Goal: Information Seeking & Learning: Learn about a topic

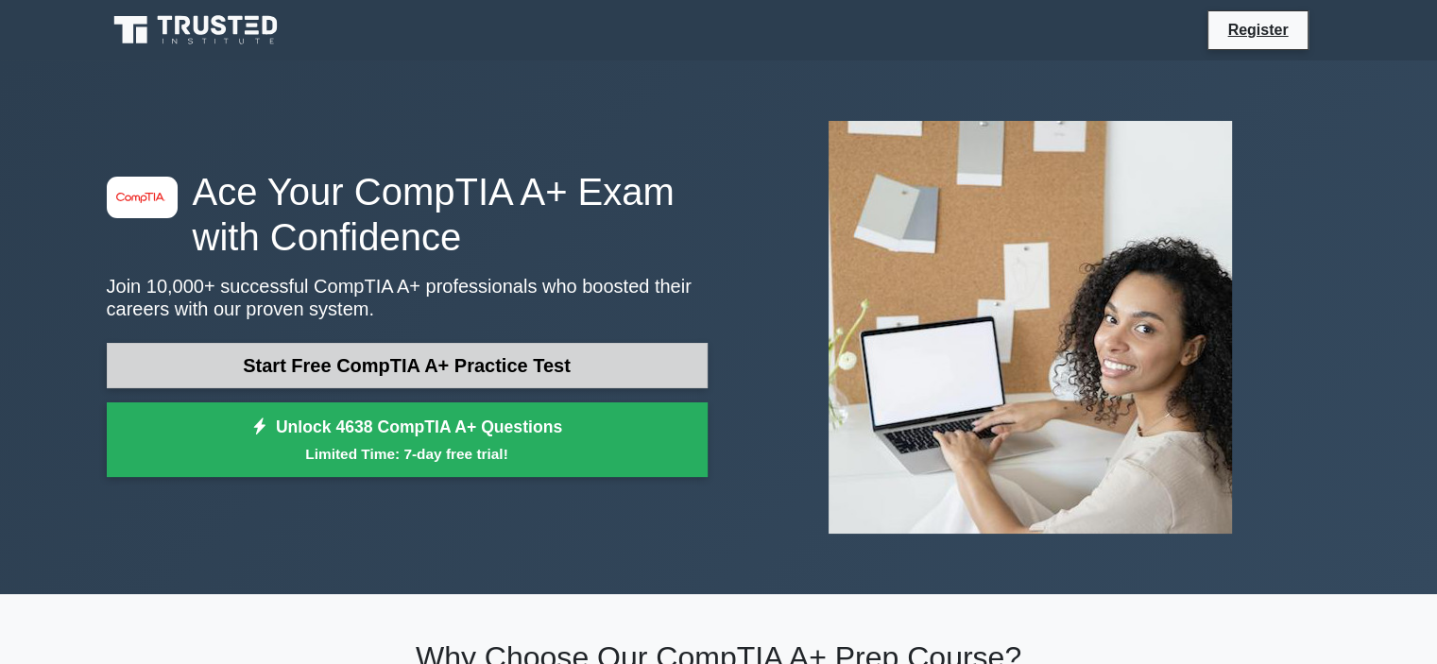
click at [414, 373] on link "Start Free CompTIA A+ Practice Test" at bounding box center [407, 365] width 601 height 45
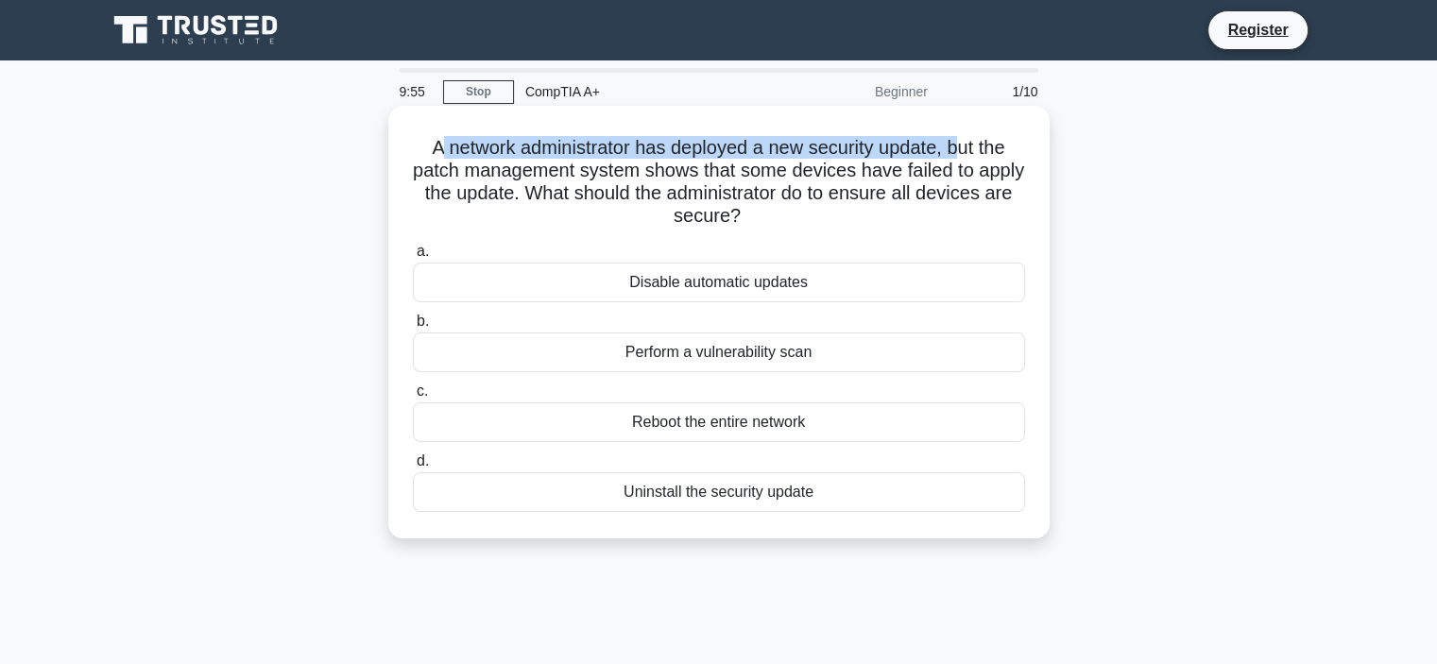
drag, startPoint x: 430, startPoint y: 150, endPoint x: 959, endPoint y: 144, distance: 529.3
click at [959, 144] on h5 "A network administrator has deployed a new security update, but the patch manag…" at bounding box center [719, 182] width 616 height 93
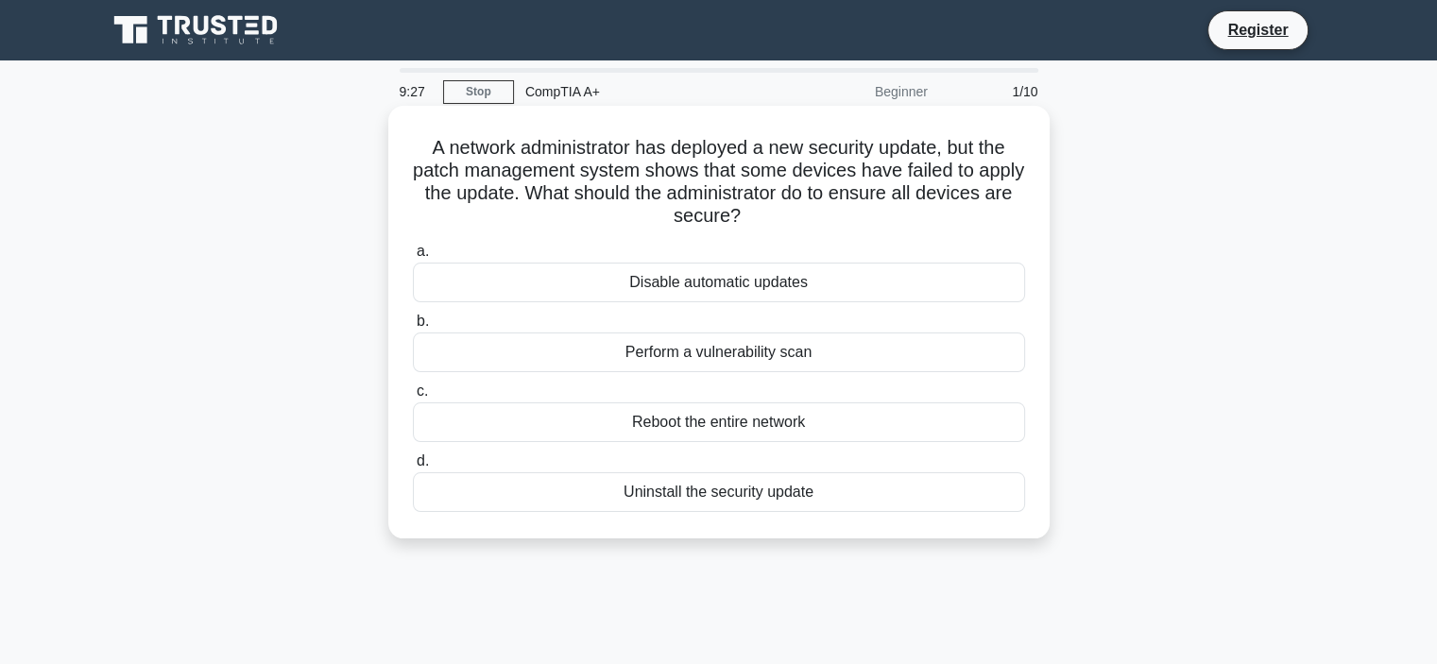
click at [741, 284] on div "Disable automatic updates" at bounding box center [719, 283] width 612 height 40
click at [413, 258] on input "a. Disable automatic updates" at bounding box center [413, 252] width 0 height 12
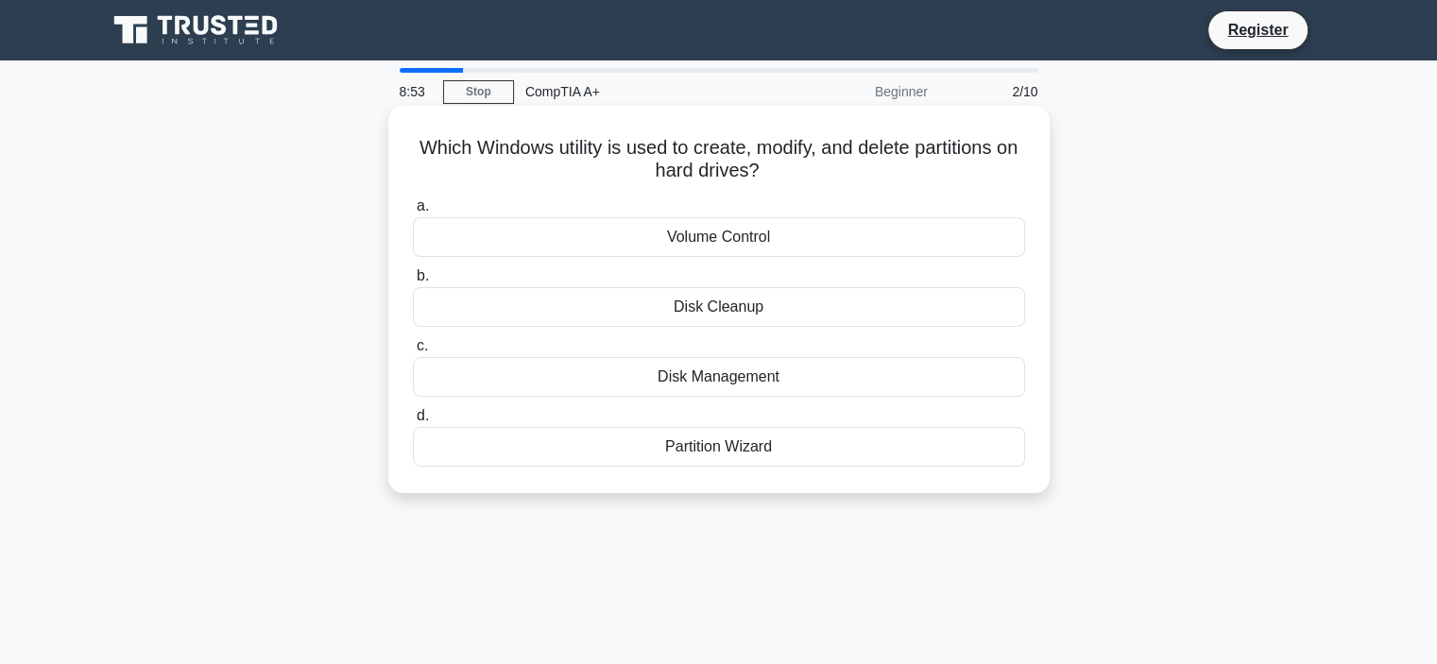
click at [609, 449] on div "Partition Wizard" at bounding box center [719, 447] width 612 height 40
click at [413, 422] on input "d. Partition Wizard" at bounding box center [413, 416] width 0 height 12
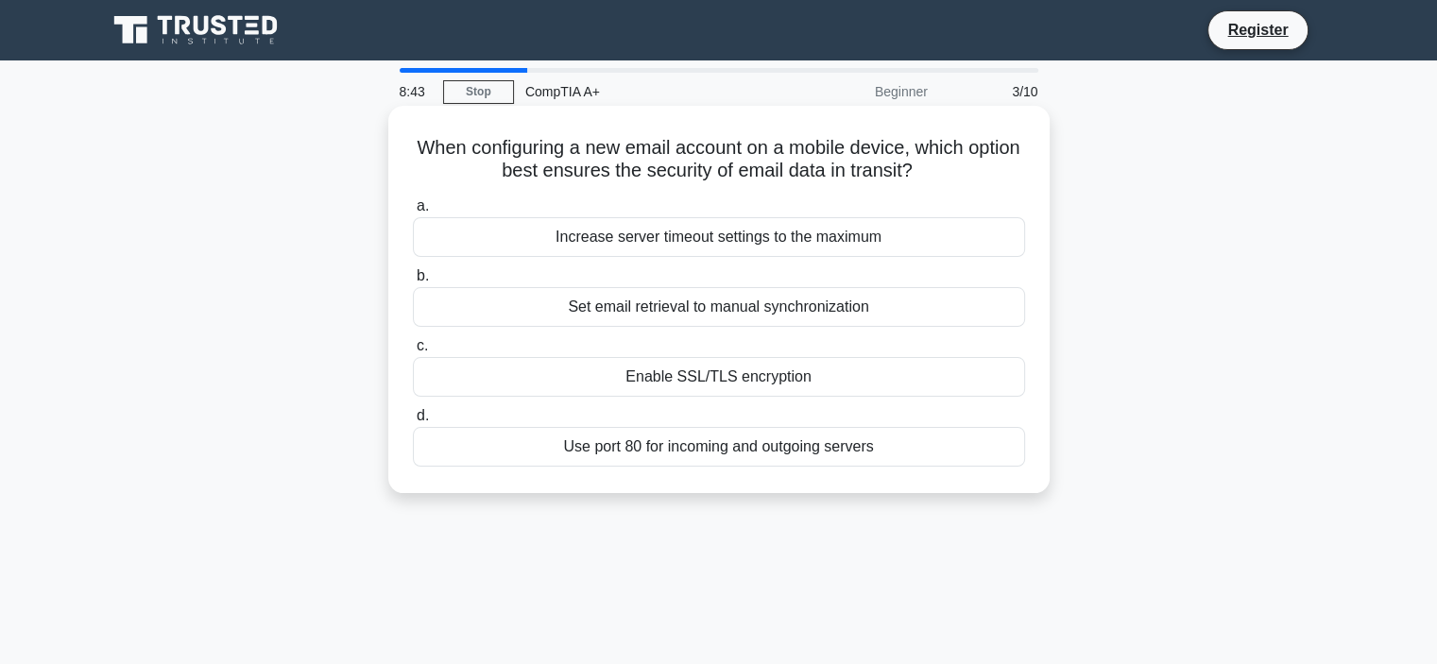
drag, startPoint x: 743, startPoint y: 169, endPoint x: 966, endPoint y: 169, distance: 223.0
click at [966, 169] on h5 "When configuring a new email account on a mobile device, which option best ensu…" at bounding box center [719, 159] width 616 height 47
click at [855, 172] on h5 "When configuring a new email account on a mobile device, which option best ensu…" at bounding box center [719, 159] width 616 height 47
click at [614, 241] on div "Increase server timeout settings to the maximum" at bounding box center [719, 237] width 612 height 40
click at [413, 213] on input "a. Increase server timeout settings to the maximum" at bounding box center [413, 206] width 0 height 12
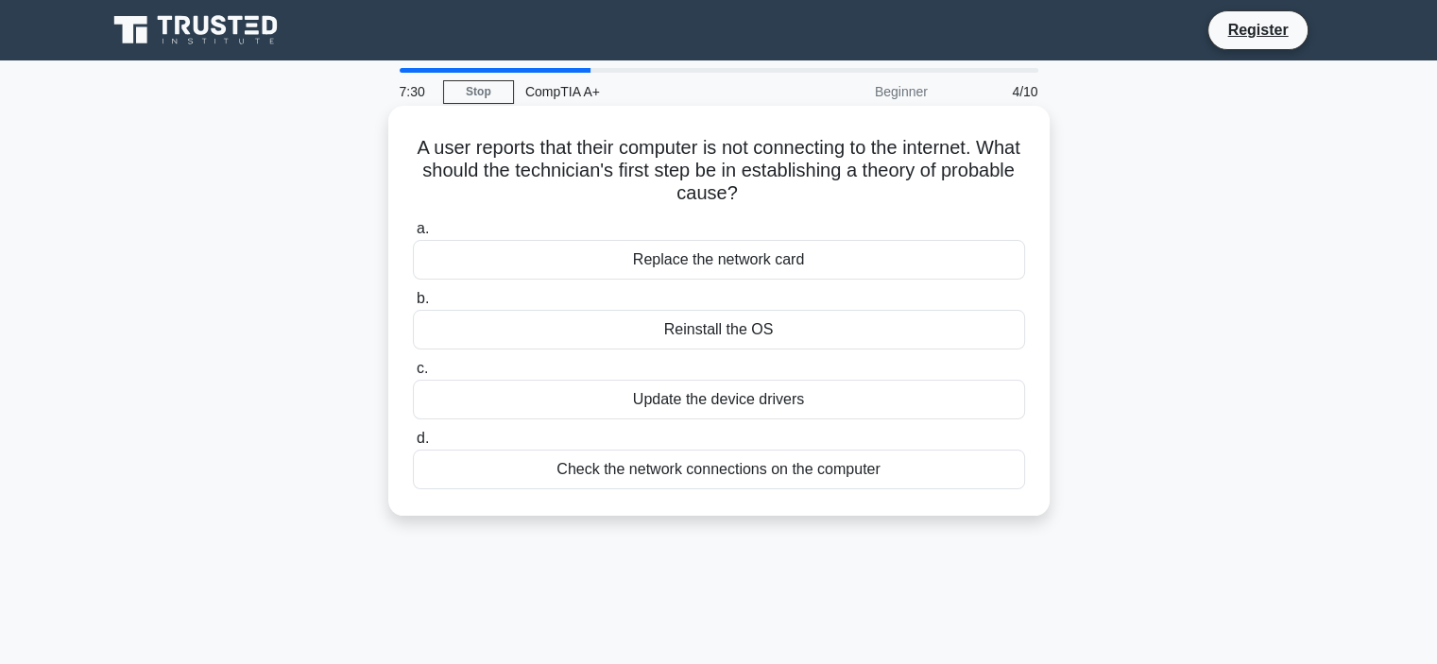
click at [591, 472] on div "Check the network connections on the computer" at bounding box center [719, 470] width 612 height 40
click at [413, 445] on input "d. Check the network connections on the computer" at bounding box center [413, 439] width 0 height 12
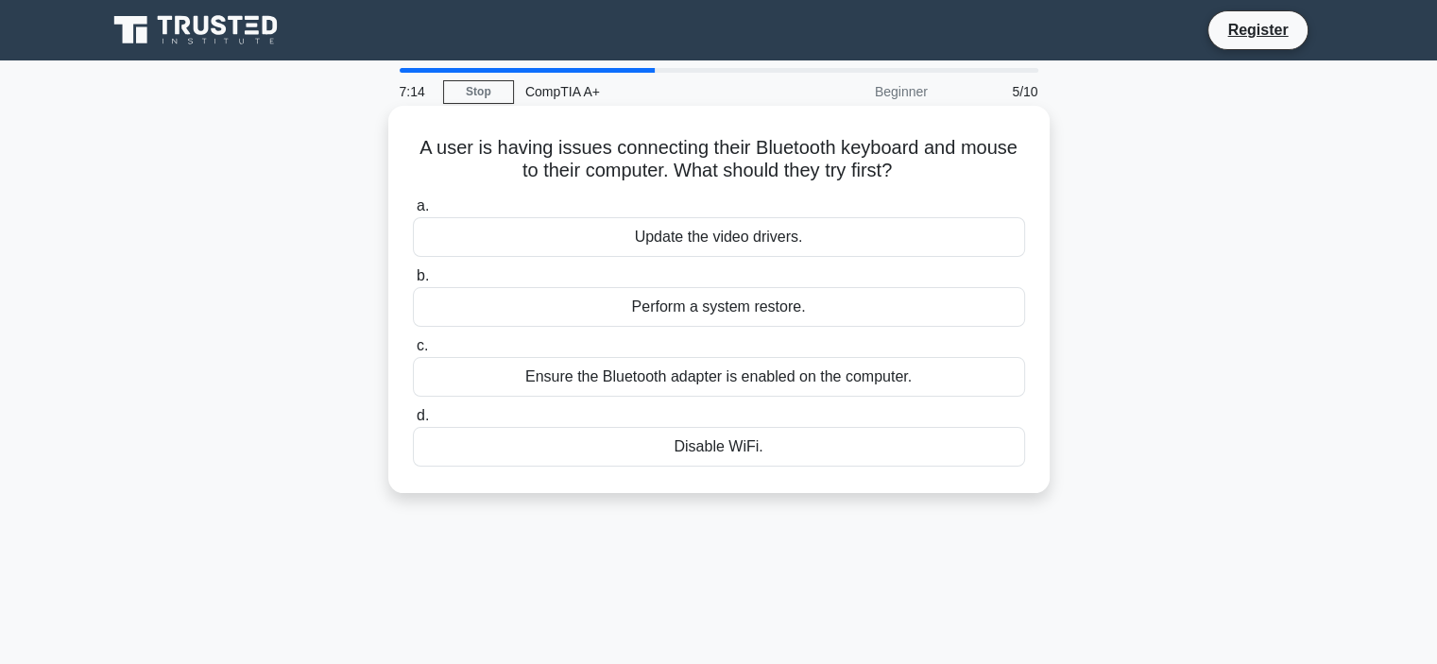
click at [607, 375] on div "Ensure the Bluetooth adapter is enabled on the computer." at bounding box center [719, 377] width 612 height 40
click at [413, 352] on input "c. Ensure the Bluetooth adapter is enabled on the computer." at bounding box center [413, 346] width 0 height 12
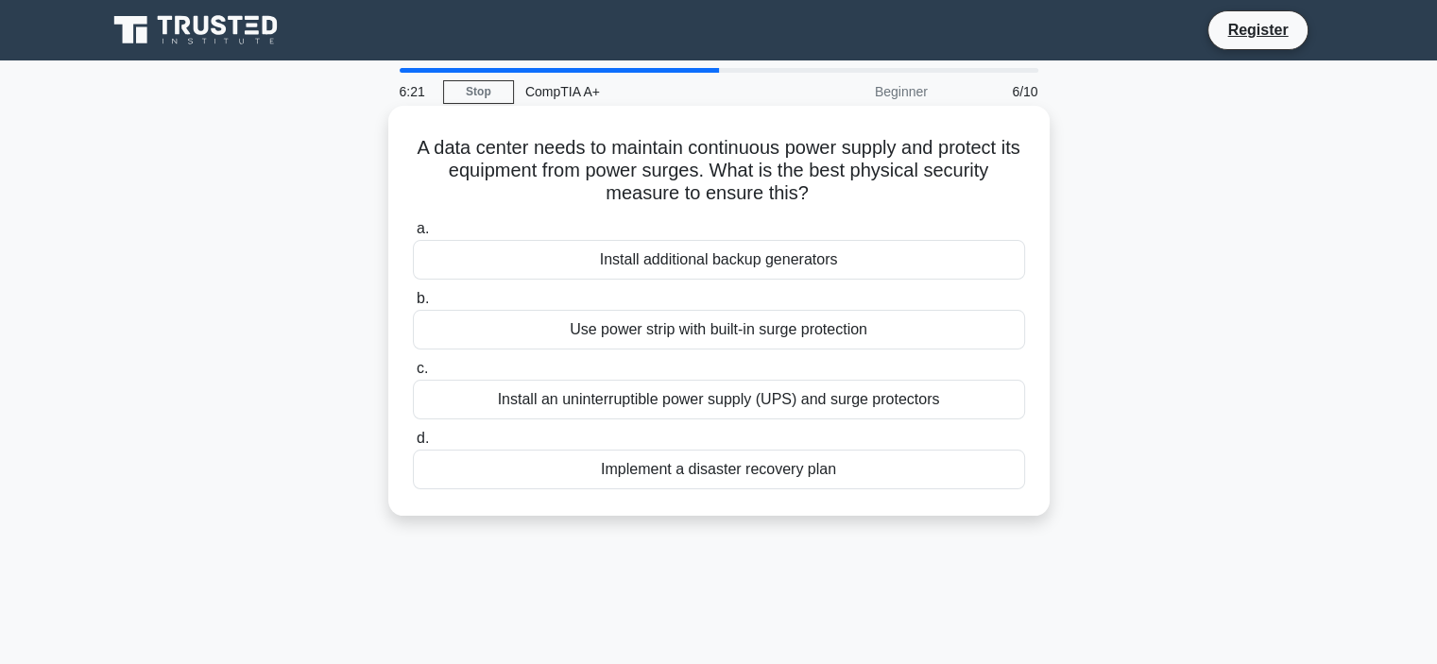
click at [617, 404] on div "Install an uninterruptible power supply (UPS) and surge protectors" at bounding box center [719, 400] width 612 height 40
click at [413, 375] on input "c. Install an uninterruptible power supply (UPS) and surge protectors" at bounding box center [413, 369] width 0 height 12
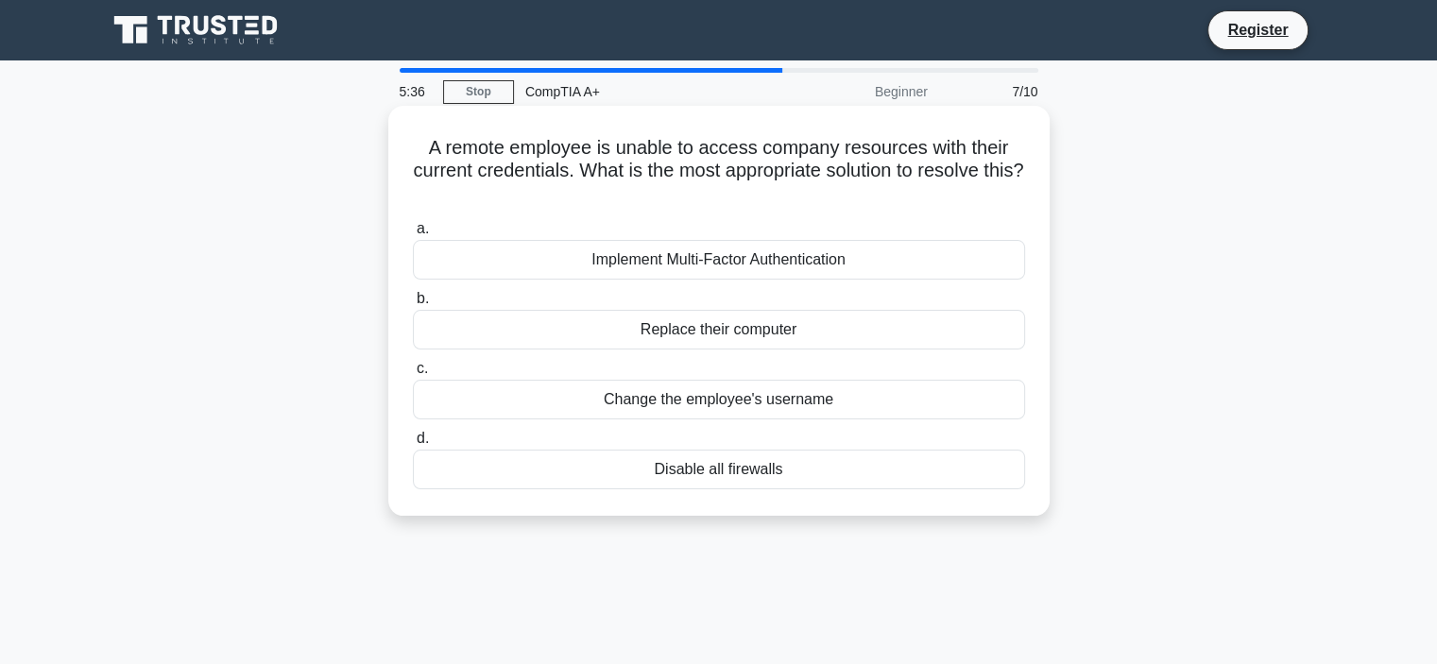
click at [598, 398] on div "Change the employee's username" at bounding box center [719, 400] width 612 height 40
click at [413, 375] on input "c. Change the employee's username" at bounding box center [413, 369] width 0 height 12
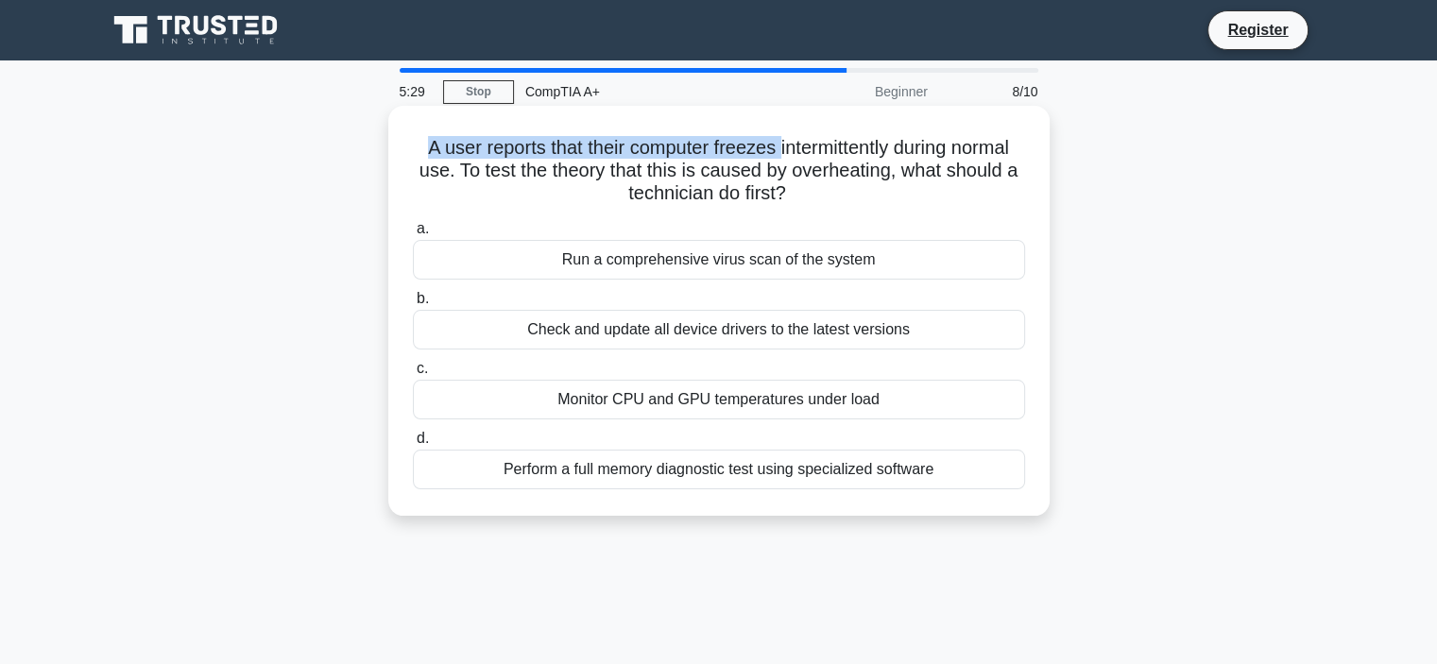
drag, startPoint x: 412, startPoint y: 142, endPoint x: 779, endPoint y: 139, distance: 366.7
click at [779, 139] on h5 "A user reports that their computer freezes intermittently during normal use. To…" at bounding box center [719, 171] width 616 height 70
click at [676, 174] on h5 "A user reports that their computer freezes intermittently during normal use. To…" at bounding box center [719, 171] width 616 height 70
click at [703, 403] on div "Monitor CPU and GPU temperatures under load" at bounding box center [719, 400] width 612 height 40
click at [413, 375] on input "c. Monitor CPU and GPU temperatures under load" at bounding box center [413, 369] width 0 height 12
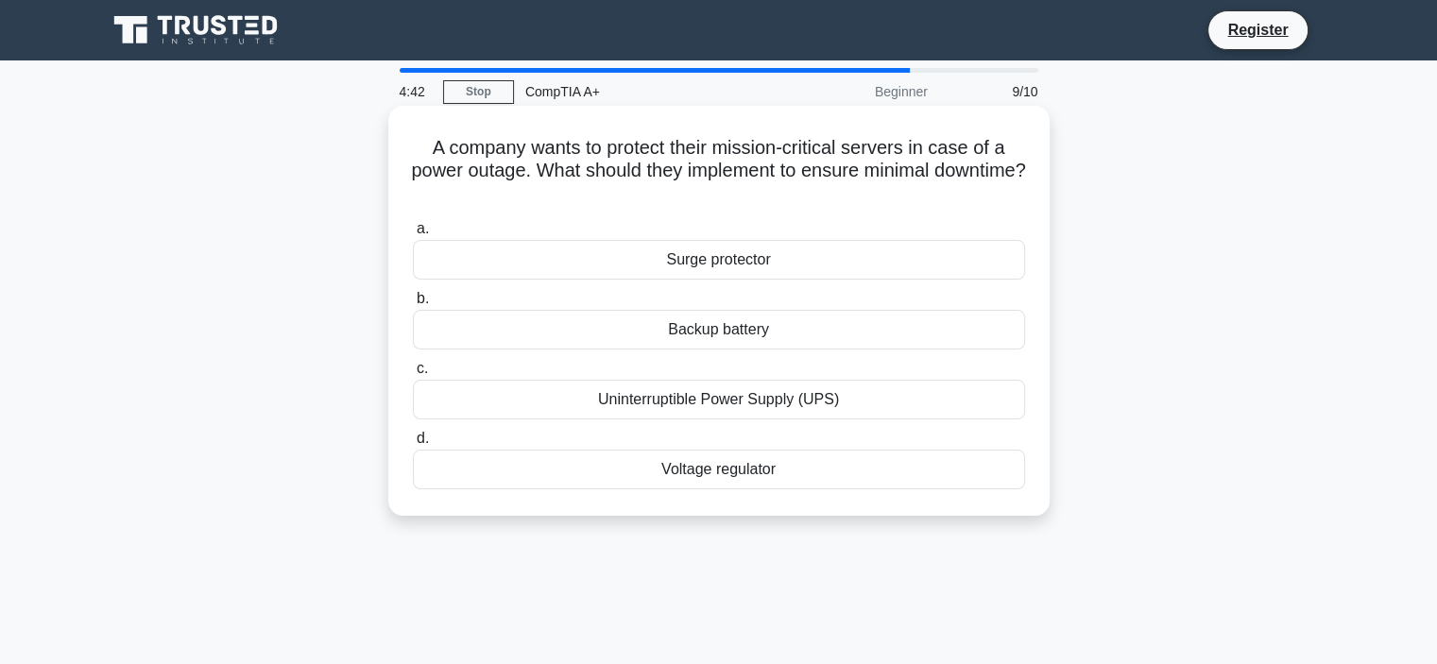
click at [593, 399] on div "Uninterruptible Power Supply (UPS)" at bounding box center [719, 400] width 612 height 40
click at [413, 375] on input "c. Uninterruptible Power Supply (UPS)" at bounding box center [413, 369] width 0 height 12
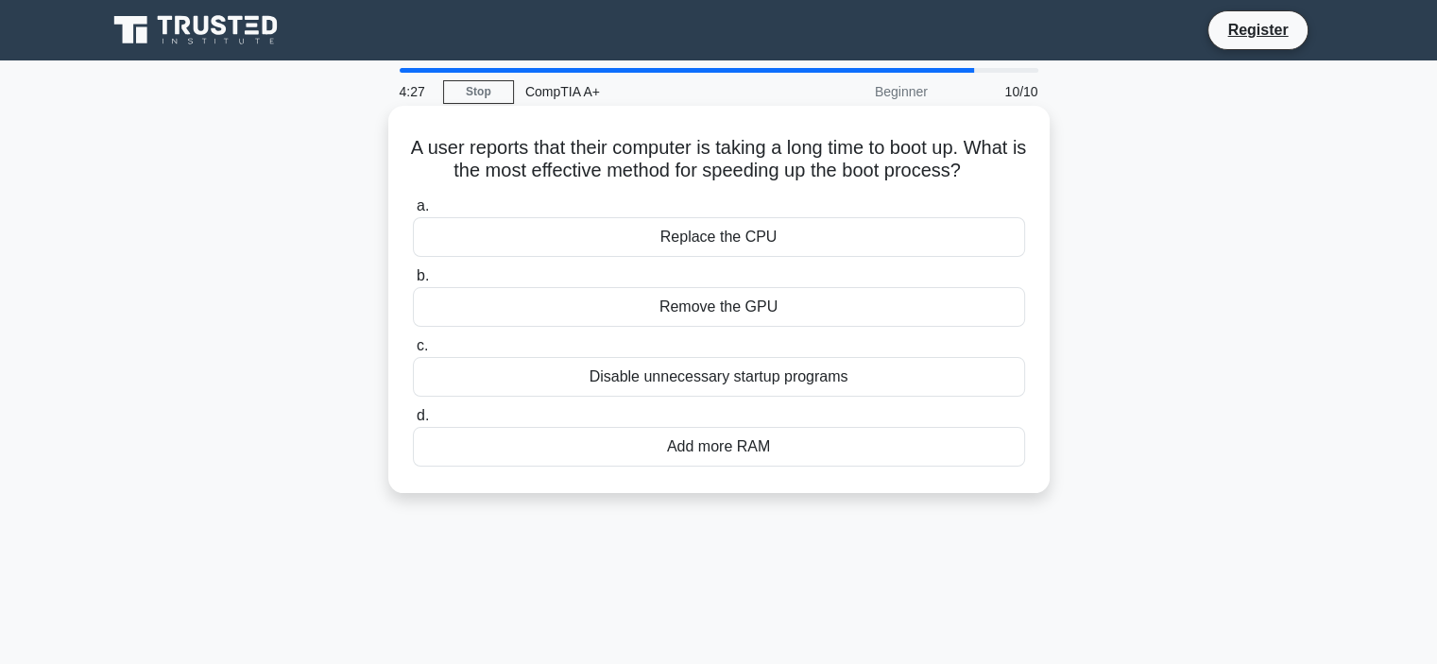
click at [632, 397] on div "Disable unnecessary startup programs" at bounding box center [719, 377] width 612 height 40
click at [413, 352] on input "c. Disable unnecessary startup programs" at bounding box center [413, 346] width 0 height 12
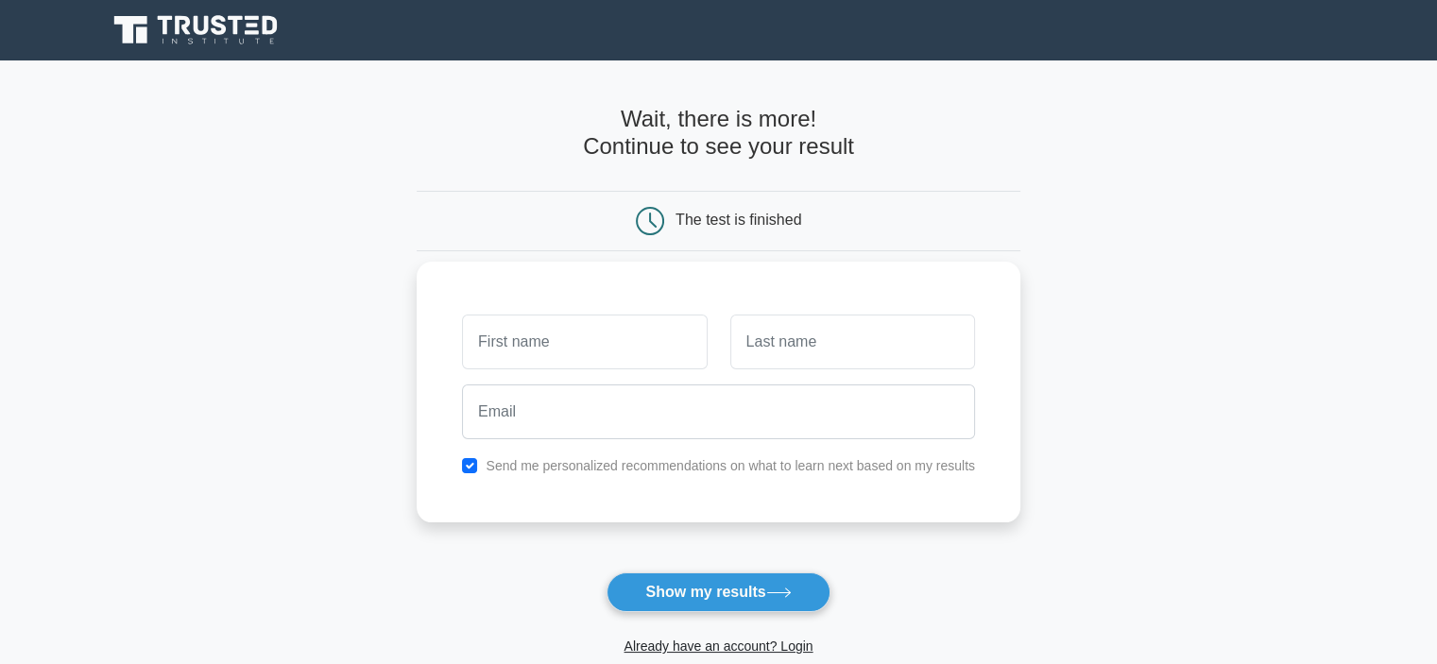
click at [534, 471] on label "Send me personalized recommendations on what to learn next based on my results" at bounding box center [731, 465] width 490 height 15
click at [472, 468] on input "checkbox" at bounding box center [469, 465] width 15 height 15
checkbox input "false"
click at [544, 335] on input "text" at bounding box center [584, 342] width 245 height 55
type input "Hussein"
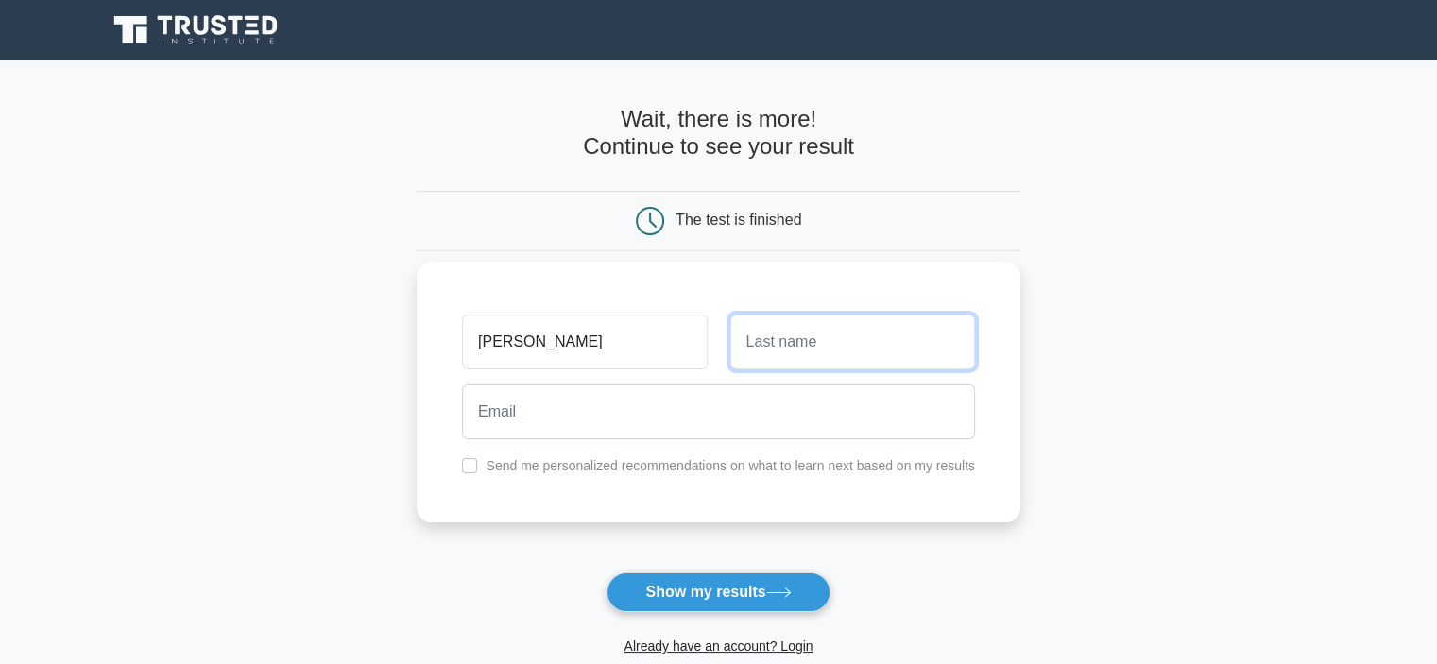
click at [782, 347] on input "text" at bounding box center [853, 342] width 245 height 55
type input "Salami"
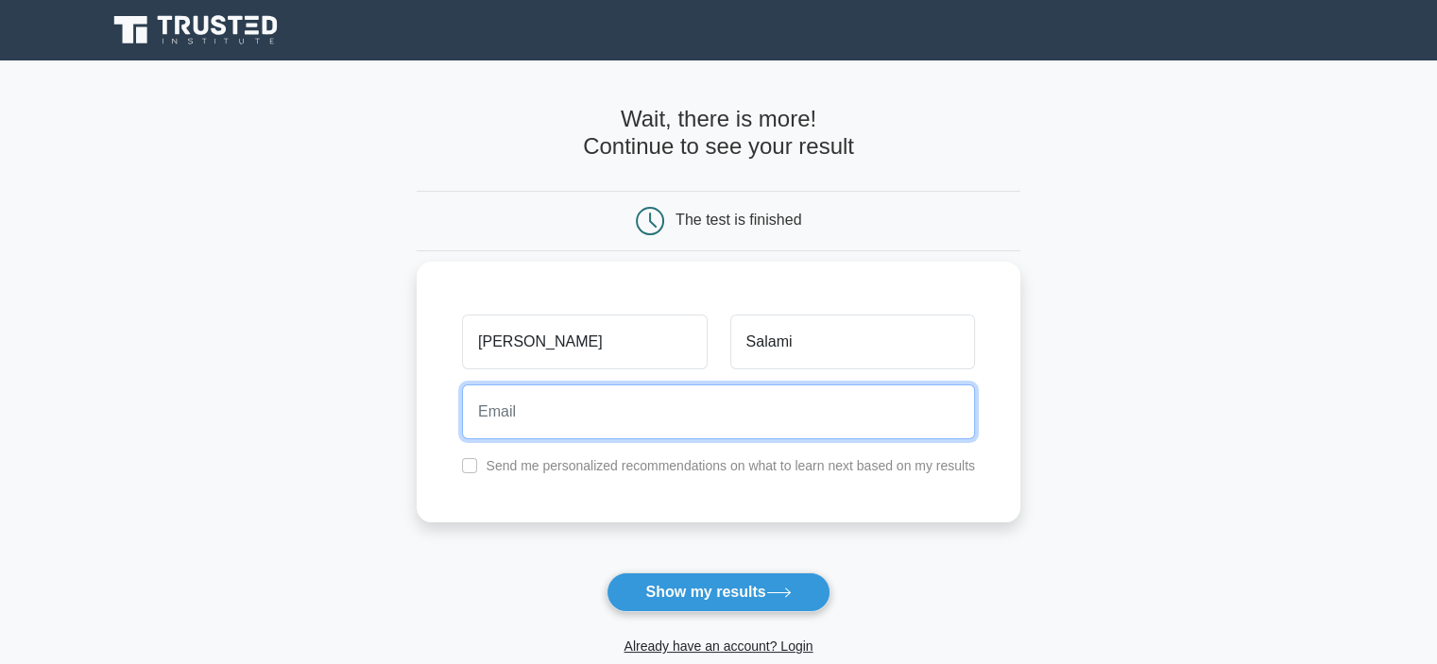
click at [687, 426] on input "email" at bounding box center [718, 412] width 513 height 55
type input "hseinsalami.91@gmail.com"
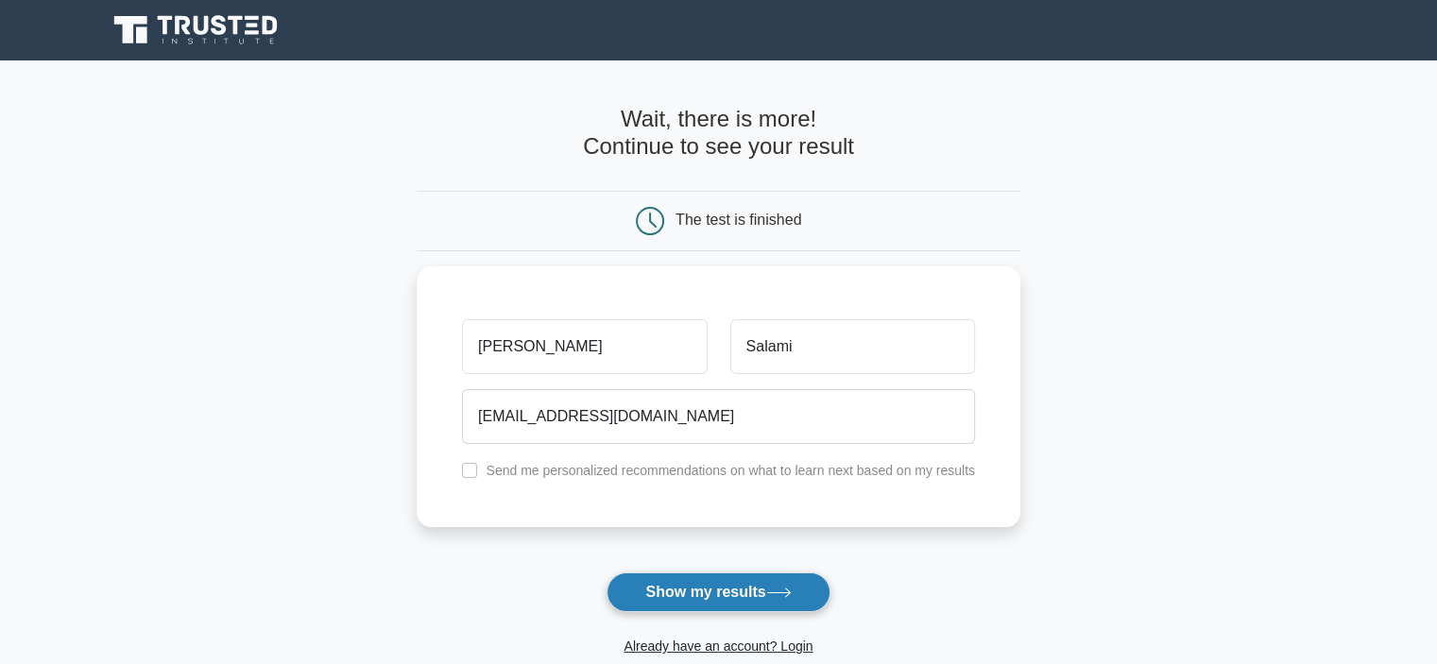
click at [705, 587] on button "Show my results" at bounding box center [718, 593] width 223 height 40
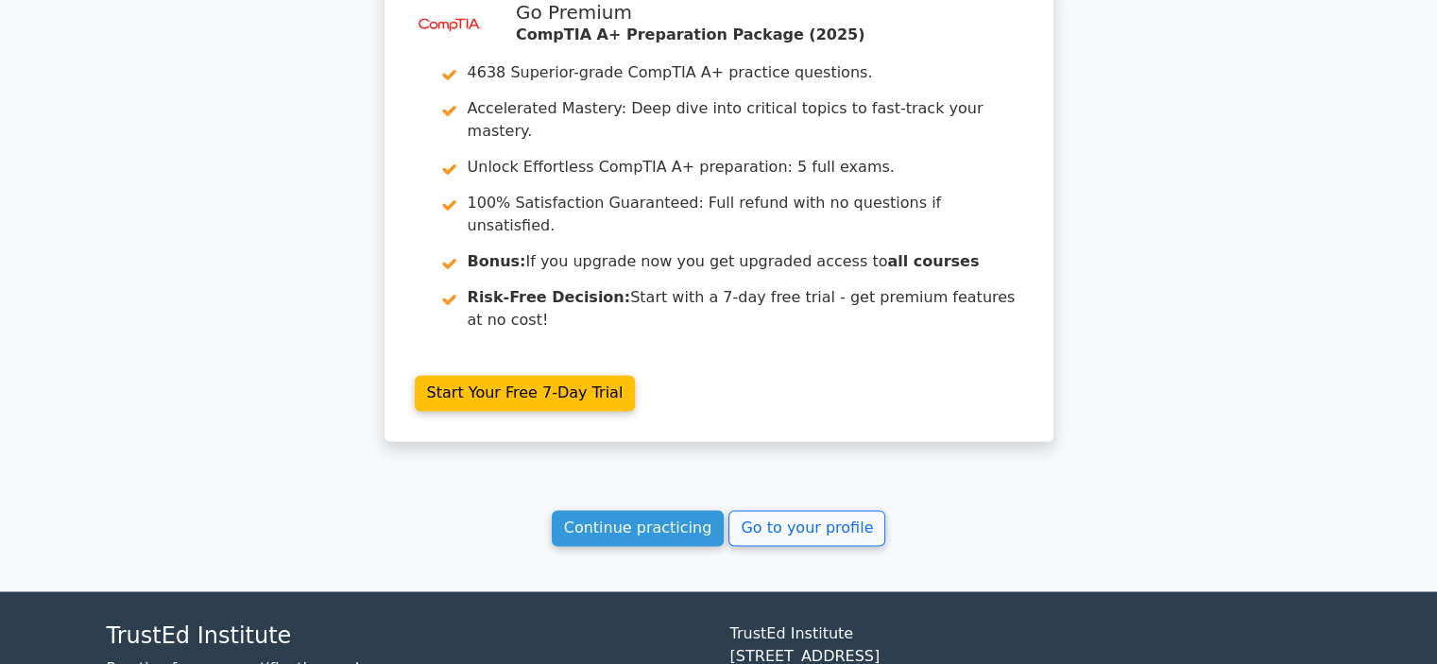
scroll to position [3021, 0]
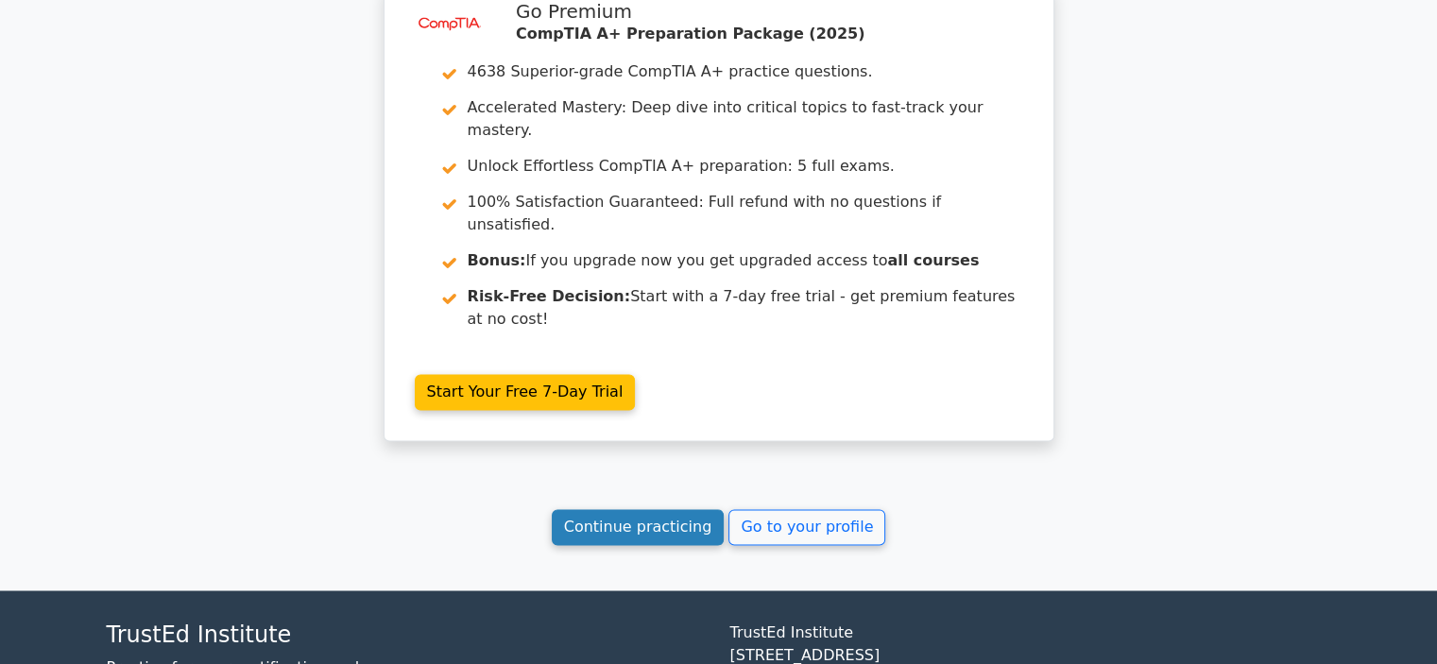
click at [670, 509] on link "Continue practicing" at bounding box center [638, 527] width 173 height 36
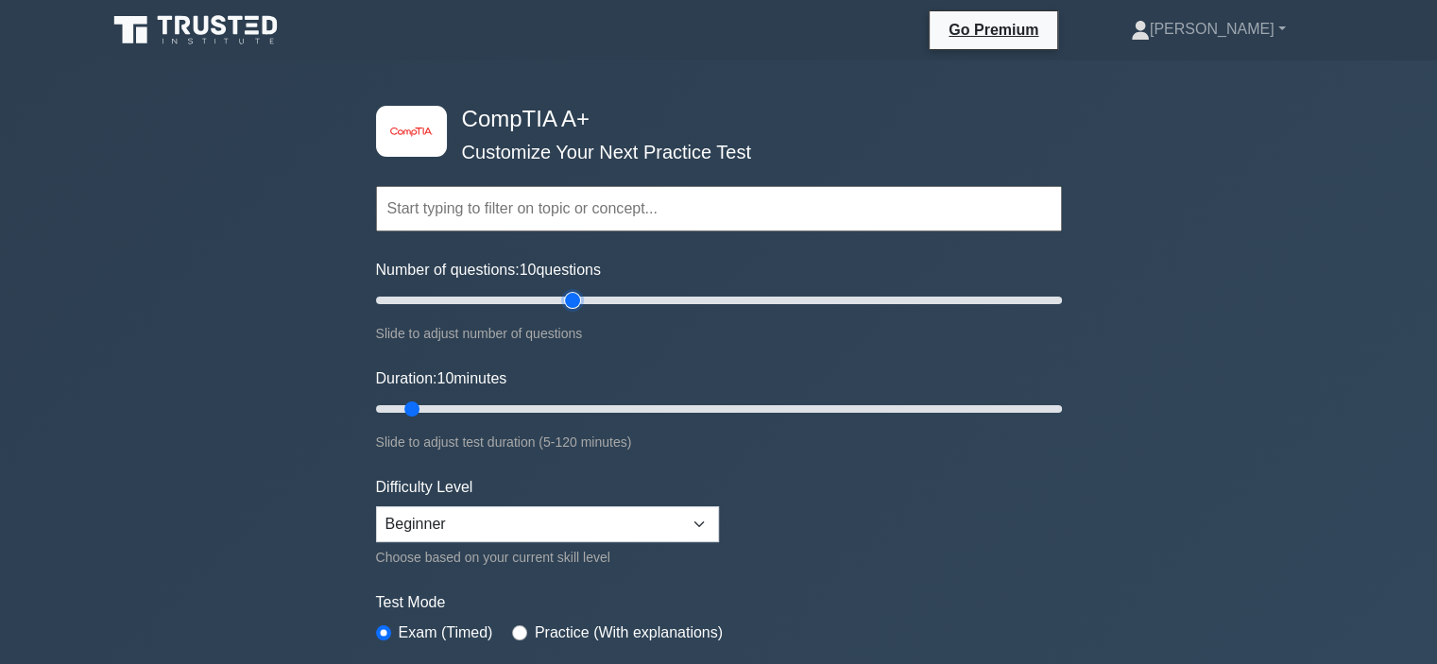
click at [567, 300] on input "Number of questions: 10 questions" at bounding box center [719, 300] width 686 height 23
drag, startPoint x: 573, startPoint y: 299, endPoint x: 677, endPoint y: 328, distance: 108.0
type input "90"
click at [677, 312] on input "Number of questions: 90 questions" at bounding box center [719, 300] width 686 height 23
drag, startPoint x: 408, startPoint y: 412, endPoint x: 888, endPoint y: 465, distance: 483.0
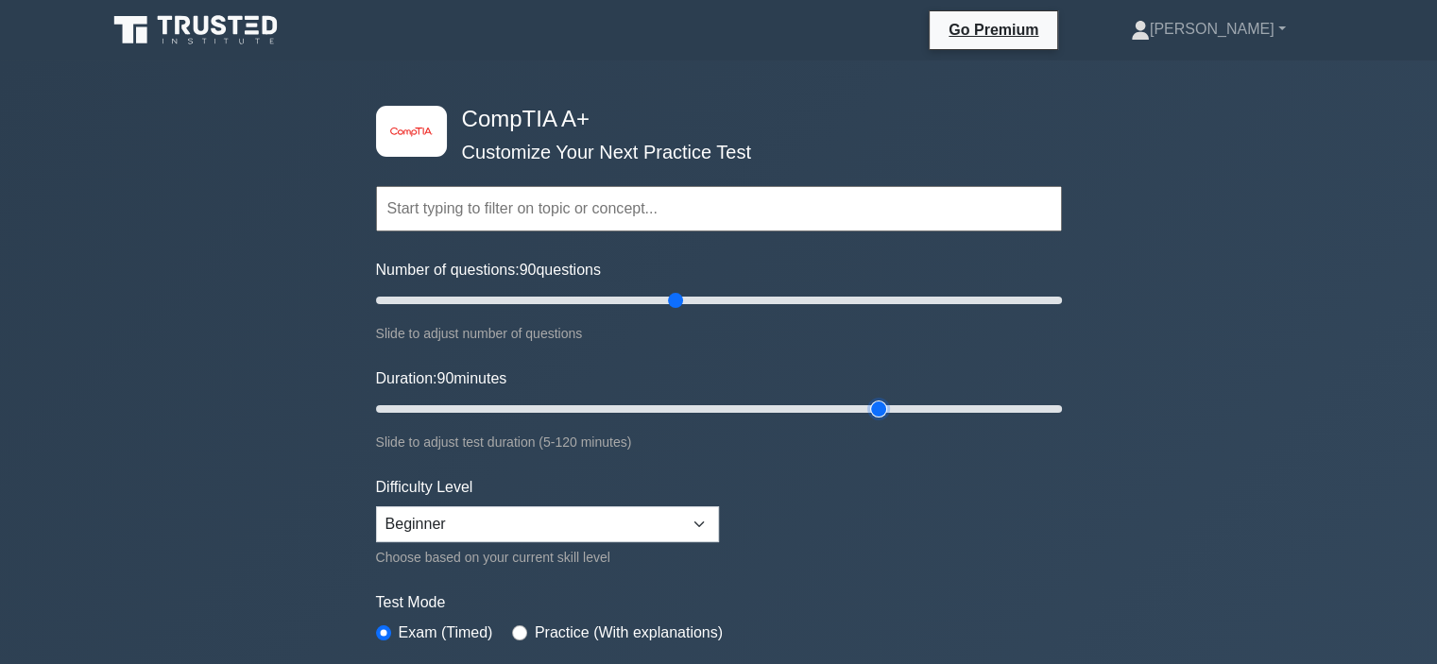
type input "90"
click at [888, 421] on input "Duration: 90 minutes" at bounding box center [719, 409] width 686 height 23
click at [511, 514] on select "Beginner Intermediate Expert" at bounding box center [547, 525] width 343 height 36
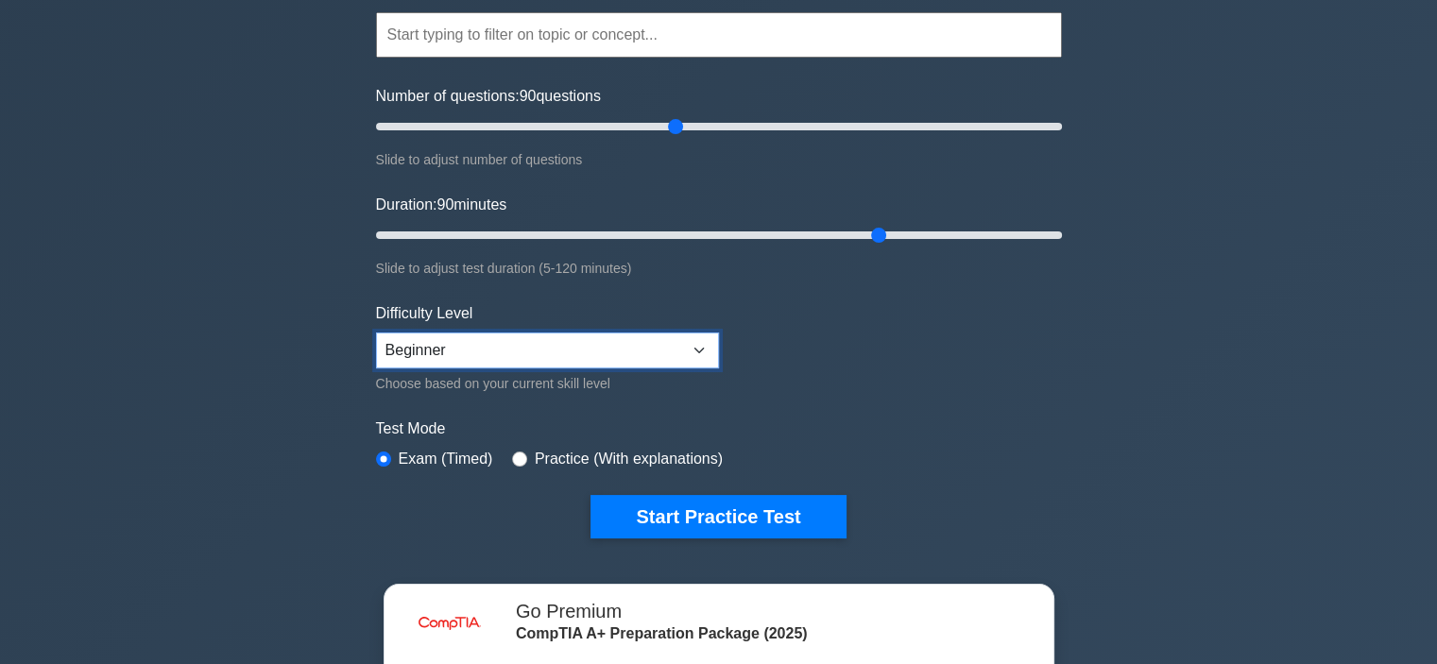
scroll to position [189, 0]
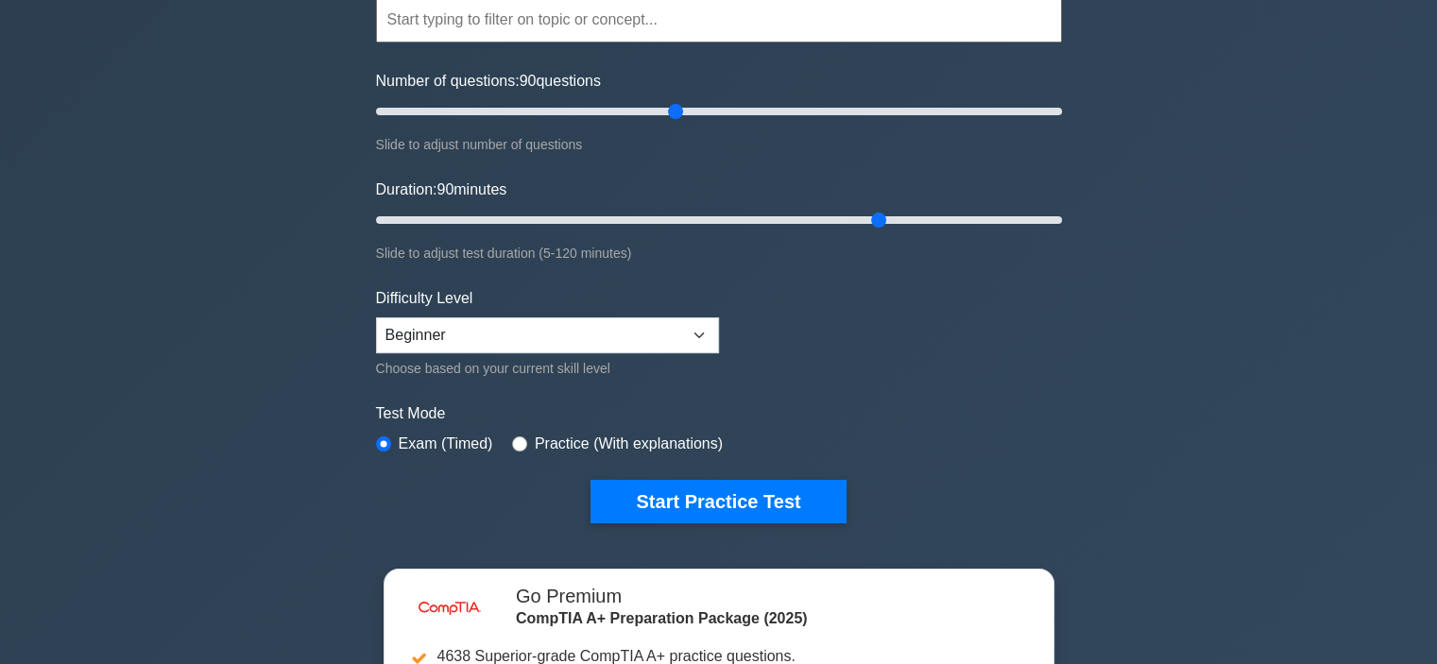
click at [662, 444] on label "Practice (With explanations)" at bounding box center [629, 444] width 188 height 23
click at [591, 439] on label "Practice (With explanations)" at bounding box center [629, 444] width 188 height 23
click at [519, 439] on input "radio" at bounding box center [519, 444] width 15 height 15
radio input "true"
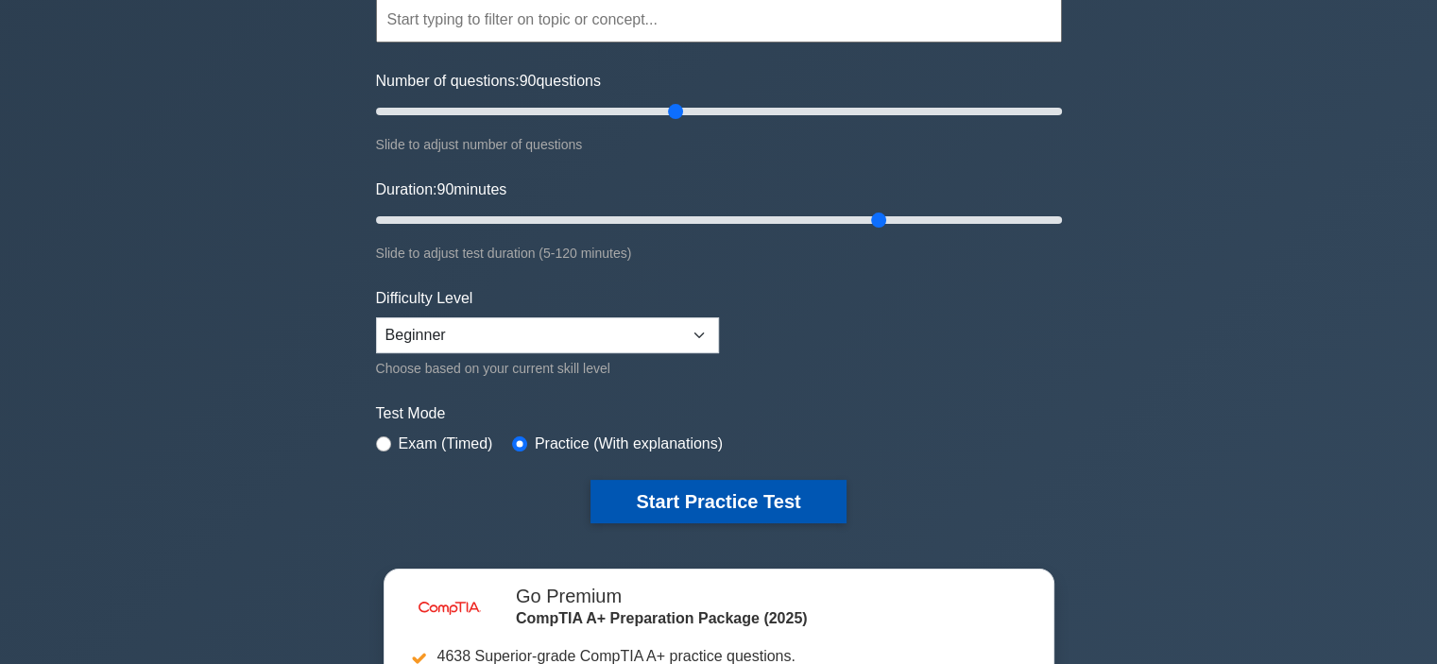
click at [684, 486] on button "Start Practice Test" at bounding box center [718, 501] width 255 height 43
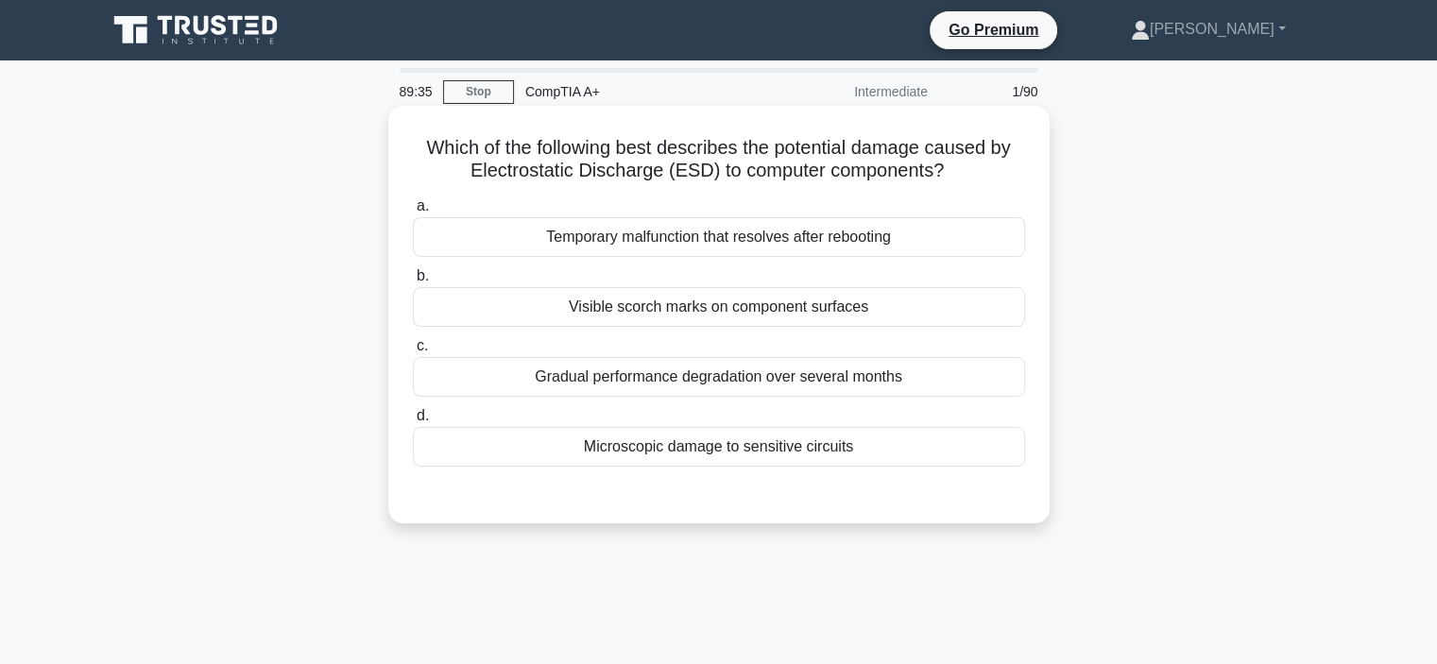
click at [718, 441] on div "Microscopic damage to sensitive circuits" at bounding box center [719, 447] width 612 height 40
click at [413, 422] on input "d. Microscopic damage to sensitive circuits" at bounding box center [413, 416] width 0 height 12
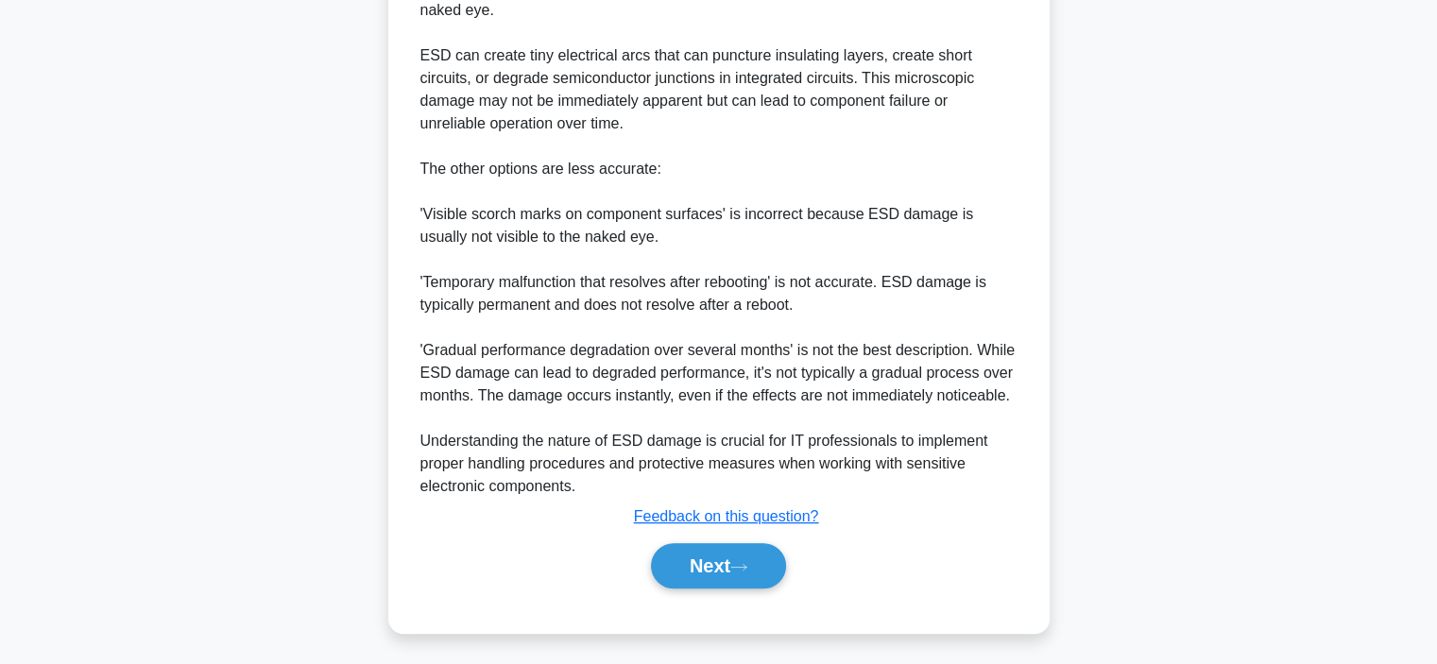
scroll to position [635, 0]
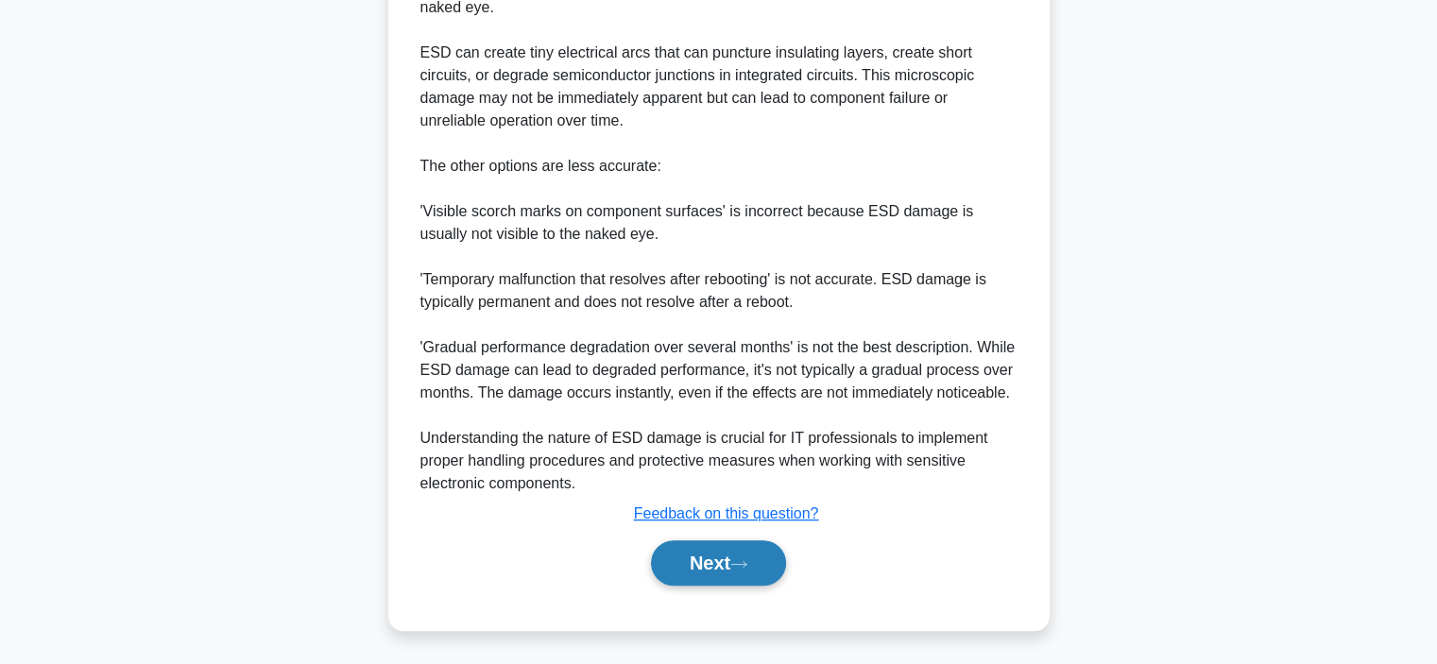
click at [713, 571] on button "Next" at bounding box center [718, 563] width 135 height 45
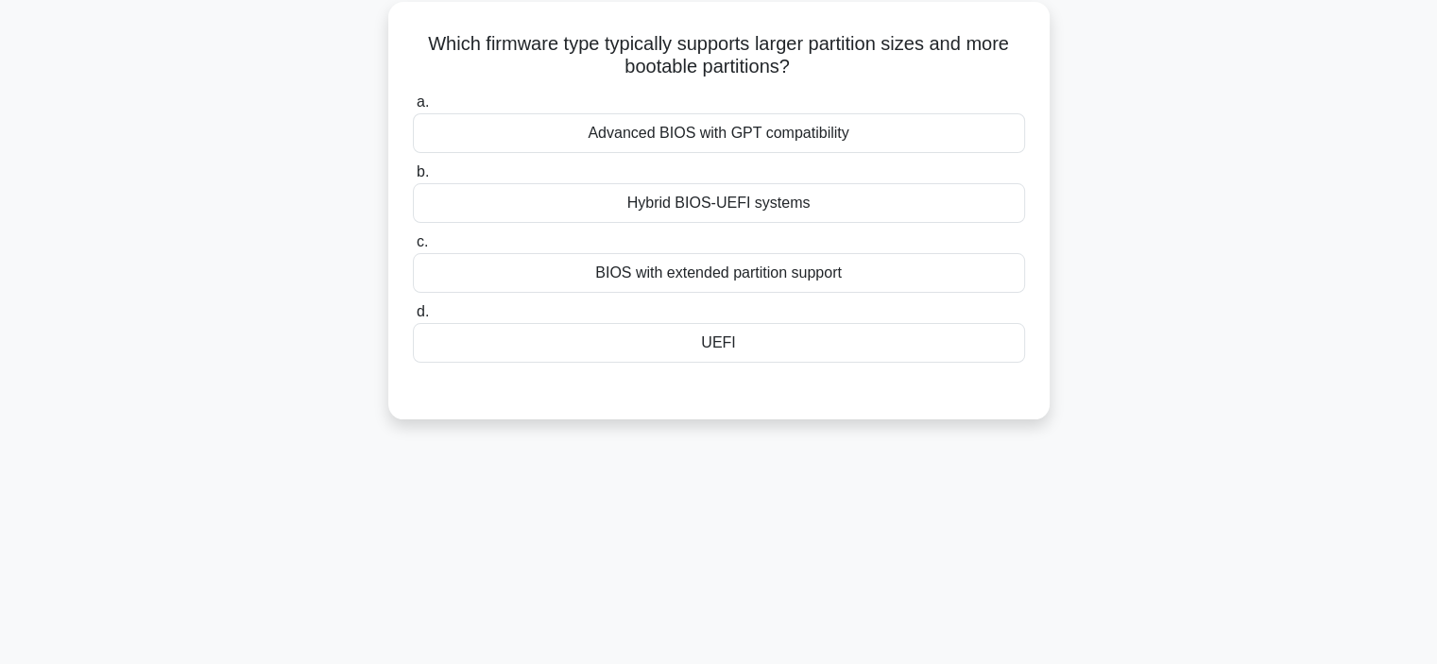
scroll to position [0, 0]
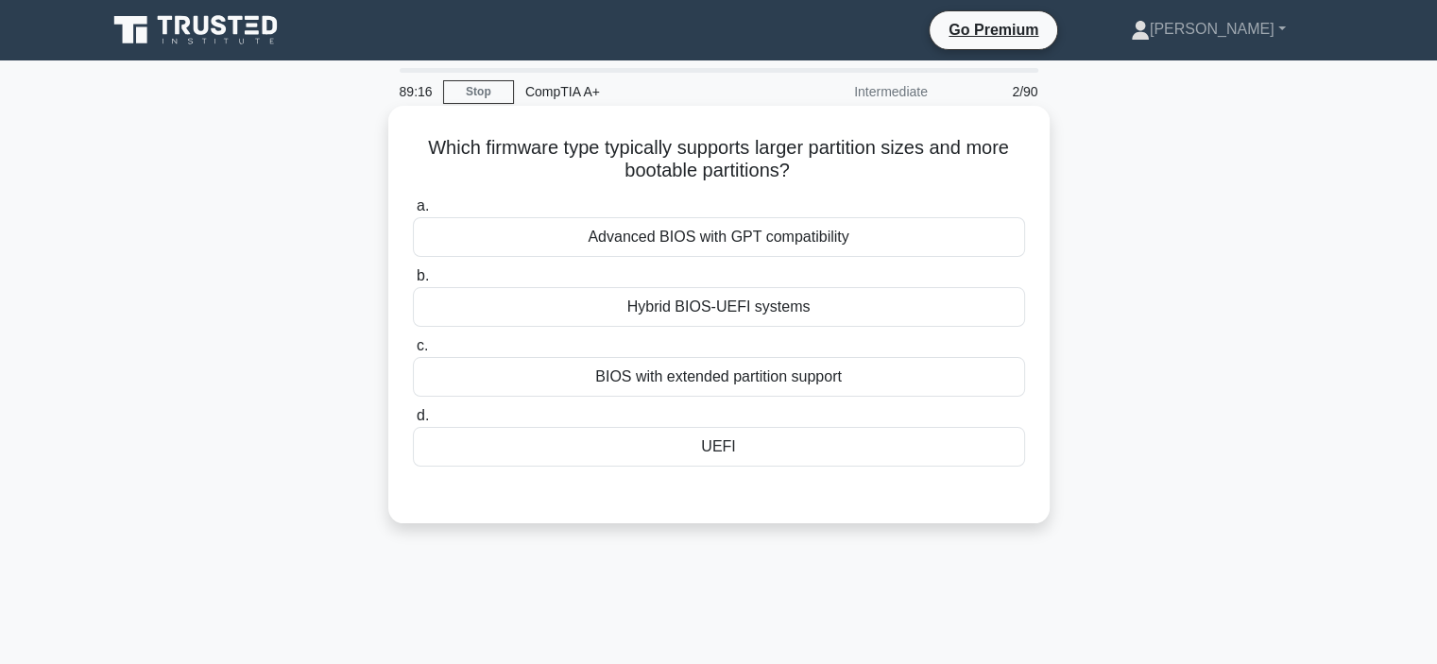
click at [757, 449] on div "UEFI" at bounding box center [719, 447] width 612 height 40
click at [413, 422] on input "d. UEFI" at bounding box center [413, 416] width 0 height 12
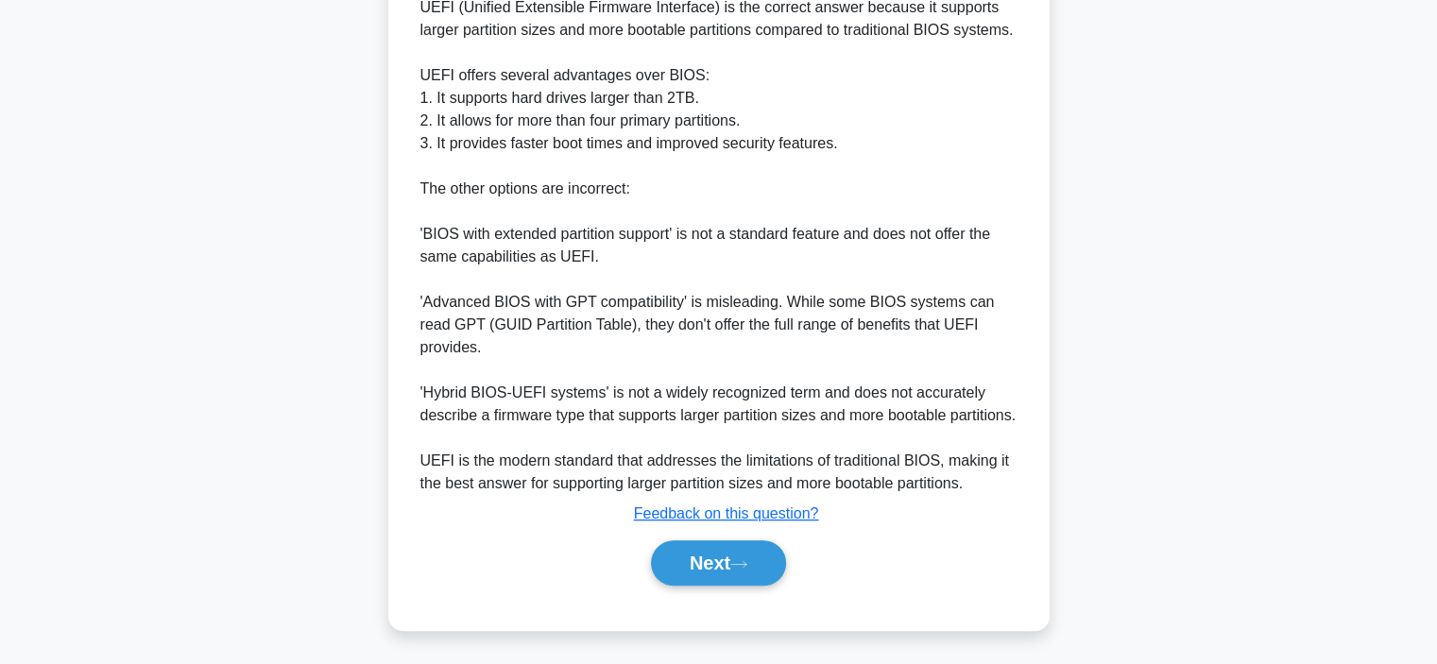
scroll to position [544, 0]
click at [727, 569] on button "Next" at bounding box center [718, 563] width 135 height 45
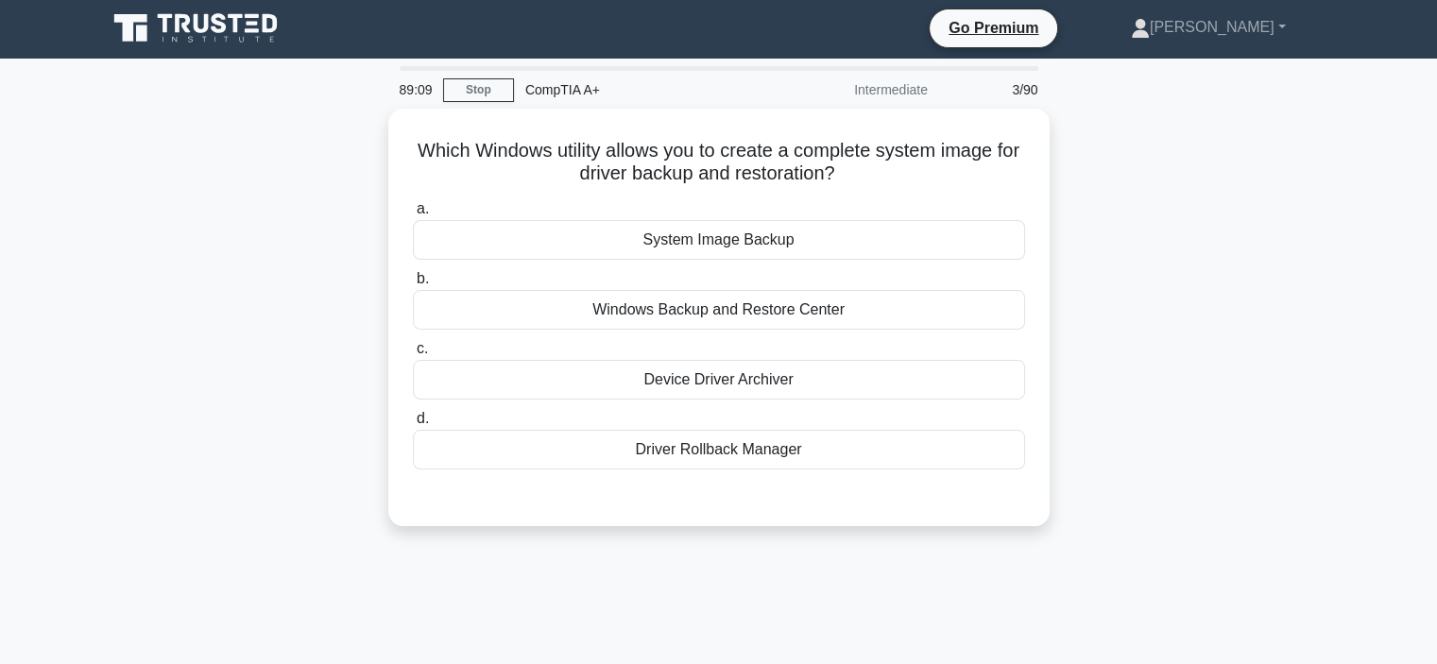
scroll to position [0, 0]
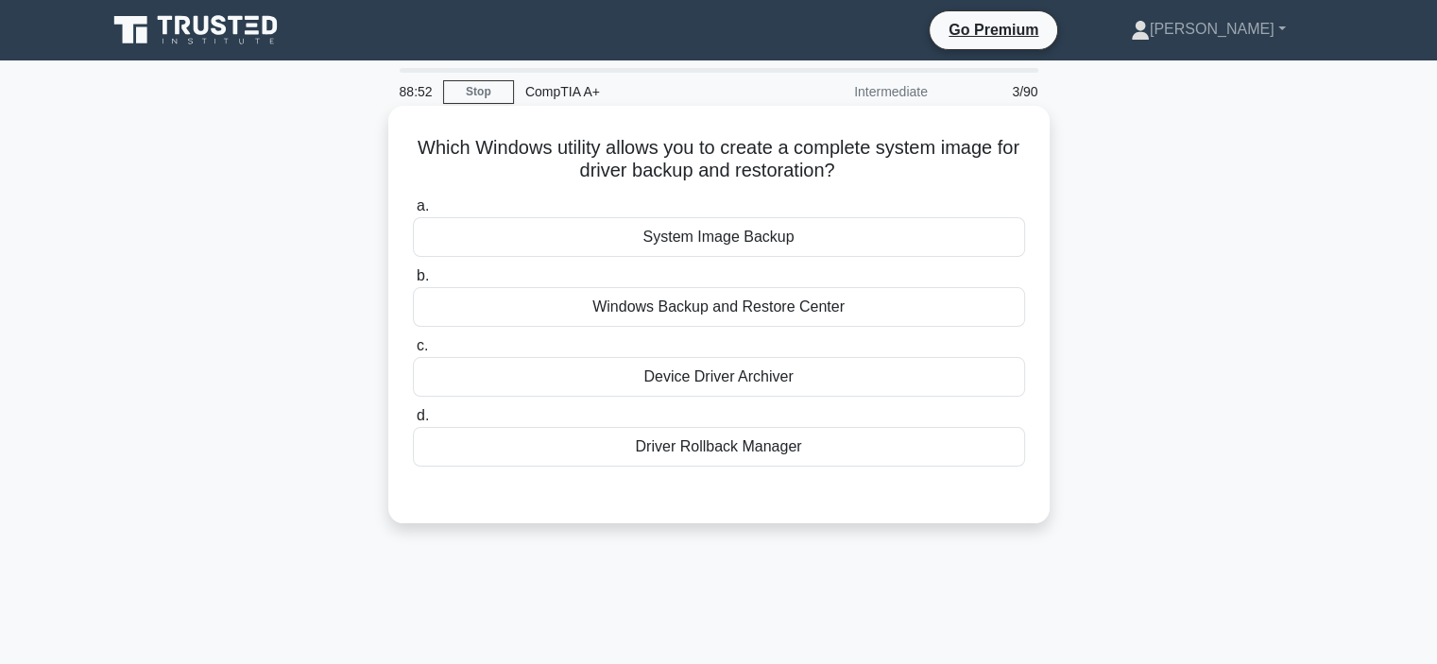
click at [735, 237] on div "System Image Backup" at bounding box center [719, 237] width 612 height 40
click at [413, 213] on input "a. System Image Backup" at bounding box center [413, 206] width 0 height 12
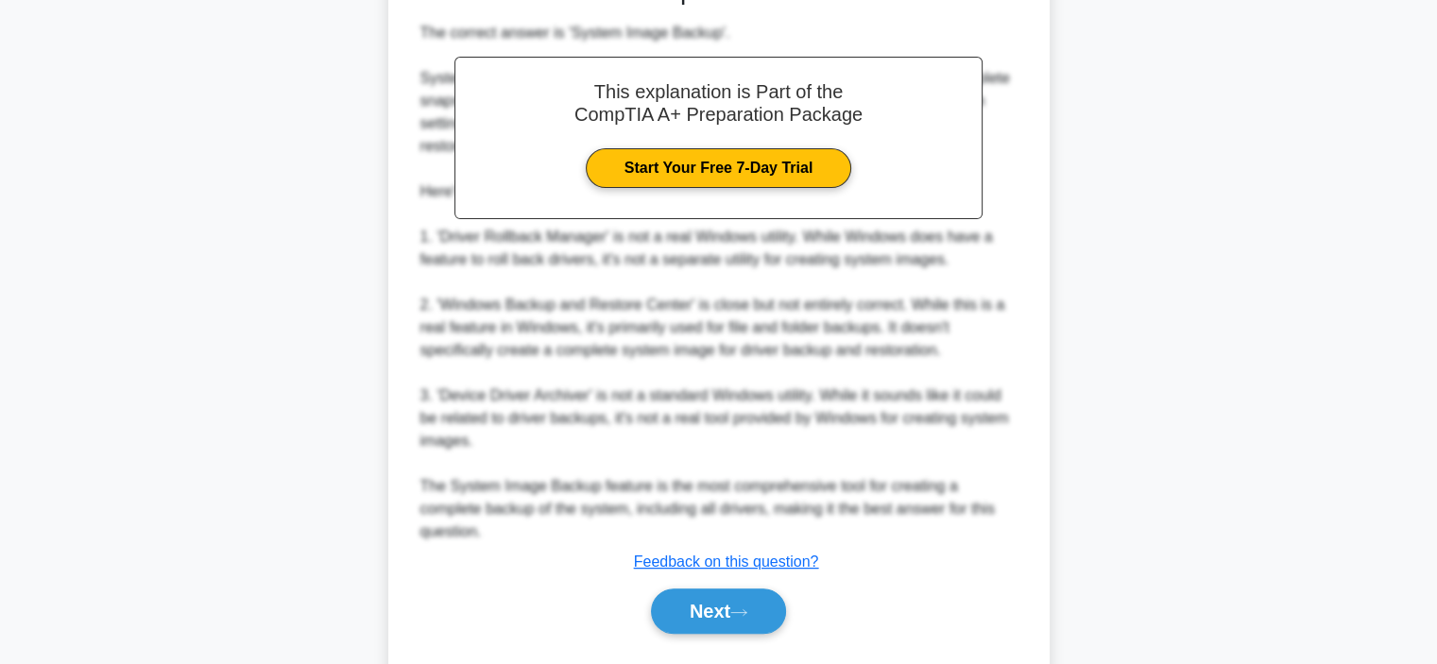
scroll to position [567, 0]
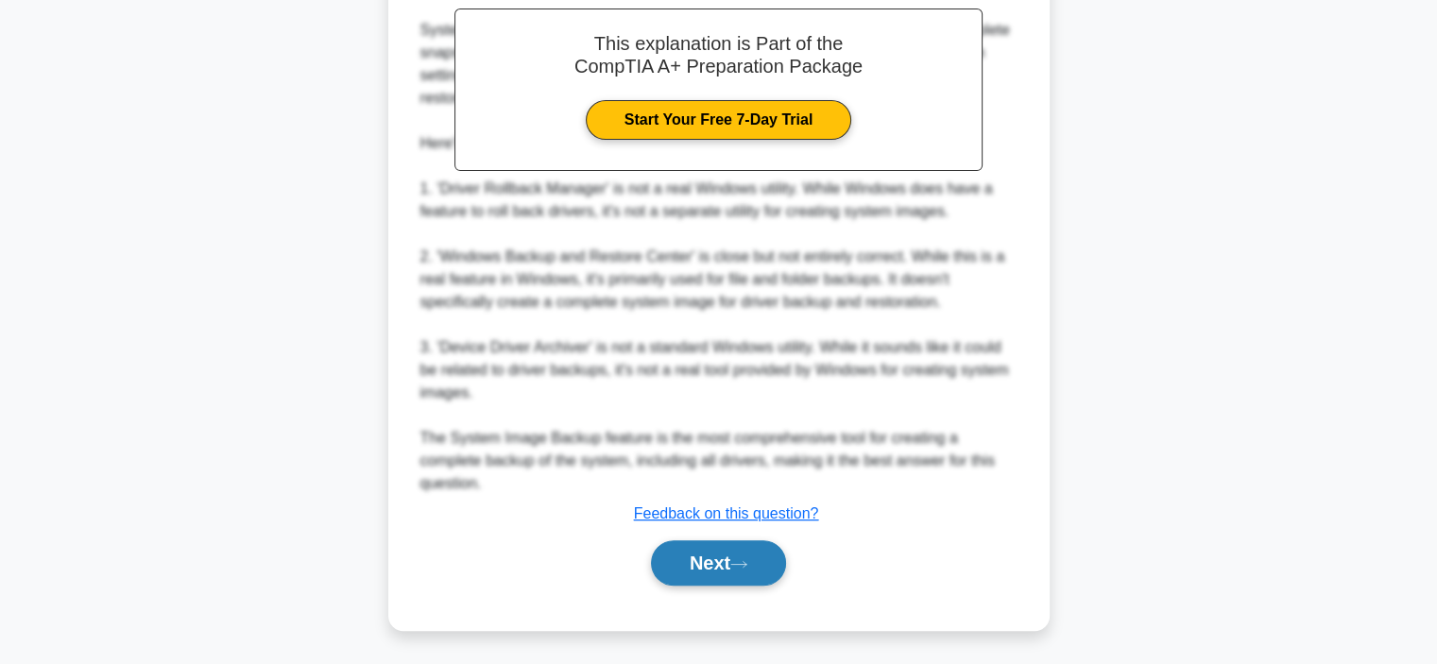
click at [719, 575] on button "Next" at bounding box center [718, 563] width 135 height 45
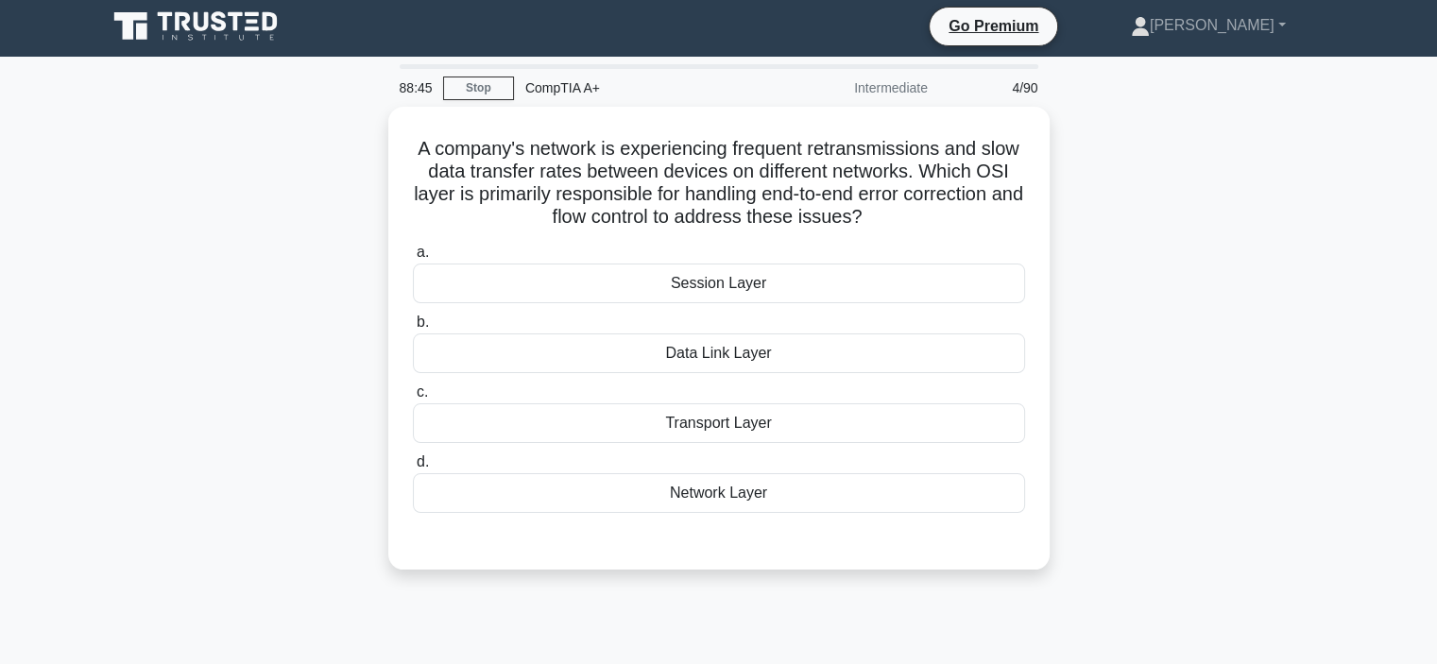
scroll to position [0, 0]
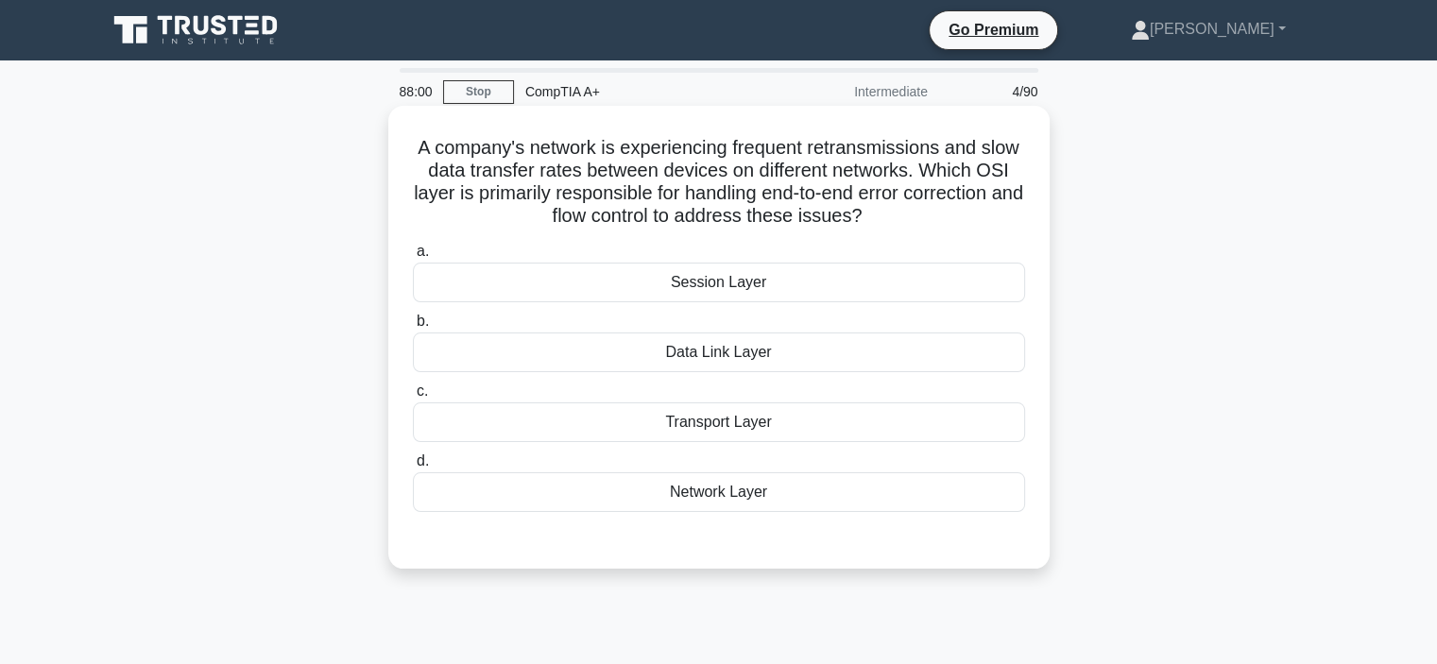
click at [711, 500] on div "Network Layer" at bounding box center [719, 493] width 612 height 40
click at [413, 468] on input "d. Network Layer" at bounding box center [413, 462] width 0 height 12
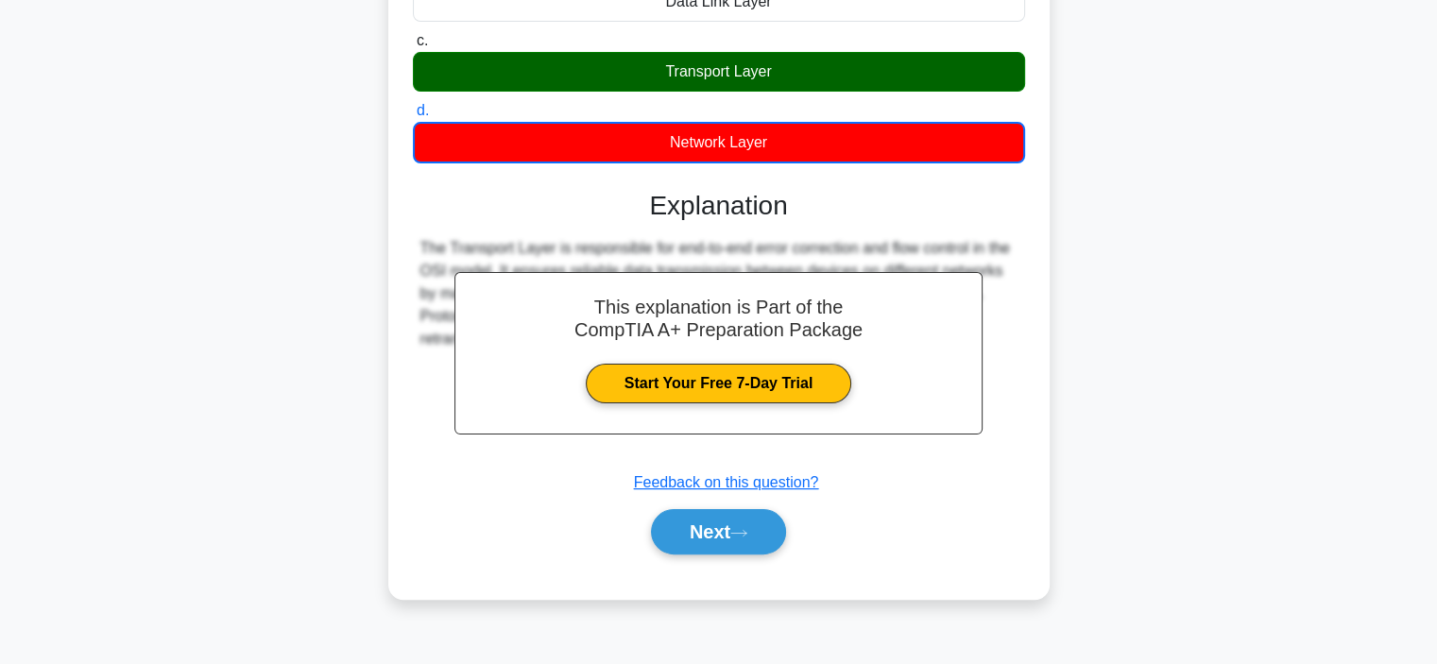
scroll to position [356, 0]
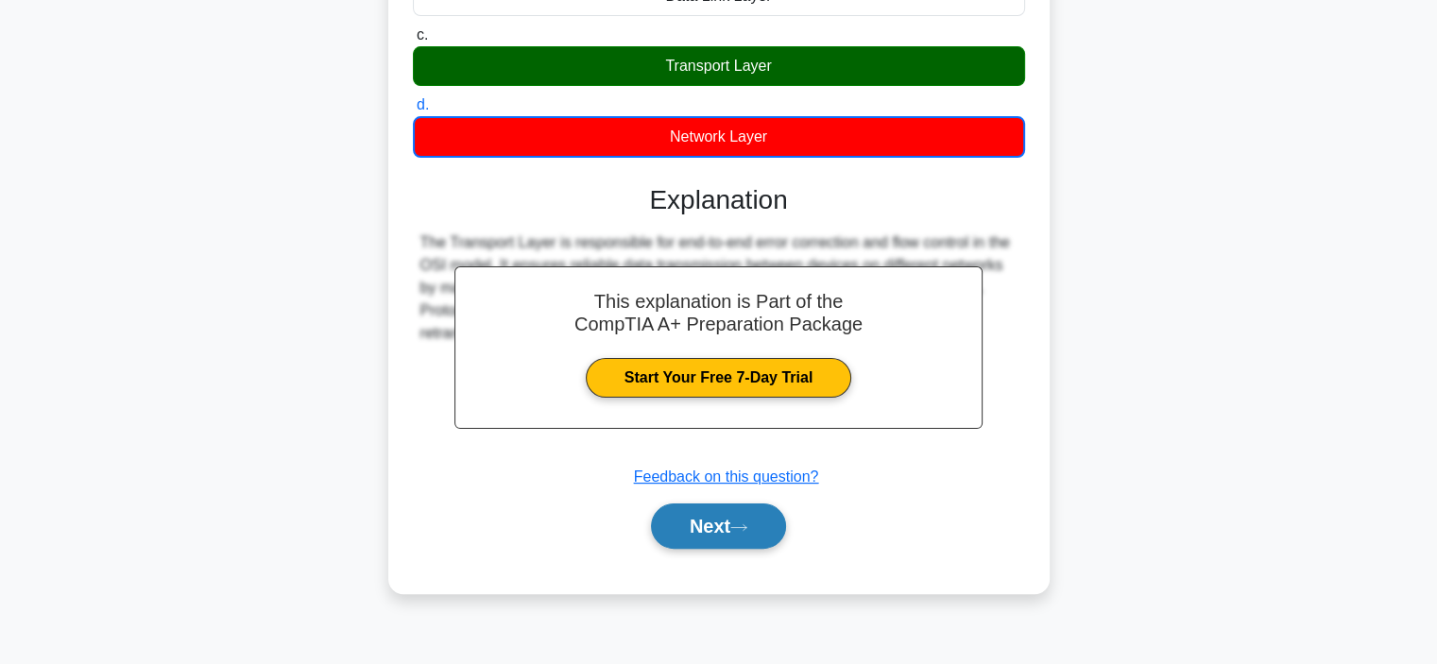
click at [722, 527] on button "Next" at bounding box center [718, 526] width 135 height 45
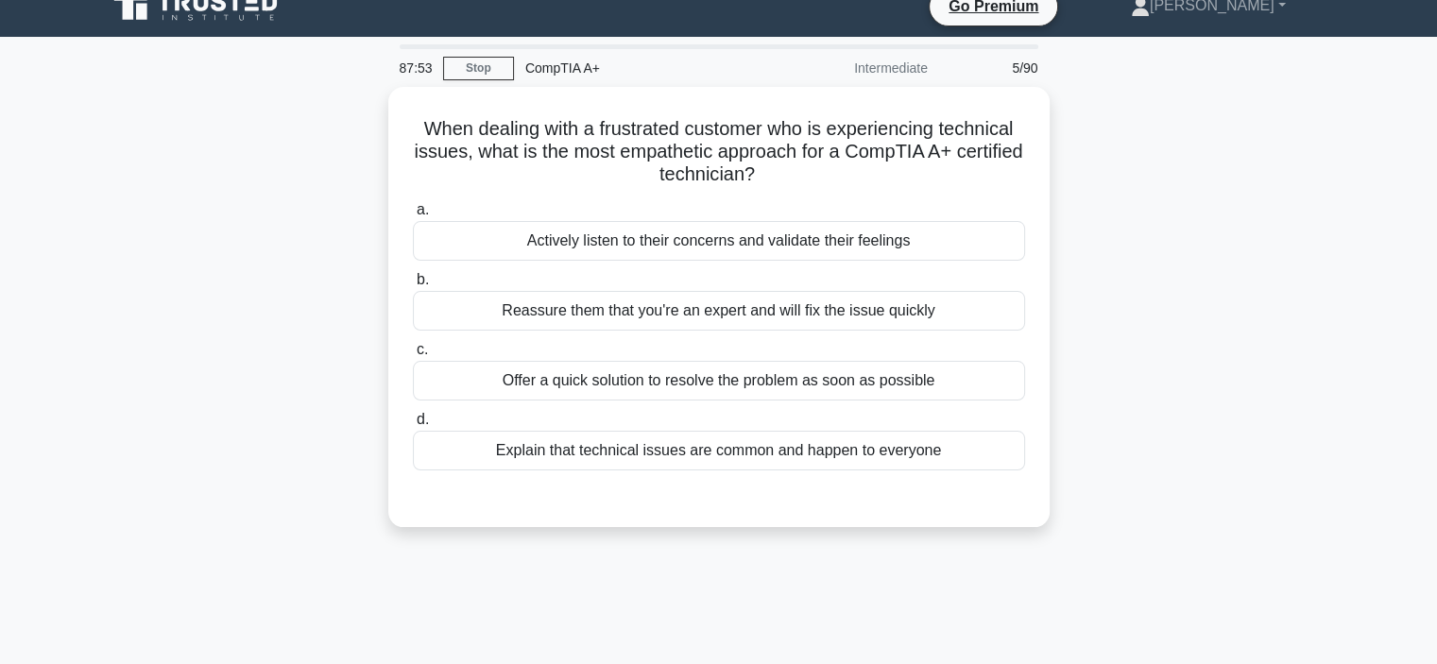
scroll to position [0, 0]
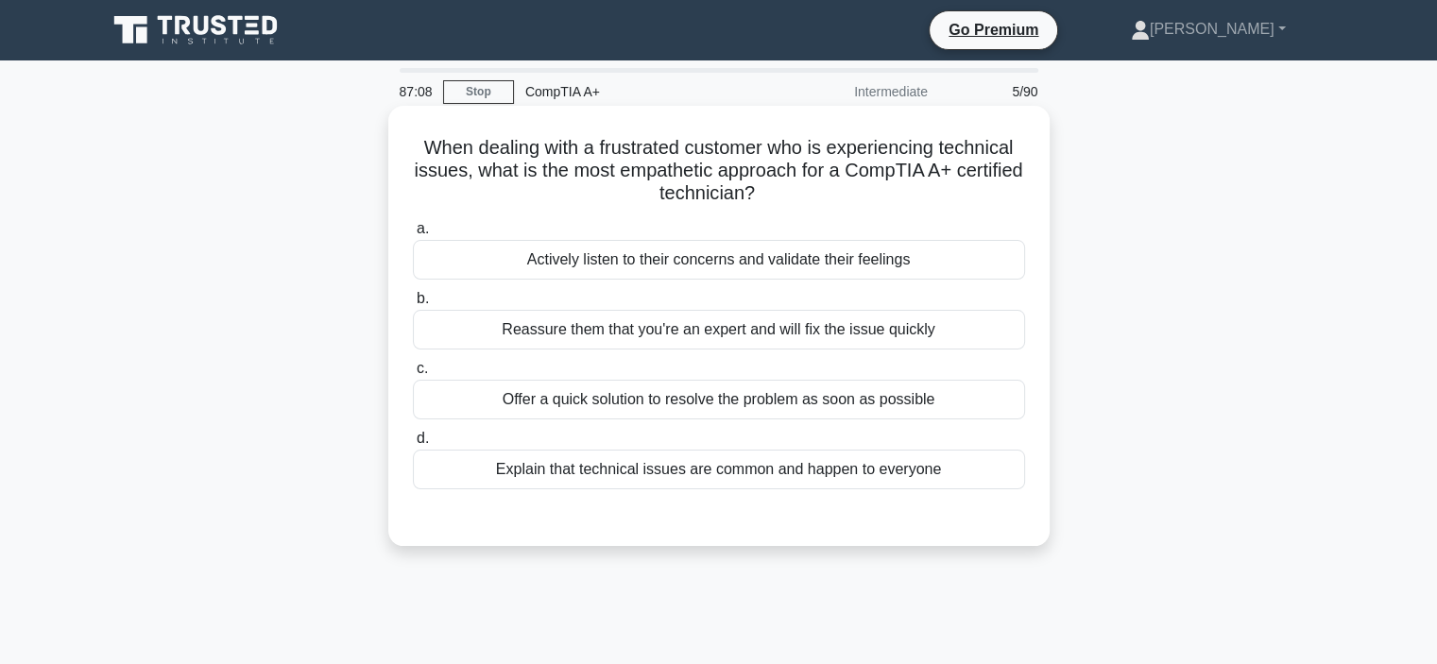
click at [877, 260] on div "Actively listen to their concerns and validate their feelings" at bounding box center [719, 260] width 612 height 40
click at [413, 235] on input "a. Actively listen to their concerns and validate their feelings" at bounding box center [413, 229] width 0 height 12
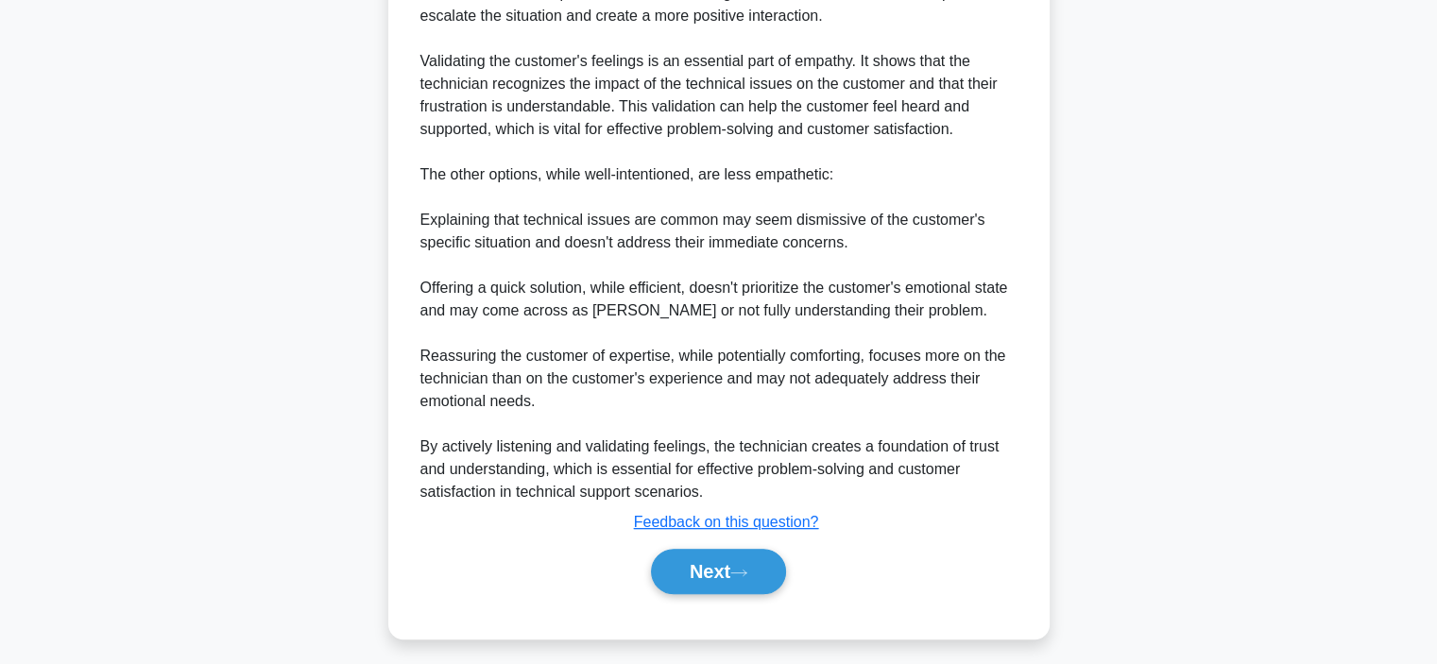
scroll to position [726, 0]
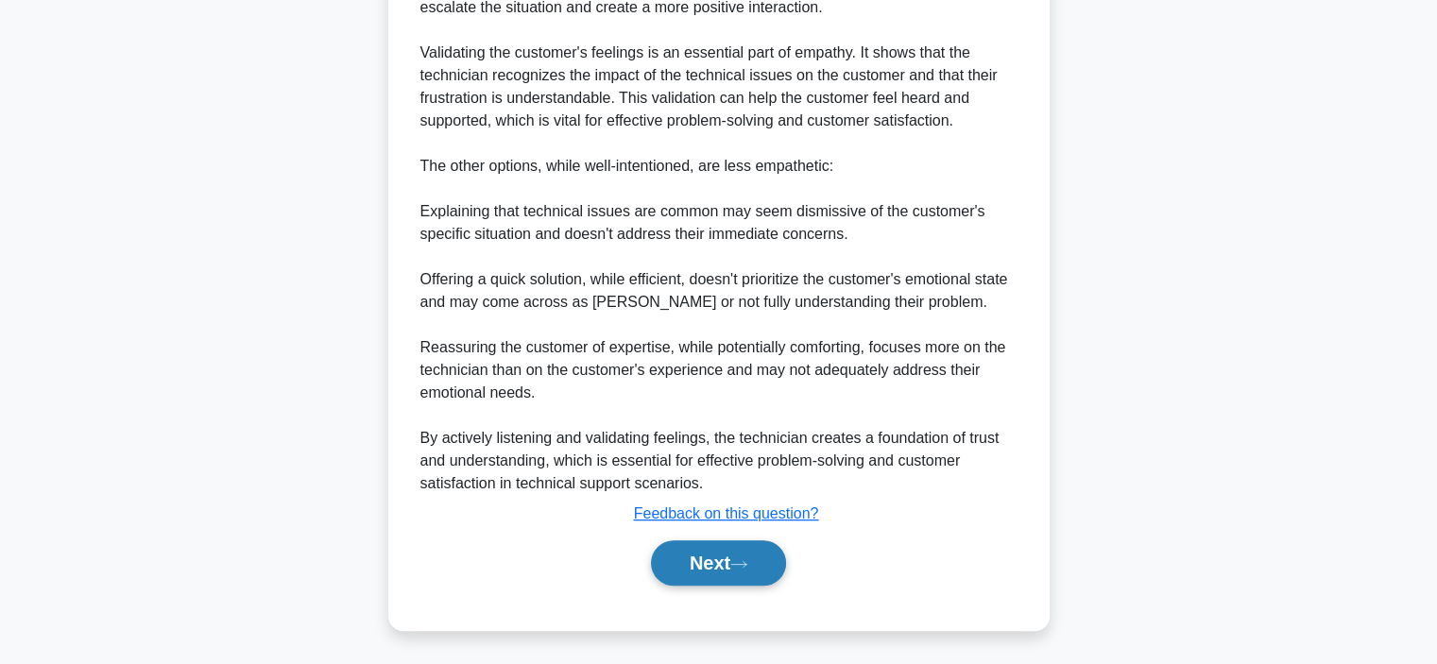
click at [740, 569] on button "Next" at bounding box center [718, 563] width 135 height 45
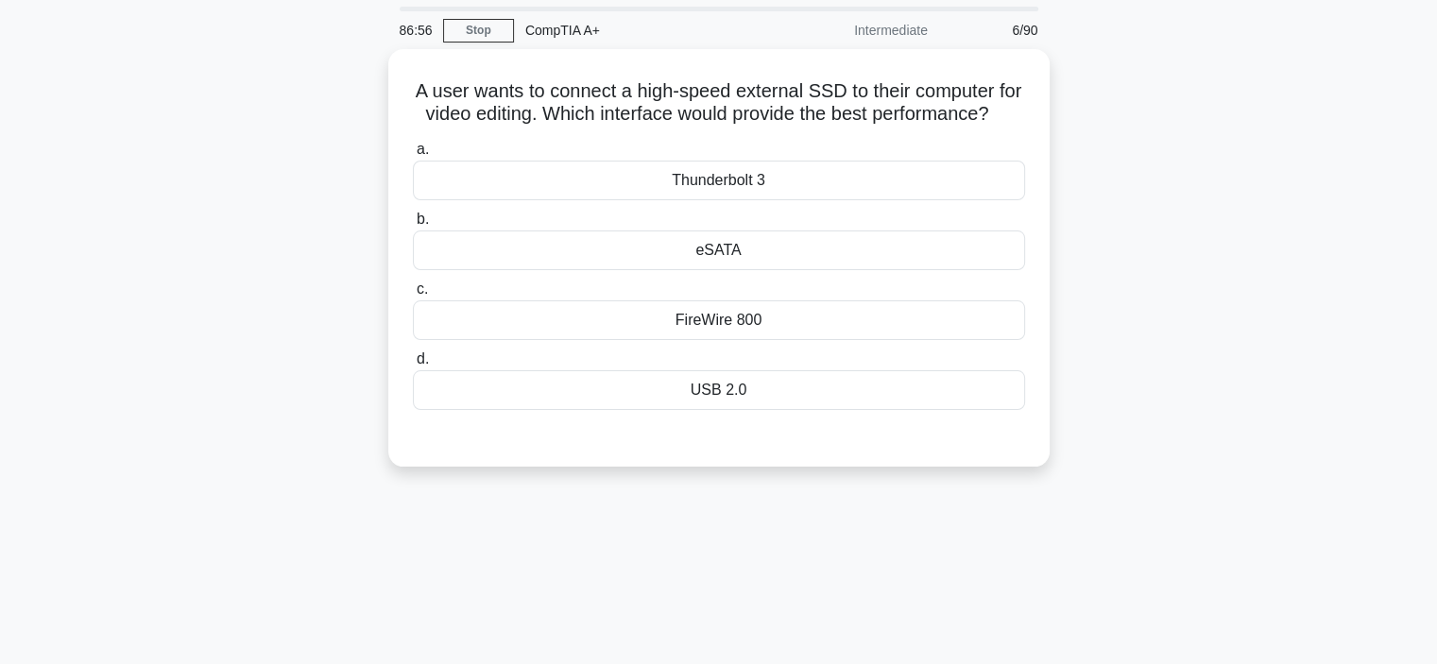
scroll to position [0, 0]
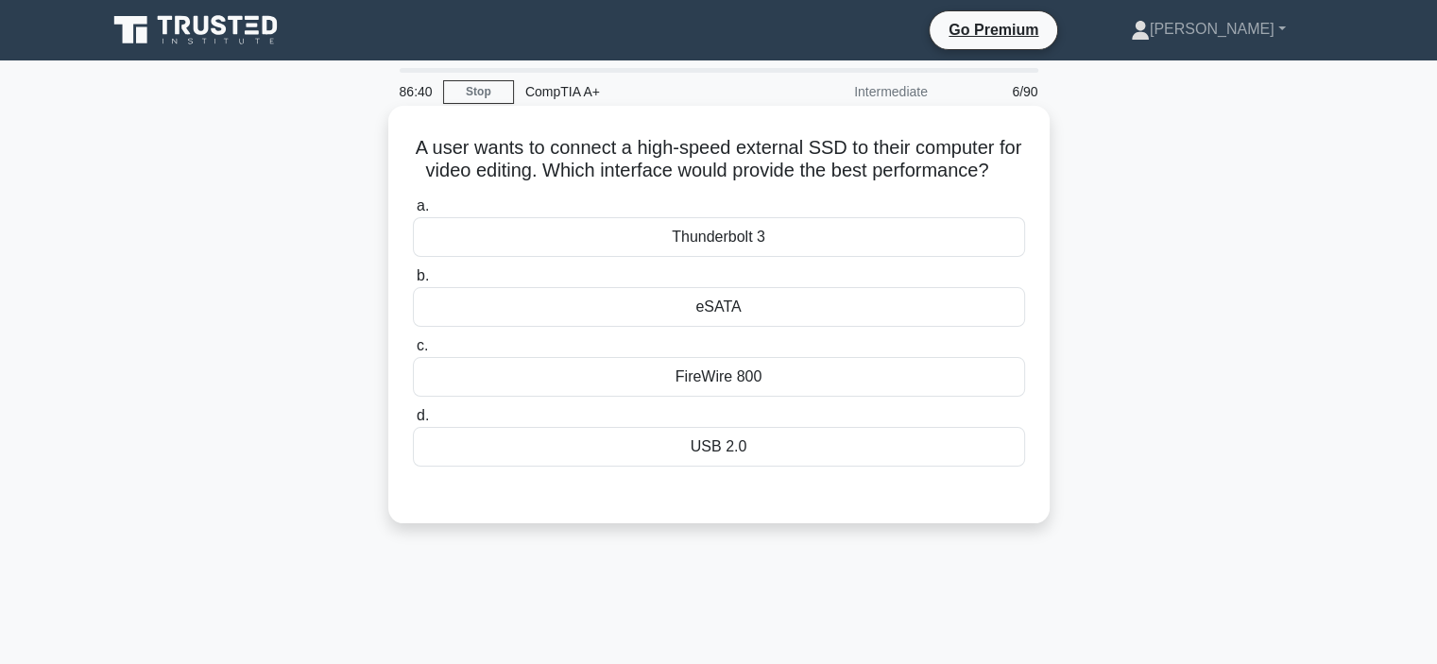
click at [749, 257] on div "Thunderbolt 3" at bounding box center [719, 237] width 612 height 40
click at [413, 213] on input "a. Thunderbolt 3" at bounding box center [413, 206] width 0 height 12
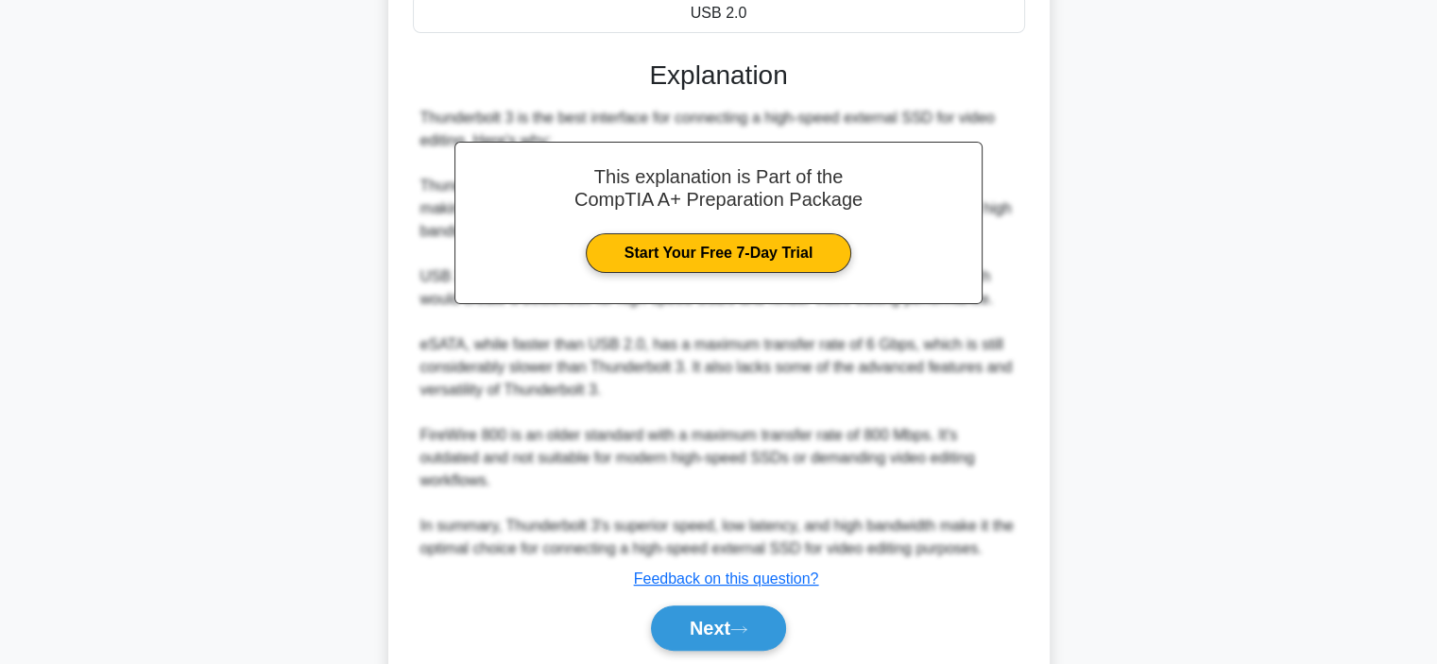
scroll to position [522, 0]
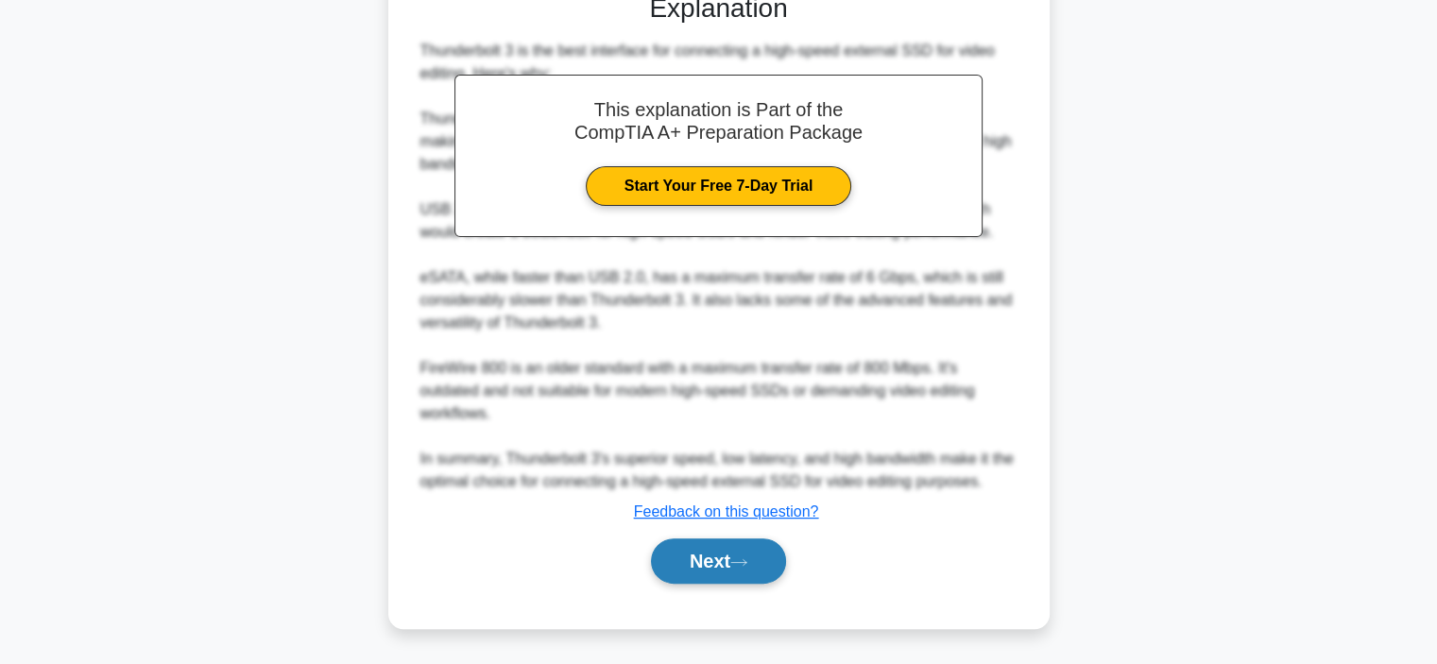
click at [741, 559] on icon at bounding box center [739, 563] width 17 height 10
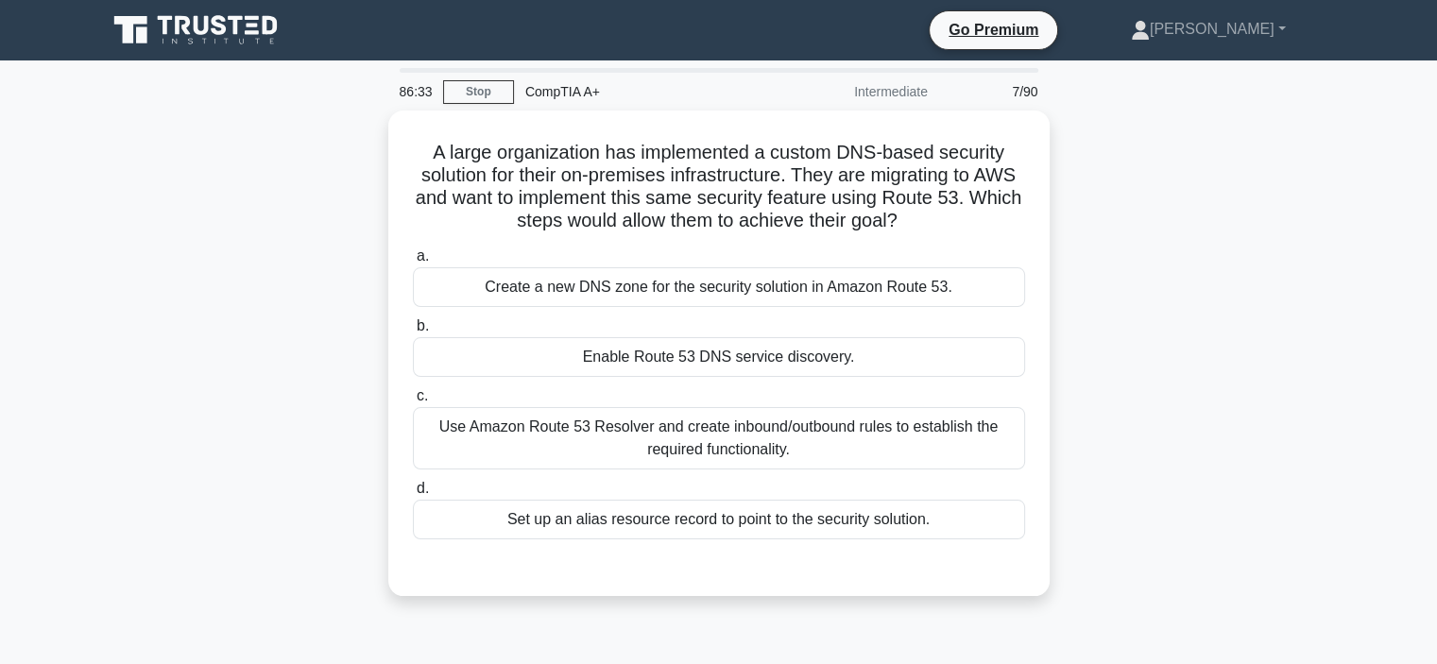
scroll to position [0, 0]
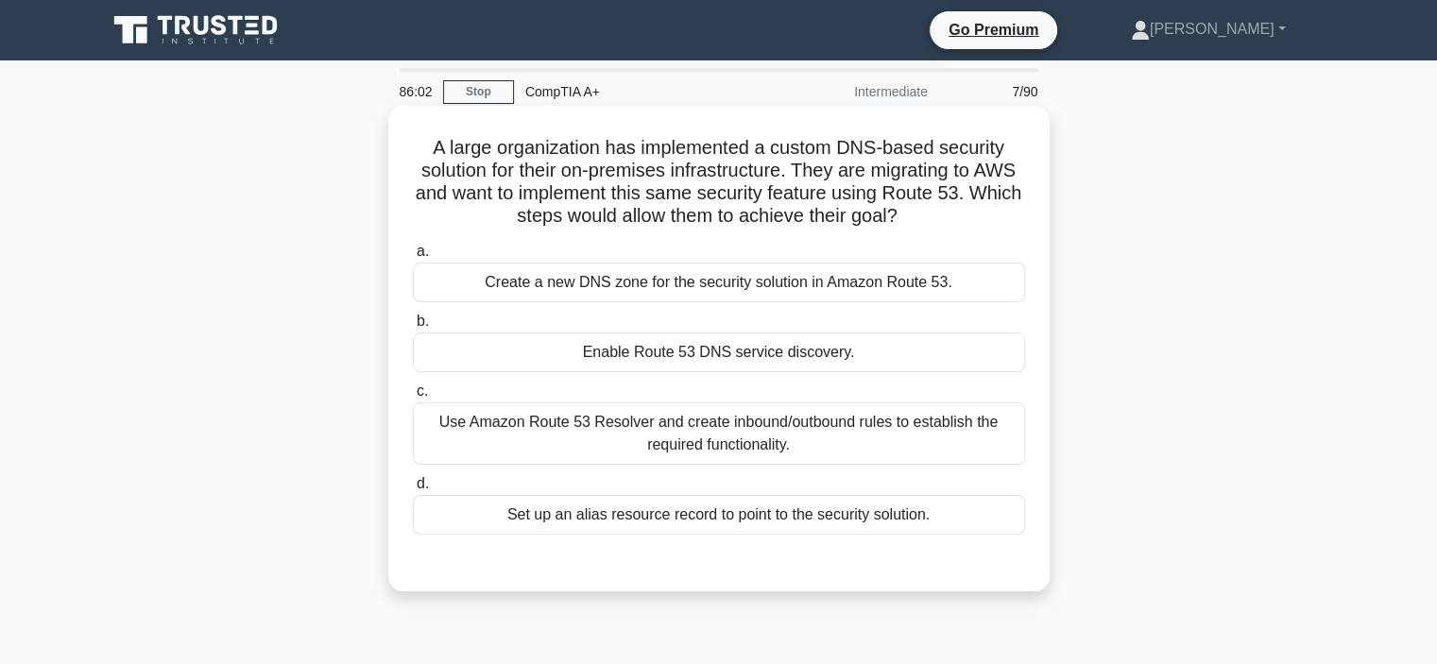
click at [764, 280] on div "Create a new DNS zone for the security solution in Amazon Route 53." at bounding box center [719, 283] width 612 height 40
click at [413, 258] on input "a. Create a new DNS zone for the security solution in Amazon Route 53." at bounding box center [413, 252] width 0 height 12
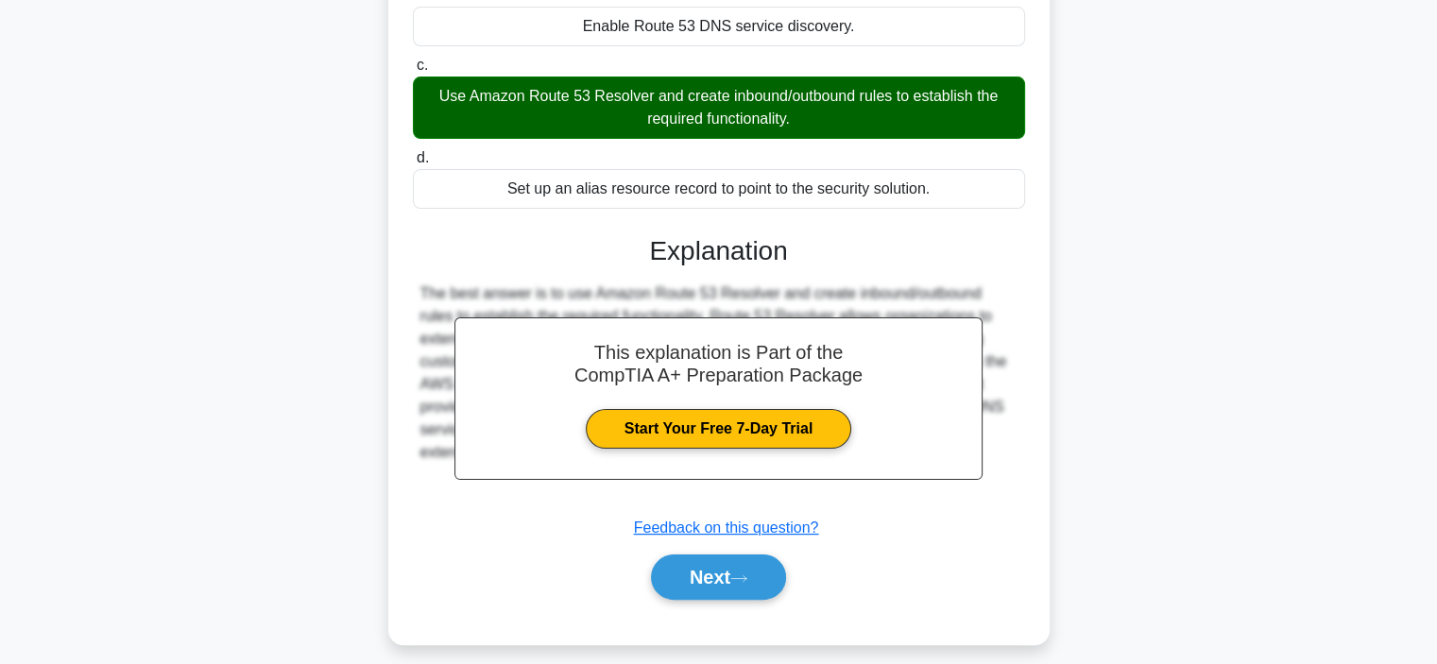
scroll to position [356, 0]
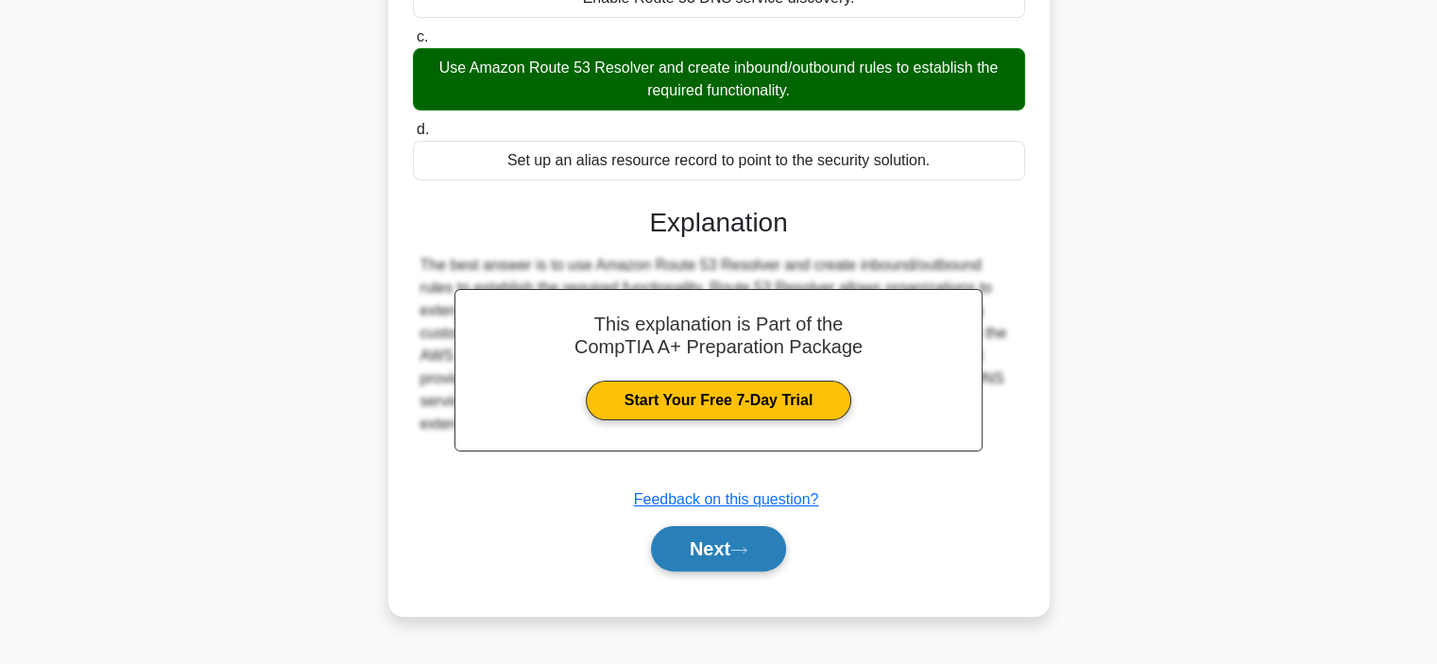
click at [723, 548] on button "Next" at bounding box center [718, 548] width 135 height 45
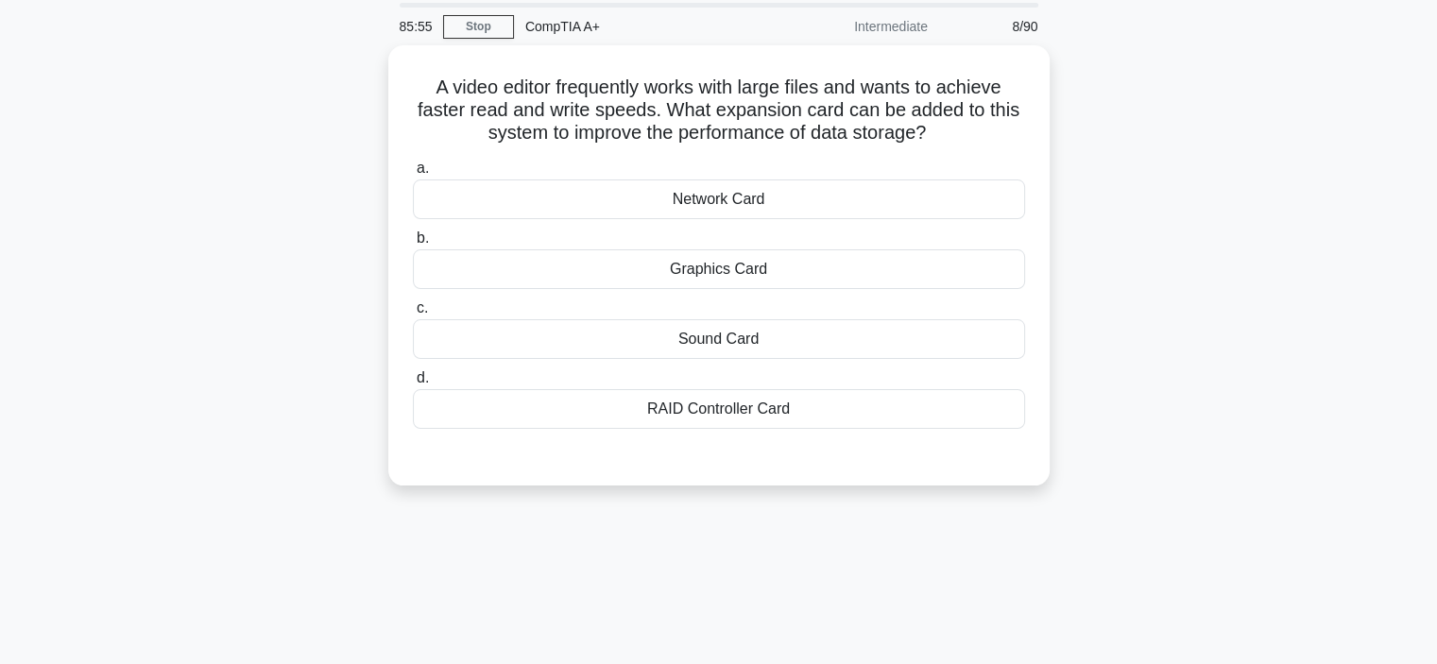
scroll to position [0, 0]
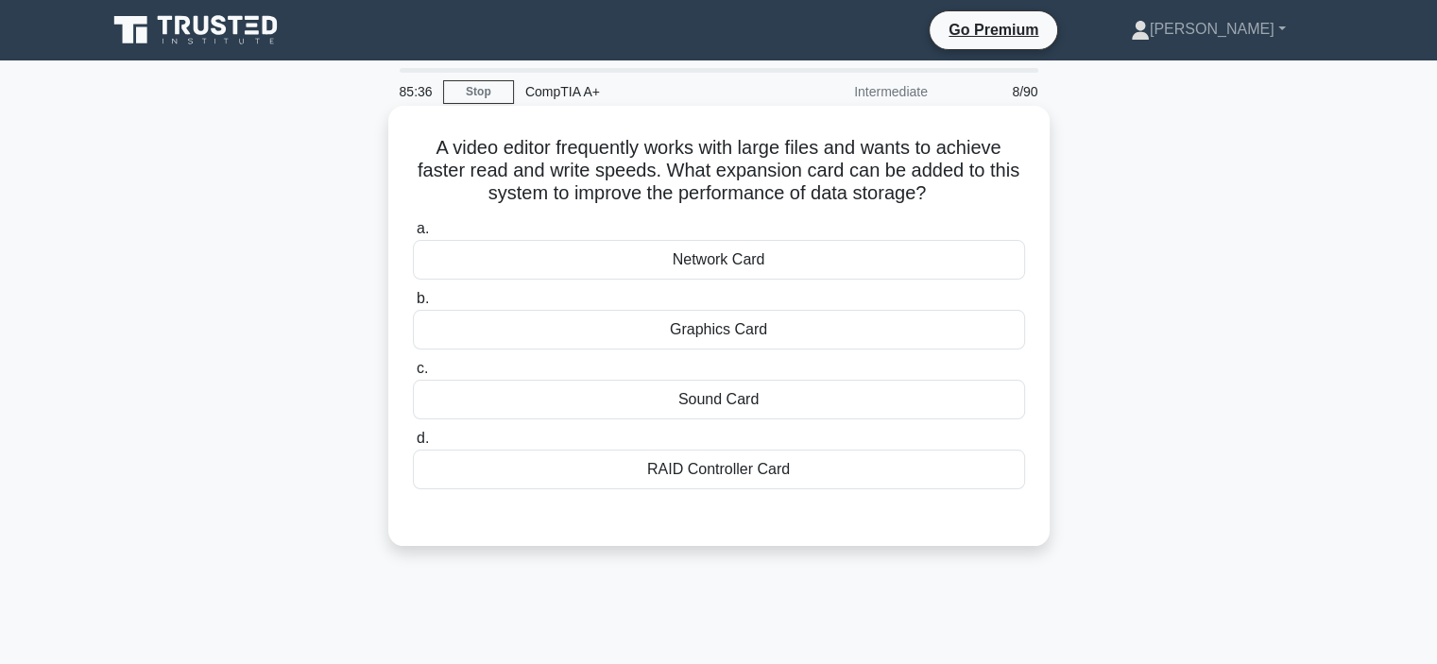
click at [733, 469] on div "RAID Controller Card" at bounding box center [719, 470] width 612 height 40
click at [413, 445] on input "d. RAID Controller Card" at bounding box center [413, 439] width 0 height 12
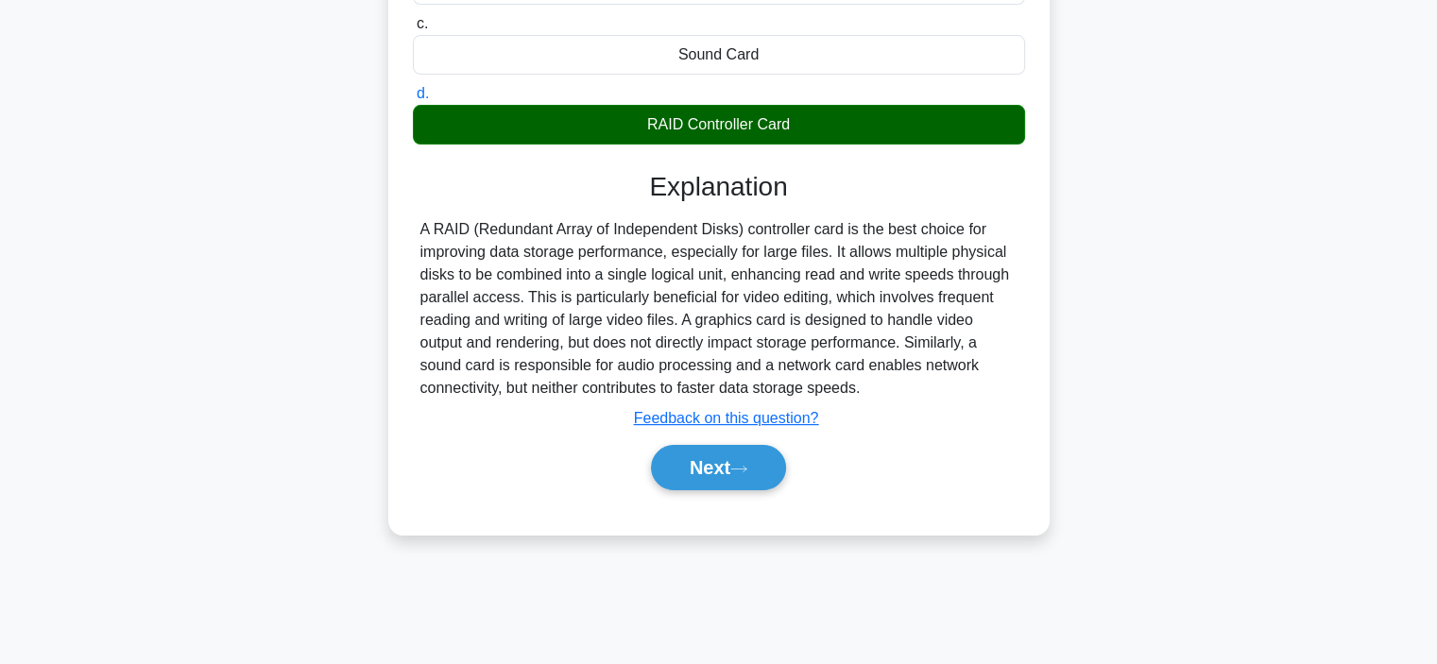
scroll to position [356, 0]
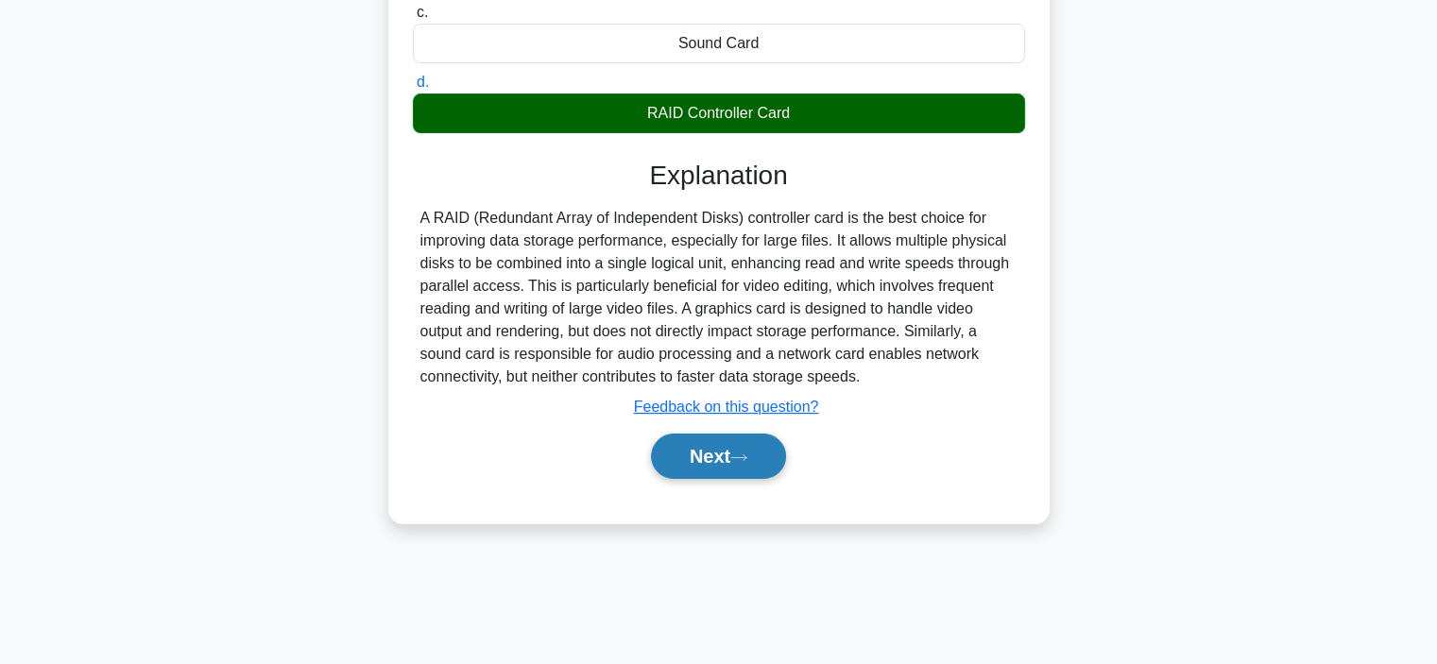
click at [735, 460] on button "Next" at bounding box center [718, 456] width 135 height 45
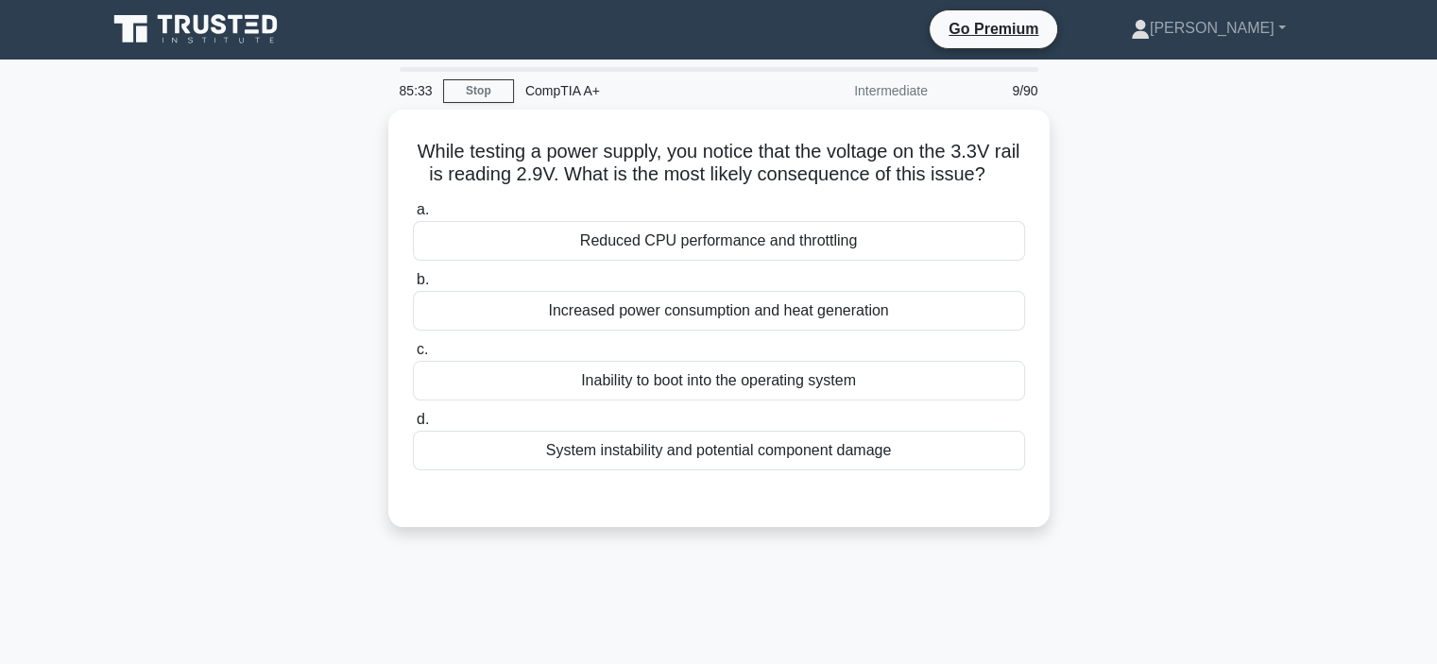
scroll to position [0, 0]
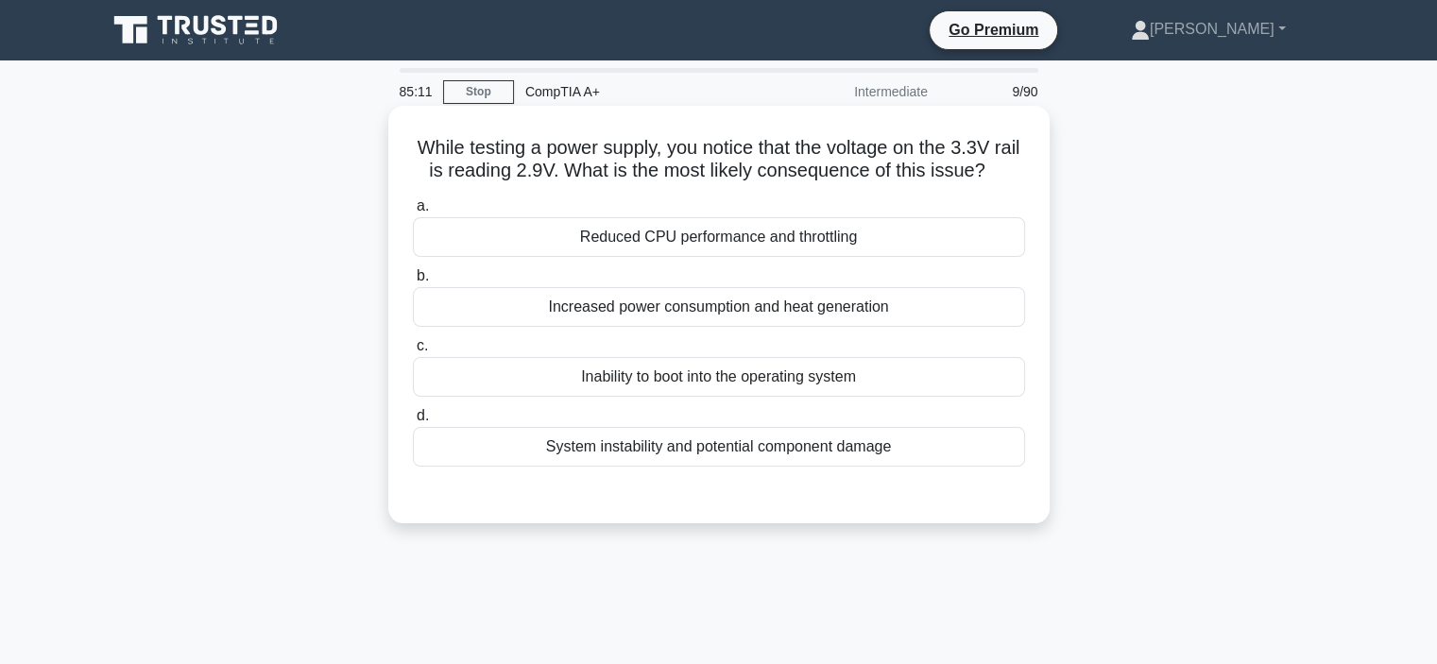
click at [767, 397] on div "Inability to boot into the operating system" at bounding box center [719, 377] width 612 height 40
click at [413, 352] on input "c. Inability to boot into the operating system" at bounding box center [413, 346] width 0 height 12
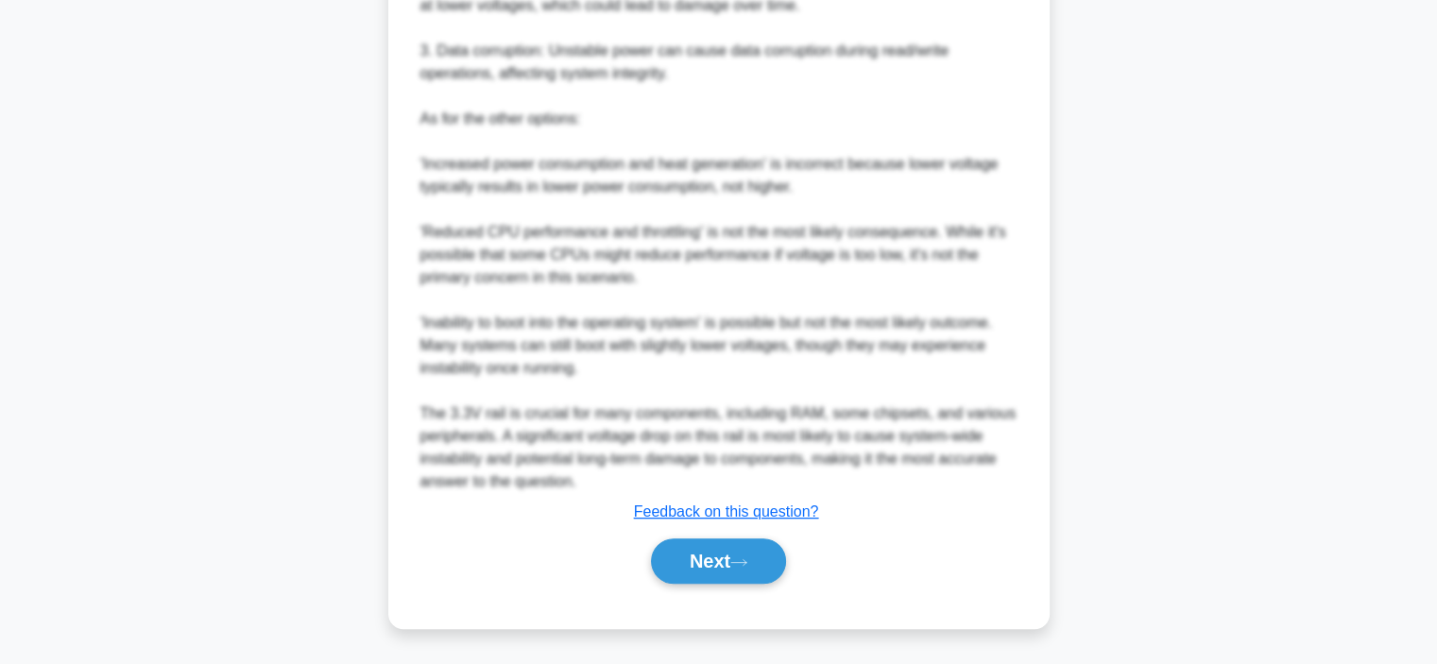
scroll to position [796, 0]
click at [707, 553] on button "Next" at bounding box center [718, 561] width 135 height 45
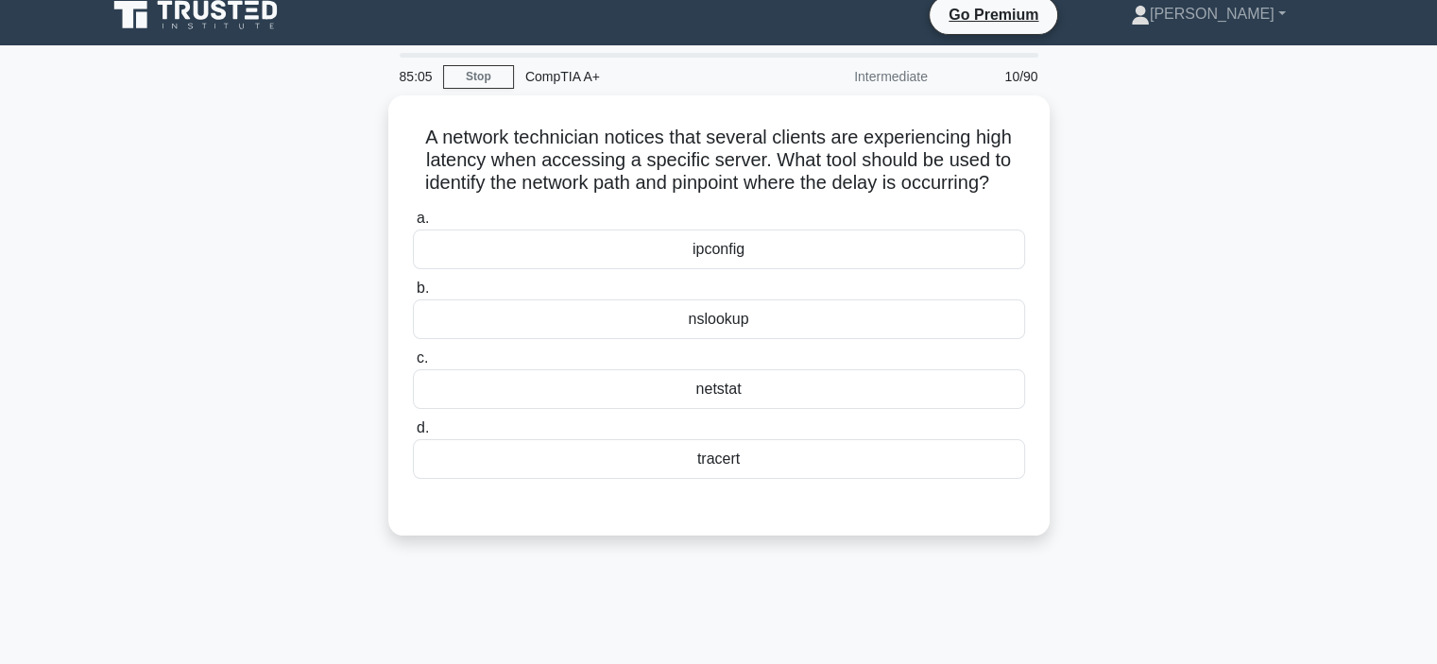
scroll to position [0, 0]
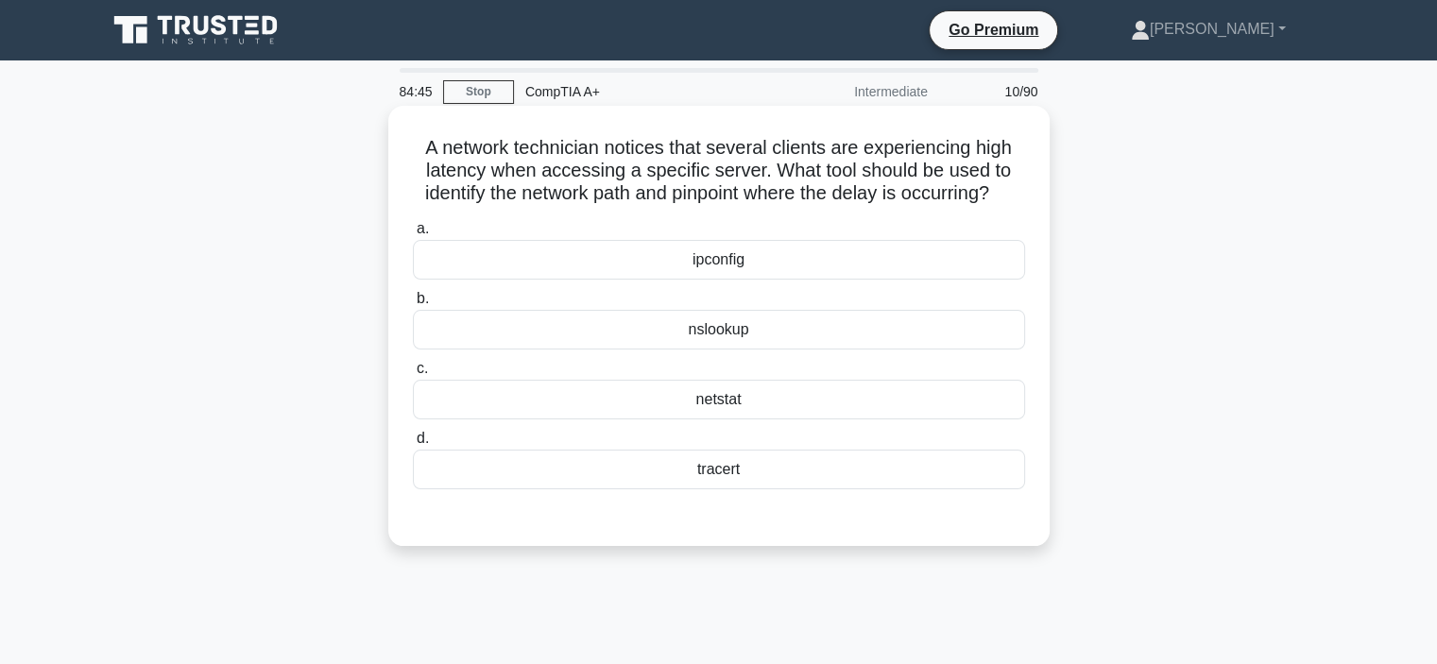
click at [710, 490] on div "tracert" at bounding box center [719, 470] width 612 height 40
click at [413, 445] on input "d. tracert" at bounding box center [413, 439] width 0 height 12
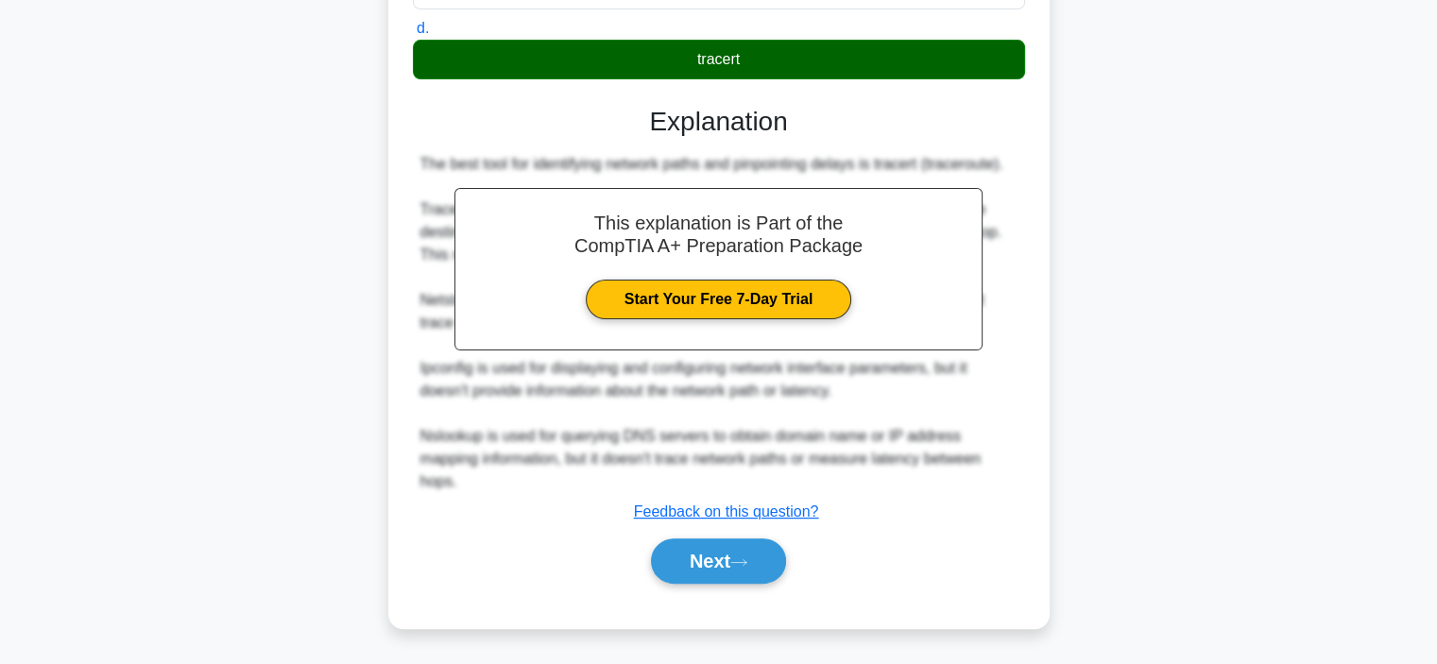
scroll to position [431, 0]
click at [712, 558] on button "Next" at bounding box center [718, 561] width 135 height 45
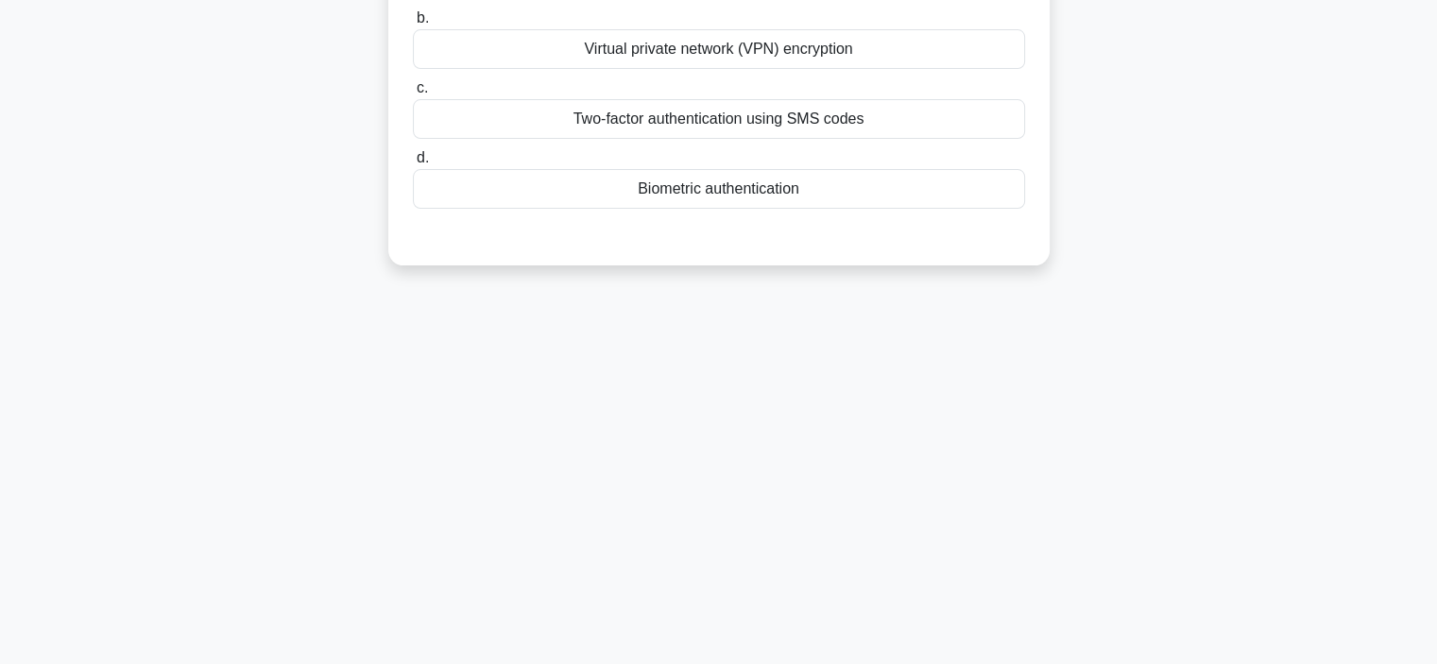
scroll to position [0, 0]
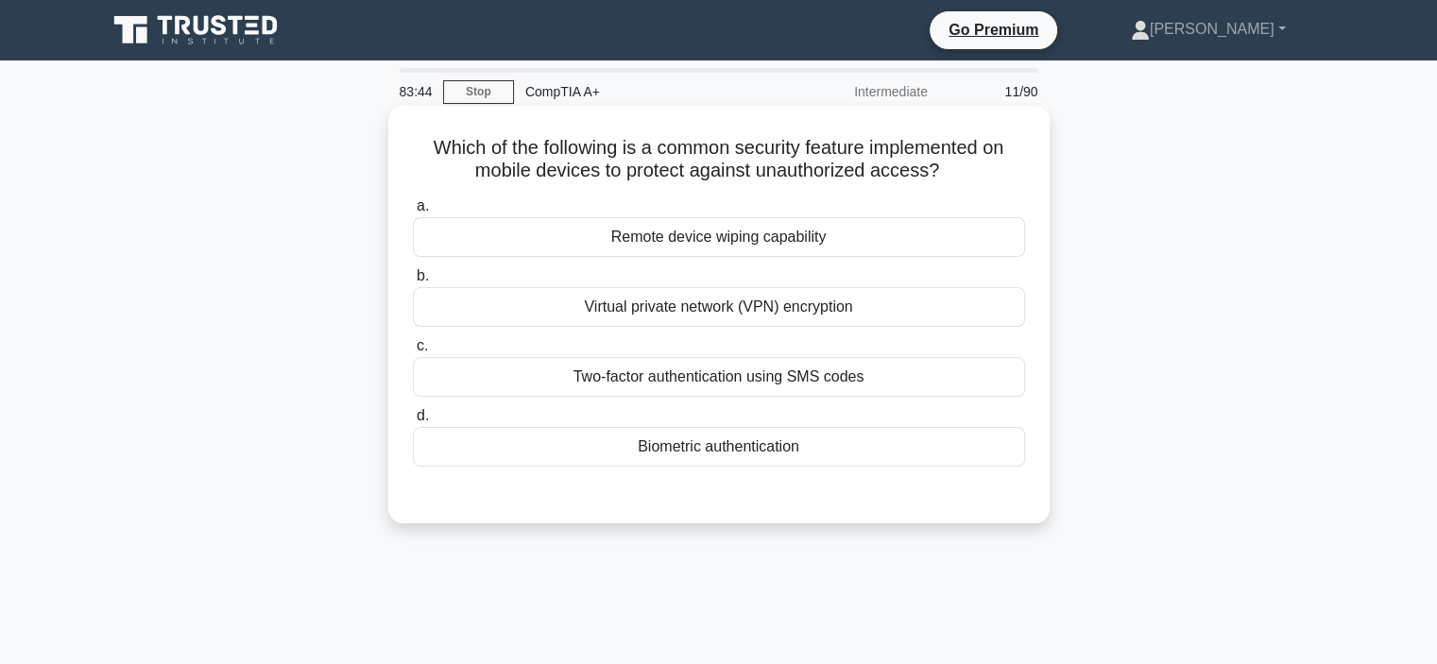
click at [781, 446] on div "Biometric authentication" at bounding box center [719, 447] width 612 height 40
click at [413, 422] on input "d. Biometric authentication" at bounding box center [413, 416] width 0 height 12
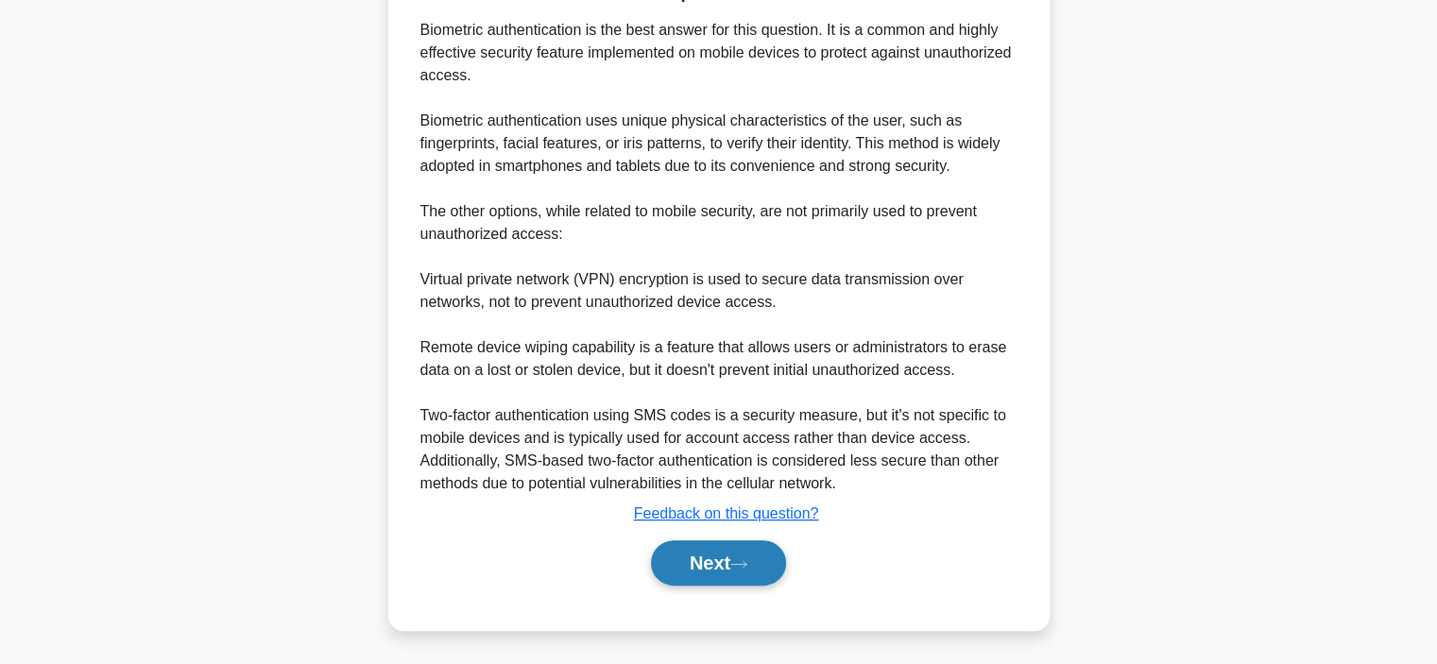
click at [713, 551] on button "Next" at bounding box center [718, 563] width 135 height 45
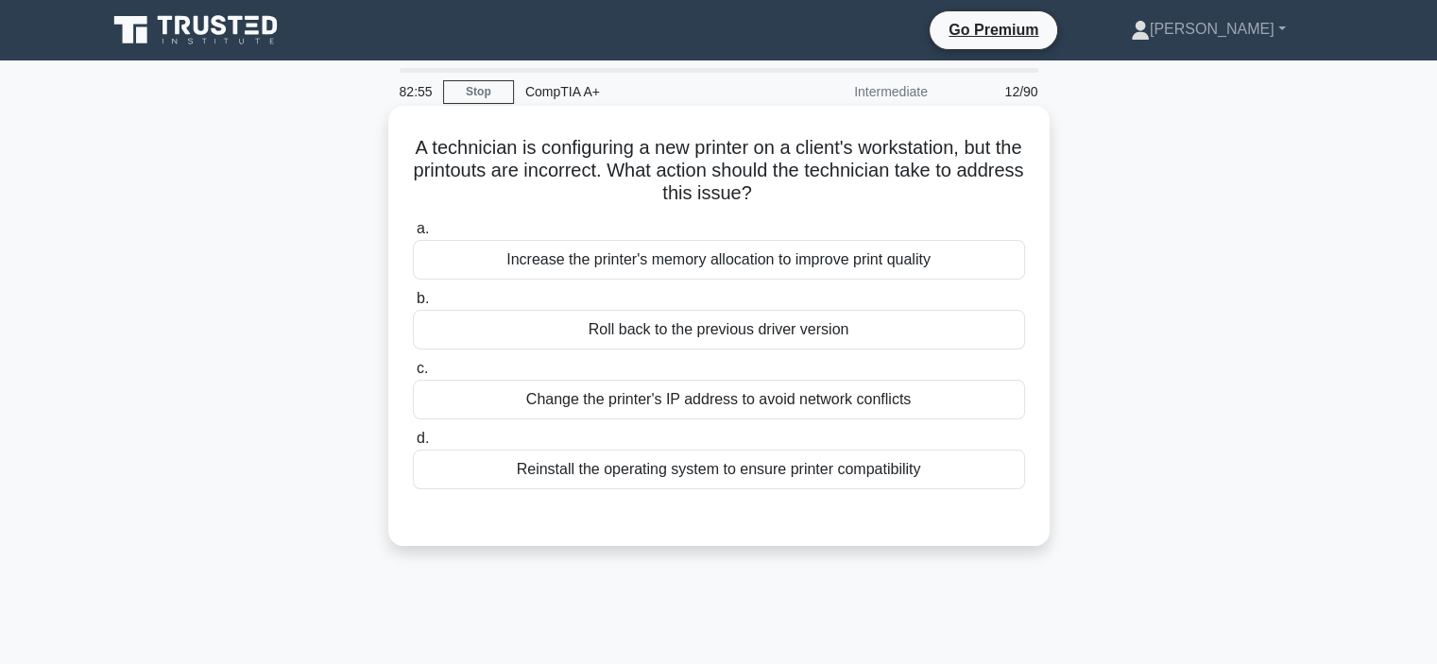
click at [781, 406] on div "Change the printer's IP address to avoid network conflicts" at bounding box center [719, 400] width 612 height 40
click at [413, 375] on input "c. Change the printer's IP address to avoid network conflicts" at bounding box center [413, 369] width 0 height 12
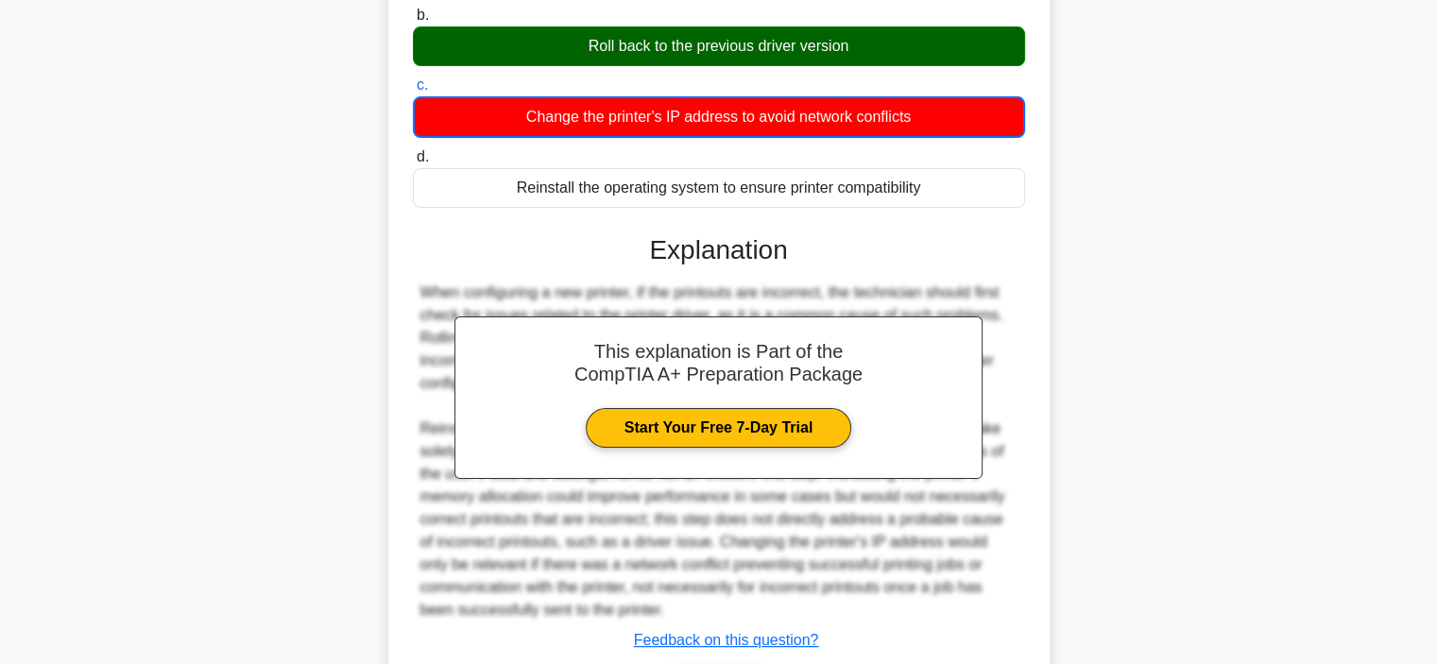
scroll to position [410, 0]
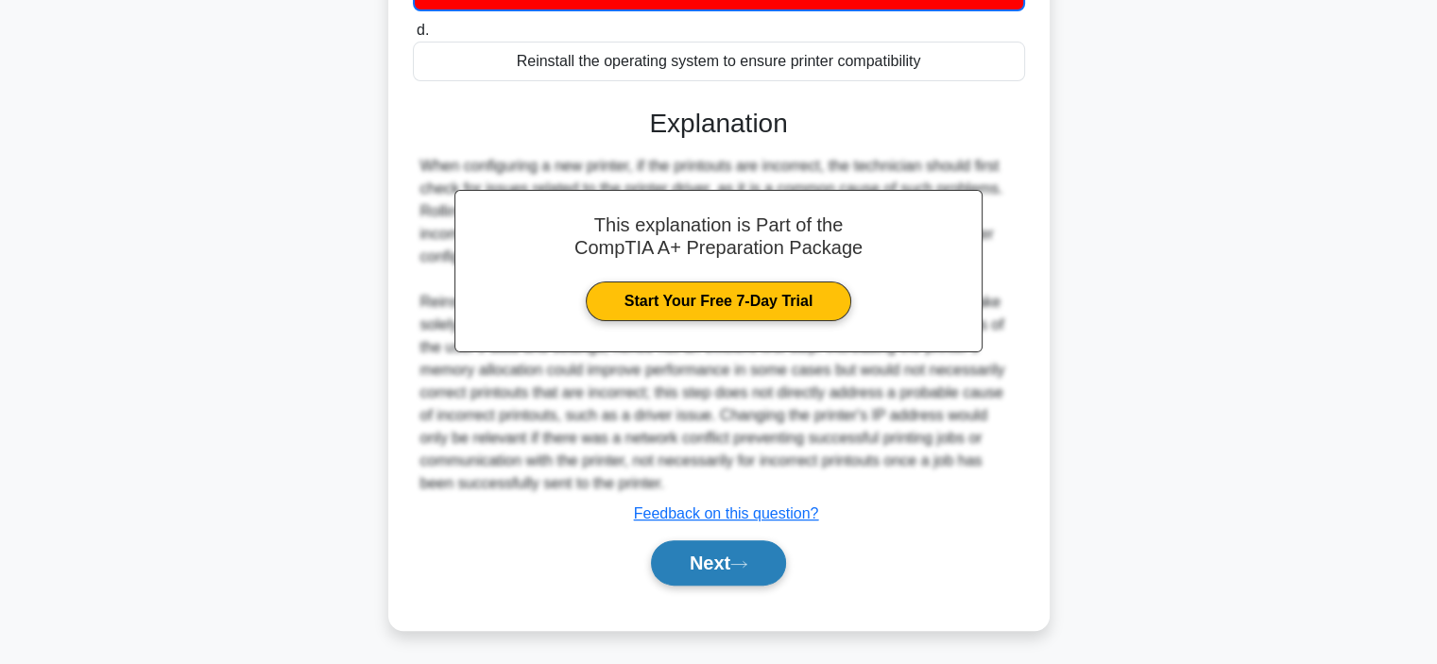
click at [719, 552] on button "Next" at bounding box center [718, 563] width 135 height 45
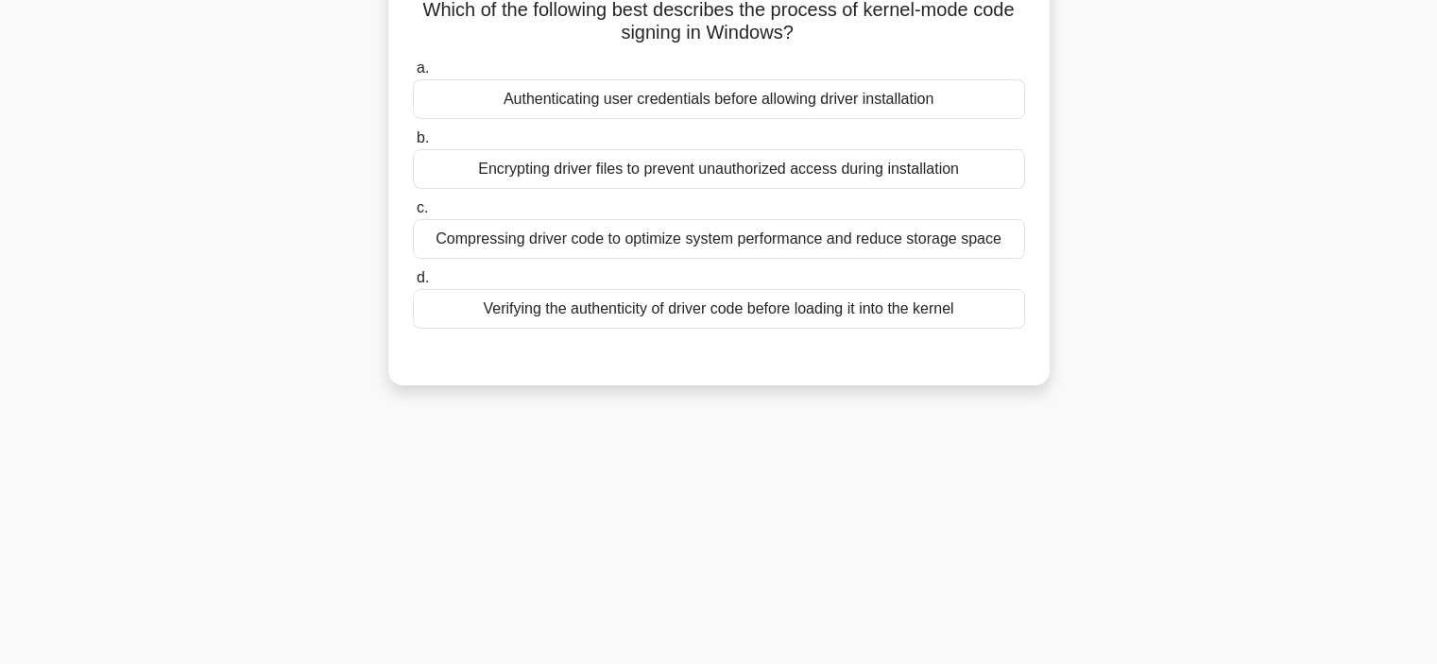
scroll to position [0, 0]
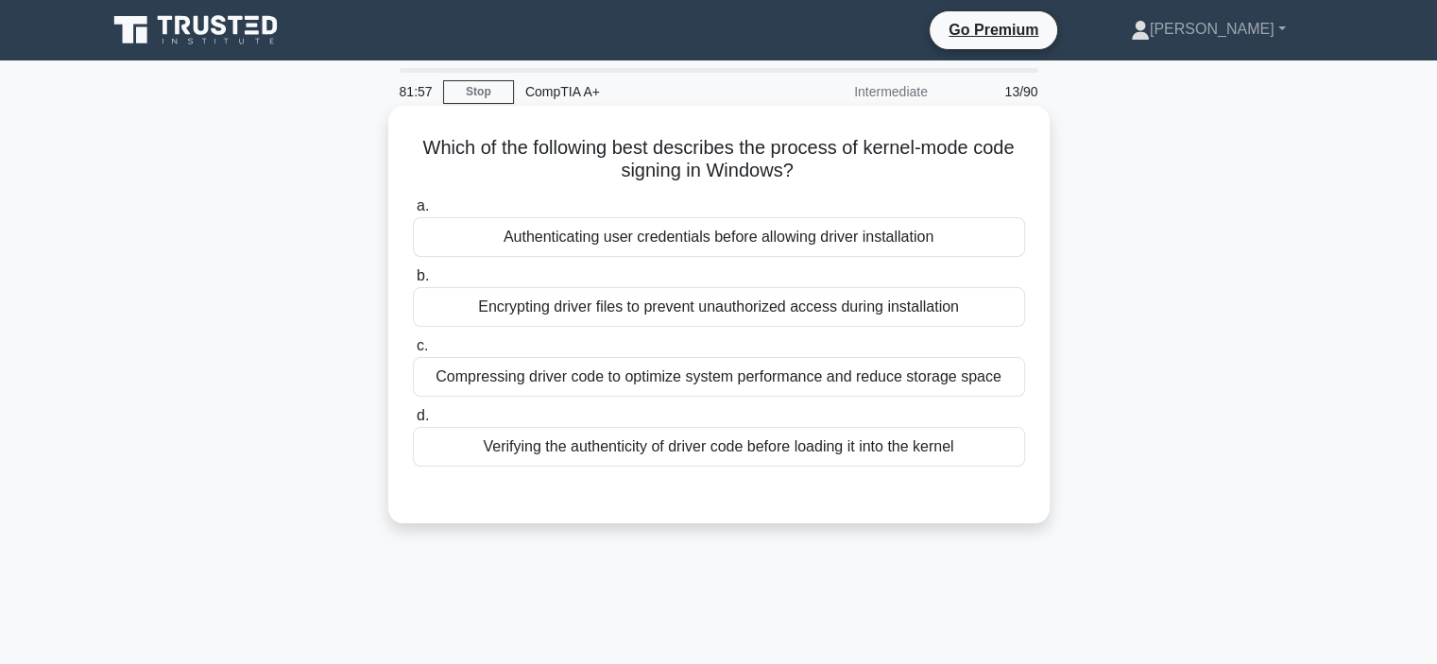
click at [685, 451] on div "Verifying the authenticity of driver code before loading it into the kernel" at bounding box center [719, 447] width 612 height 40
click at [413, 422] on input "d. Verifying the authenticity of driver code before loading it into the kernel" at bounding box center [413, 416] width 0 height 12
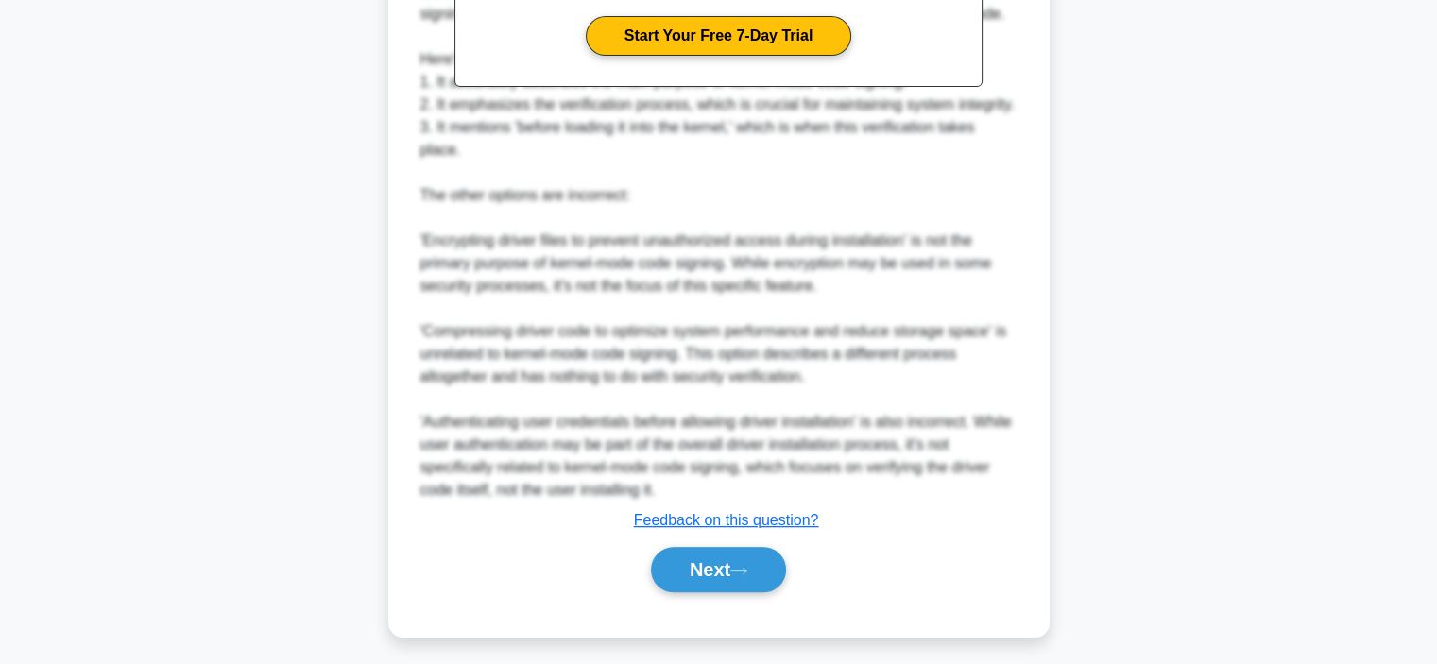
scroll to position [658, 0]
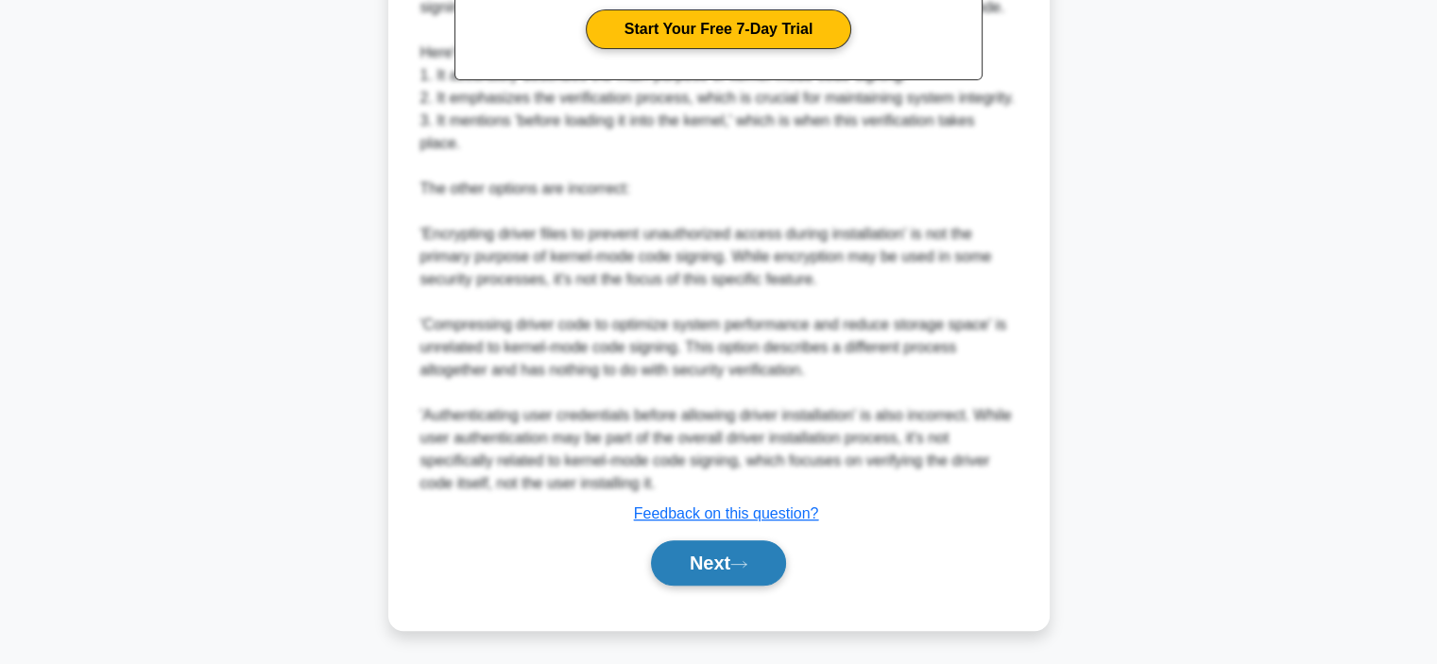
click at [722, 569] on button "Next" at bounding box center [718, 563] width 135 height 45
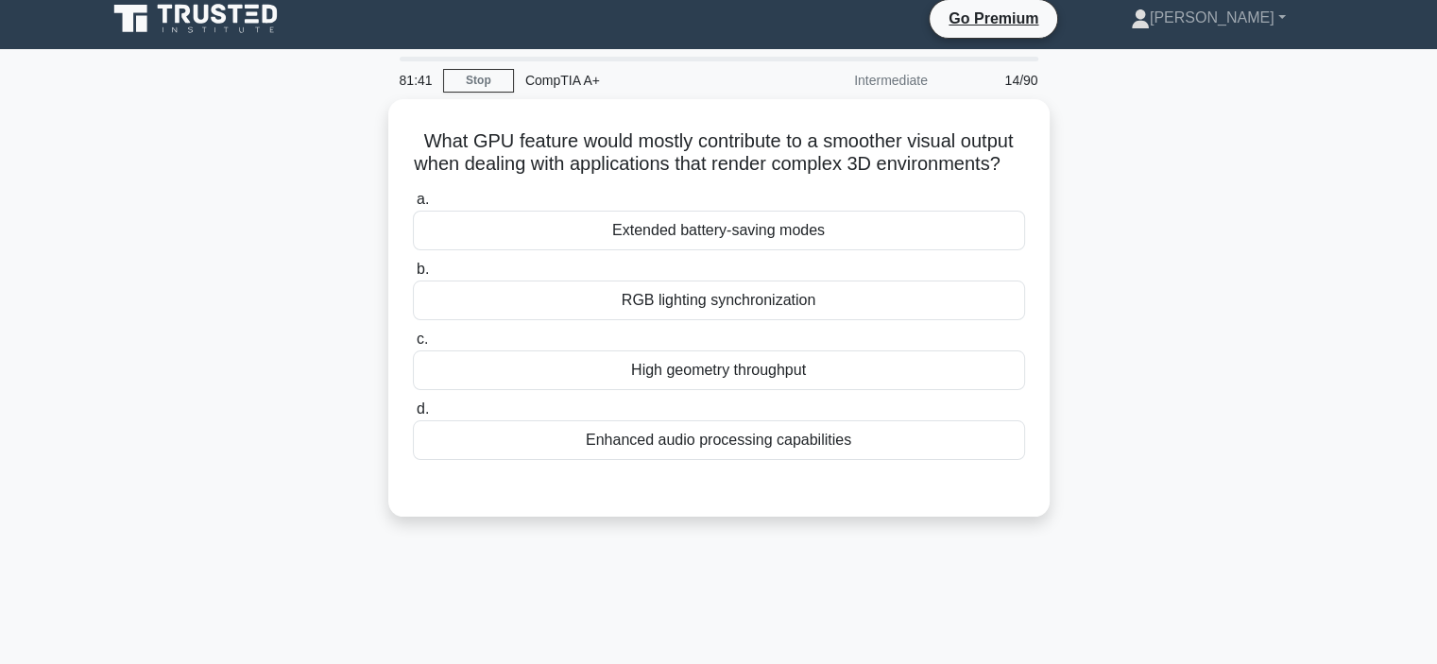
scroll to position [0, 0]
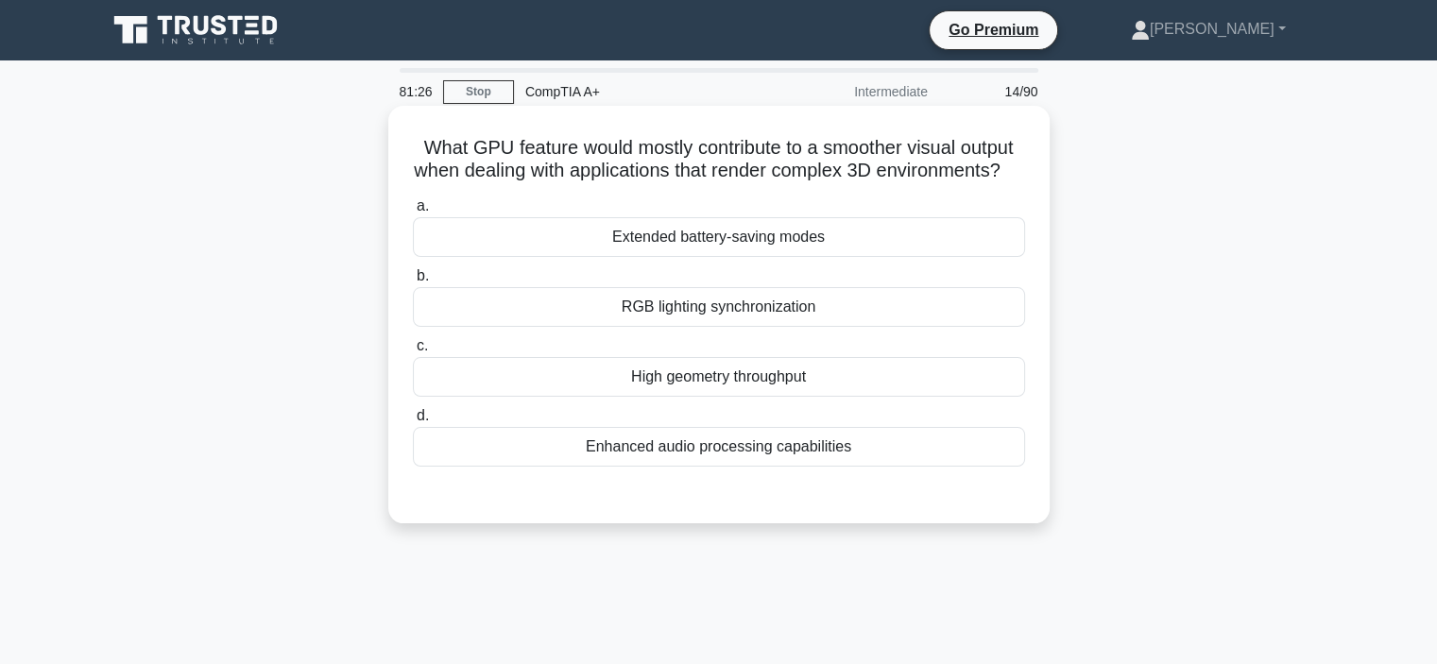
click at [782, 397] on div "High geometry throughput" at bounding box center [719, 377] width 612 height 40
click at [413, 352] on input "c. High geometry throughput" at bounding box center [413, 346] width 0 height 12
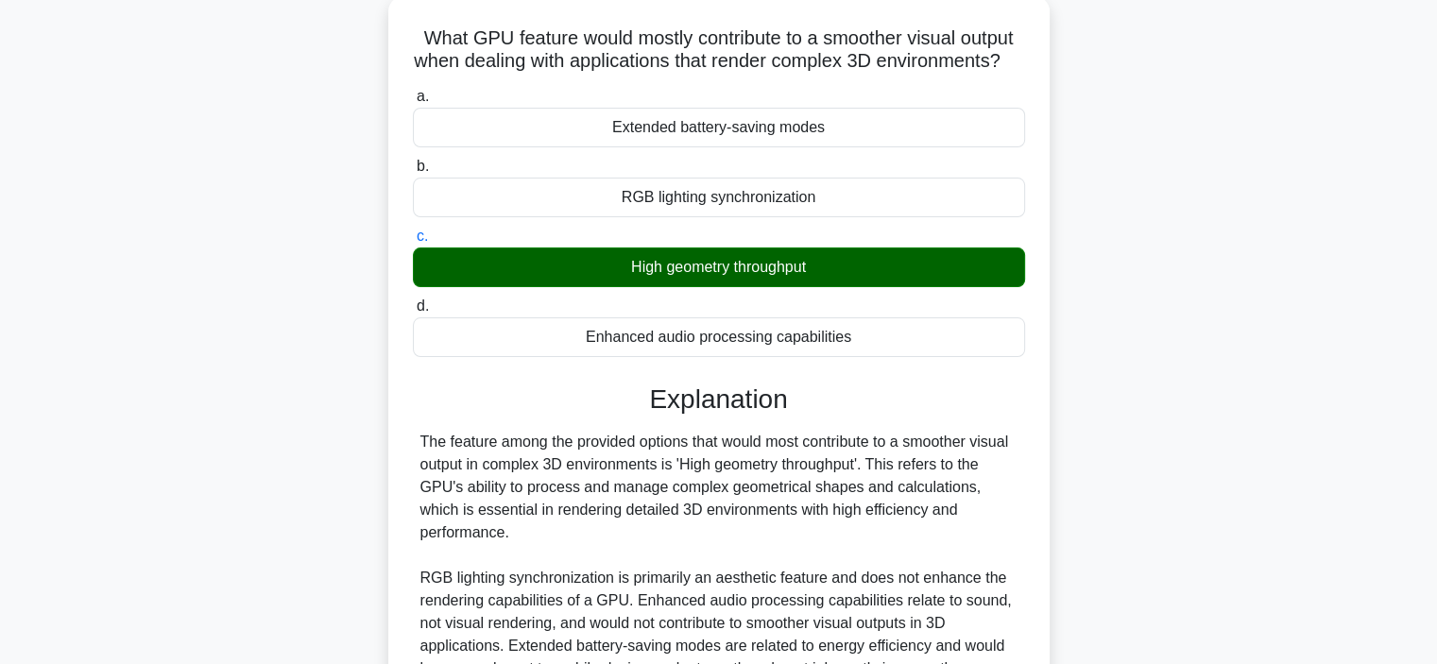
scroll to position [356, 0]
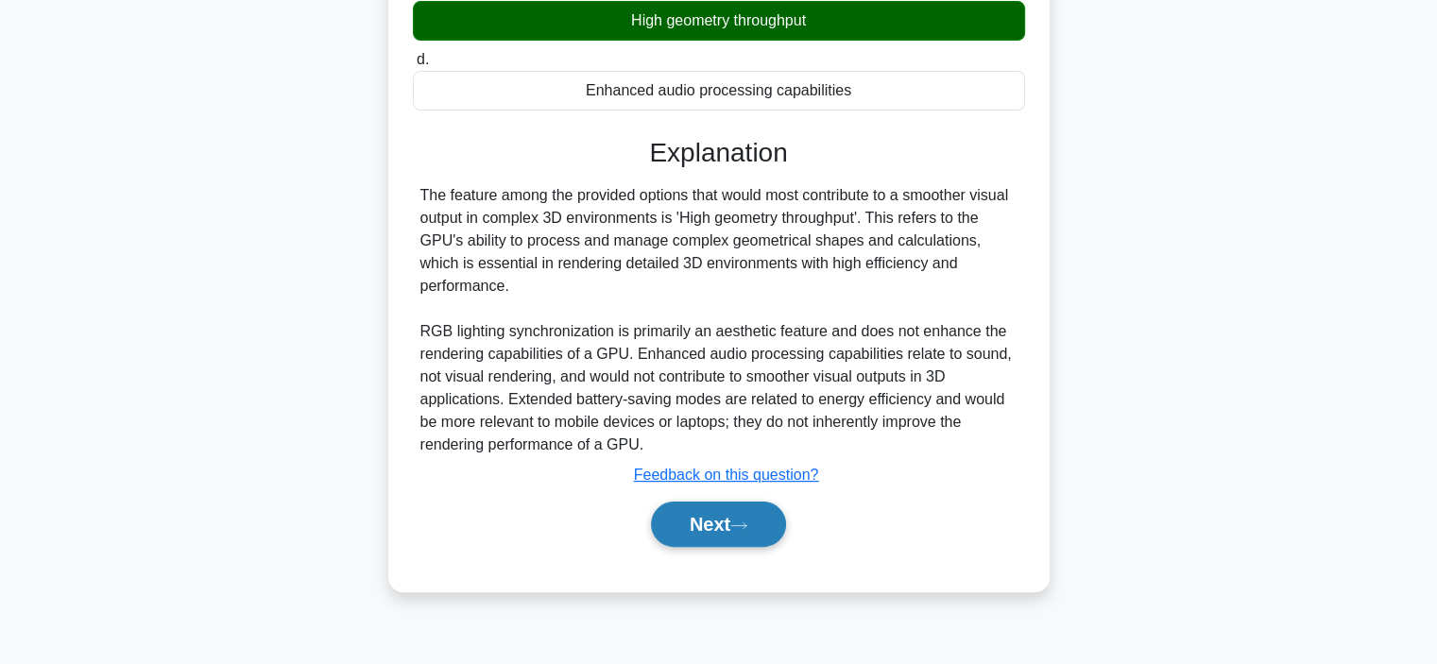
click at [740, 525] on icon at bounding box center [739, 526] width 17 height 10
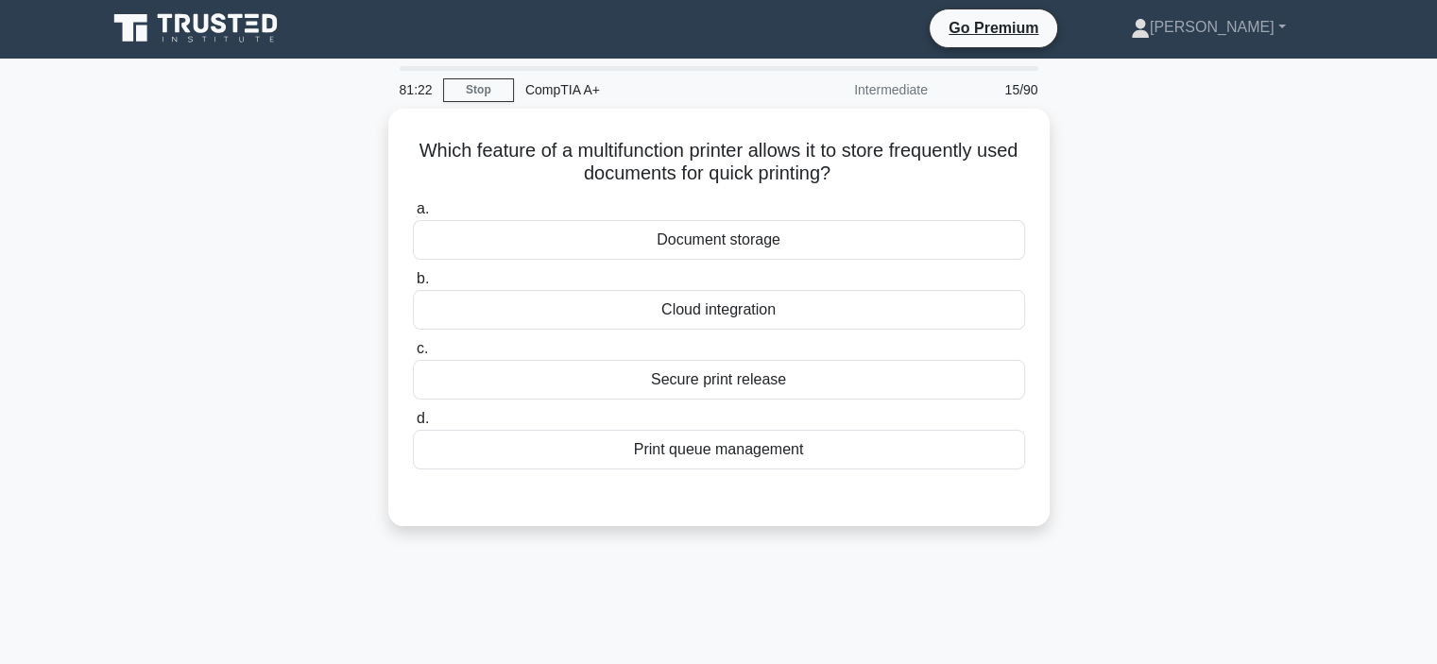
scroll to position [0, 0]
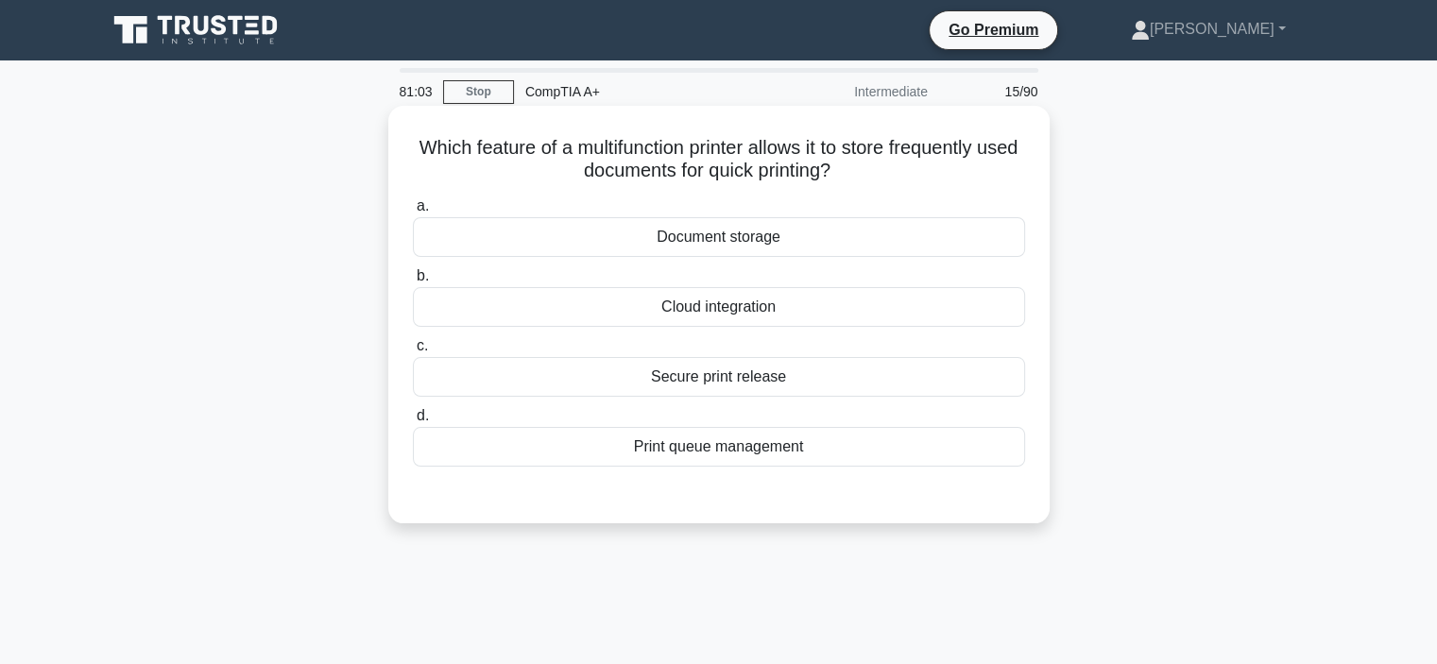
click at [879, 441] on div "Print queue management" at bounding box center [719, 447] width 612 height 40
click at [413, 422] on input "d. Print queue management" at bounding box center [413, 416] width 0 height 12
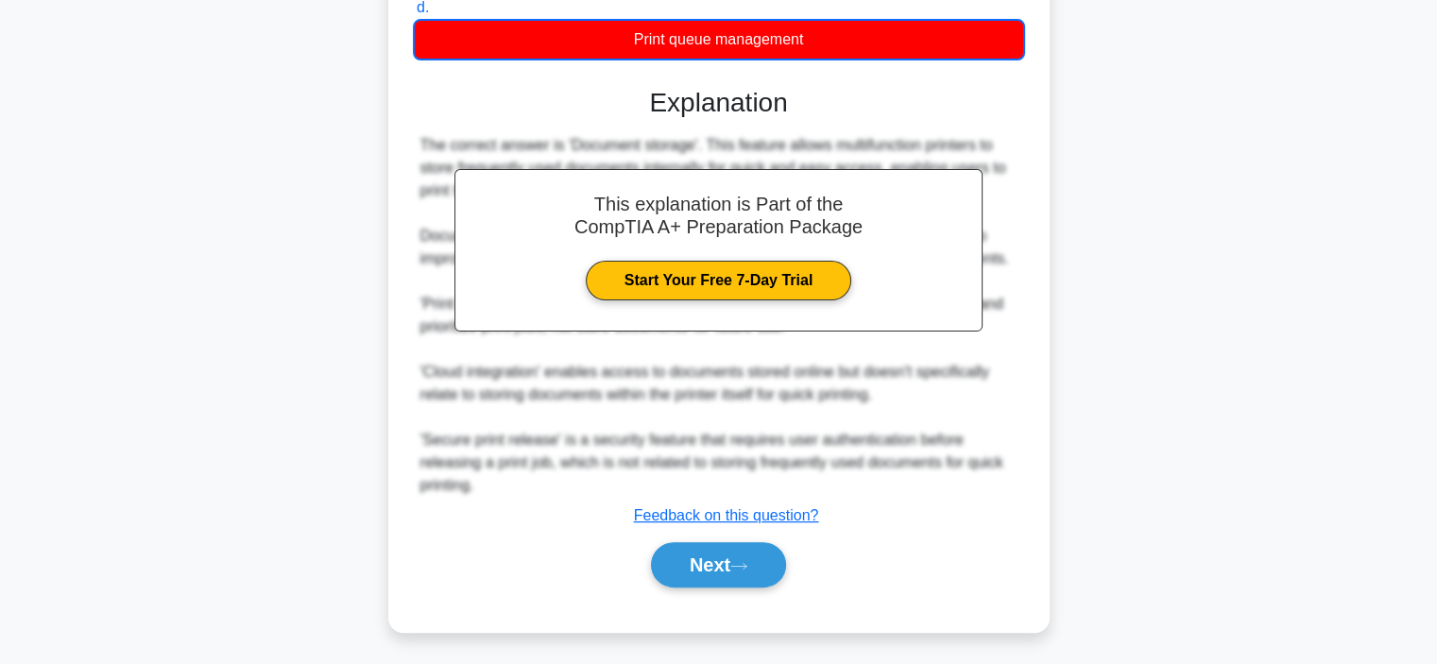
scroll to position [410, 0]
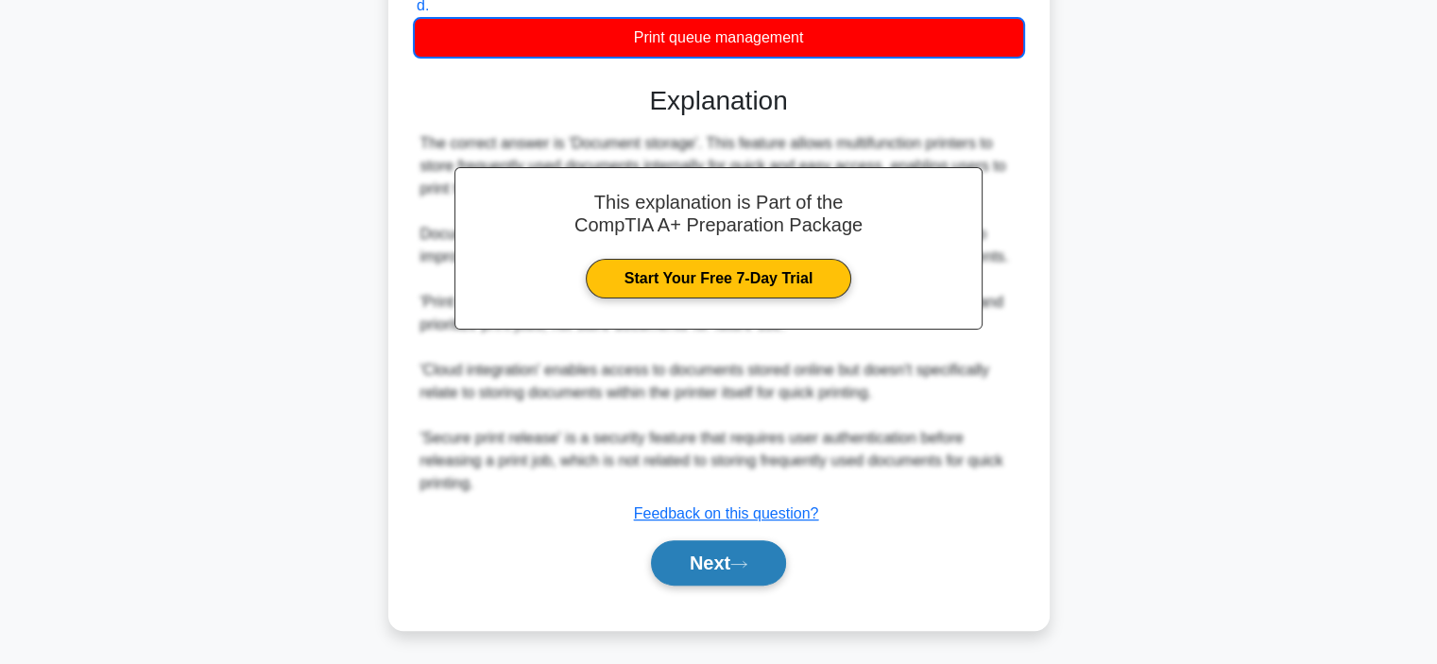
click at [718, 561] on button "Next" at bounding box center [718, 563] width 135 height 45
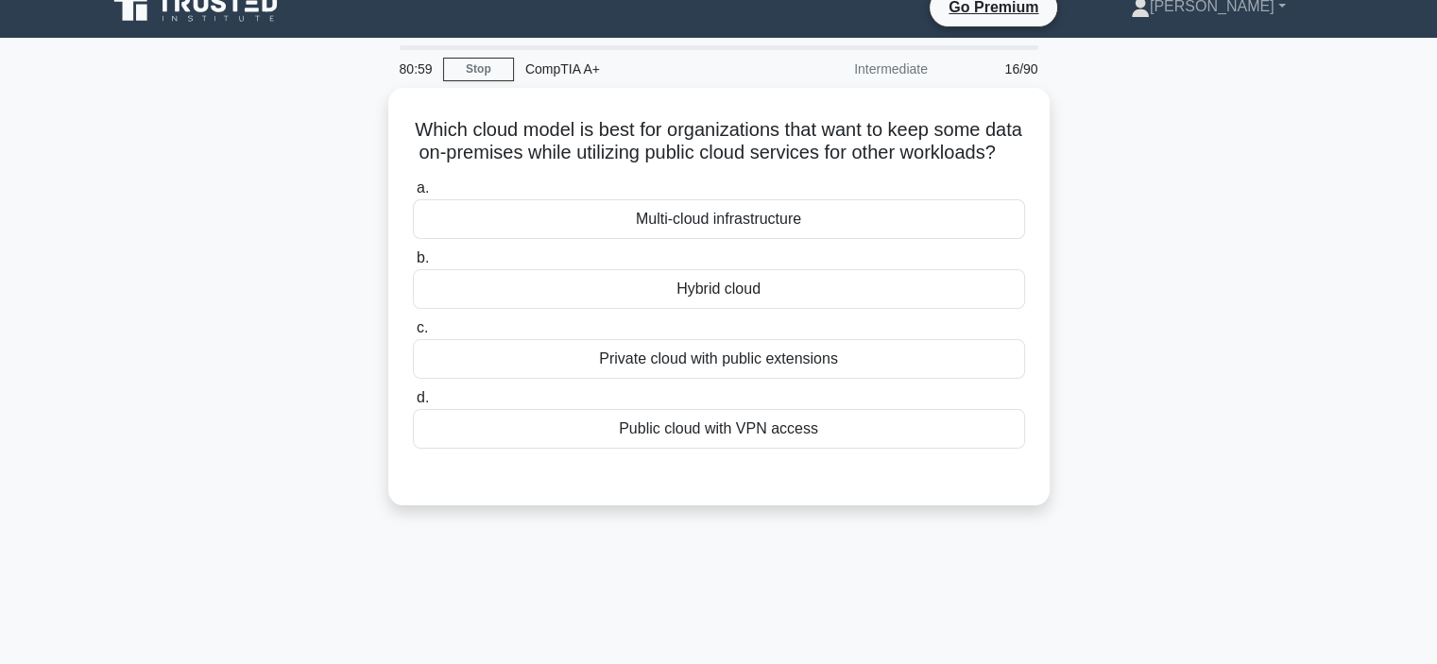
scroll to position [0, 0]
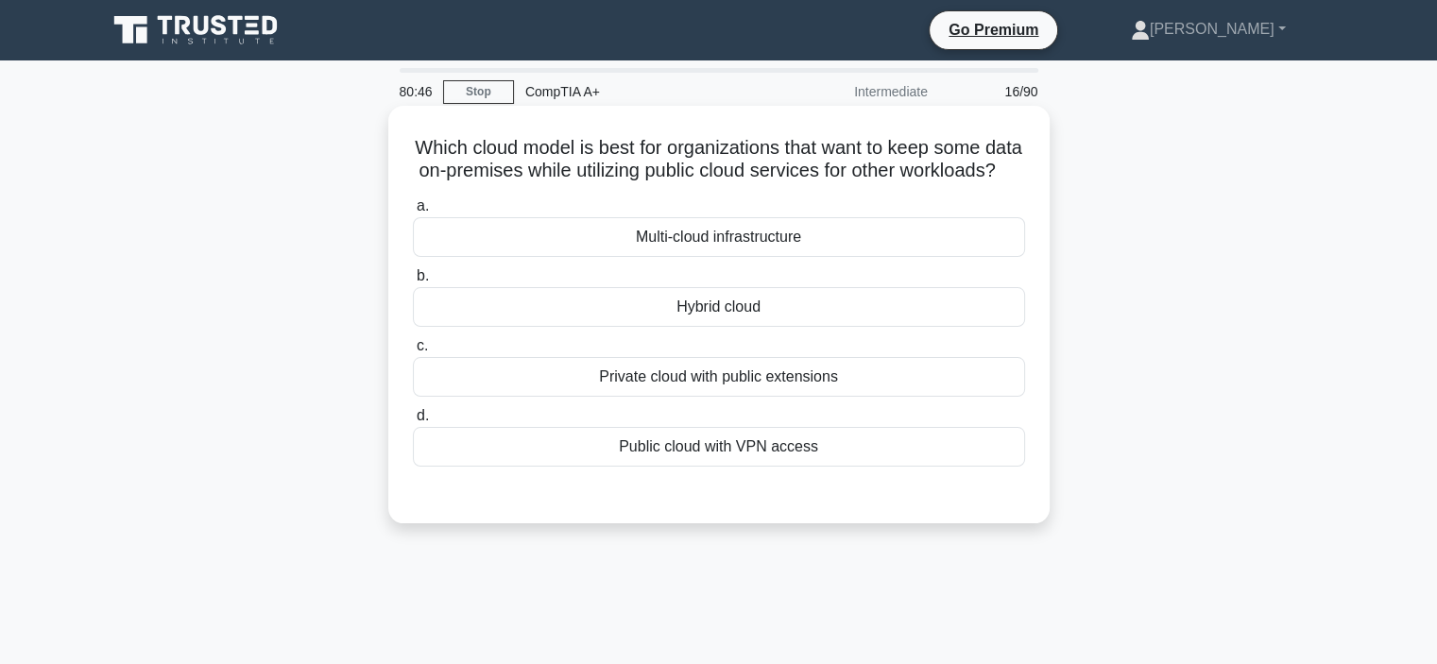
click at [748, 327] on div "Hybrid cloud" at bounding box center [719, 307] width 612 height 40
click at [413, 283] on input "b. Hybrid cloud" at bounding box center [413, 276] width 0 height 12
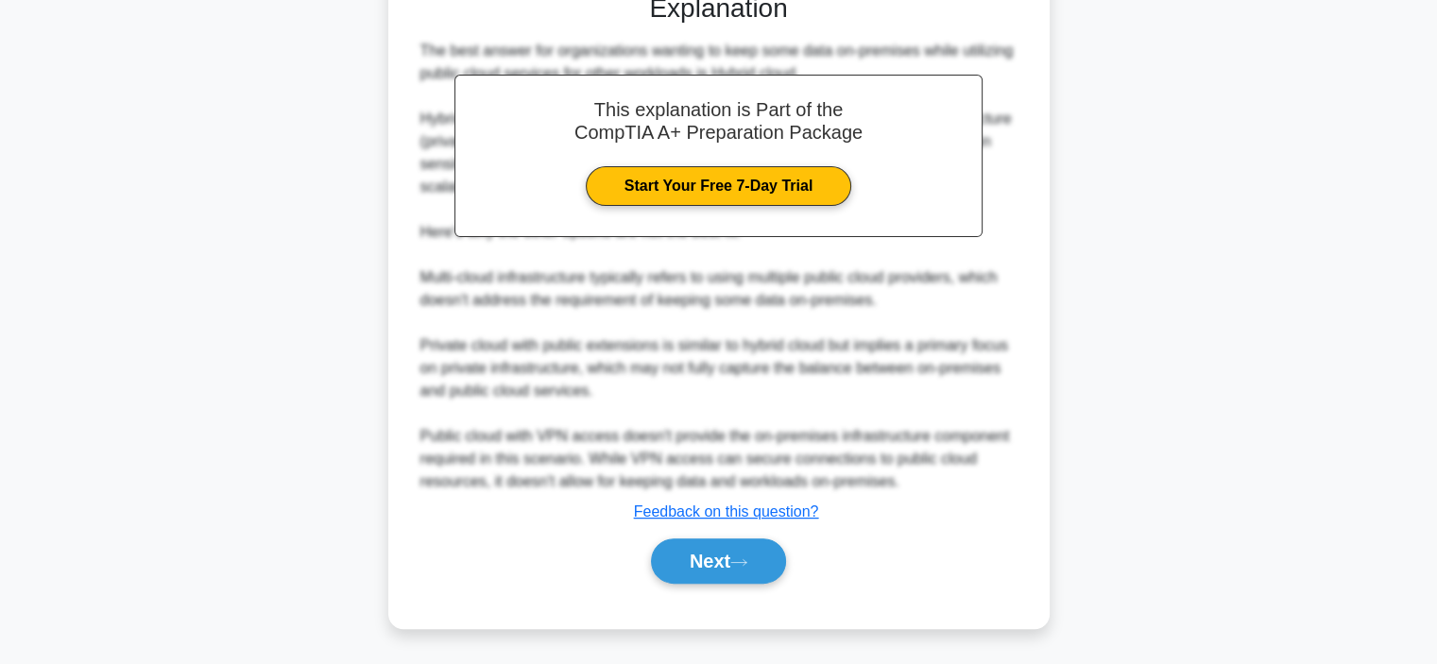
scroll to position [522, 0]
click at [731, 550] on button "Next" at bounding box center [718, 561] width 135 height 45
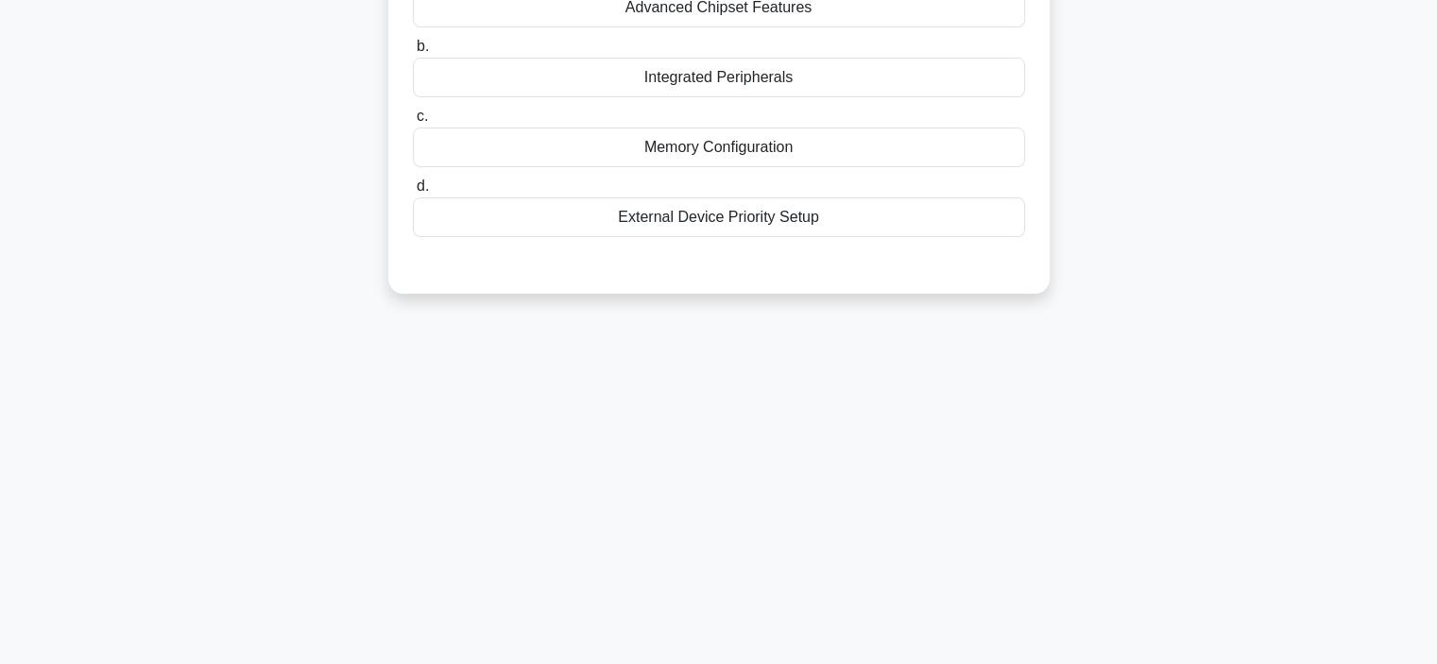
scroll to position [0, 0]
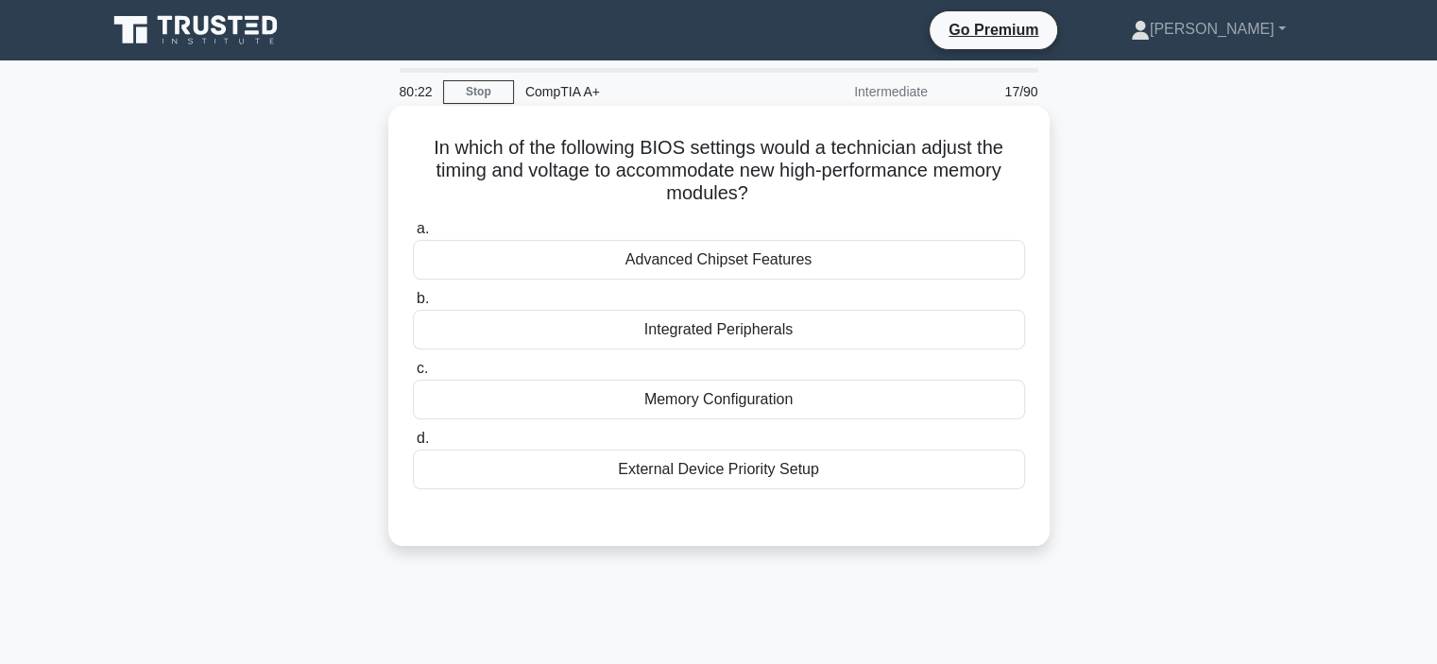
click at [650, 261] on div "Advanced Chipset Features" at bounding box center [719, 260] width 612 height 40
click at [413, 235] on input "a. Advanced Chipset Features" at bounding box center [413, 229] width 0 height 12
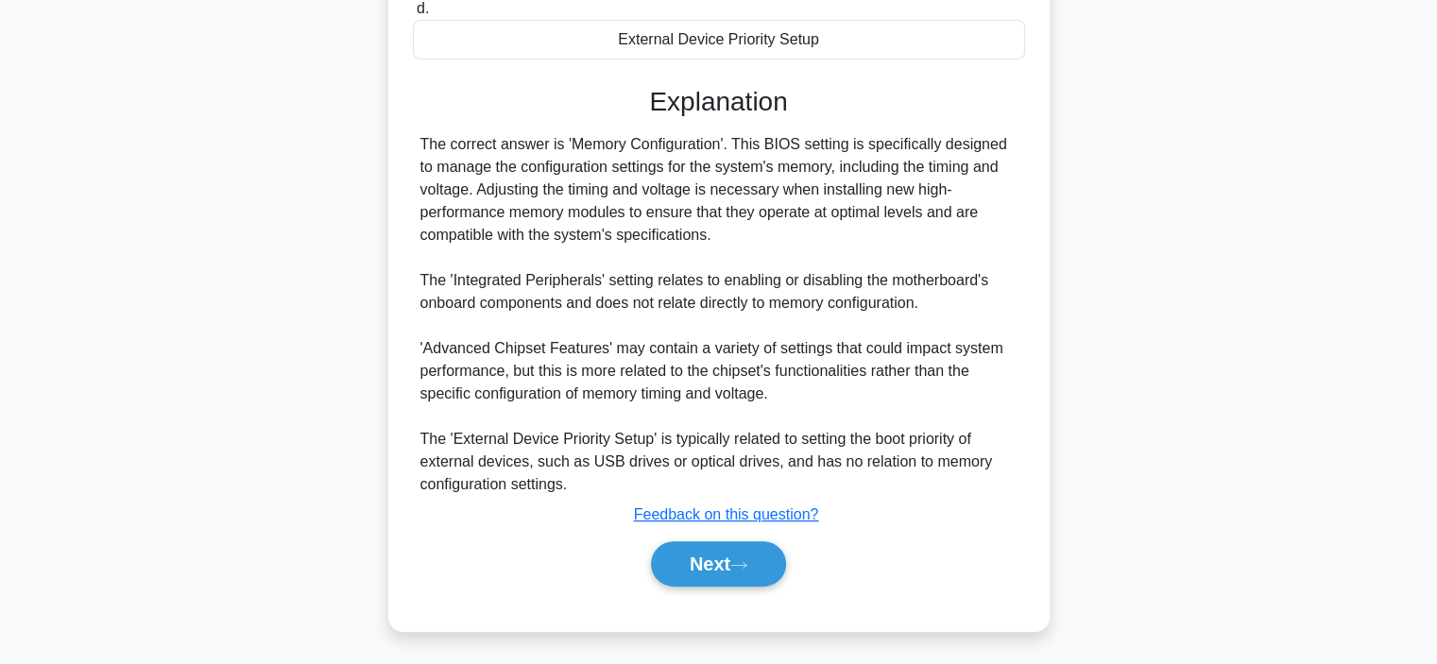
scroll to position [433, 0]
click at [736, 576] on button "Next" at bounding box center [718, 563] width 135 height 45
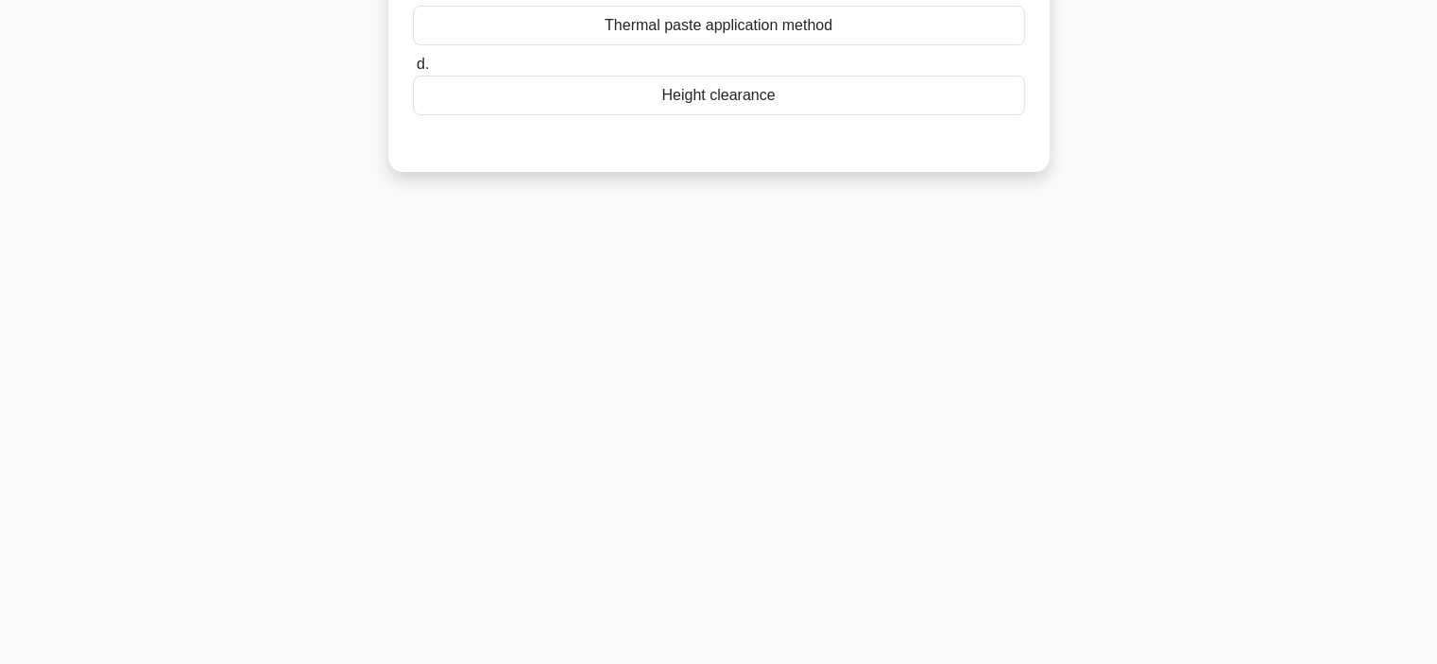
scroll to position [0, 0]
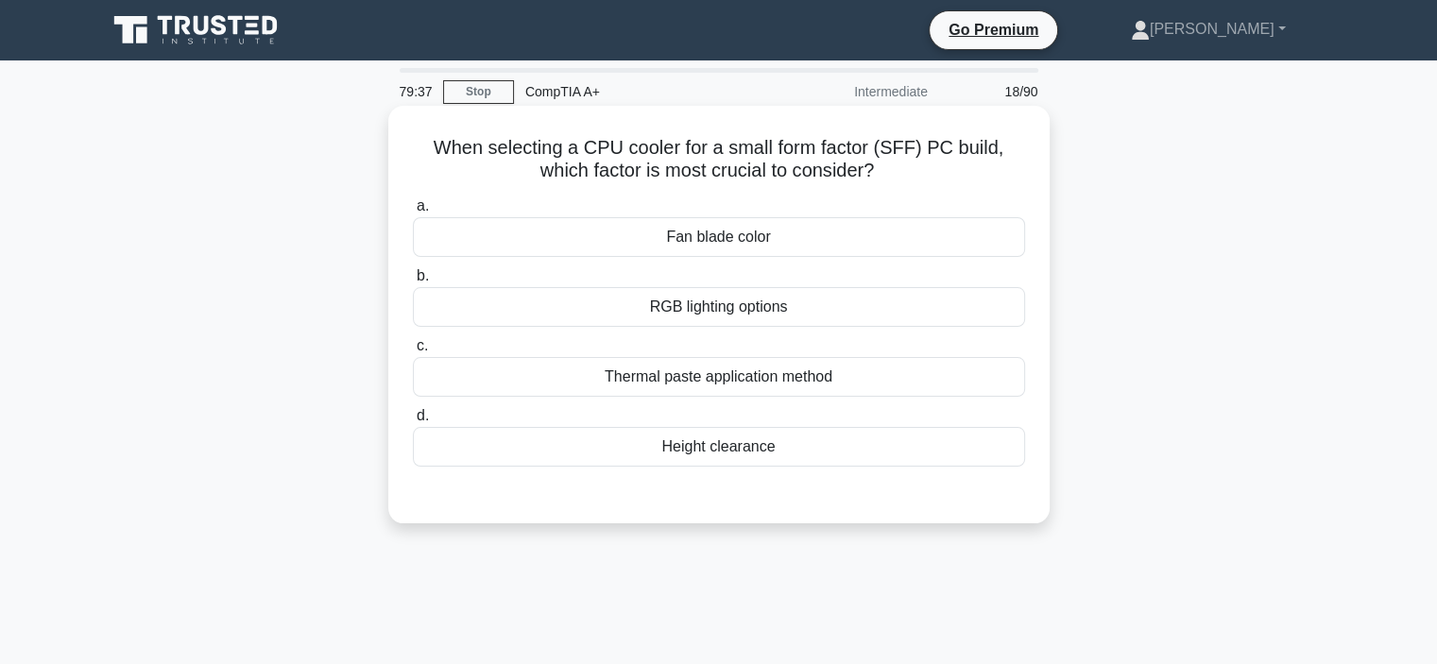
click at [714, 376] on div "Thermal paste application method" at bounding box center [719, 377] width 612 height 40
click at [413, 352] on input "c. Thermal paste application method" at bounding box center [413, 346] width 0 height 12
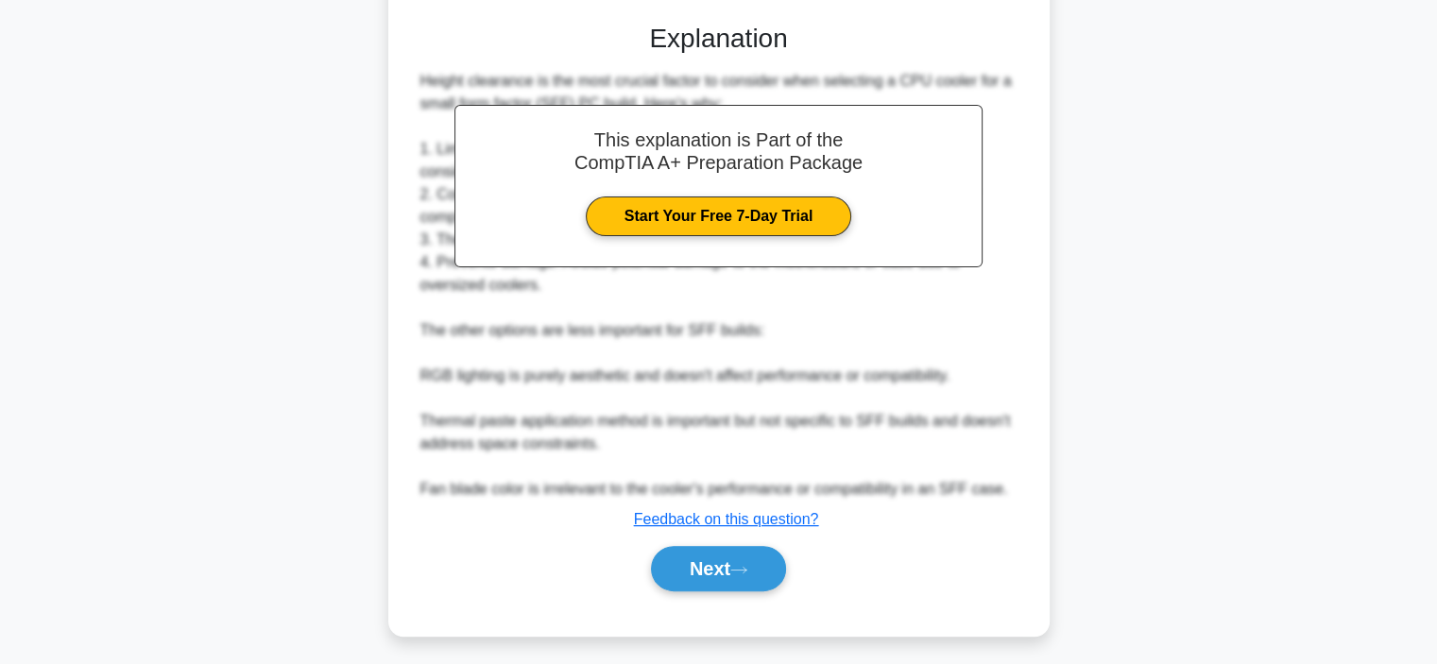
scroll to position [478, 0]
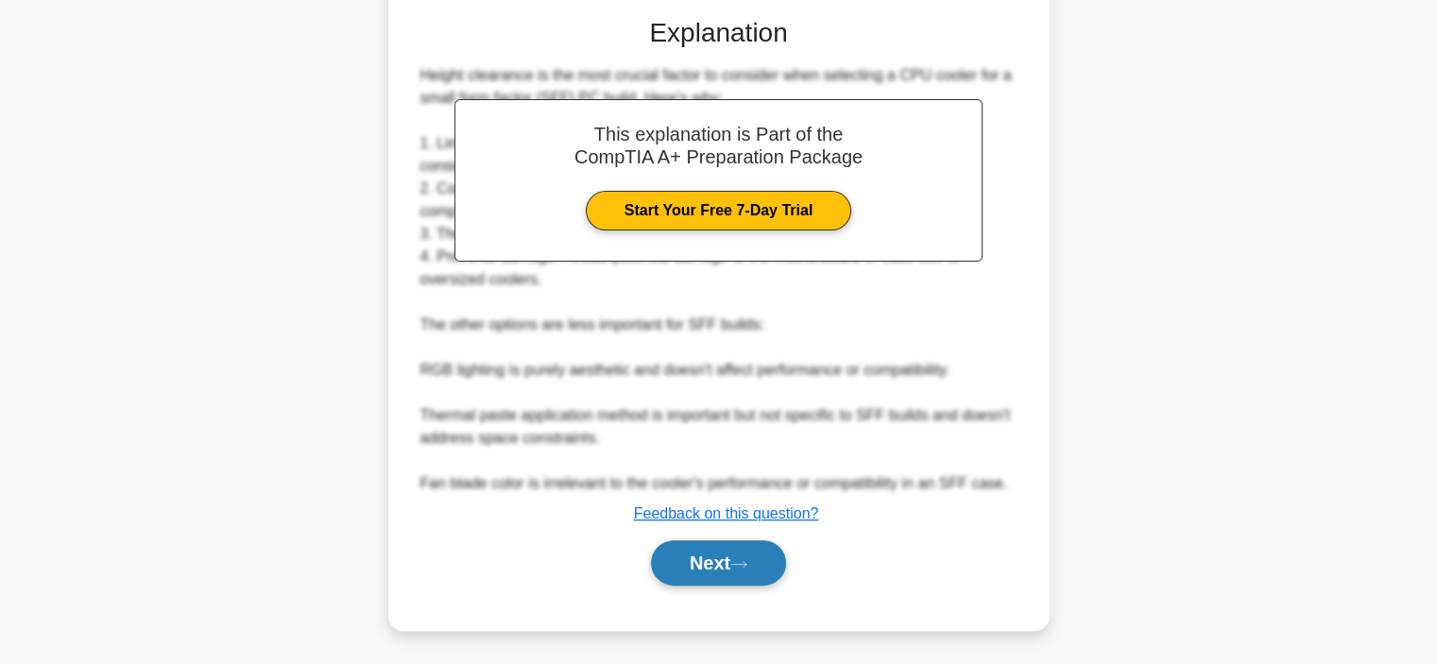
click at [723, 552] on button "Next" at bounding box center [718, 563] width 135 height 45
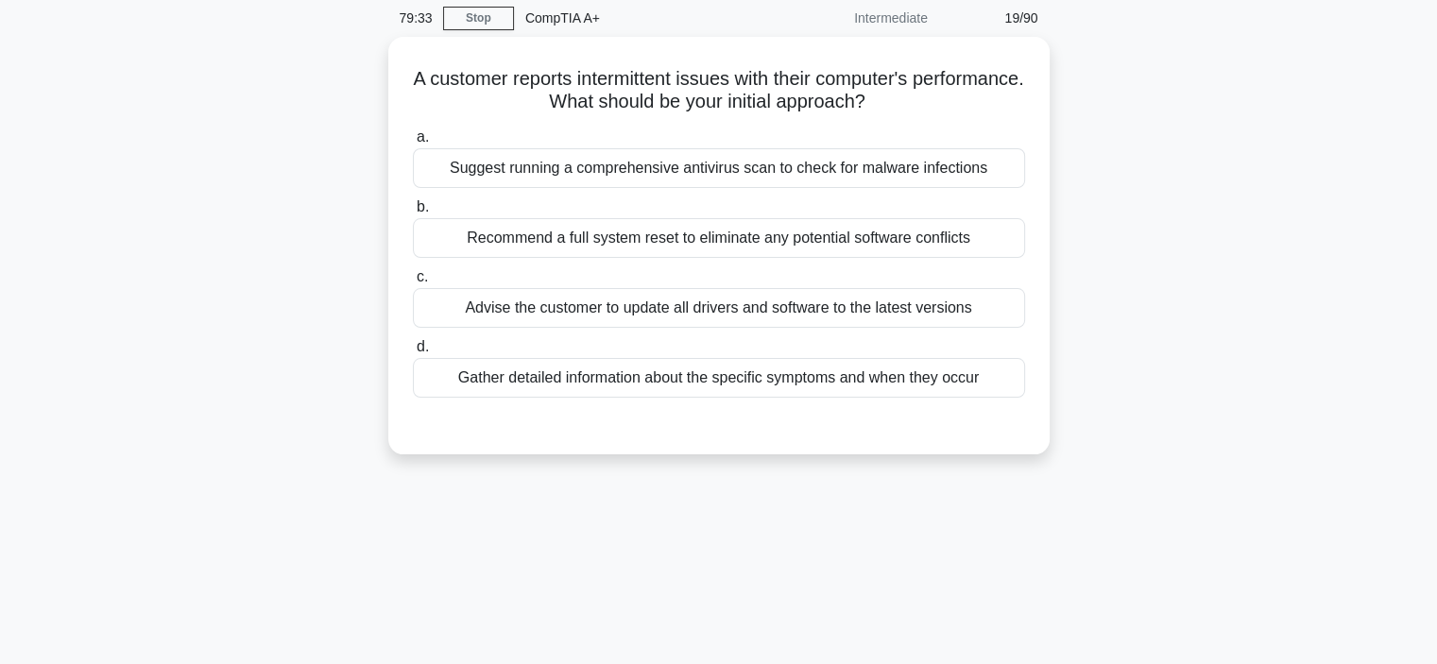
scroll to position [0, 0]
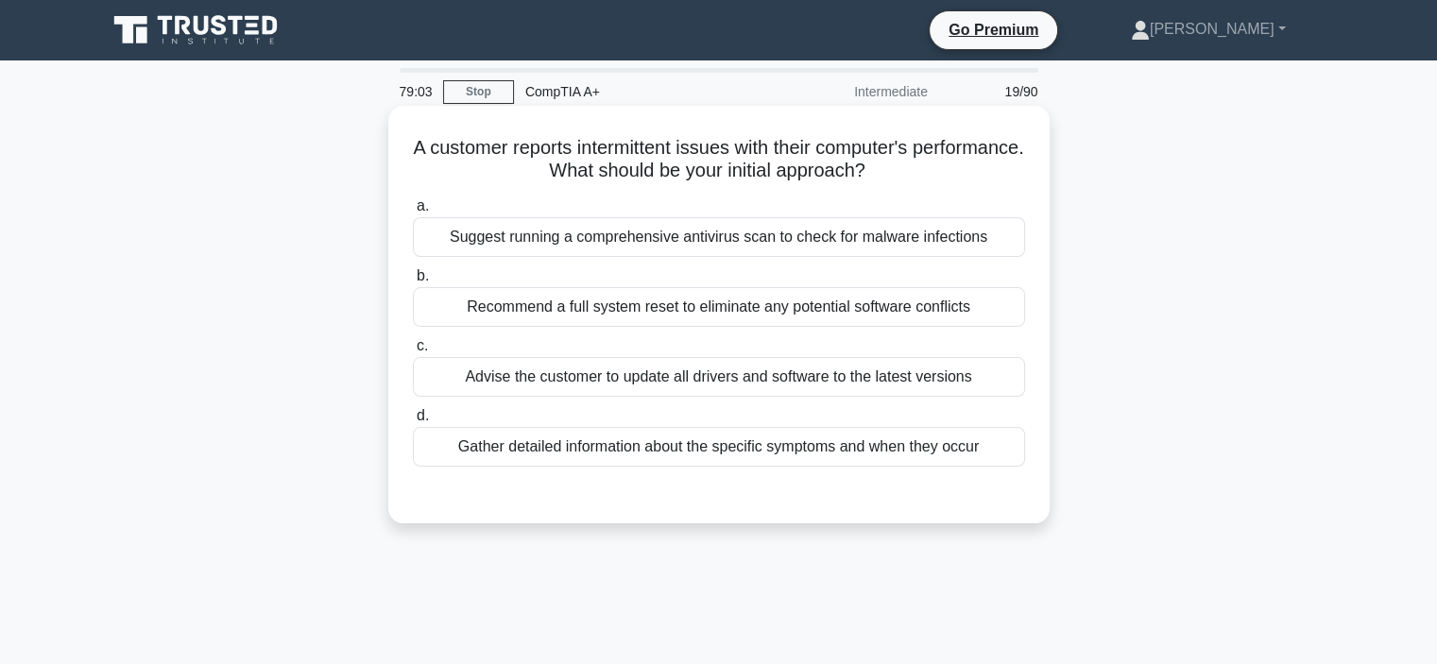
click at [604, 452] on div "Gather detailed information about the specific symptoms and when they occur" at bounding box center [719, 447] width 612 height 40
click at [413, 422] on input "d. Gather detailed information about the specific symptoms and when they occur" at bounding box center [413, 416] width 0 height 12
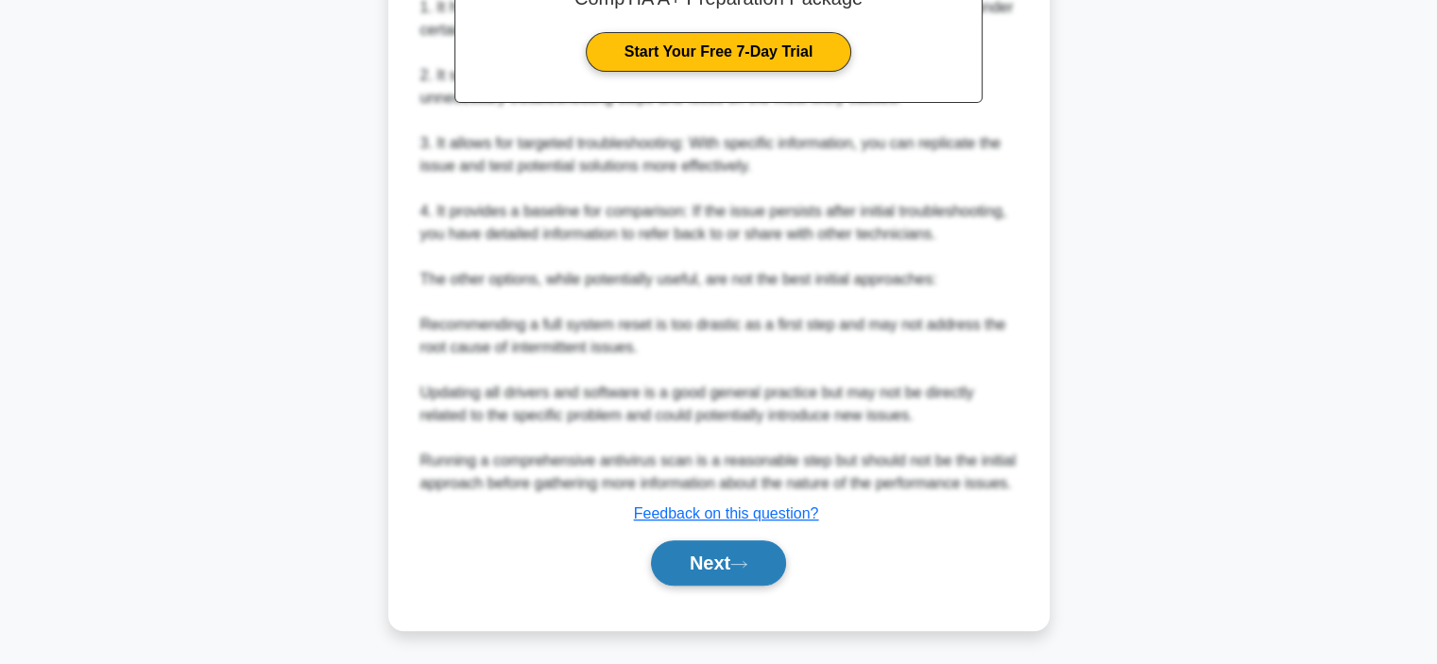
click at [695, 561] on button "Next" at bounding box center [718, 563] width 135 height 45
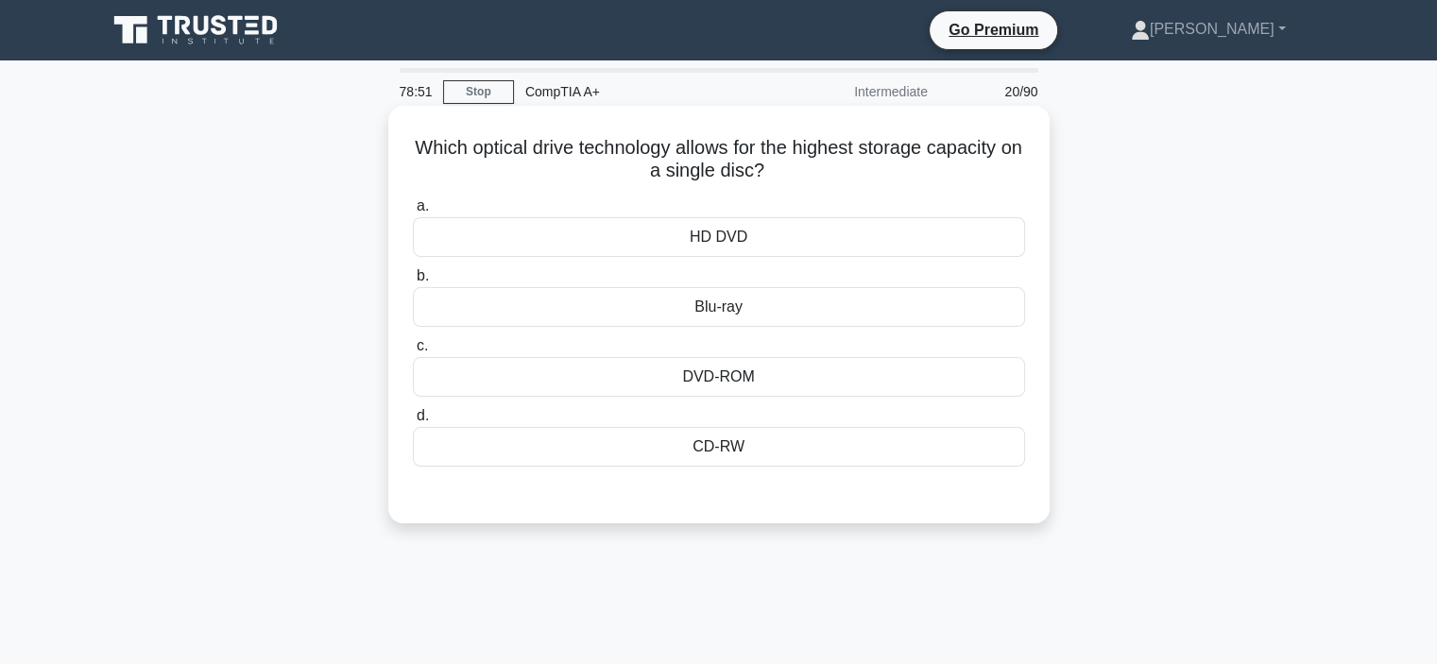
click at [723, 304] on div "Blu-ray" at bounding box center [719, 307] width 612 height 40
click at [413, 283] on input "b. Blu-ray" at bounding box center [413, 276] width 0 height 12
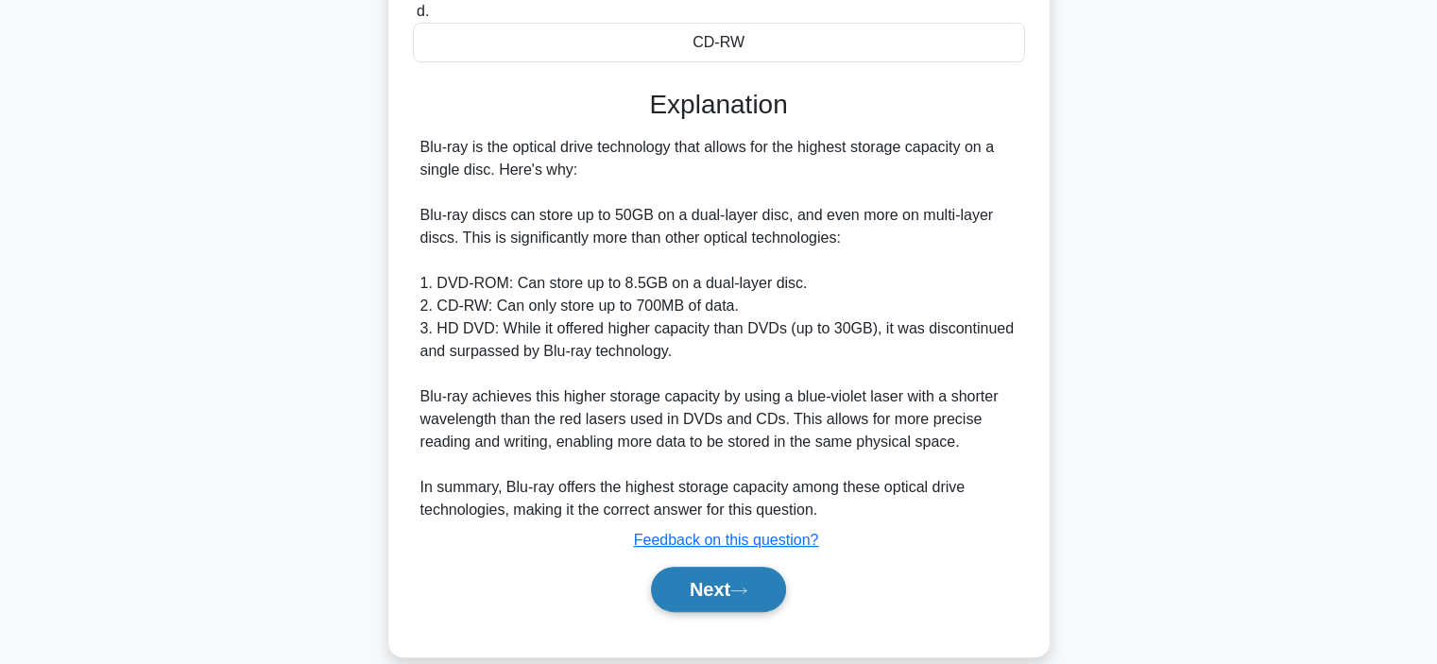
scroll to position [431, 0]
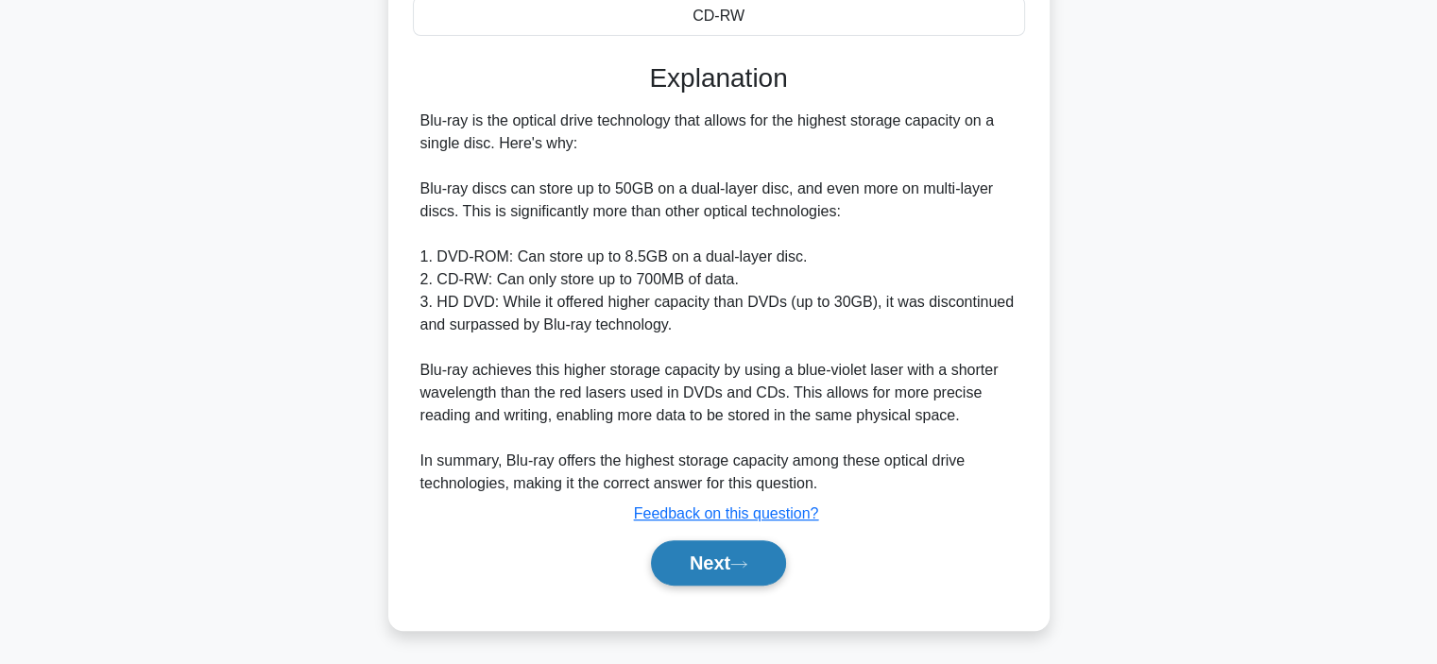
click at [718, 568] on button "Next" at bounding box center [718, 563] width 135 height 45
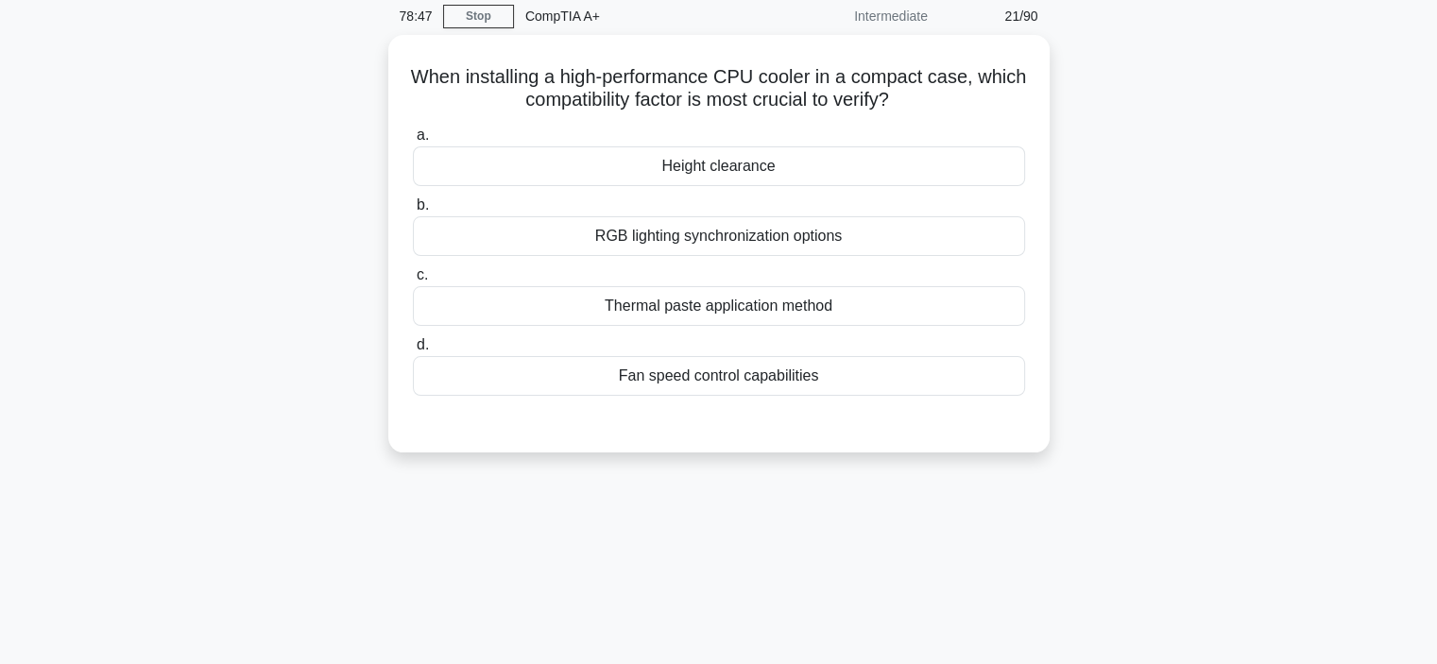
scroll to position [0, 0]
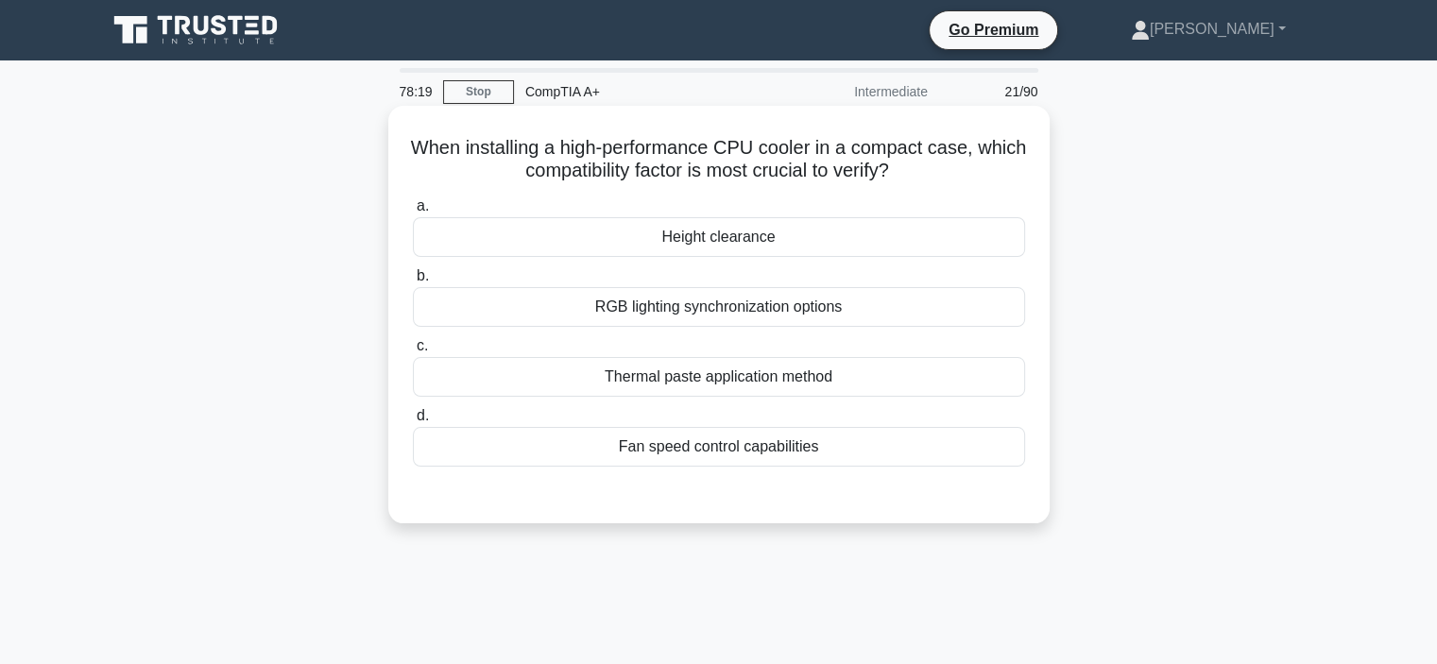
click at [748, 385] on div "Thermal paste application method" at bounding box center [719, 377] width 612 height 40
click at [413, 352] on input "c. Thermal paste application method" at bounding box center [413, 346] width 0 height 12
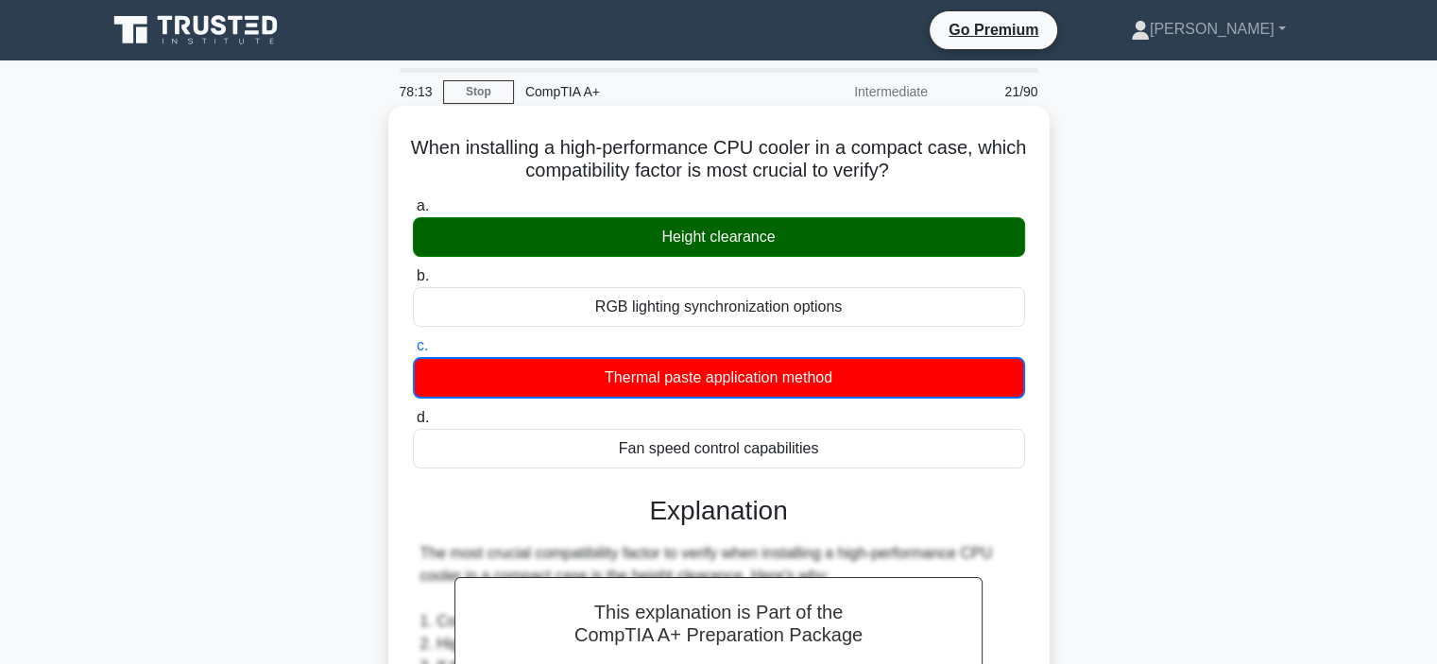
drag, startPoint x: 426, startPoint y: 151, endPoint x: 930, endPoint y: 186, distance: 504.9
click at [930, 186] on div "When installing a high-performance CPU cooler in a compact case, which compatib…" at bounding box center [719, 618] width 646 height 1010
copy h5 "When installing a high-performance CPU cooler in a compact case, which compatib…"
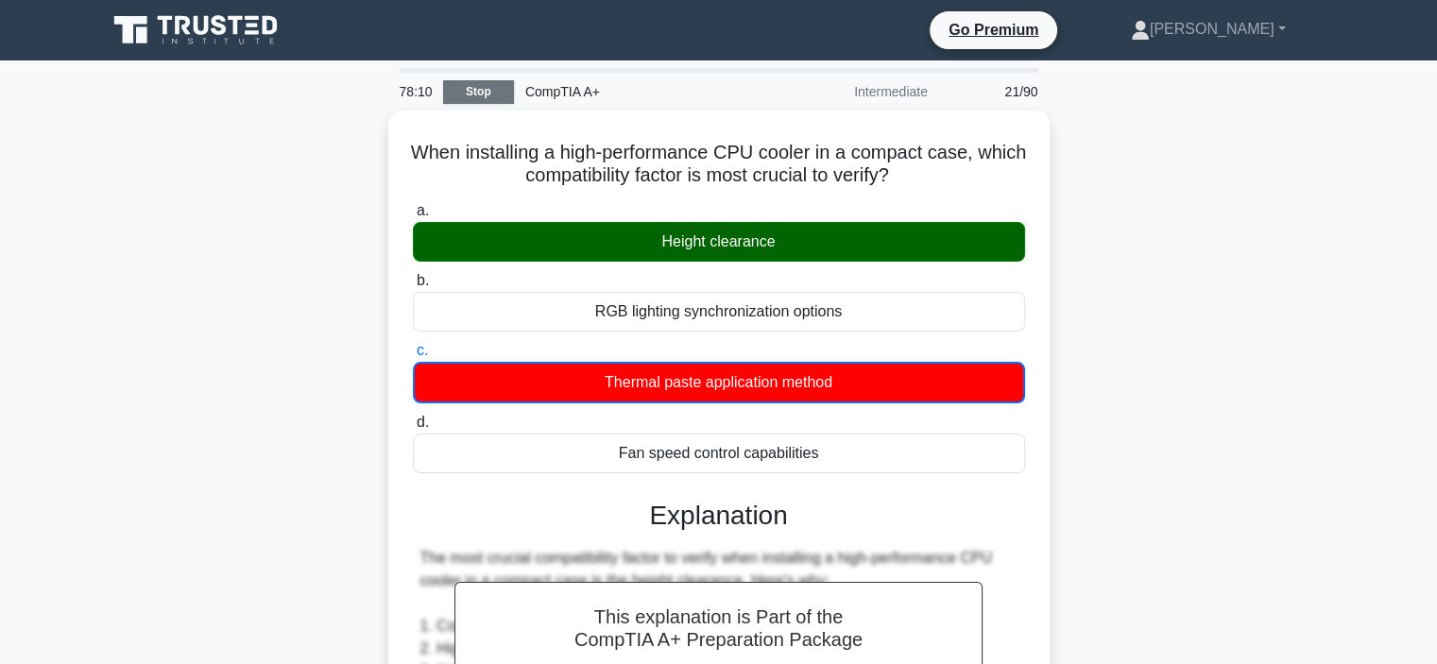
click at [500, 86] on link "Stop" at bounding box center [478, 92] width 71 height 24
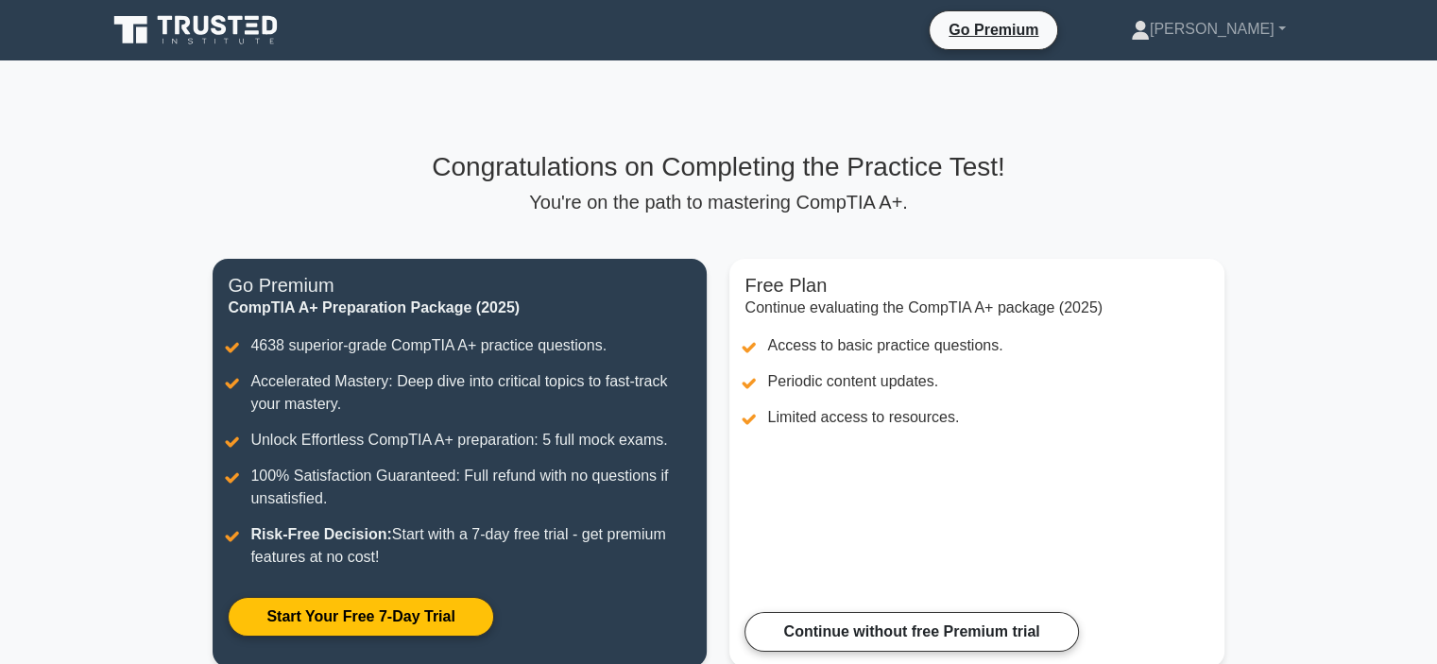
click at [171, 21] on icon at bounding box center [197, 30] width 181 height 36
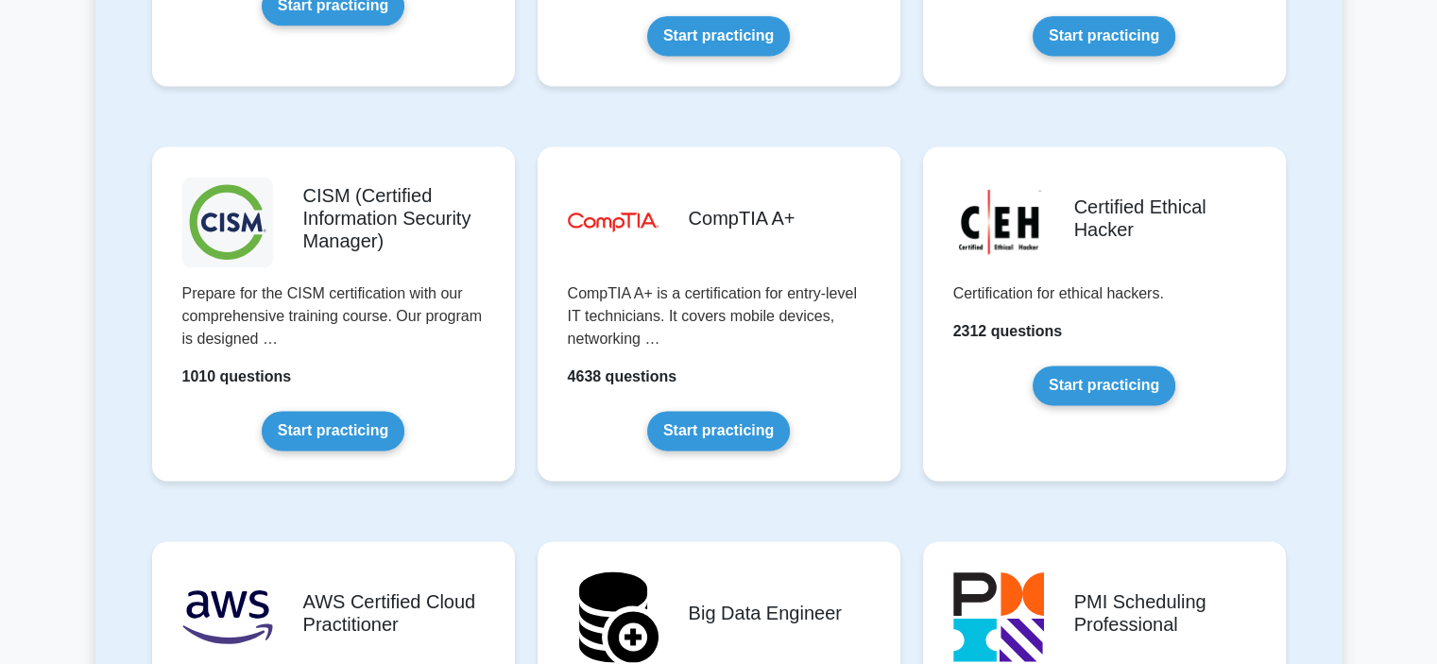
scroll to position [2646, 0]
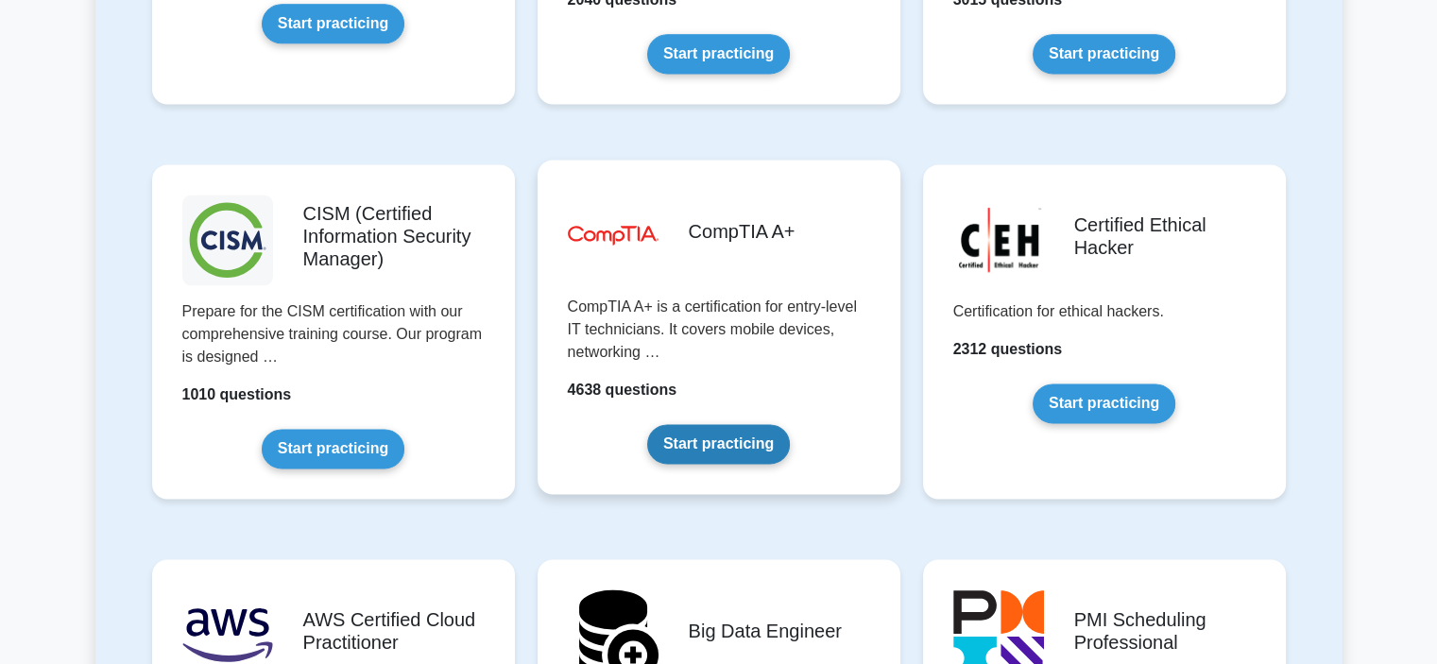
click at [697, 447] on link "Start practicing" at bounding box center [718, 444] width 143 height 40
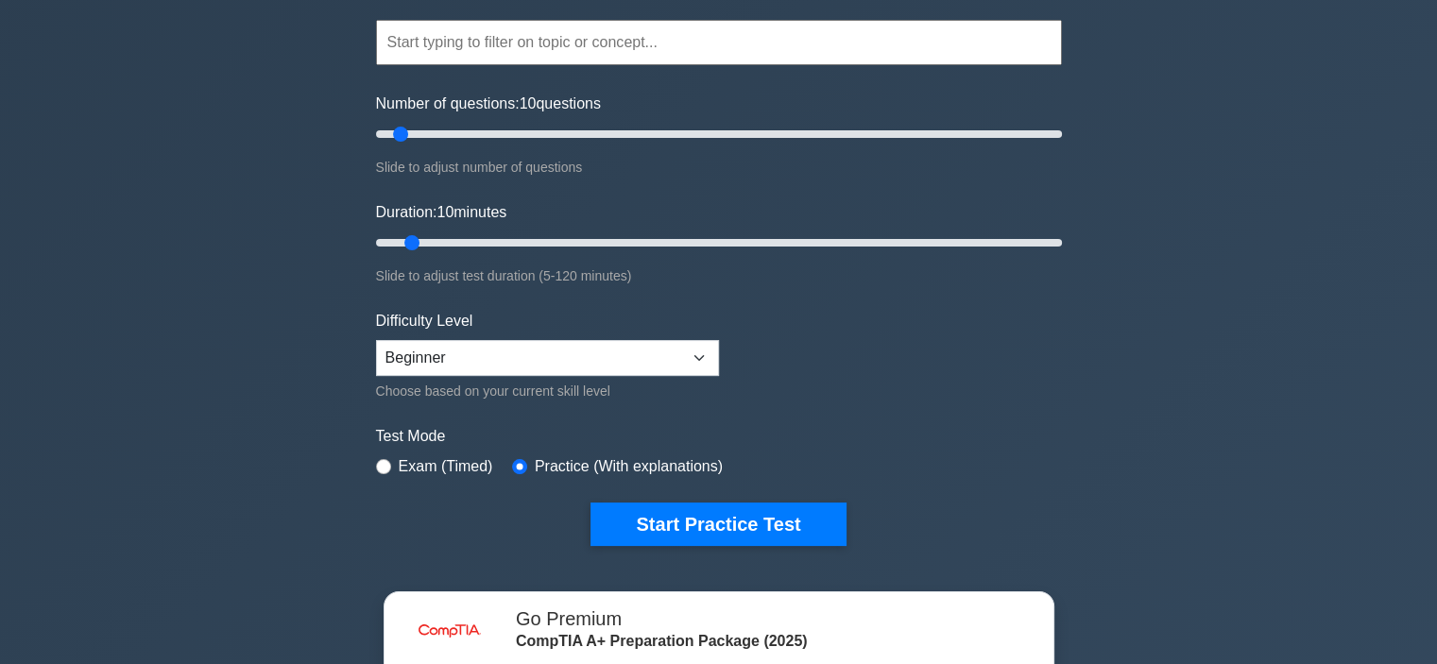
scroll to position [189, 0]
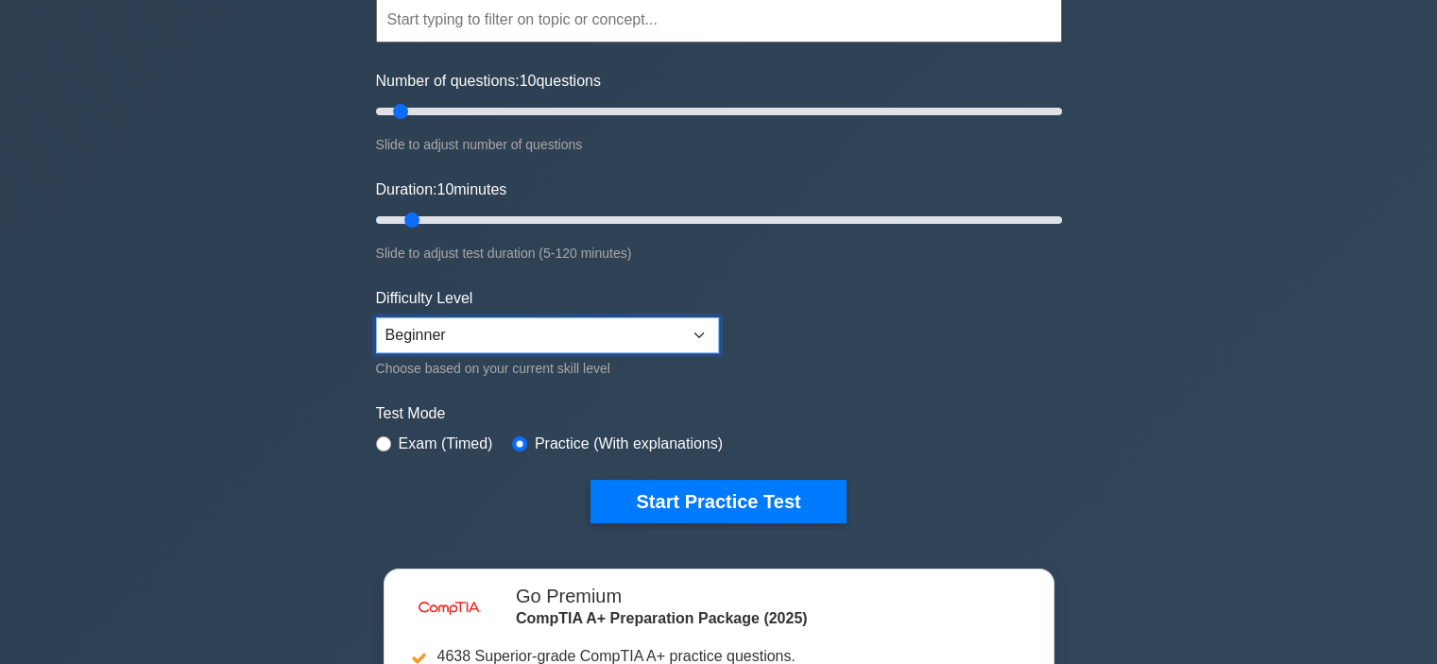
click at [538, 325] on select "Beginner Intermediate Expert" at bounding box center [547, 336] width 343 height 36
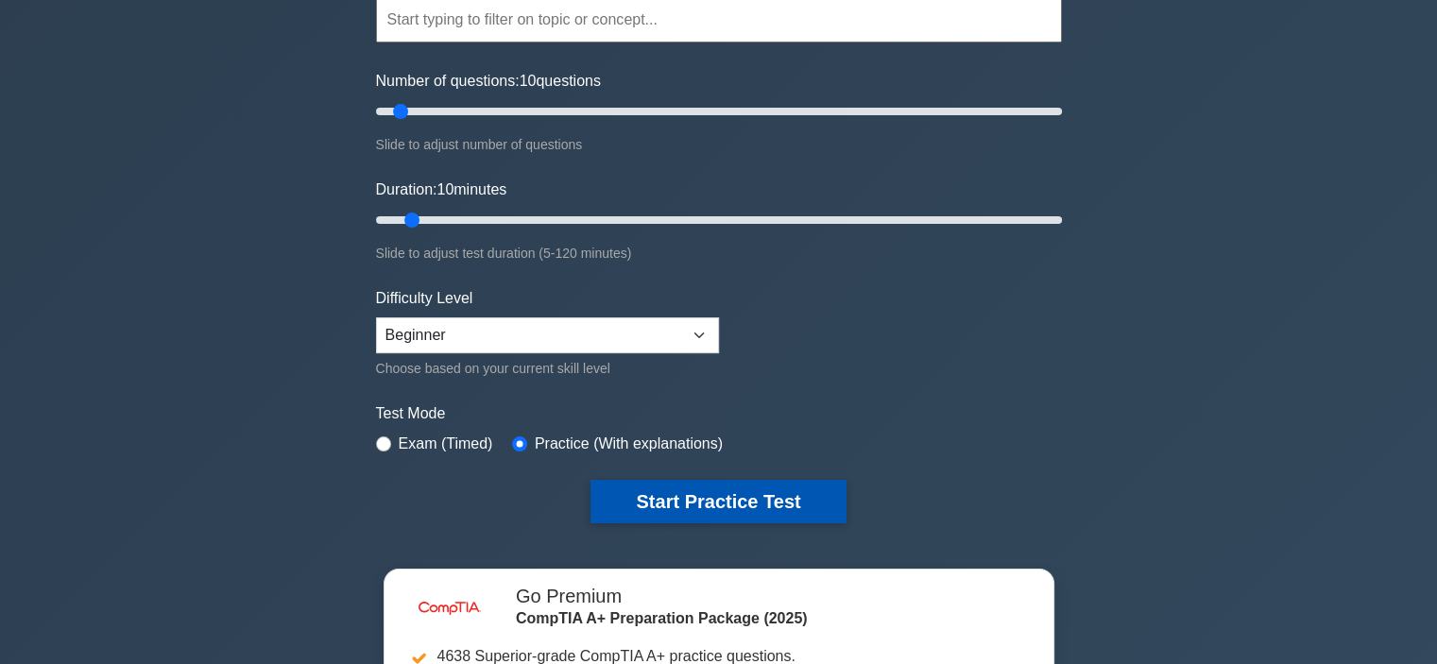
click at [711, 503] on button "Start Practice Test" at bounding box center [718, 501] width 255 height 43
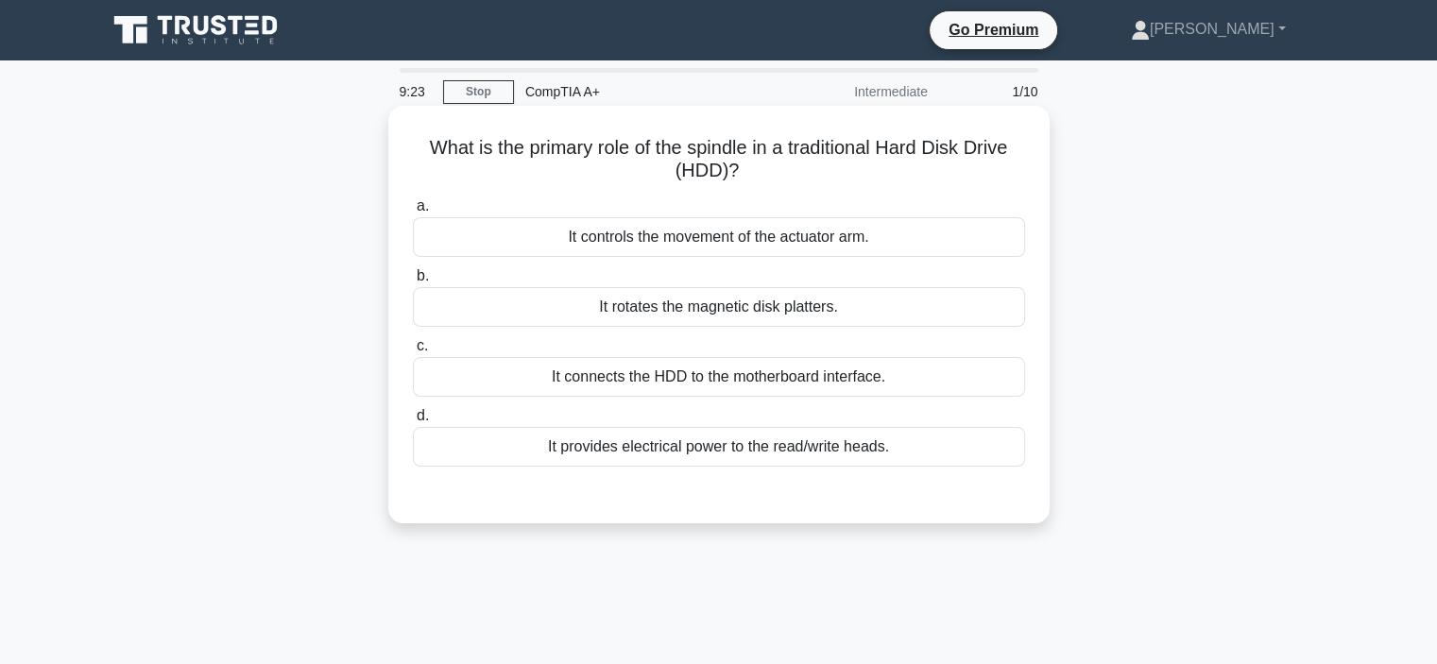
click at [726, 239] on div "It controls the movement of the actuator arm." at bounding box center [719, 237] width 612 height 40
click at [413, 213] on input "a. It controls the movement of the actuator arm." at bounding box center [413, 206] width 0 height 12
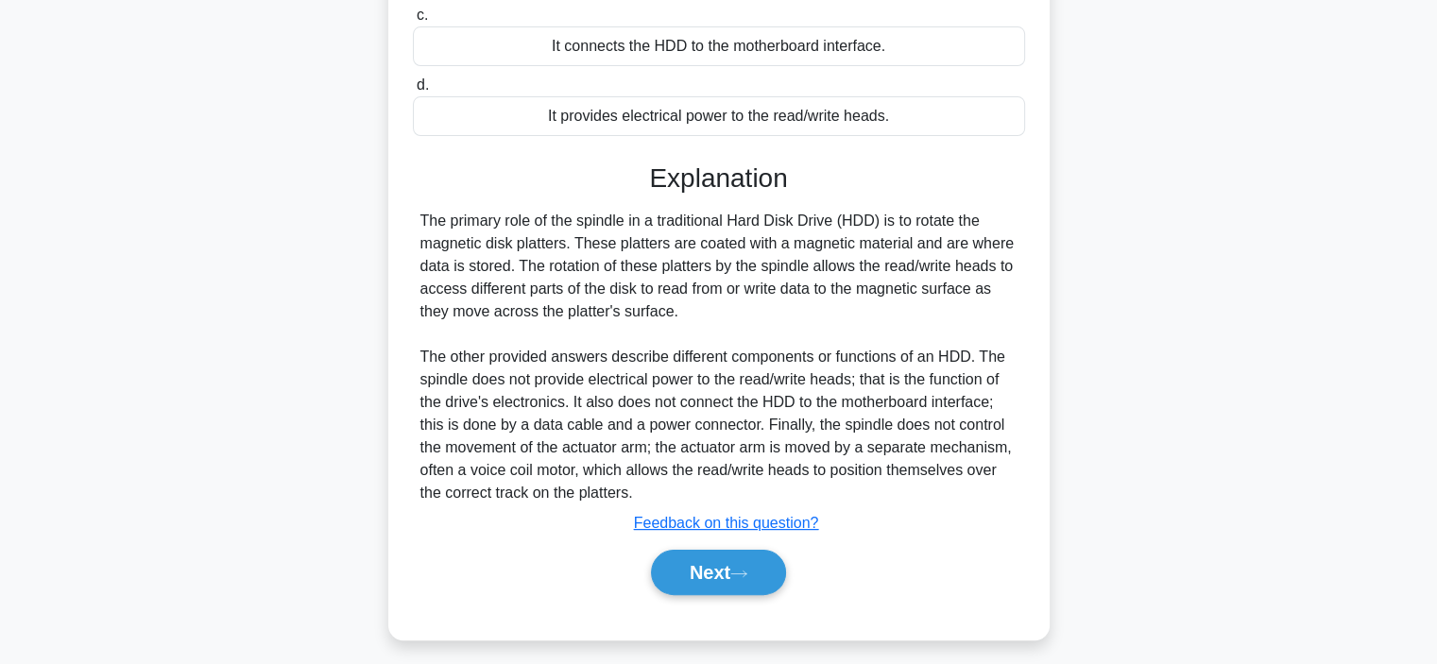
scroll to position [356, 0]
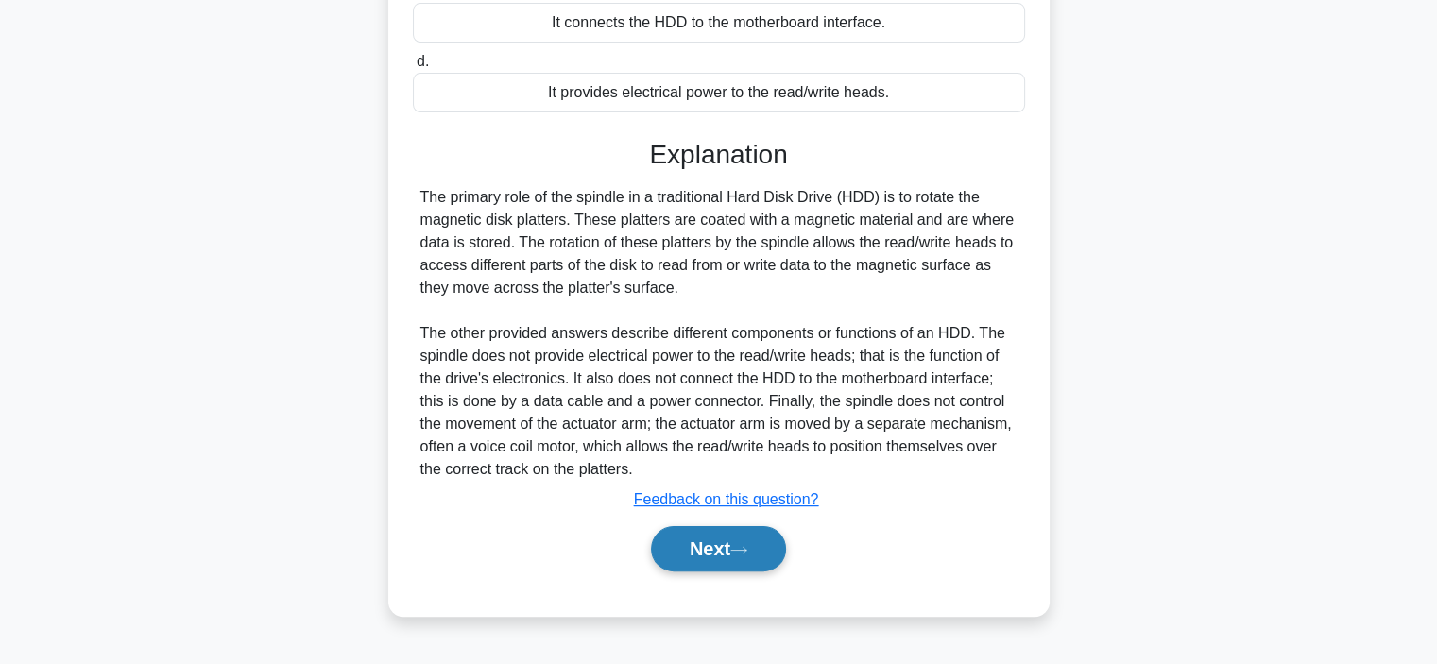
click at [733, 542] on button "Next" at bounding box center [718, 548] width 135 height 45
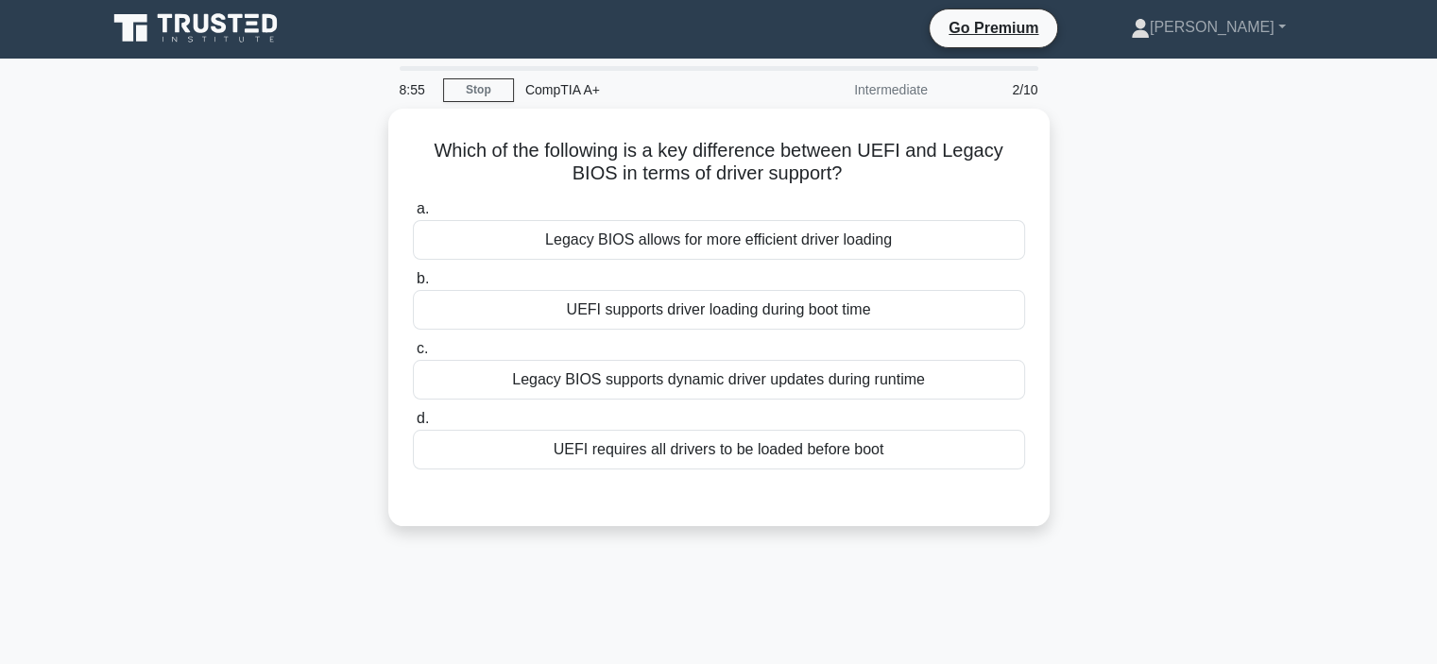
scroll to position [0, 0]
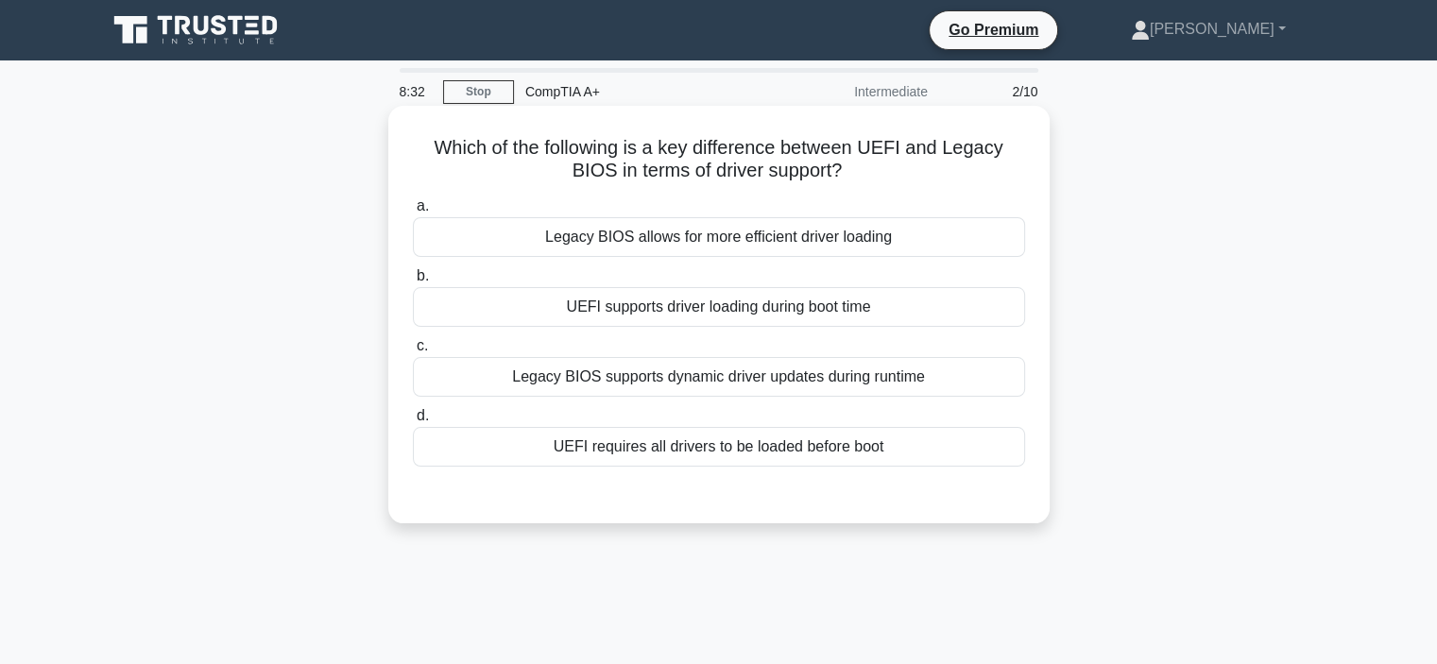
click at [764, 313] on div "UEFI supports driver loading during boot time" at bounding box center [719, 307] width 612 height 40
click at [413, 283] on input "b. UEFI supports driver loading during boot time" at bounding box center [413, 276] width 0 height 12
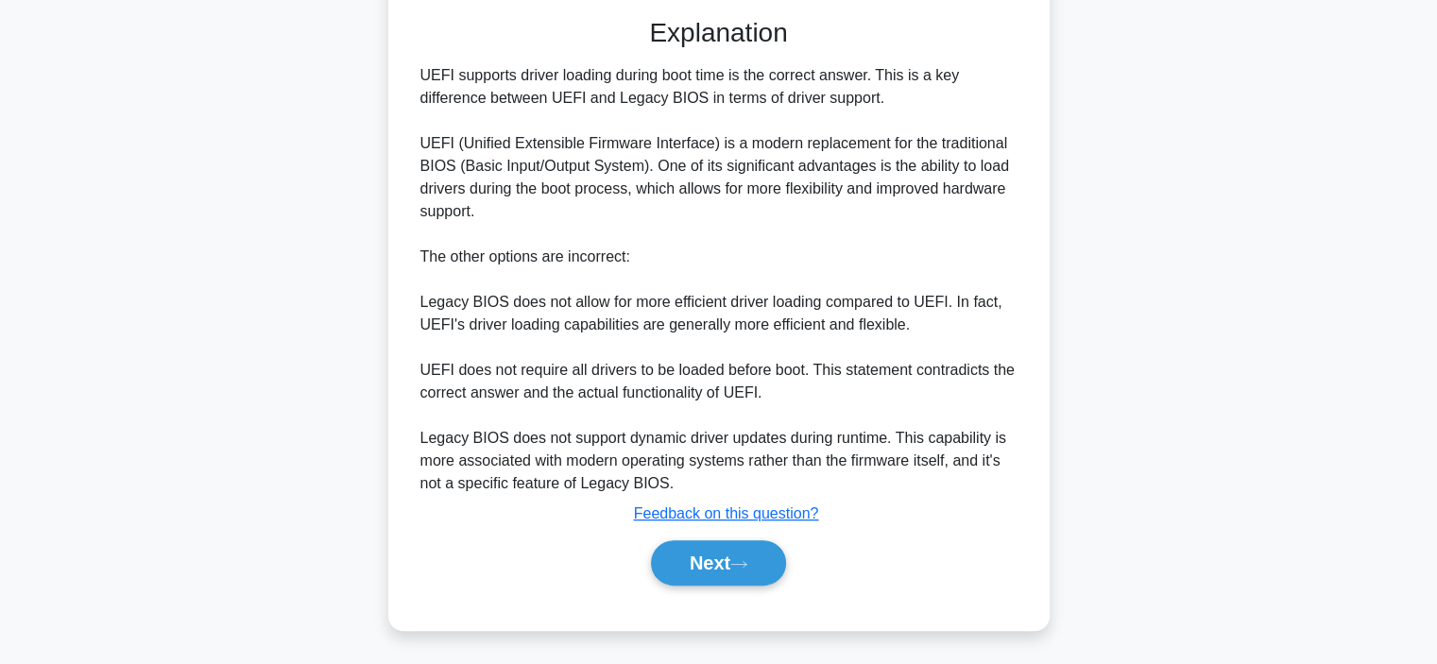
scroll to position [476, 0]
click at [764, 554] on button "Next" at bounding box center [718, 563] width 135 height 45
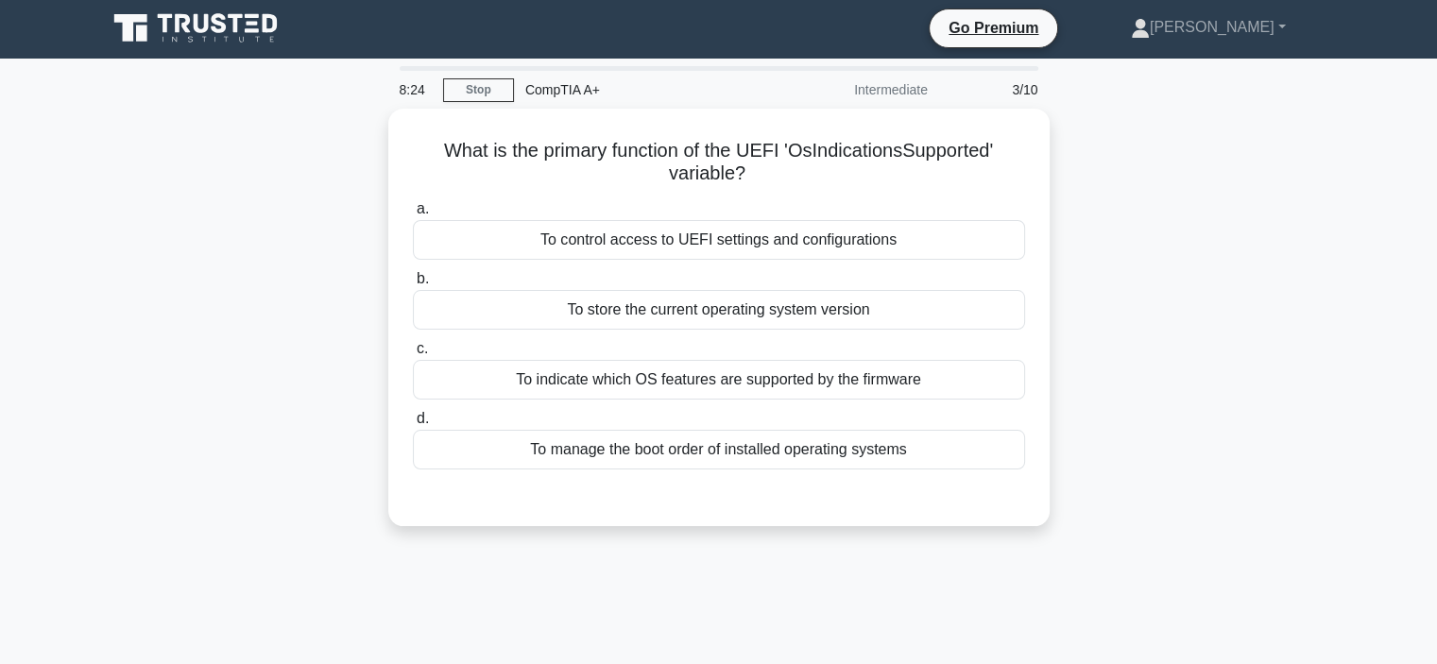
scroll to position [0, 0]
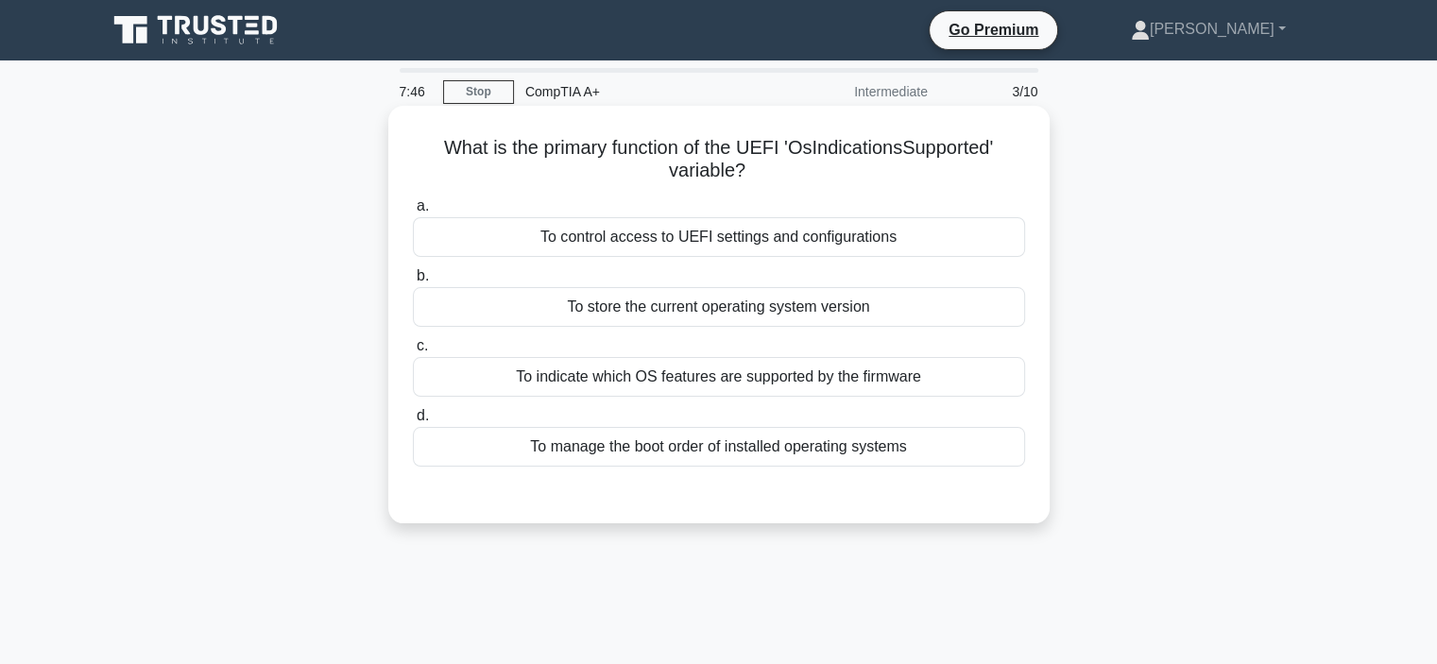
click at [722, 299] on div "To store the current operating system version" at bounding box center [719, 307] width 612 height 40
click at [413, 283] on input "b. To store the current operating system version" at bounding box center [413, 276] width 0 height 12
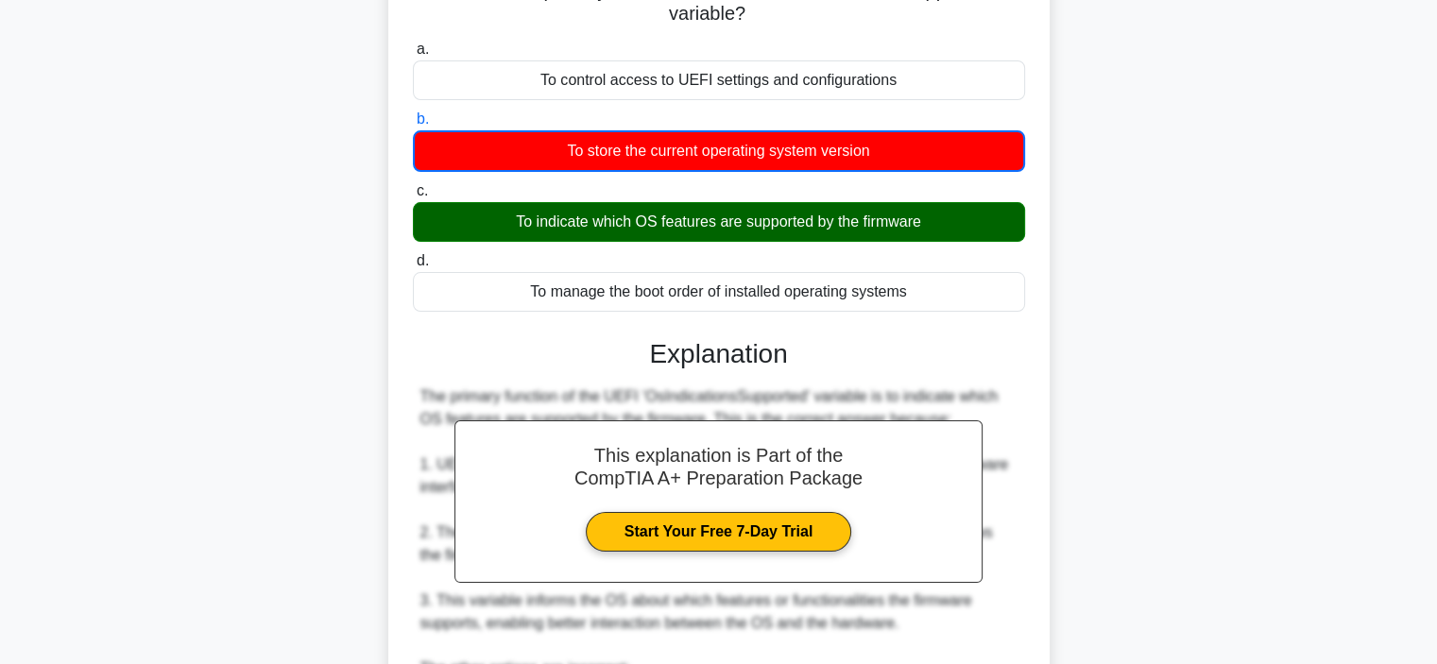
scroll to position [189, 0]
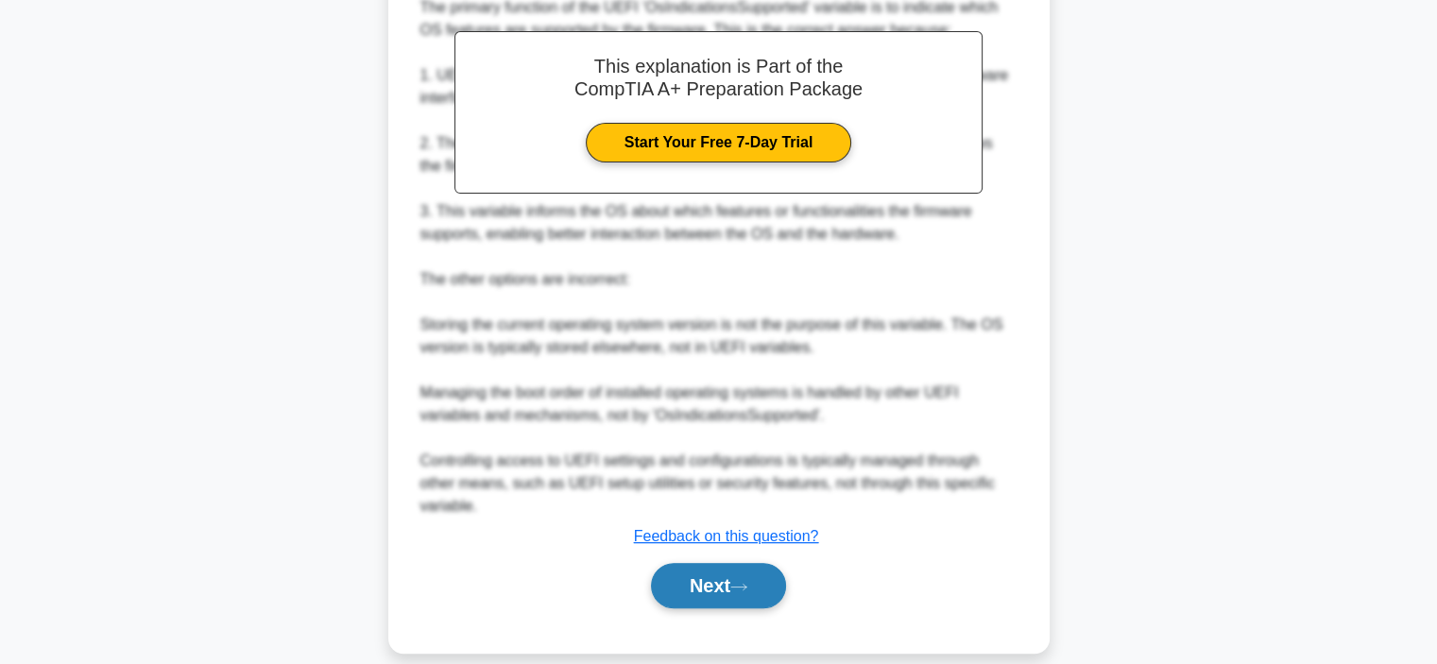
click at [737, 563] on button "Next" at bounding box center [718, 585] width 135 height 45
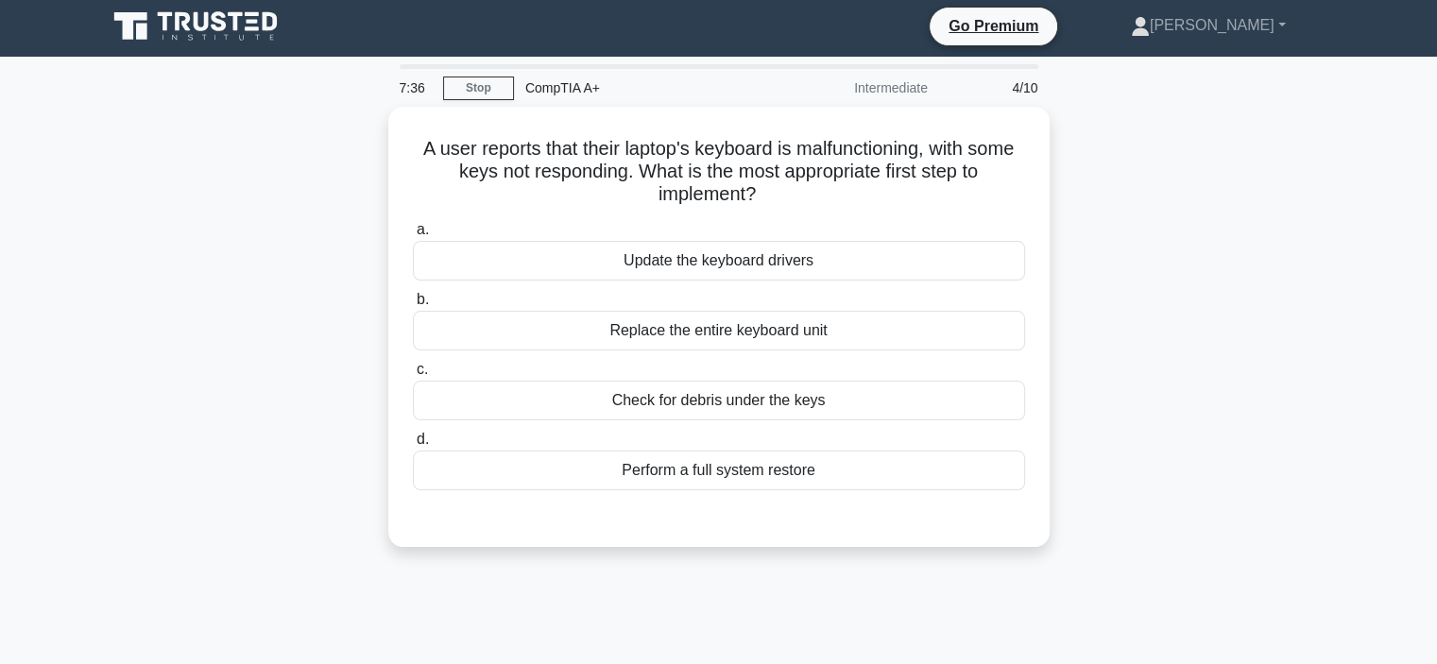
scroll to position [0, 0]
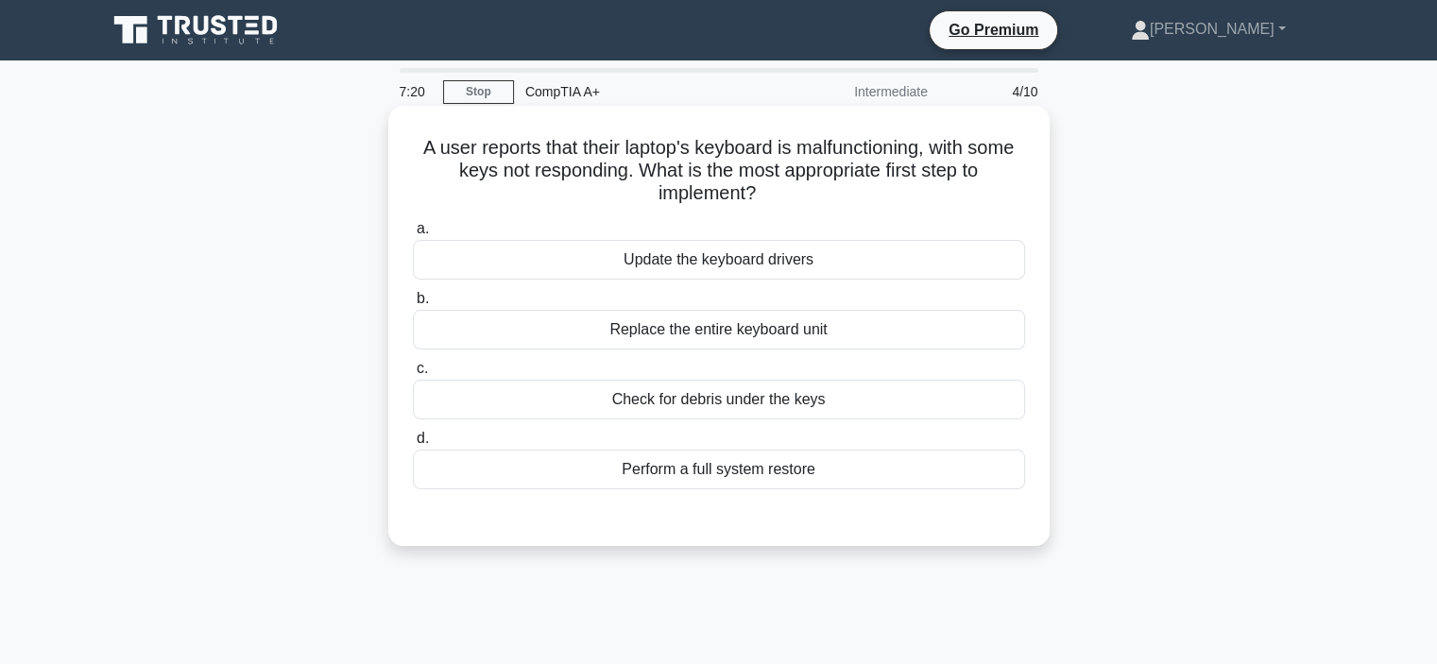
click at [773, 401] on div "Check for debris under the keys" at bounding box center [719, 400] width 612 height 40
click at [413, 375] on input "c. Check for debris under the keys" at bounding box center [413, 369] width 0 height 12
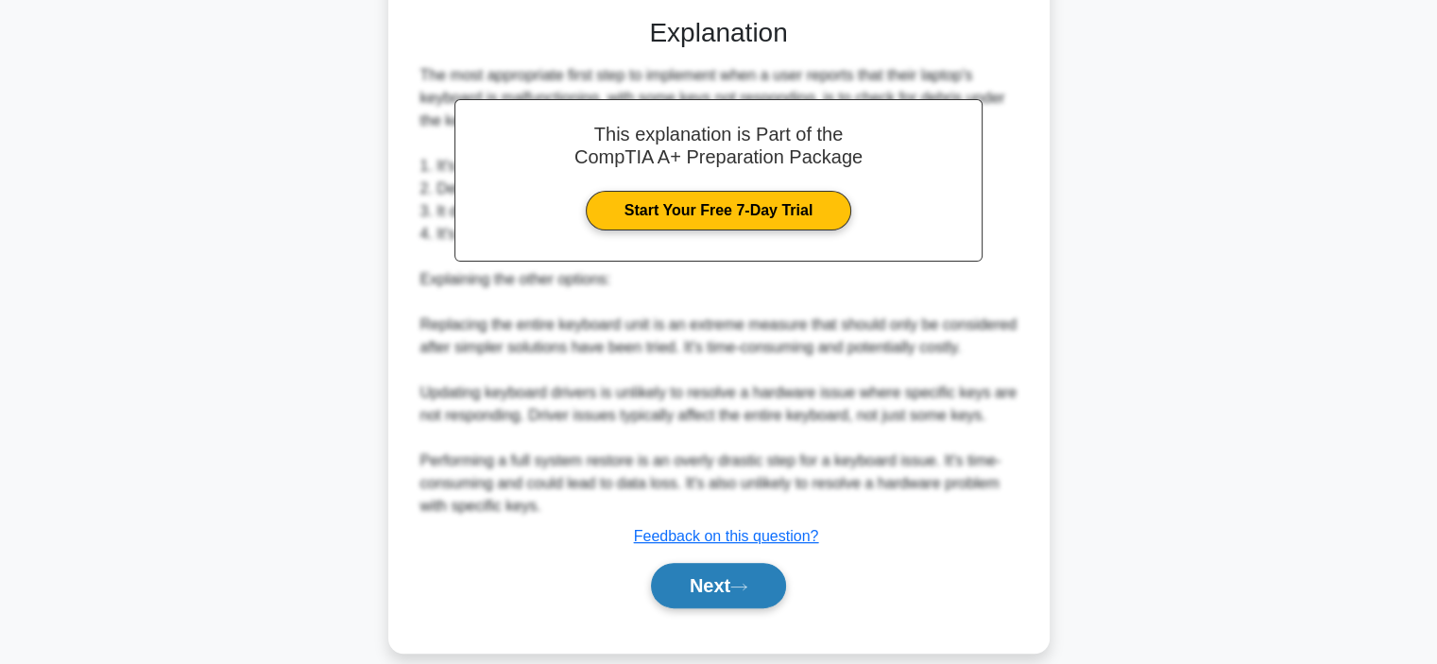
scroll to position [522, 0]
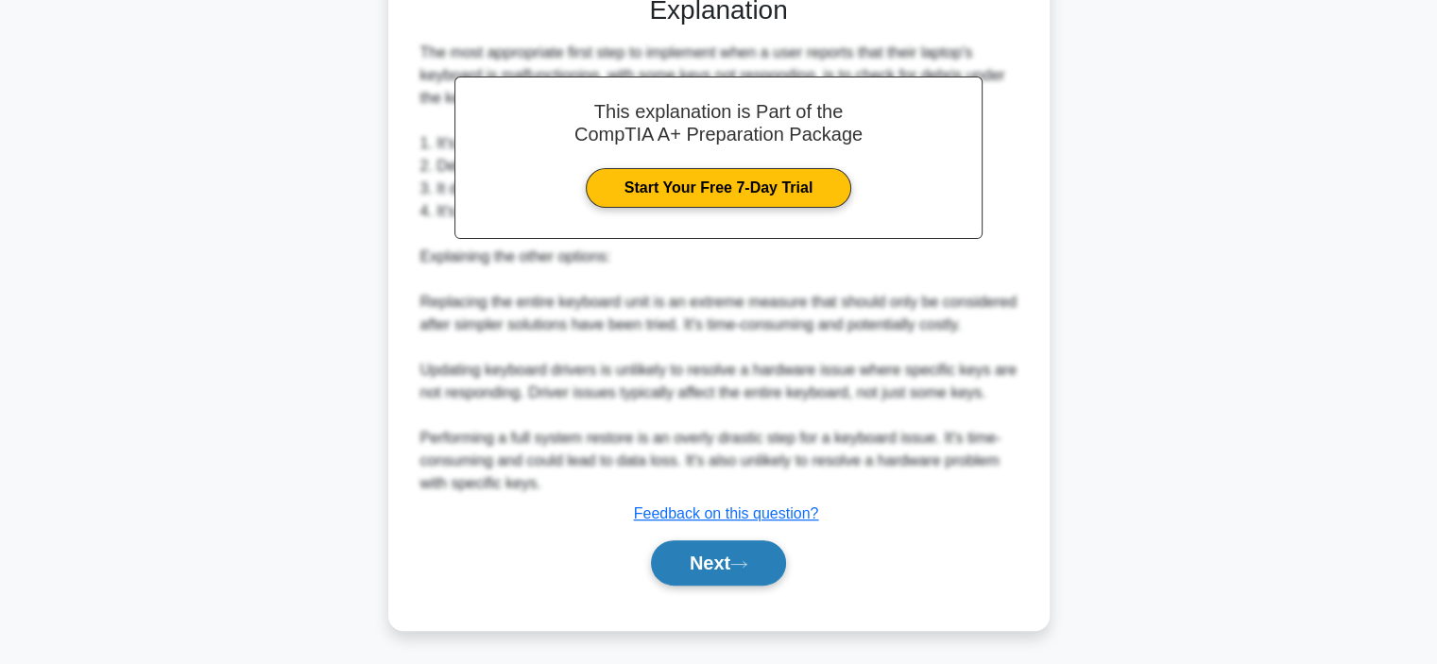
click at [748, 559] on icon at bounding box center [739, 564] width 17 height 10
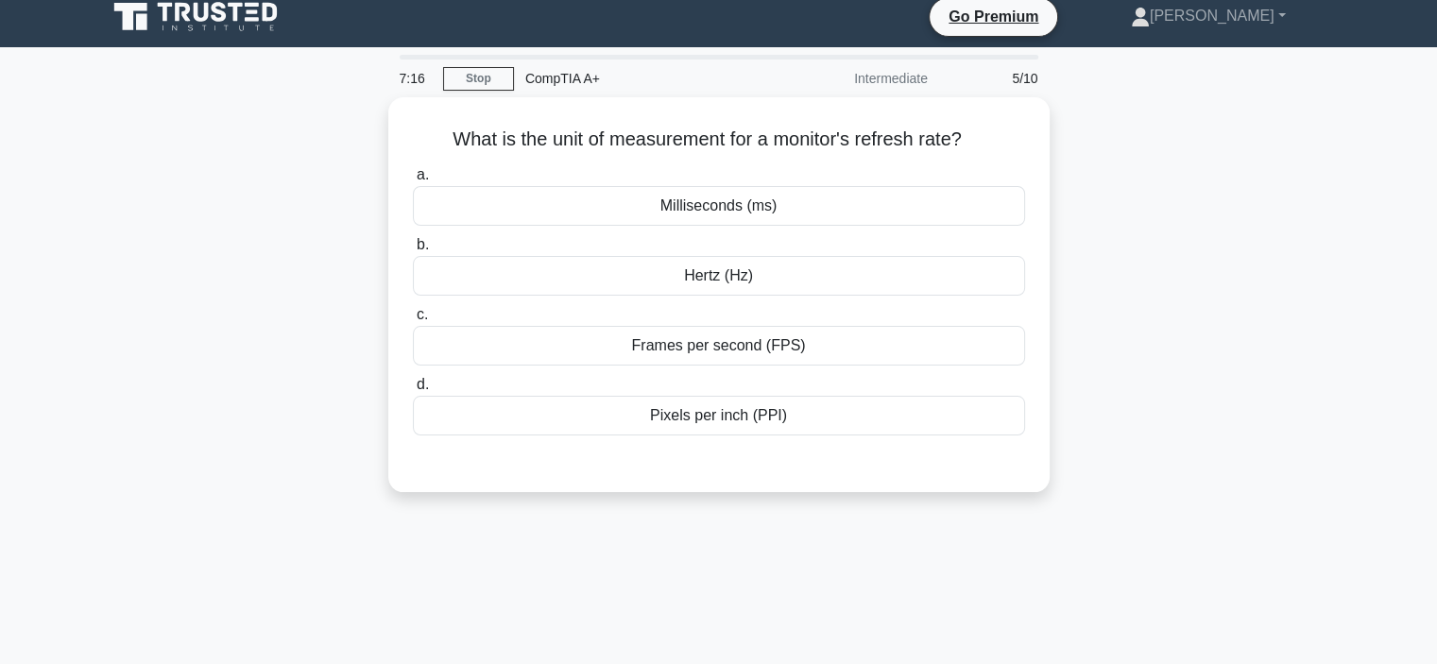
scroll to position [0, 0]
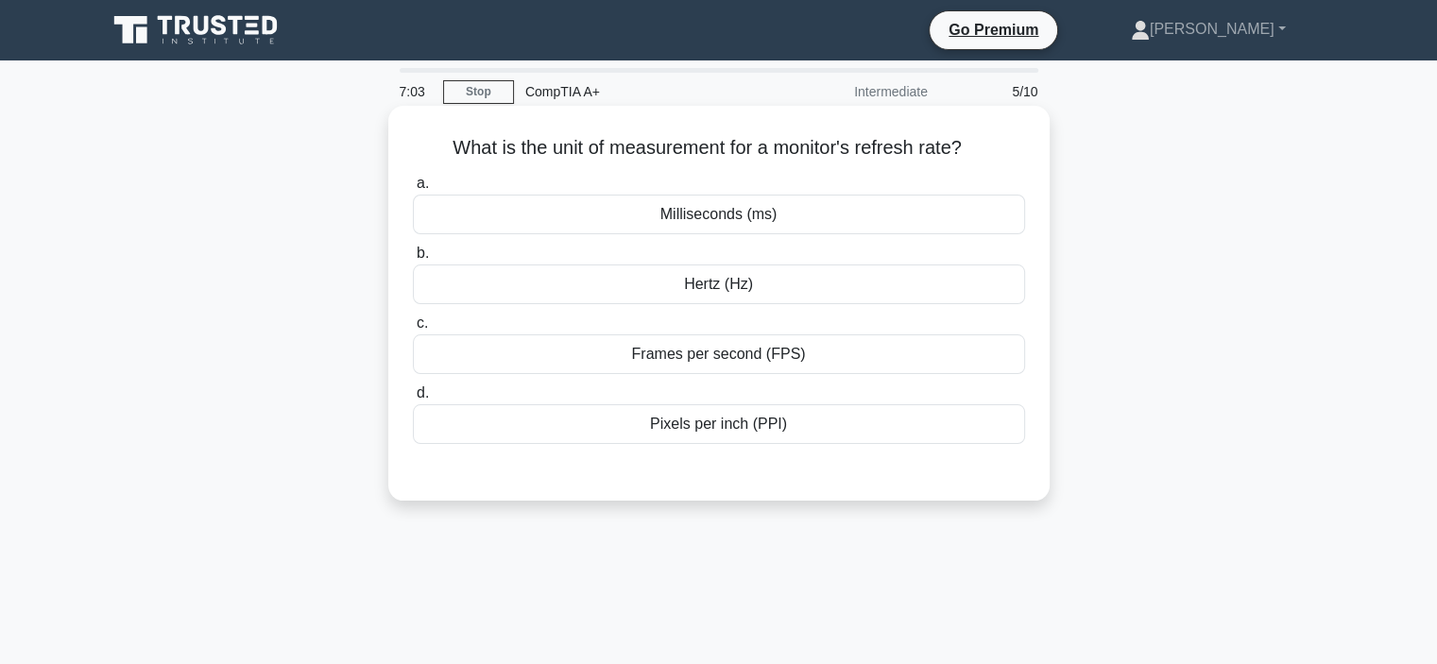
click at [772, 355] on div "Frames per second (FPS)" at bounding box center [719, 355] width 612 height 40
click at [413, 330] on input "c. Frames per second (FPS)" at bounding box center [413, 324] width 0 height 12
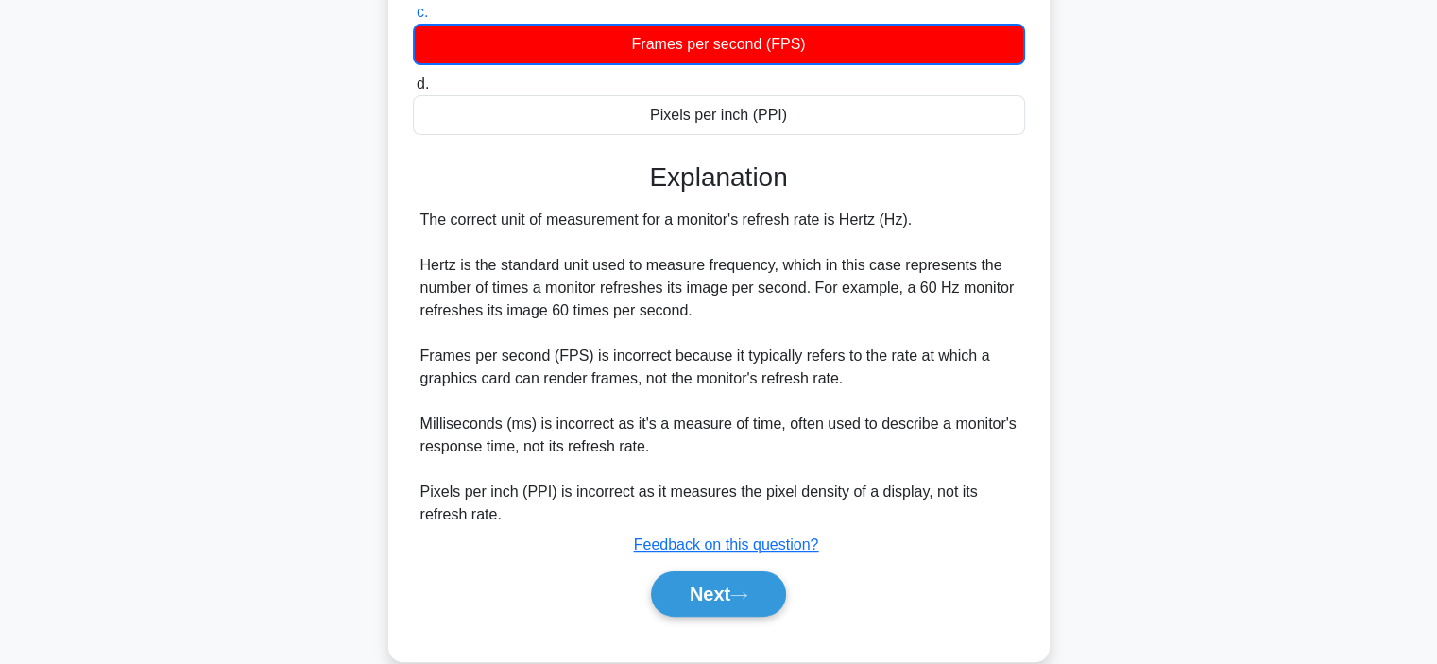
scroll to position [356, 0]
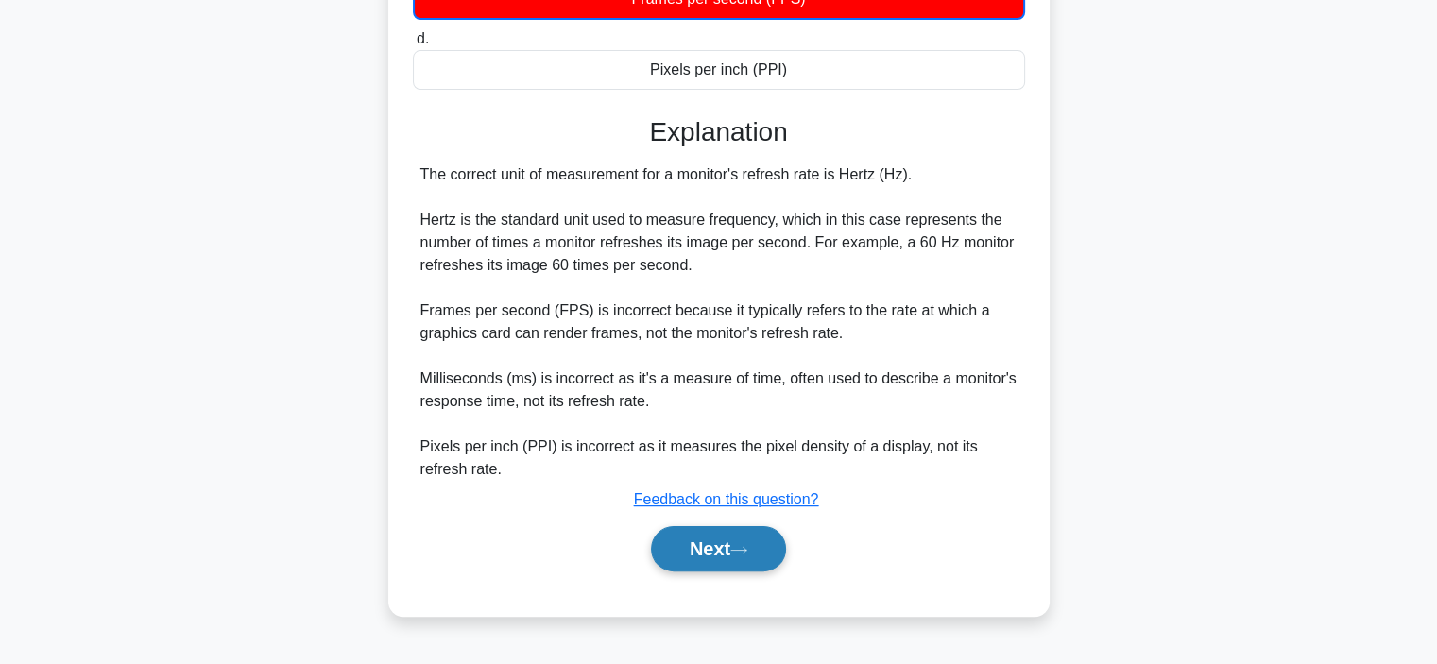
click at [730, 545] on button "Next" at bounding box center [718, 548] width 135 height 45
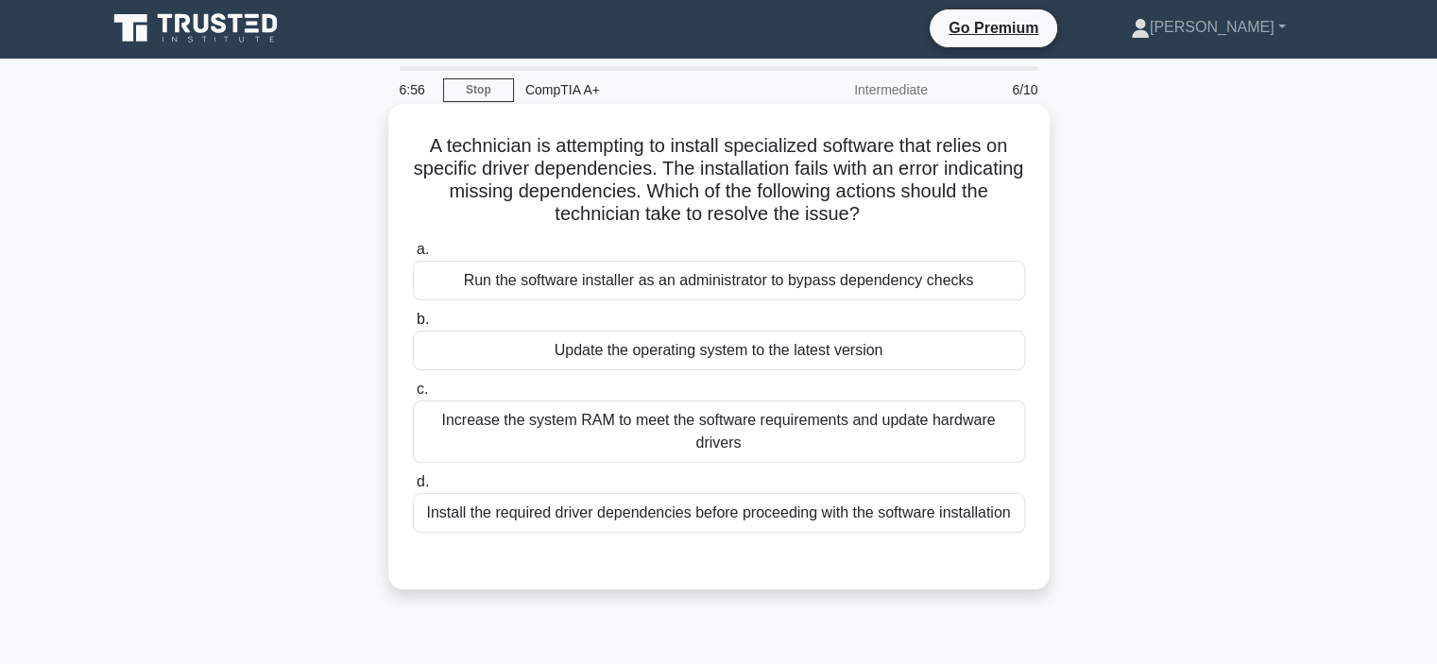
scroll to position [0, 0]
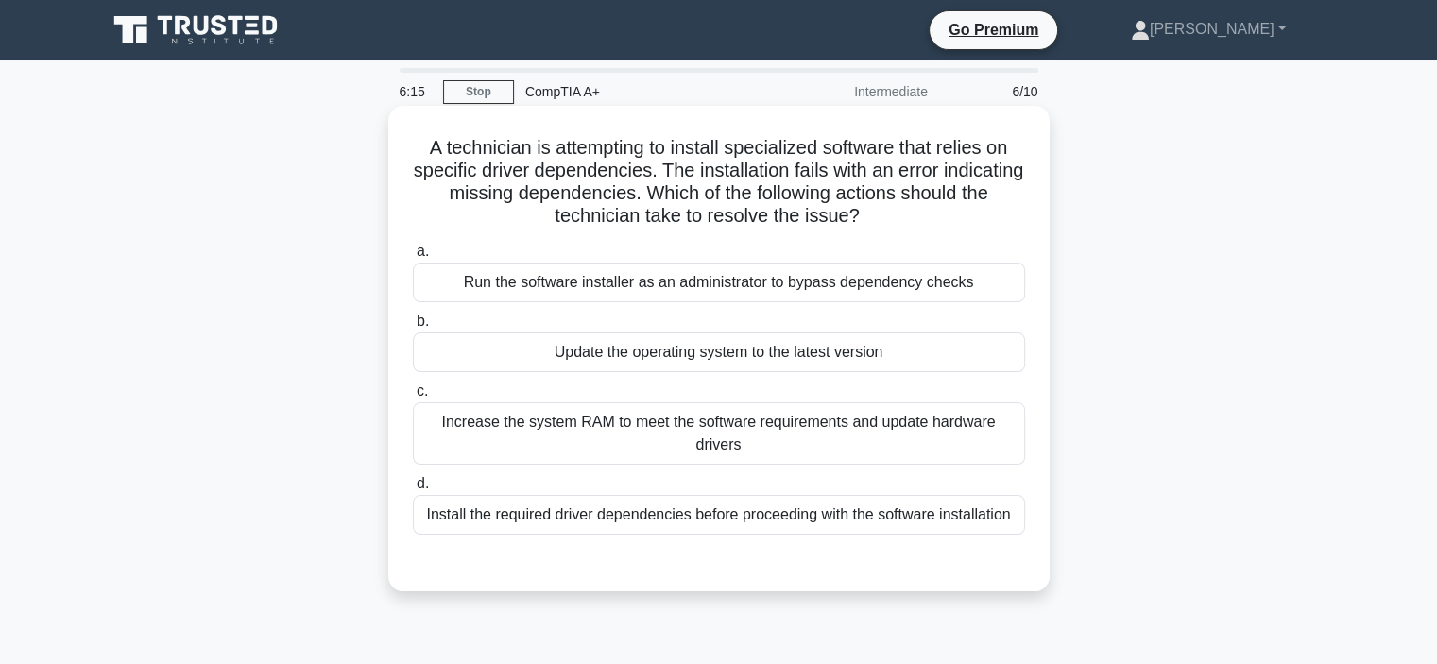
click at [902, 509] on div "Install the required driver dependencies before proceeding with the software in…" at bounding box center [719, 515] width 612 height 40
click at [413, 490] on input "d. Install the required driver dependencies before proceeding with the software…" at bounding box center [413, 484] width 0 height 12
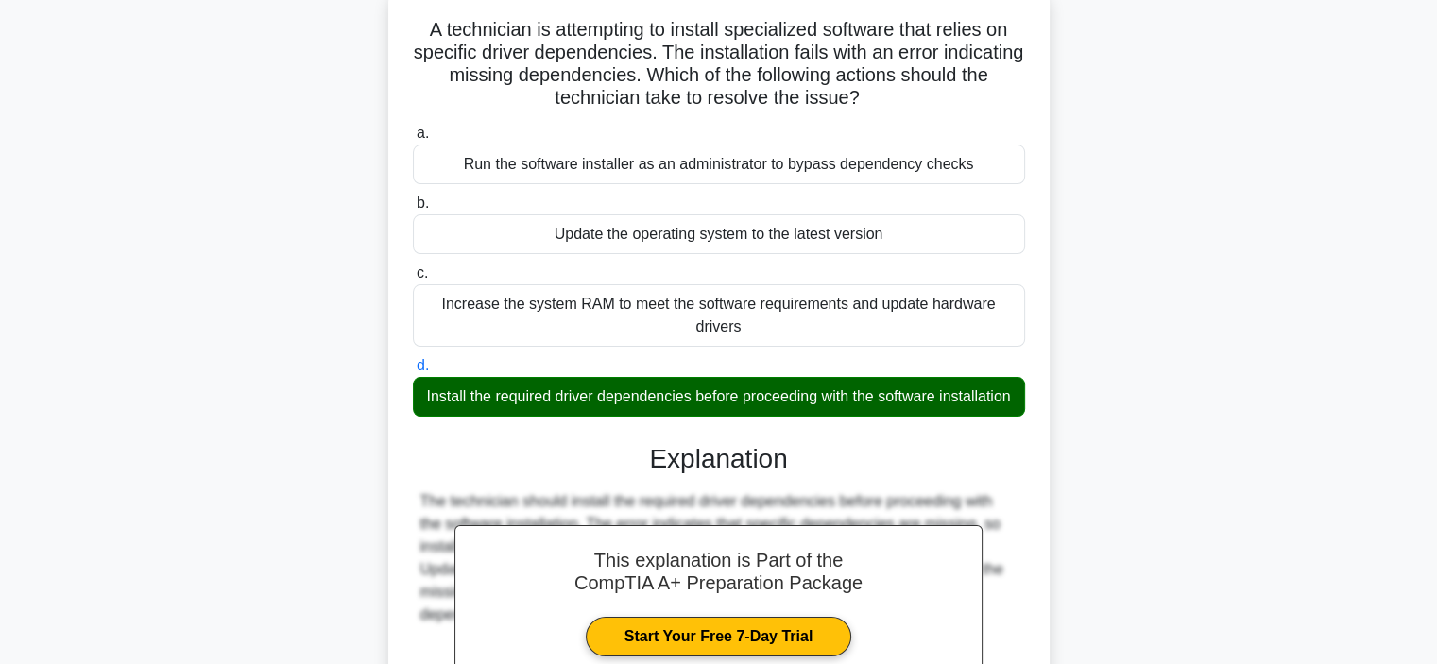
scroll to position [363, 0]
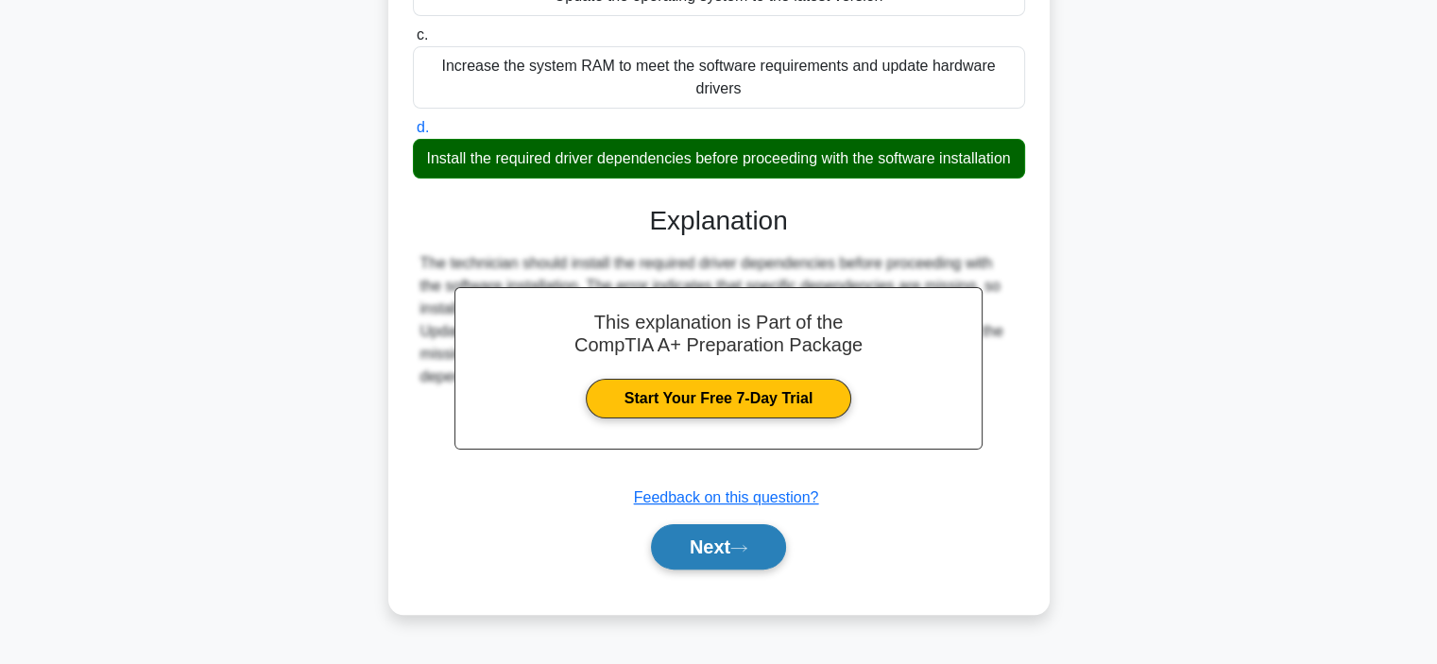
click at [741, 555] on button "Next" at bounding box center [718, 546] width 135 height 45
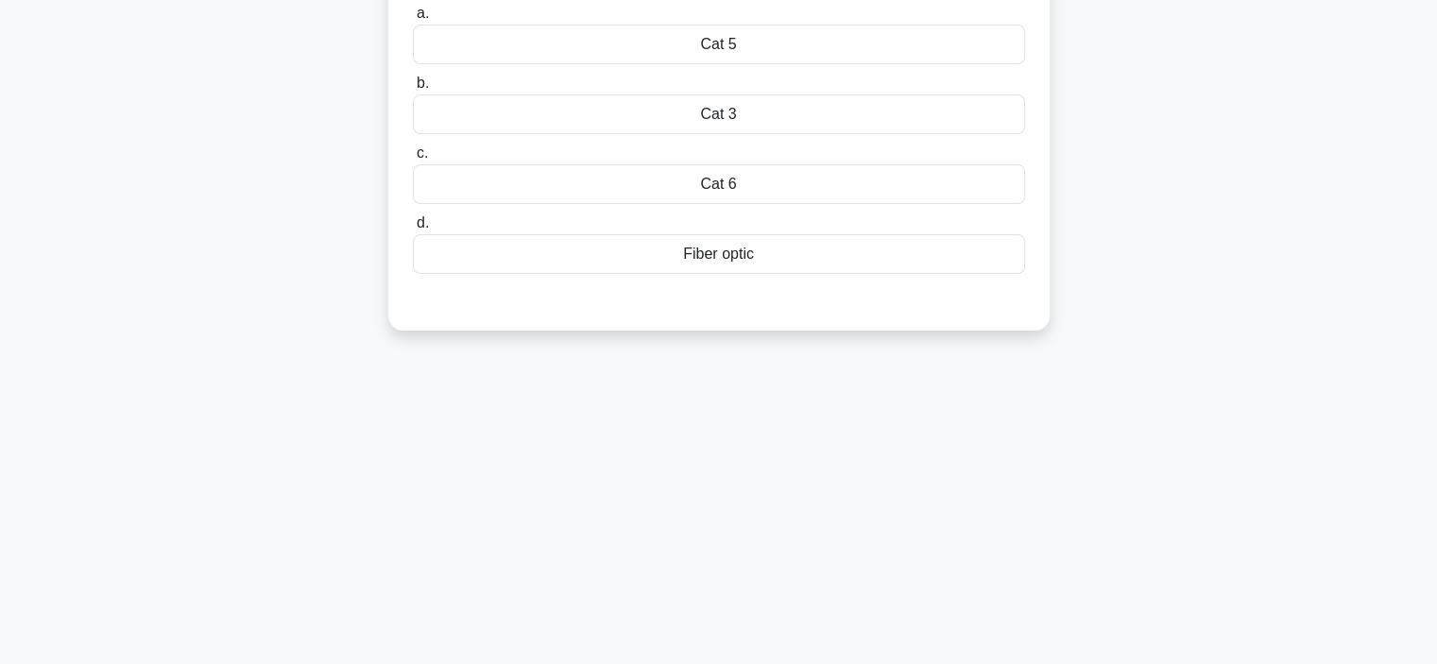
scroll to position [0, 0]
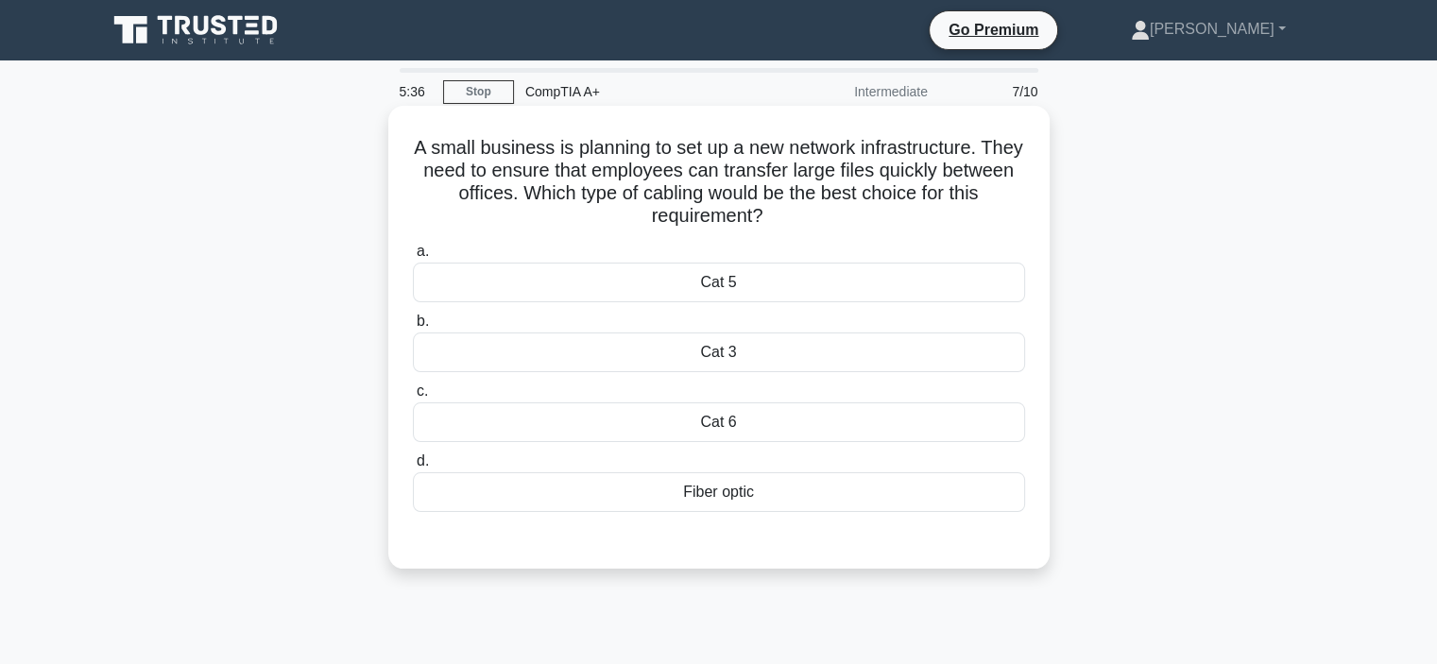
click at [699, 493] on div "Fiber optic" at bounding box center [719, 493] width 612 height 40
click at [413, 468] on input "d. Fiber optic" at bounding box center [413, 462] width 0 height 12
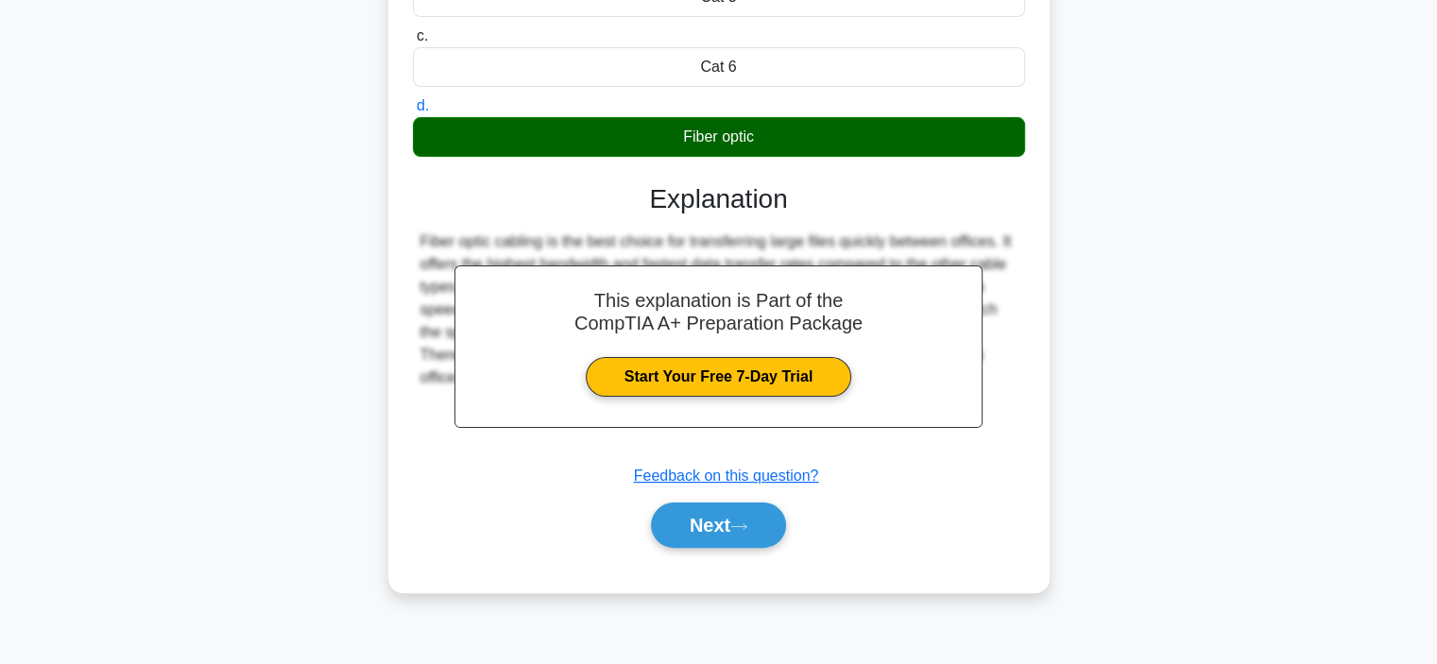
scroll to position [356, 0]
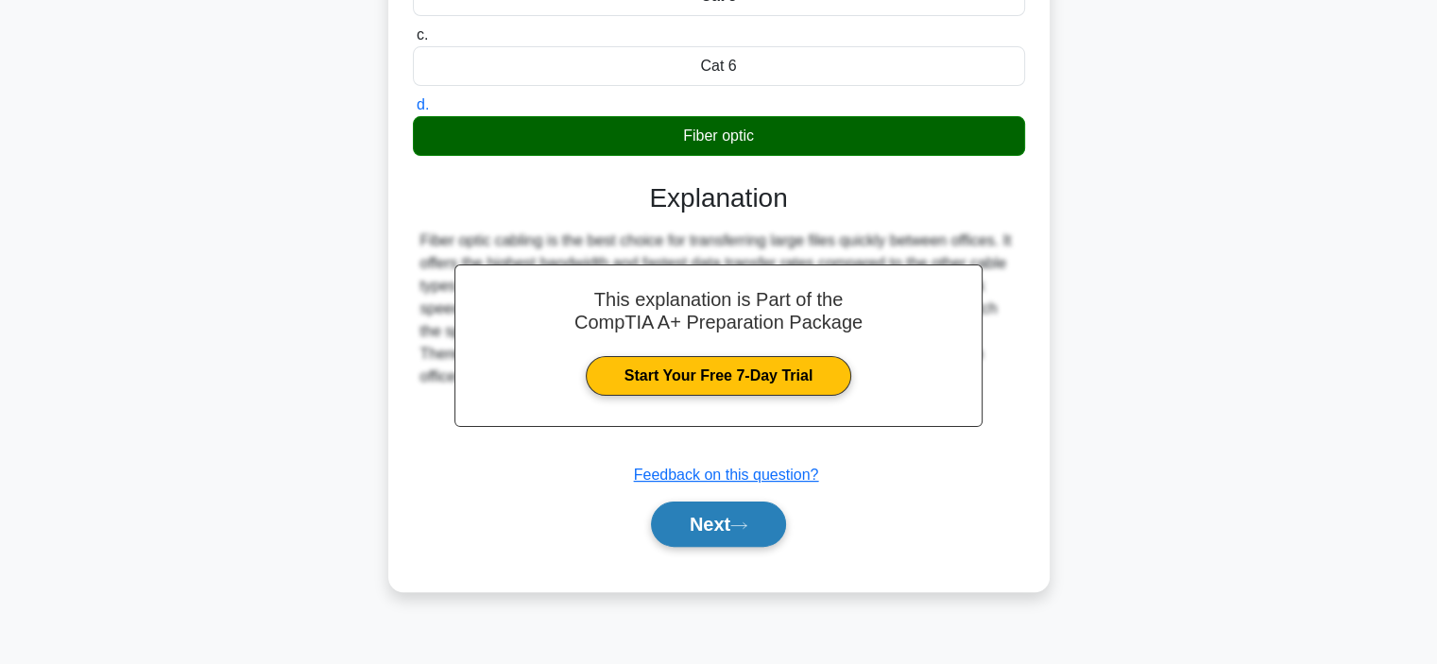
click at [707, 524] on button "Next" at bounding box center [718, 524] width 135 height 45
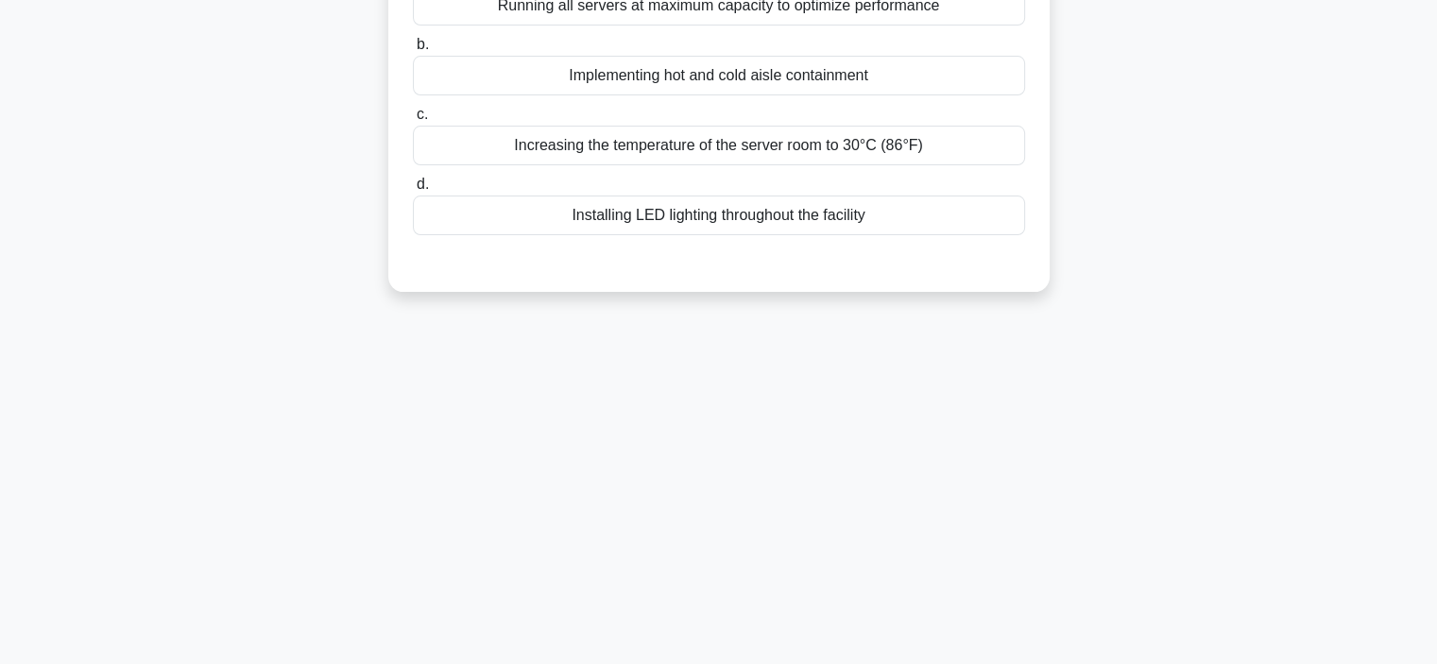
scroll to position [0, 0]
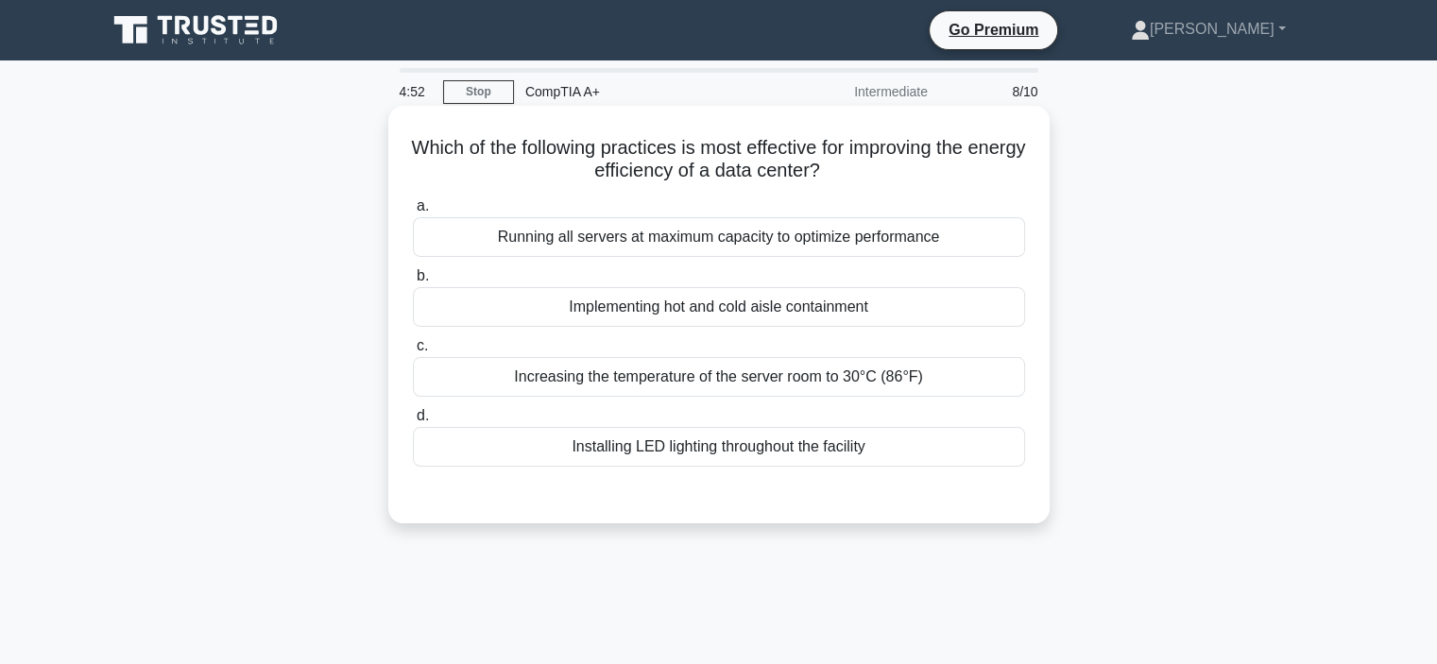
click at [677, 450] on div "Installing LED lighting throughout the facility" at bounding box center [719, 447] width 612 height 40
click at [413, 422] on input "d. Installing LED lighting throughout the facility" at bounding box center [413, 416] width 0 height 12
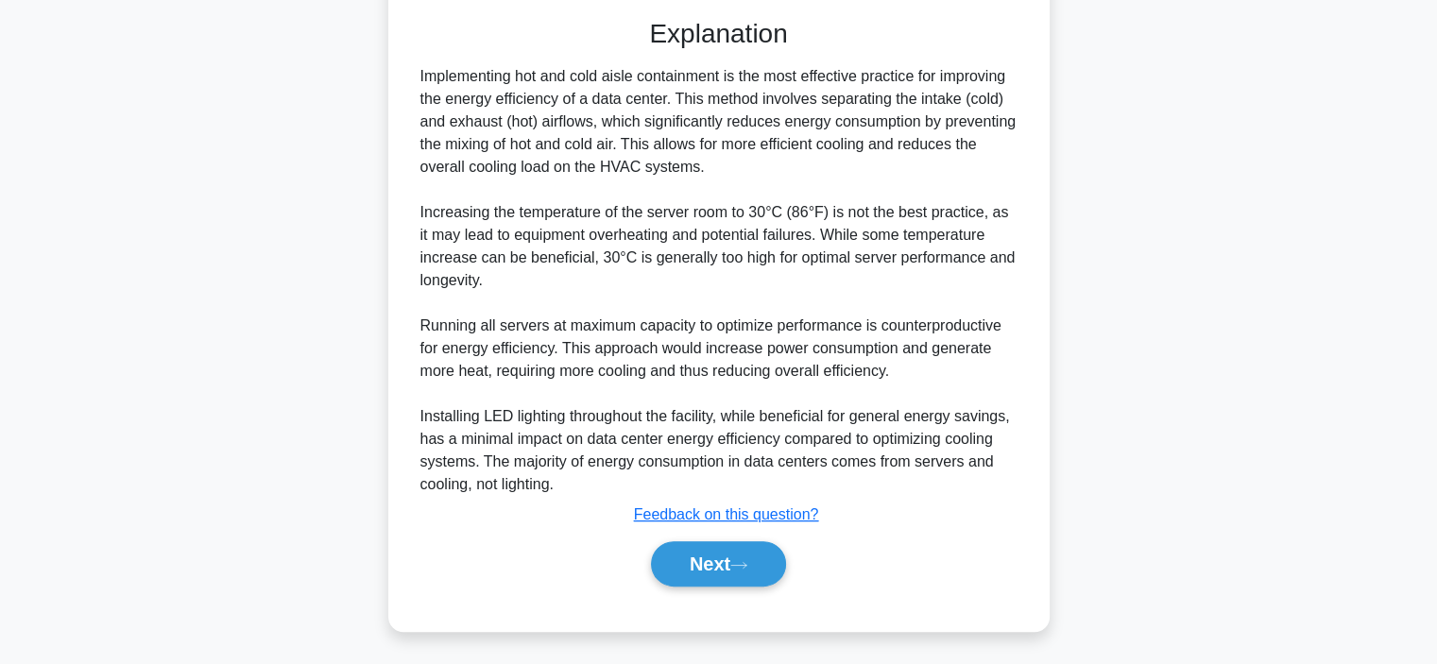
scroll to position [478, 0]
click at [714, 560] on button "Next" at bounding box center [718, 563] width 135 height 45
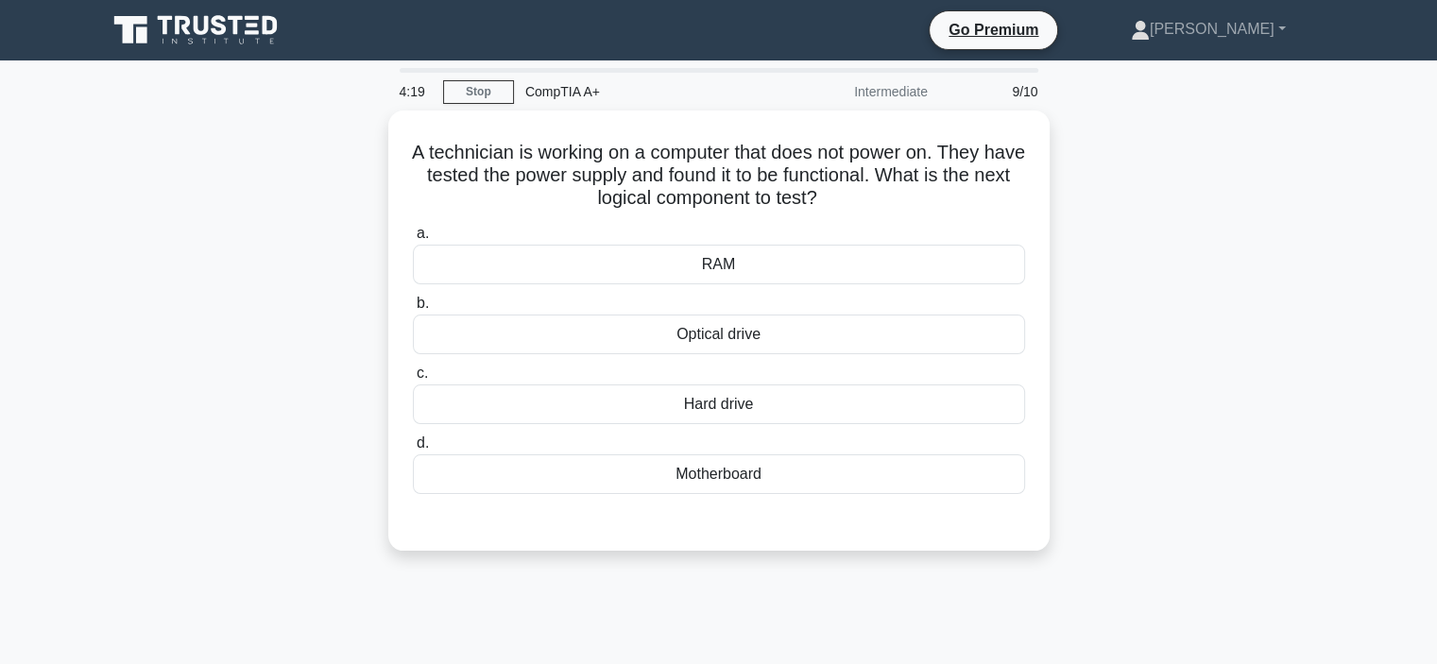
scroll to position [0, 0]
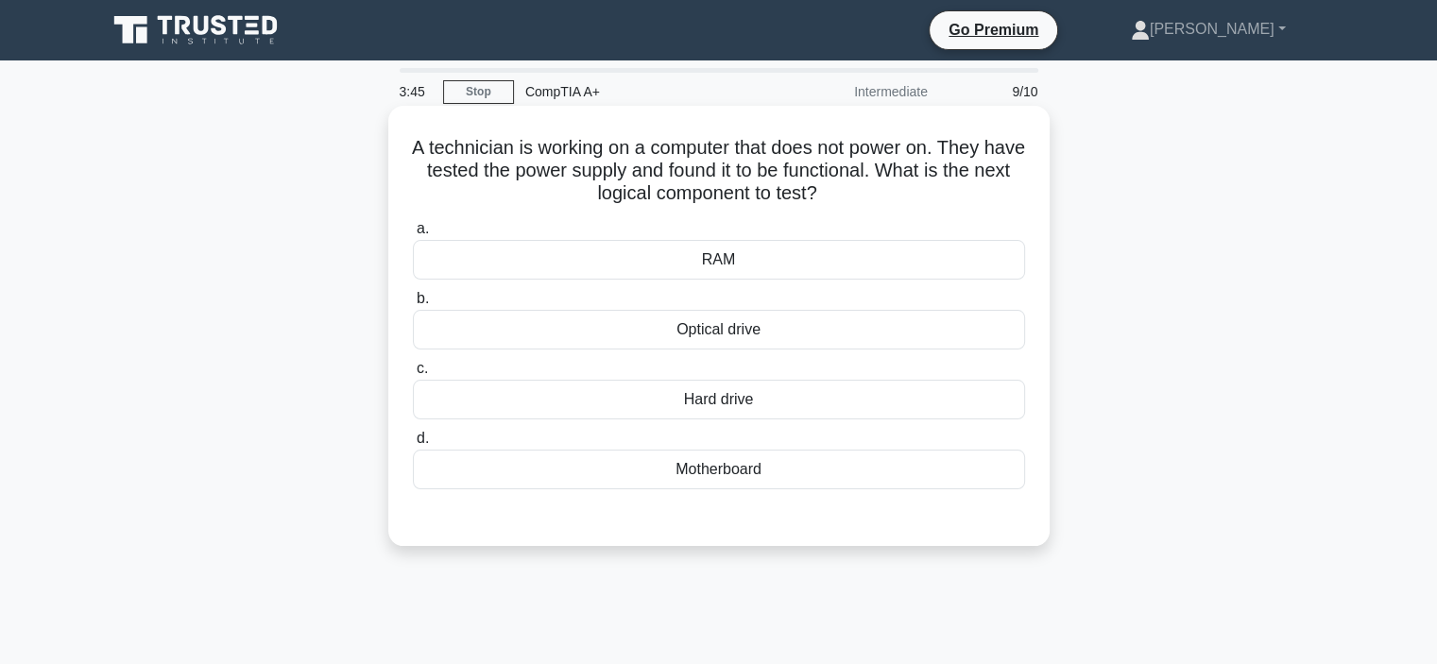
click at [664, 481] on div "Motherboard" at bounding box center [719, 470] width 612 height 40
click at [413, 445] on input "d. Motherboard" at bounding box center [413, 439] width 0 height 12
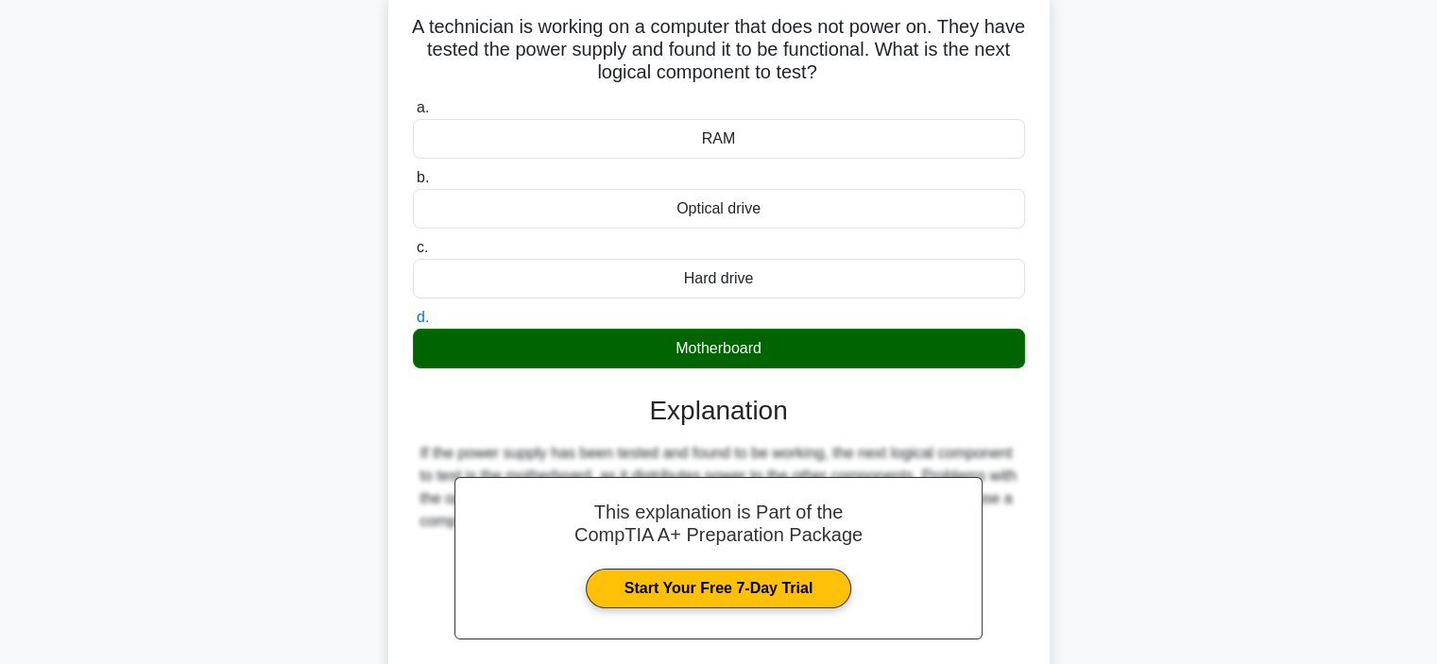
scroll to position [356, 0]
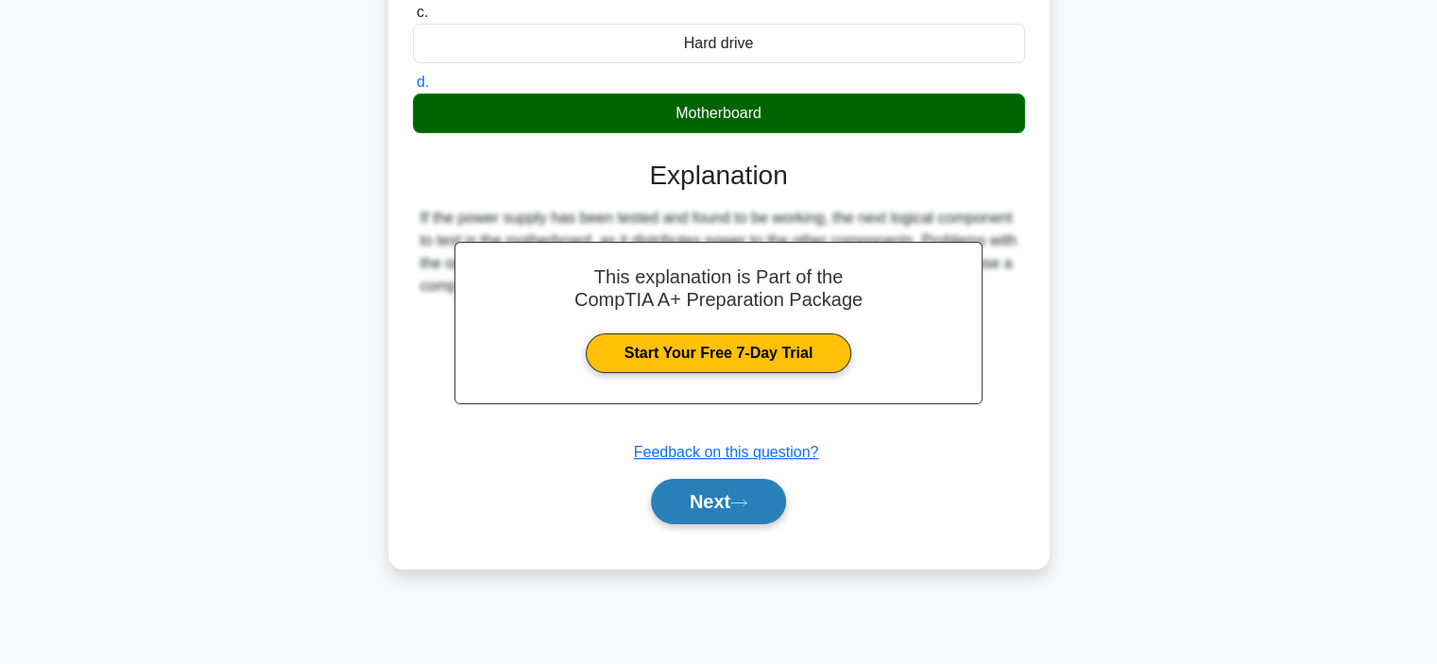
click at [684, 509] on button "Next" at bounding box center [718, 501] width 135 height 45
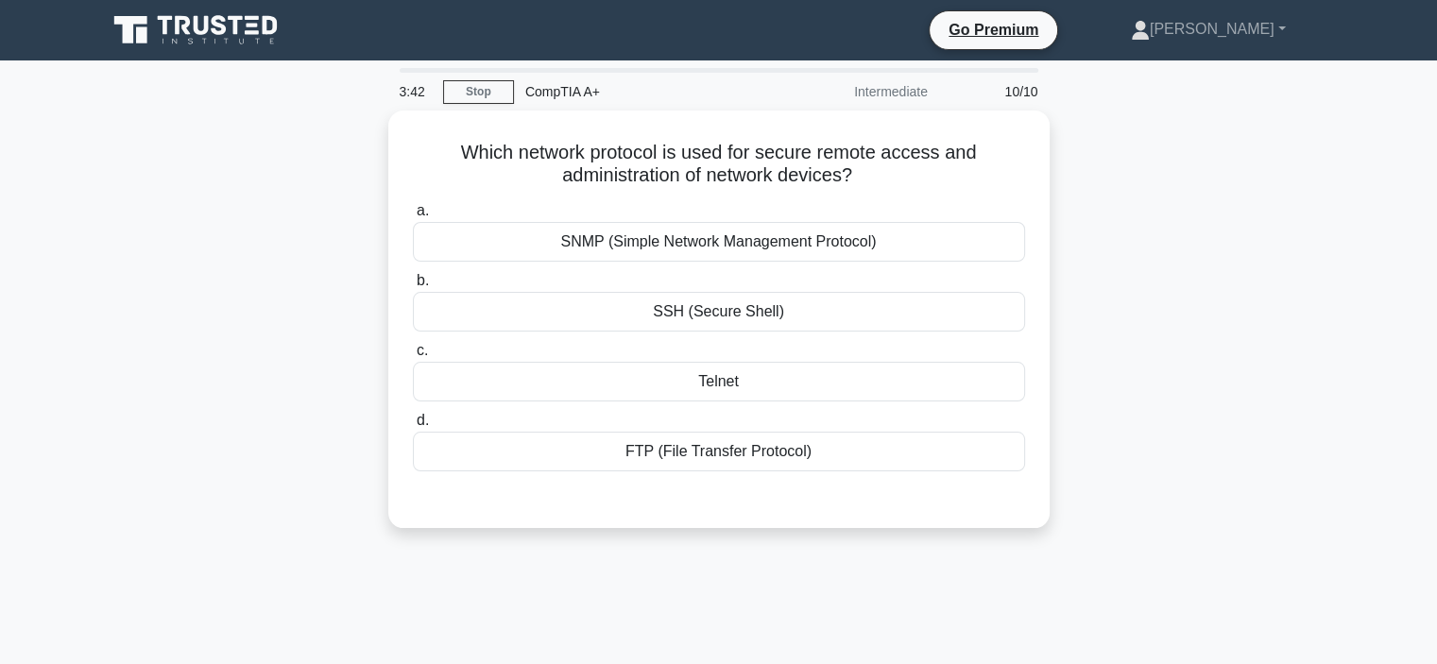
scroll to position [0, 0]
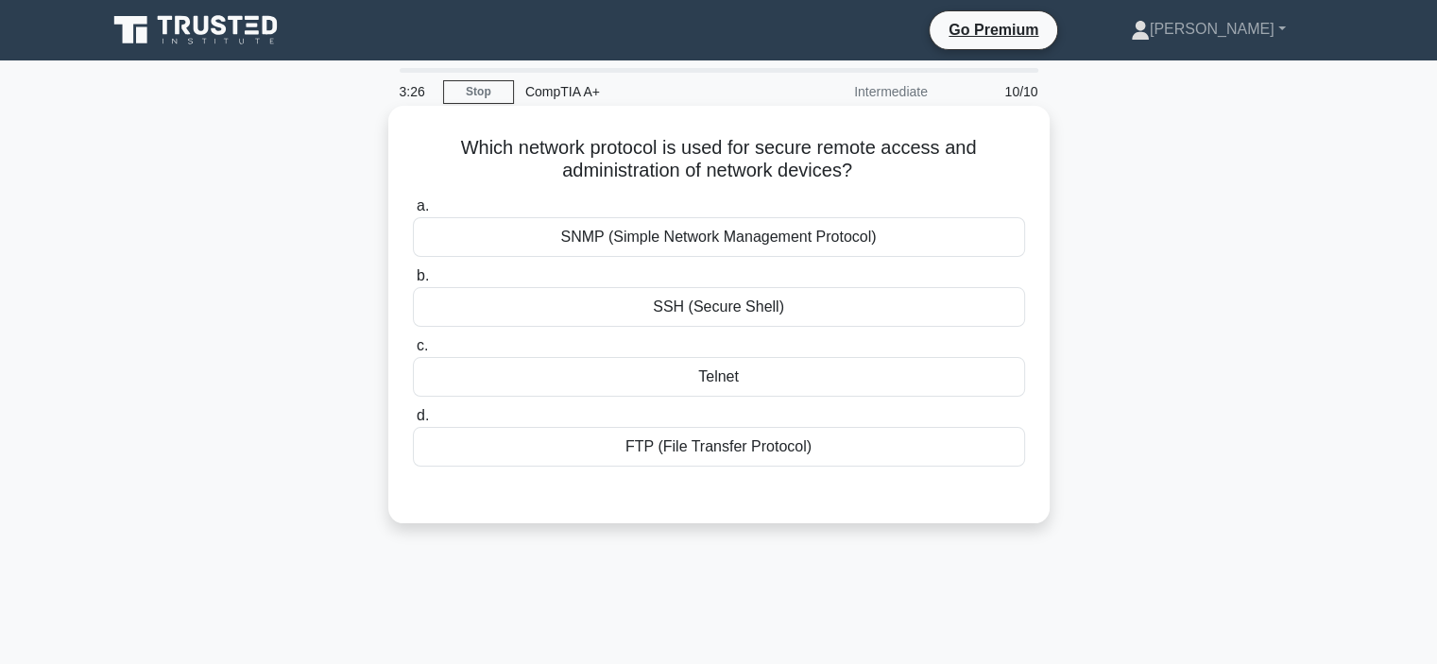
click at [680, 316] on div "SSH (Secure Shell)" at bounding box center [719, 307] width 612 height 40
click at [413, 283] on input "b. SSH (Secure Shell)" at bounding box center [413, 276] width 0 height 12
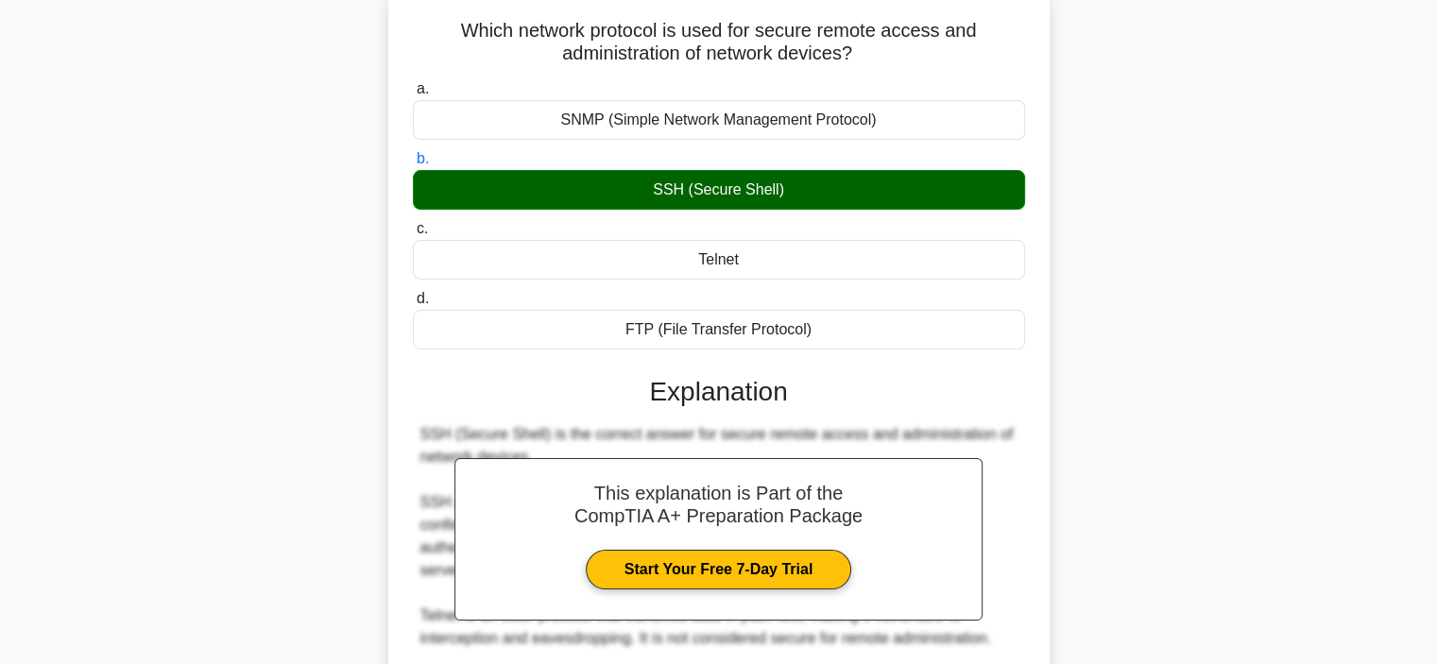
scroll to position [473, 0]
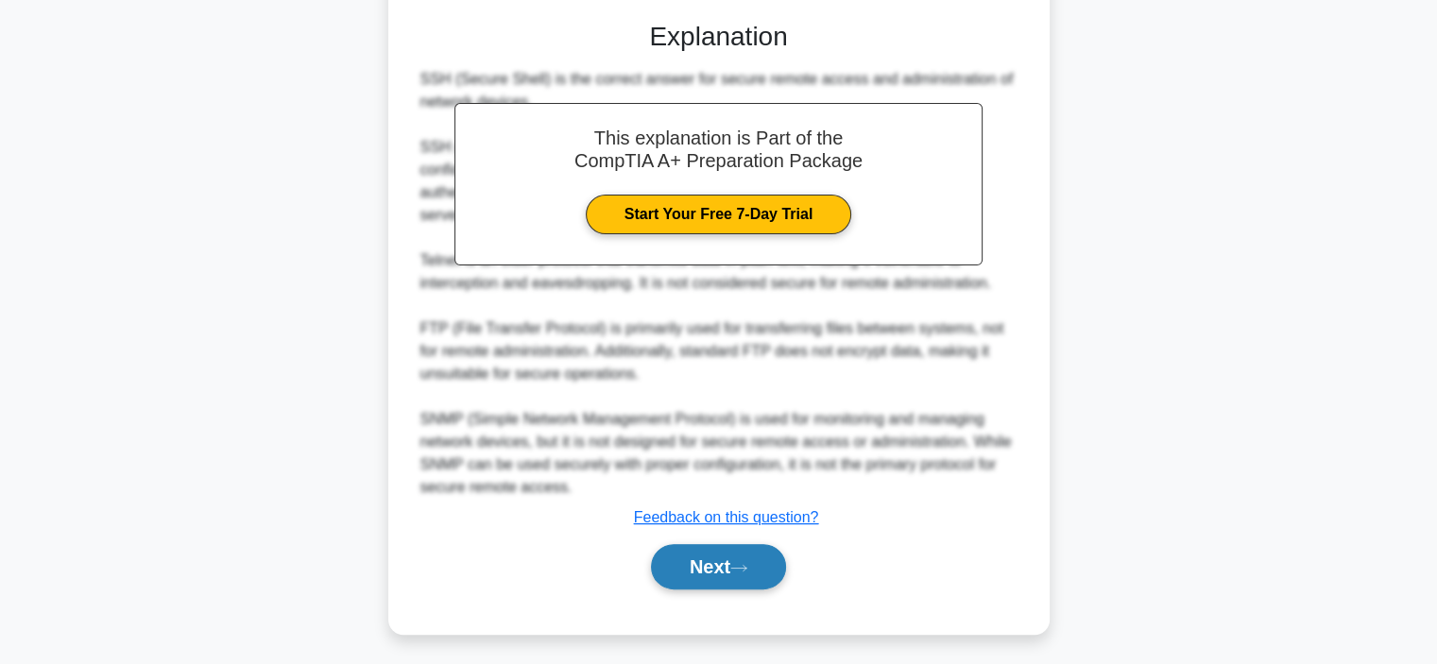
click at [691, 561] on button "Next" at bounding box center [718, 566] width 135 height 45
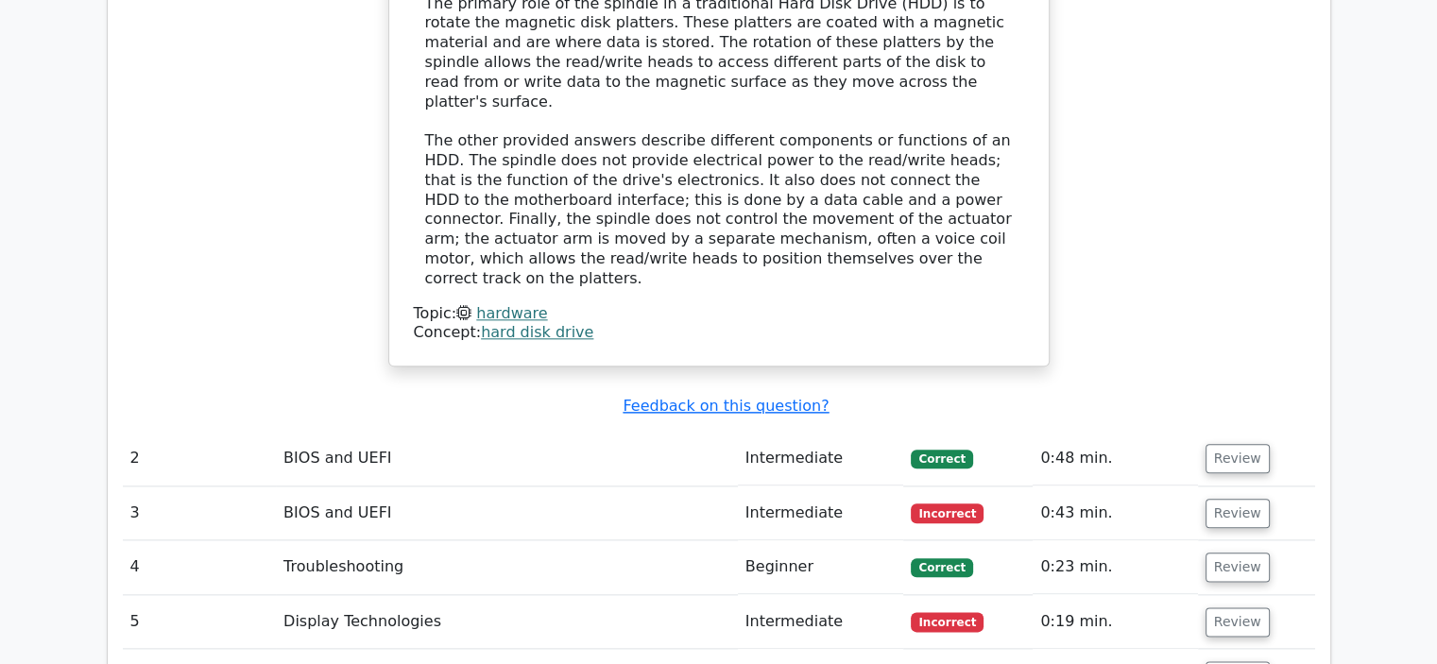
scroll to position [2079, 0]
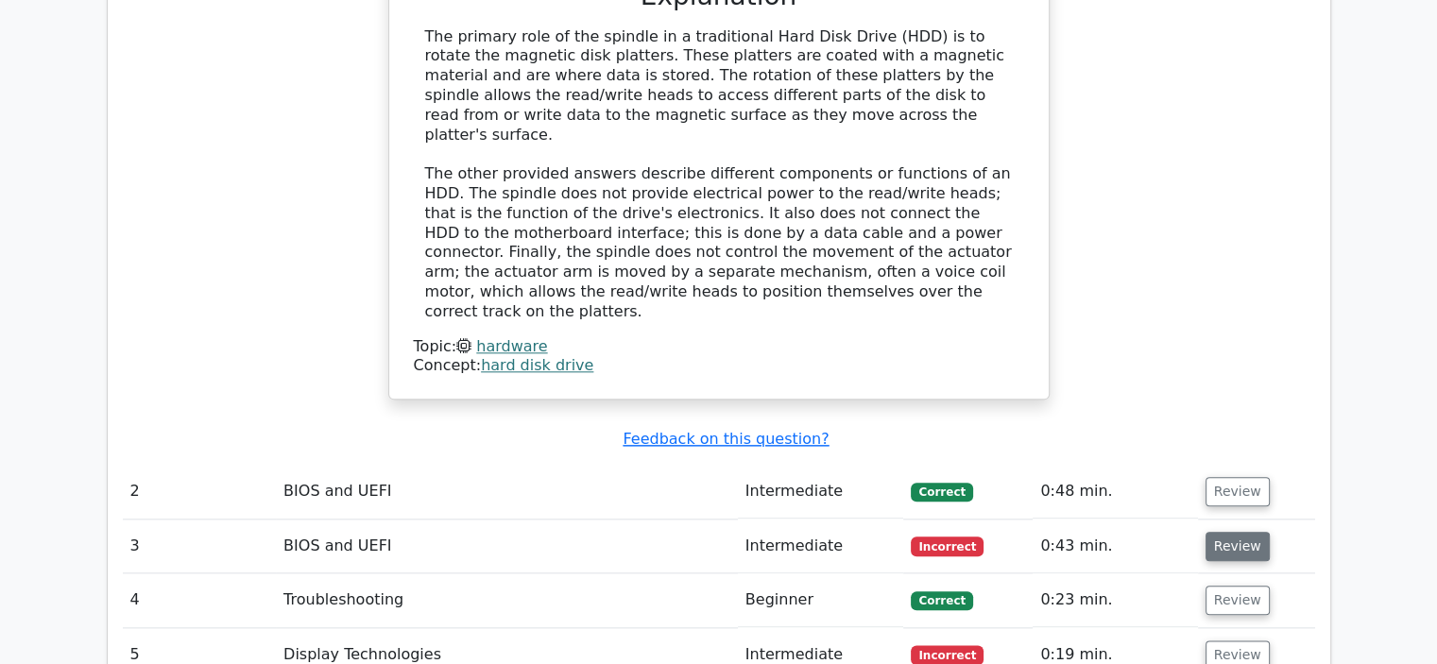
click at [1232, 532] on button "Review" at bounding box center [1238, 546] width 64 height 29
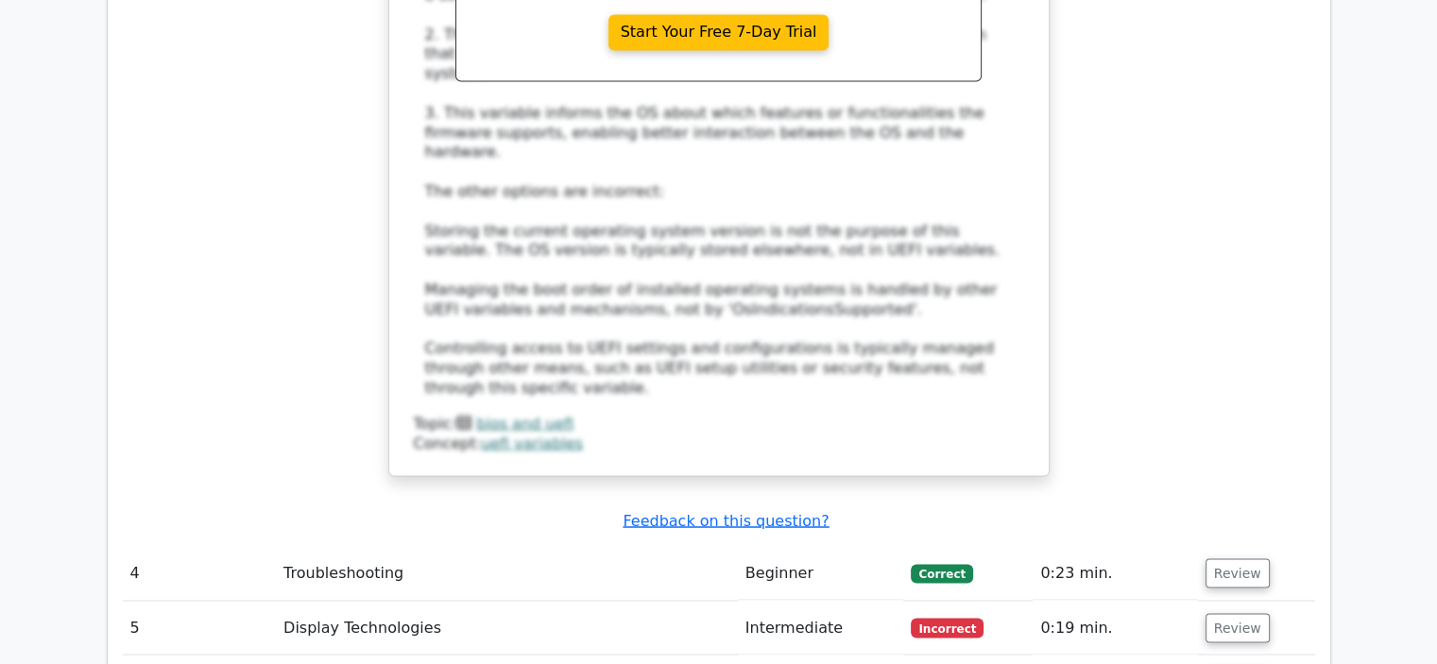
scroll to position [3308, 0]
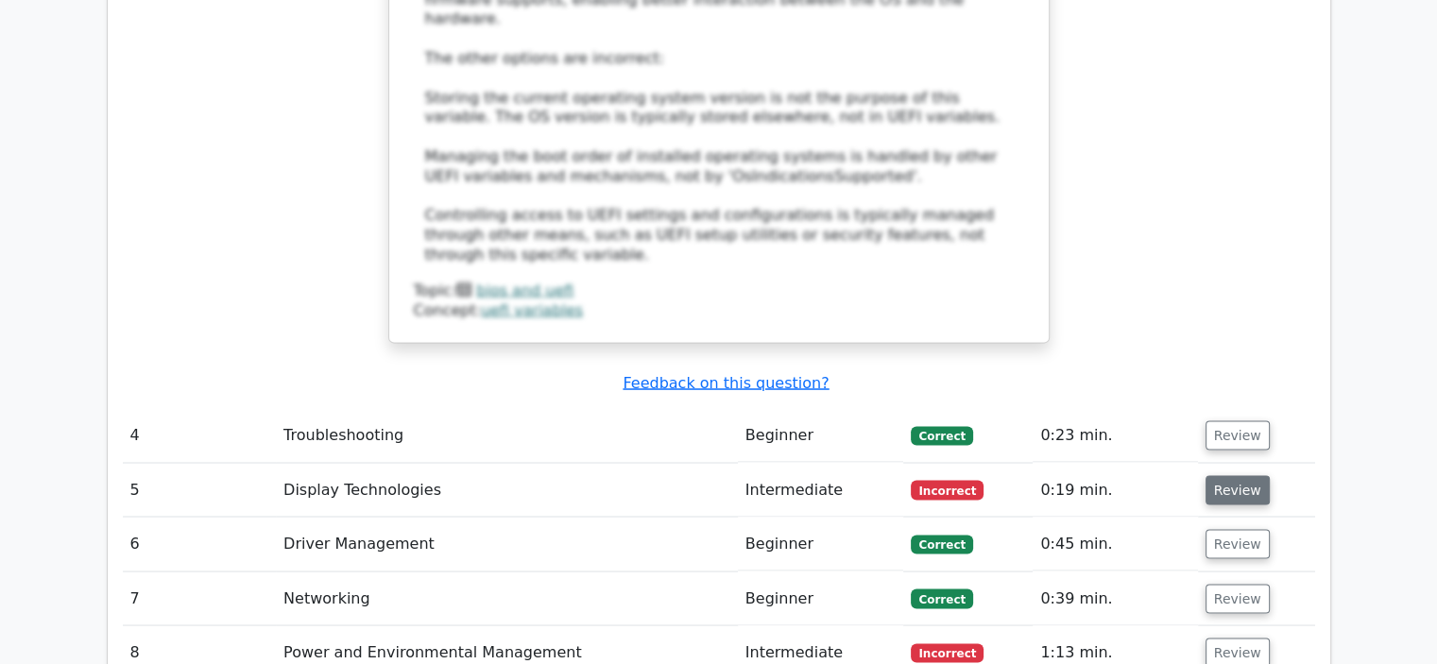
click at [1223, 475] on button "Review" at bounding box center [1238, 489] width 64 height 29
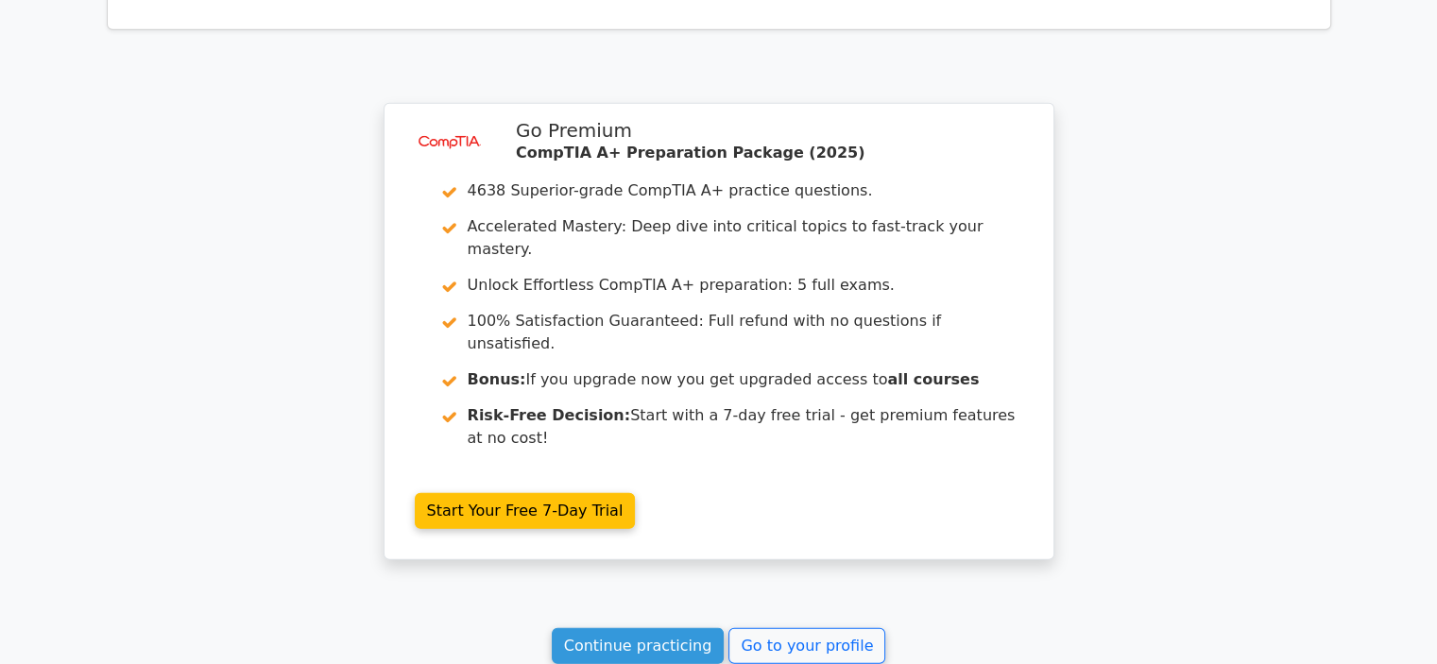
scroll to position [4914, 0]
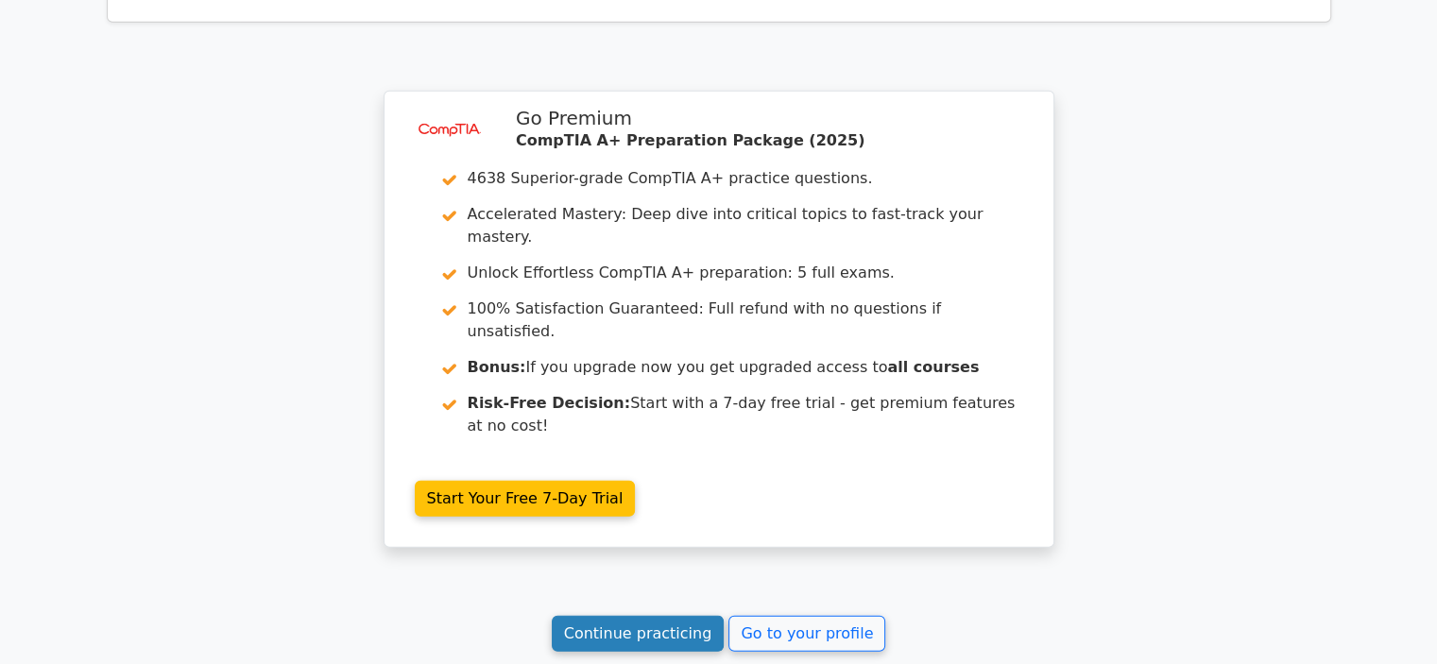
click at [664, 616] on link "Continue practicing" at bounding box center [638, 634] width 173 height 36
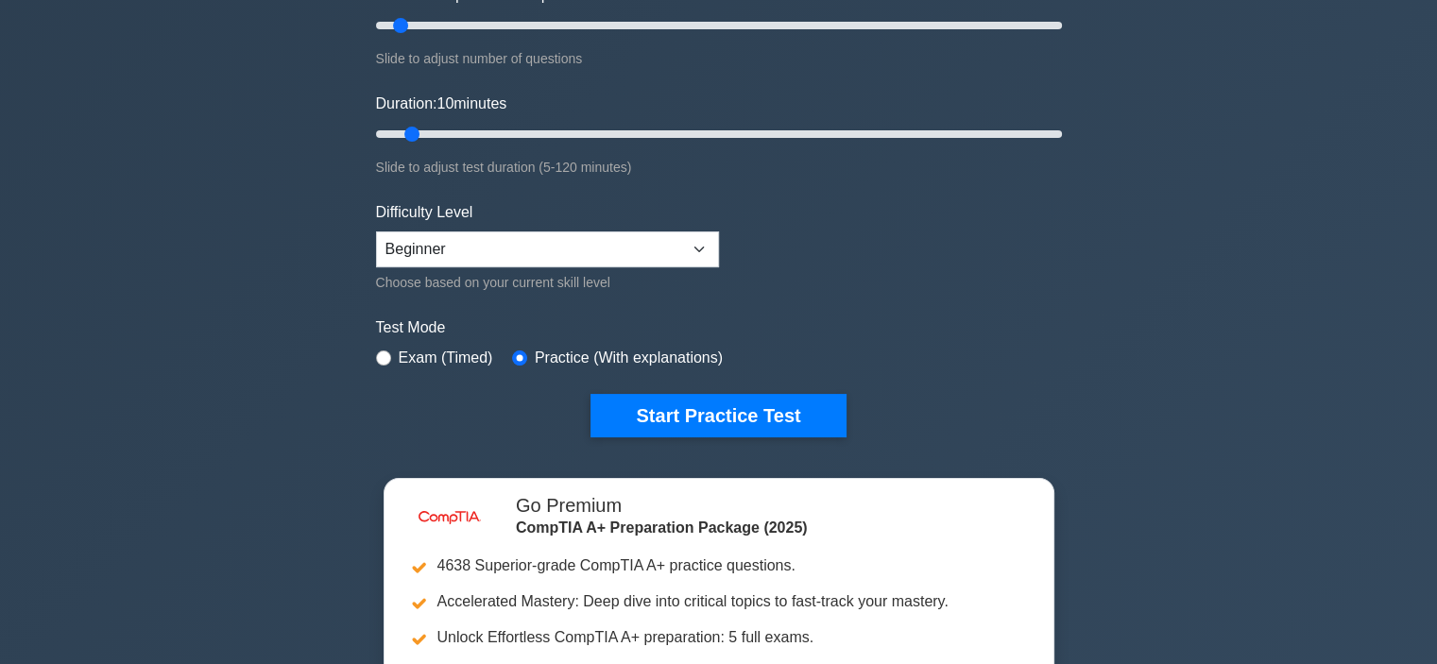
scroll to position [284, 0]
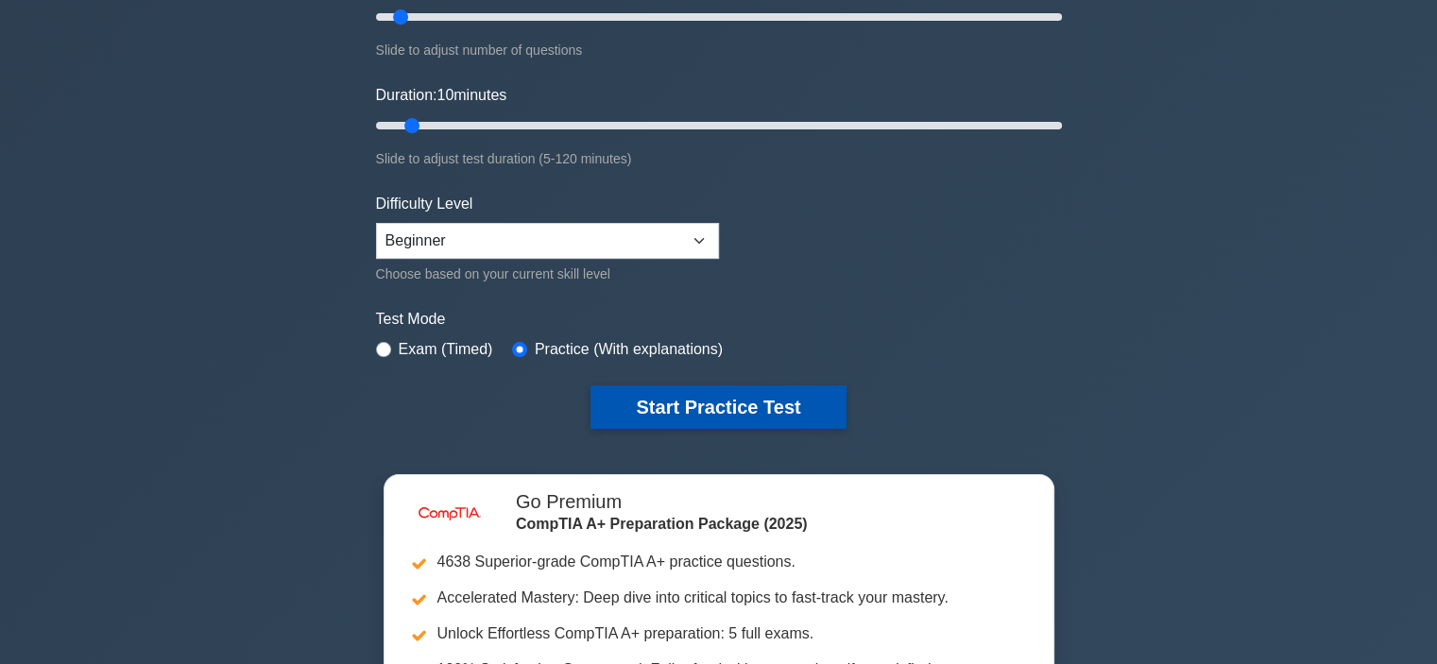
click at [701, 404] on button "Start Practice Test" at bounding box center [718, 407] width 255 height 43
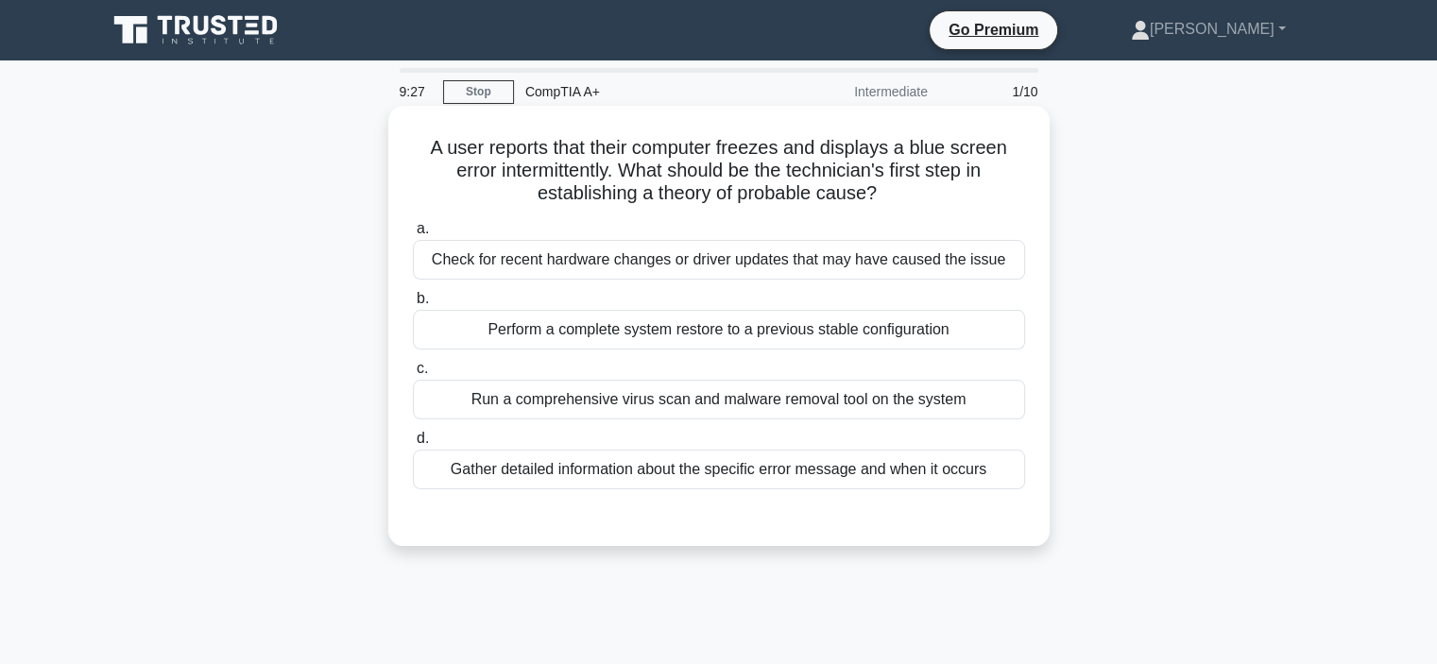
click at [541, 464] on div "Gather detailed information about the specific error message and when it occurs" at bounding box center [719, 470] width 612 height 40
click at [413, 445] on input "d. Gather detailed information about the specific error message and when it occ…" at bounding box center [413, 439] width 0 height 12
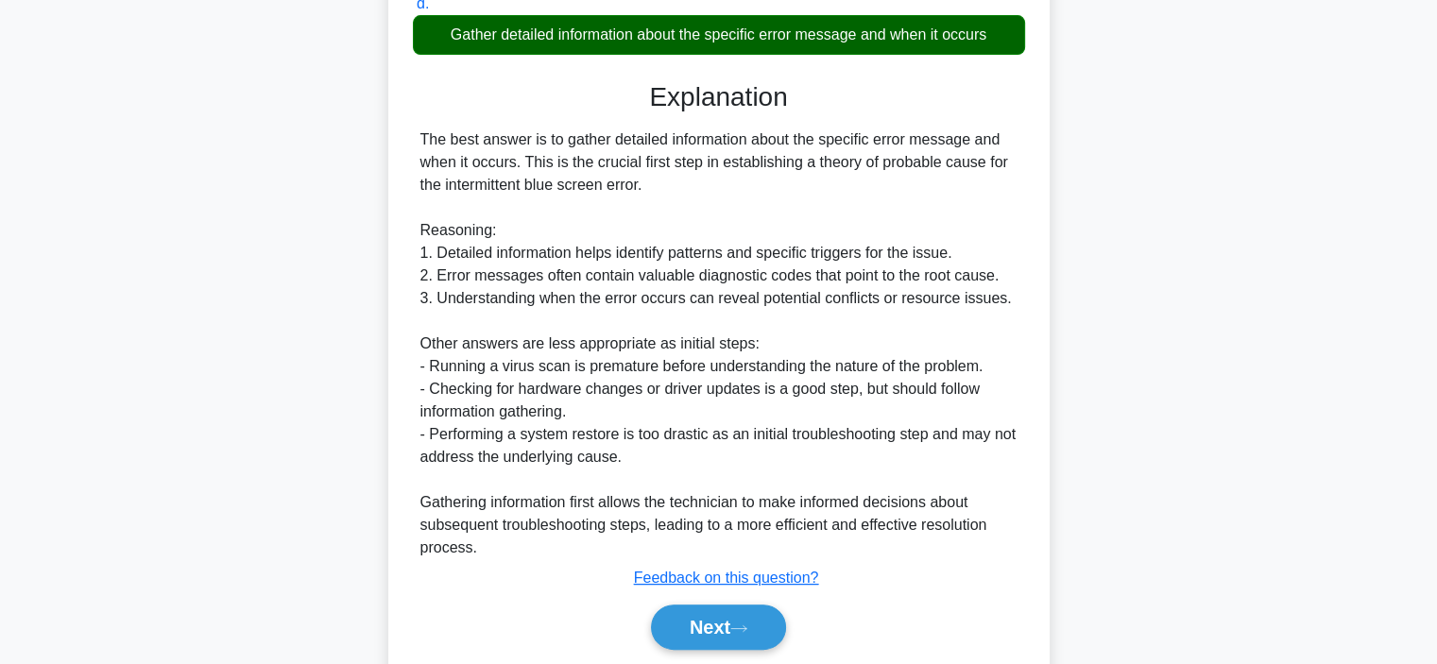
scroll to position [499, 0]
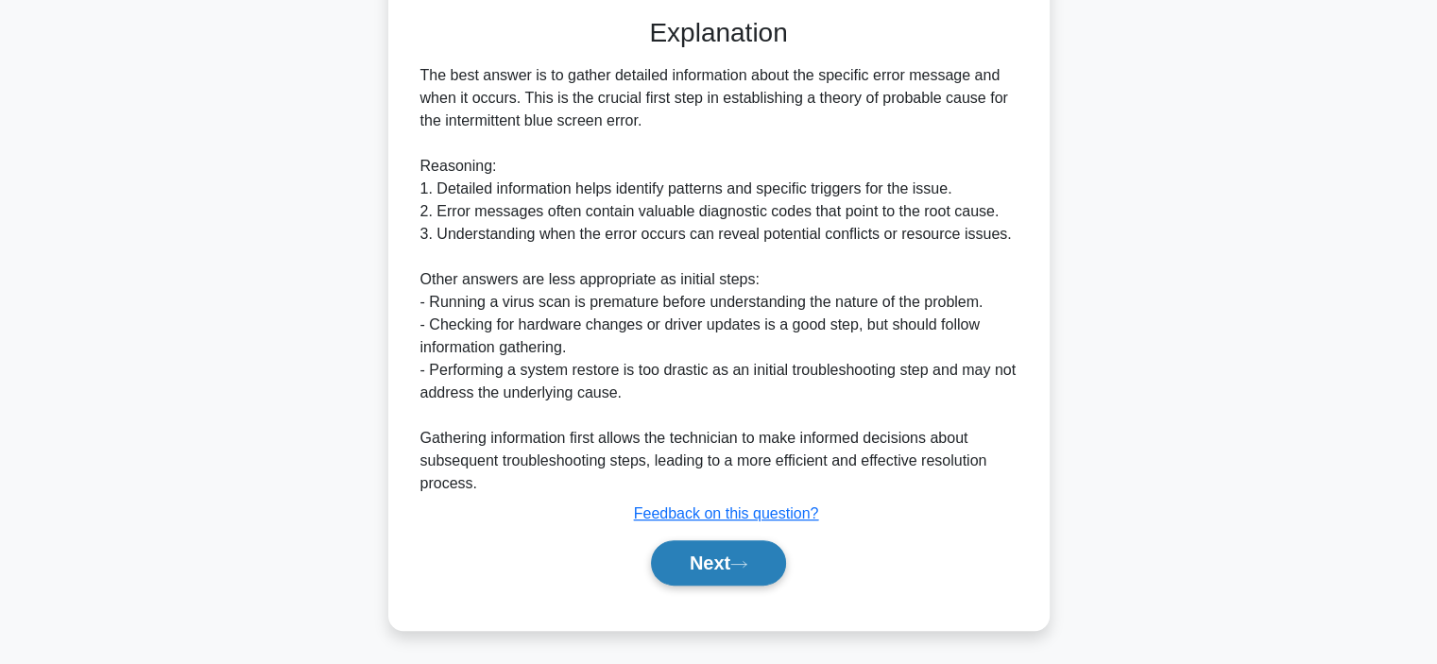
click at [713, 563] on button "Next" at bounding box center [718, 563] width 135 height 45
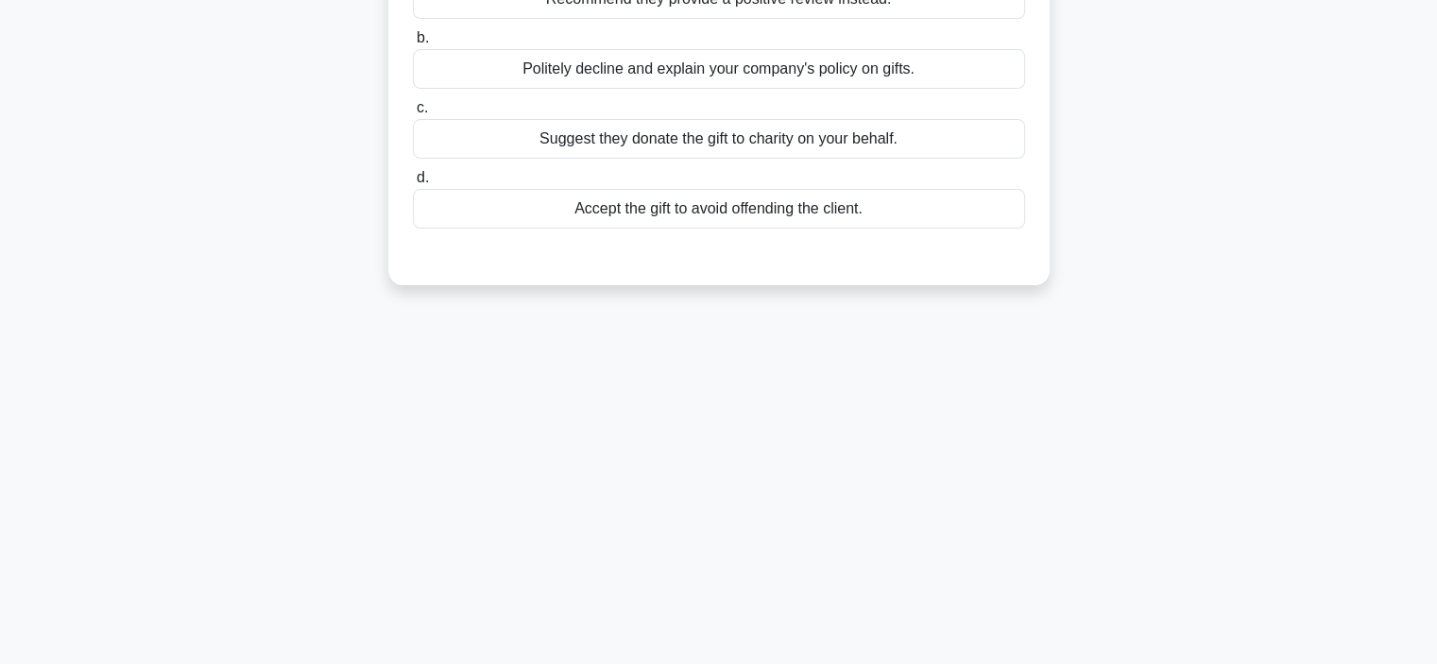
scroll to position [0, 0]
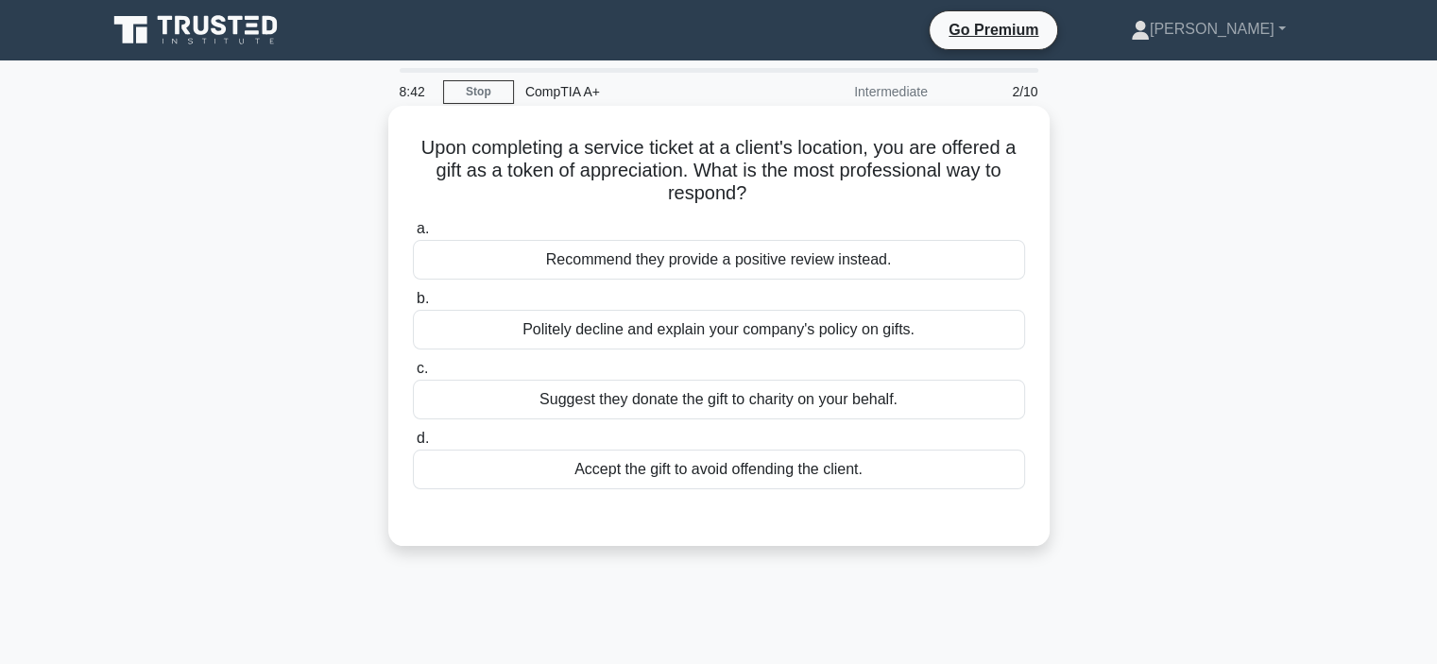
click at [699, 328] on div "Politely decline and explain your company's policy on gifts." at bounding box center [719, 330] width 612 height 40
click at [413, 305] on input "b. Politely decline and explain your company's policy on gifts." at bounding box center [413, 299] width 0 height 12
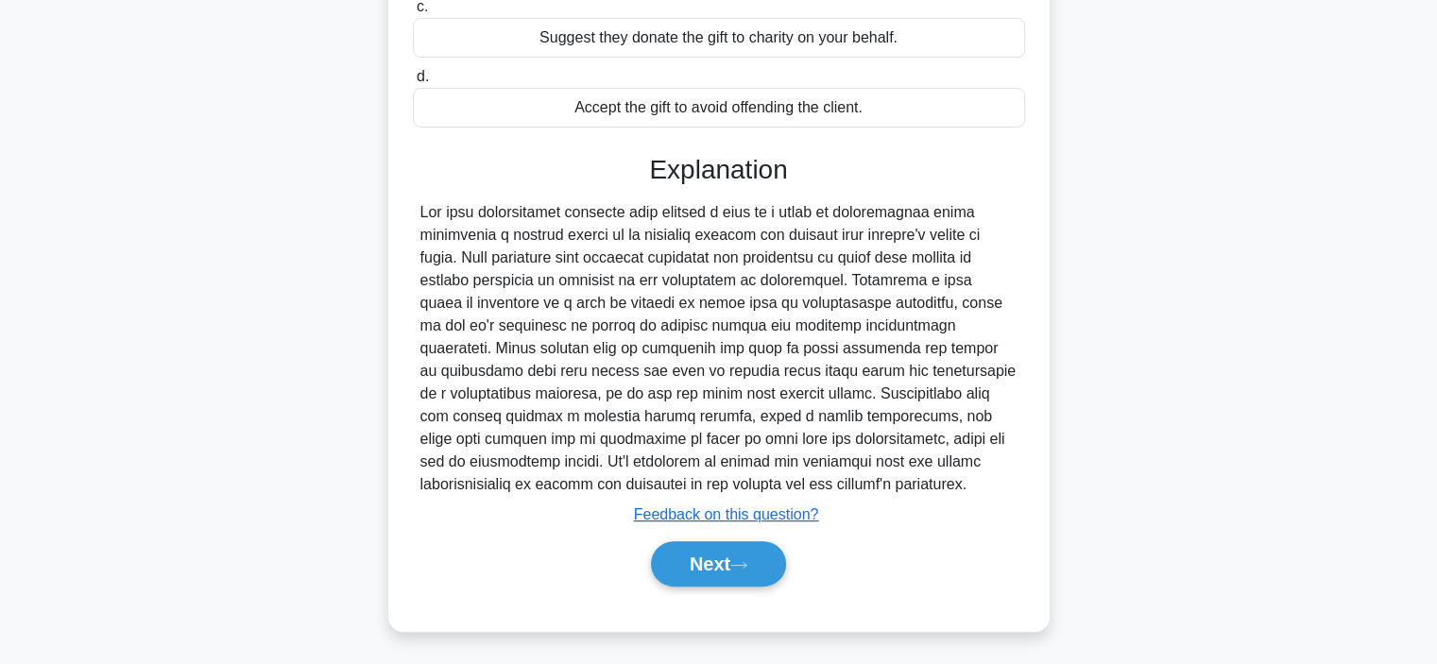
scroll to position [363, 0]
click at [707, 559] on button "Next" at bounding box center [718, 563] width 135 height 45
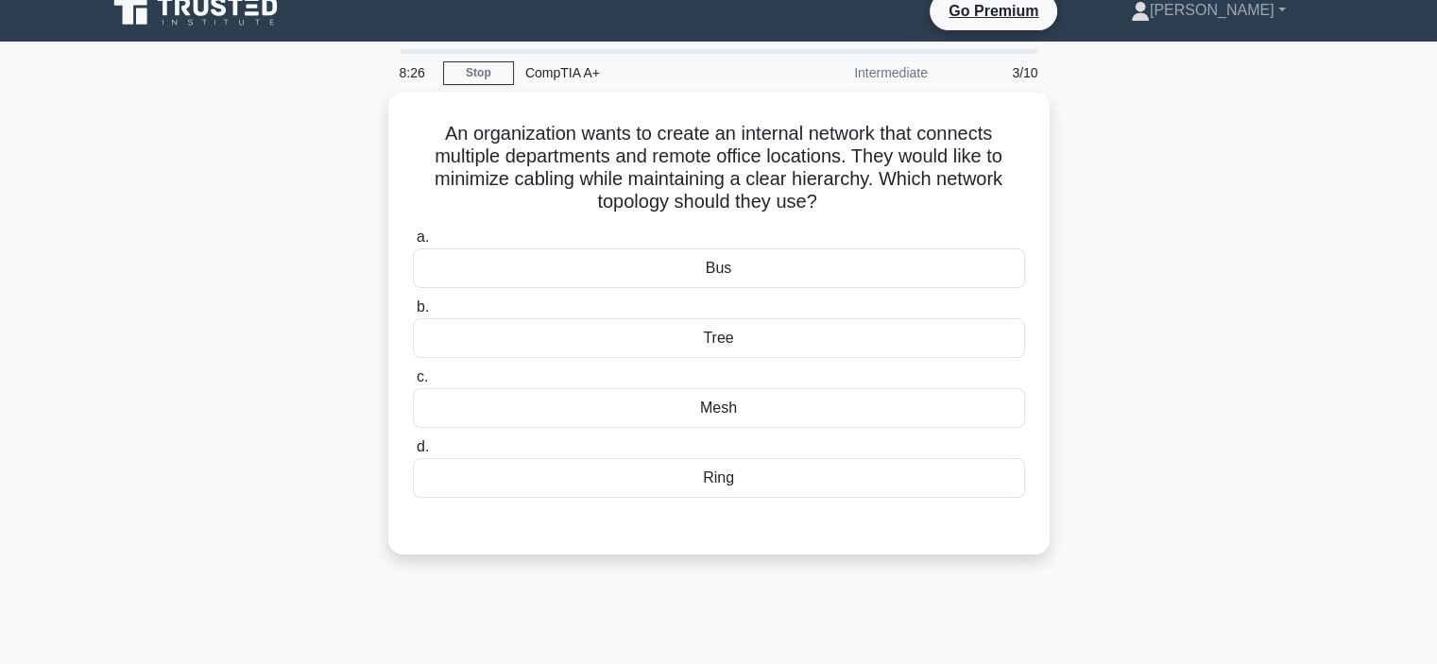
scroll to position [0, 0]
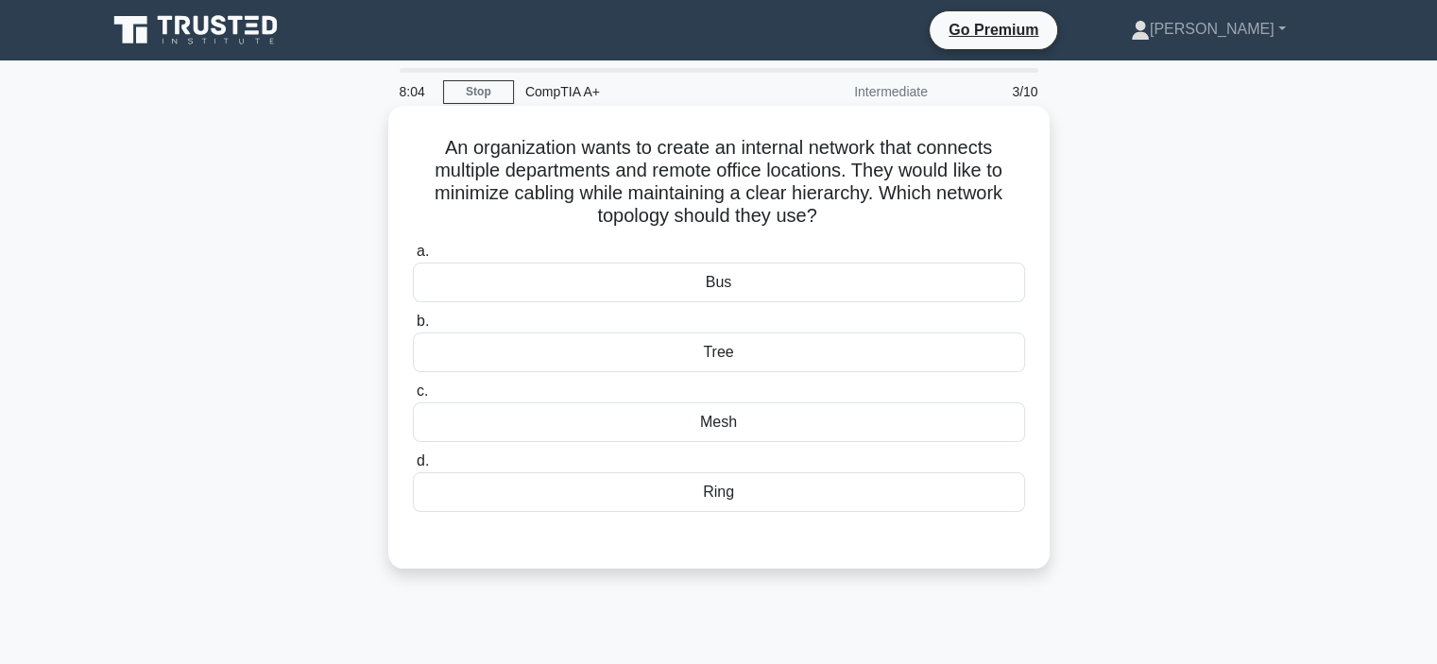
click at [651, 350] on div "Tree" at bounding box center [719, 353] width 612 height 40
click at [413, 328] on input "b. Tree" at bounding box center [413, 322] width 0 height 12
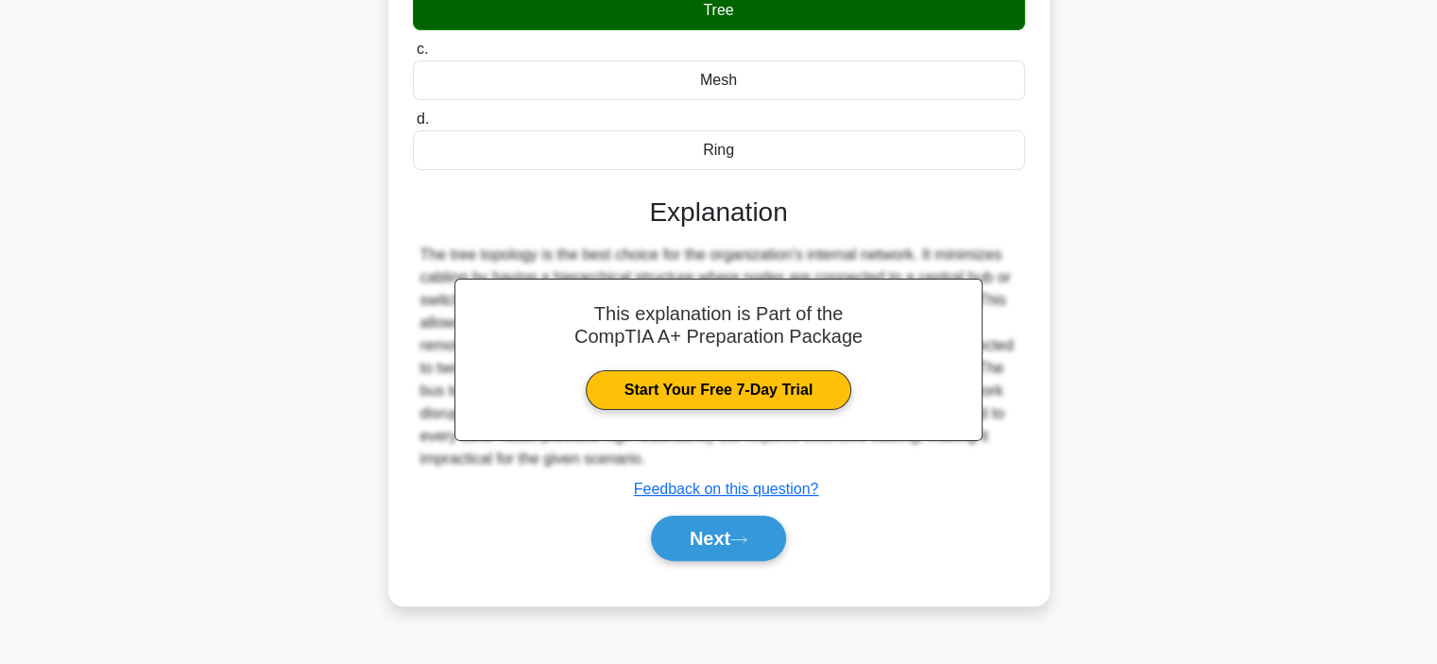
scroll to position [356, 0]
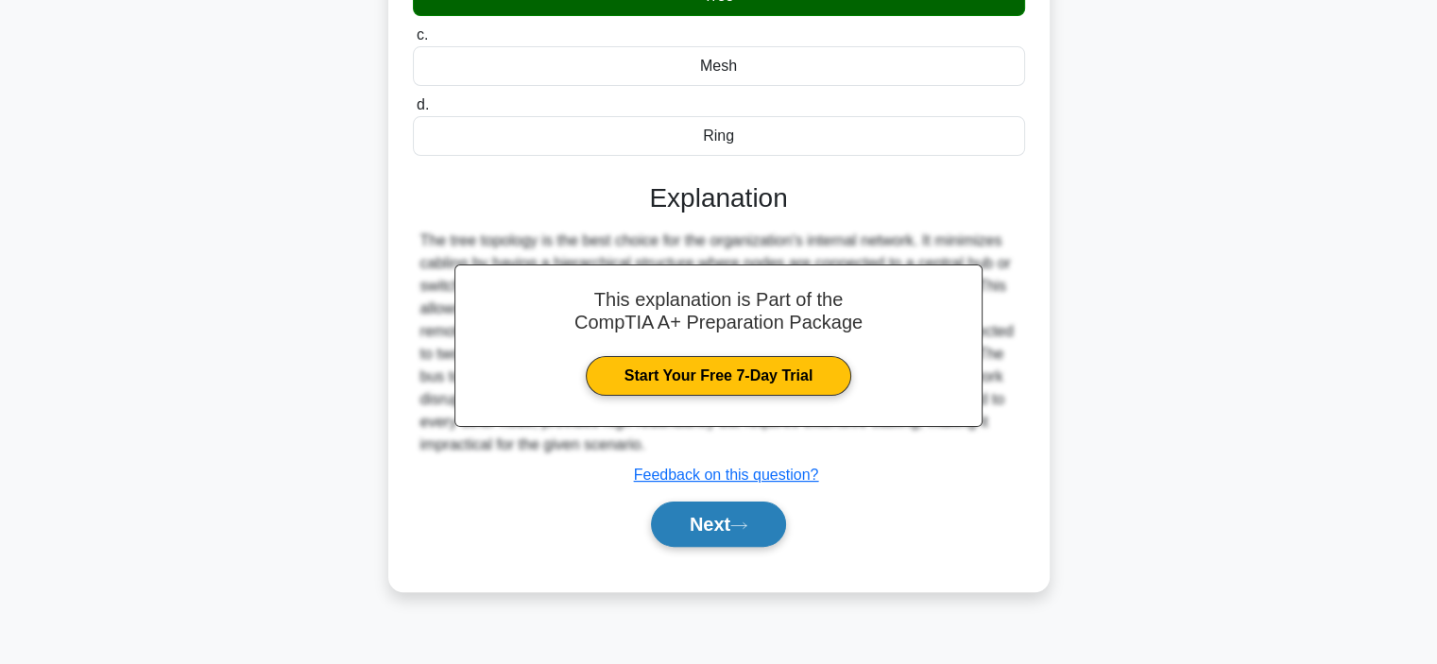
click at [696, 525] on button "Next" at bounding box center [718, 524] width 135 height 45
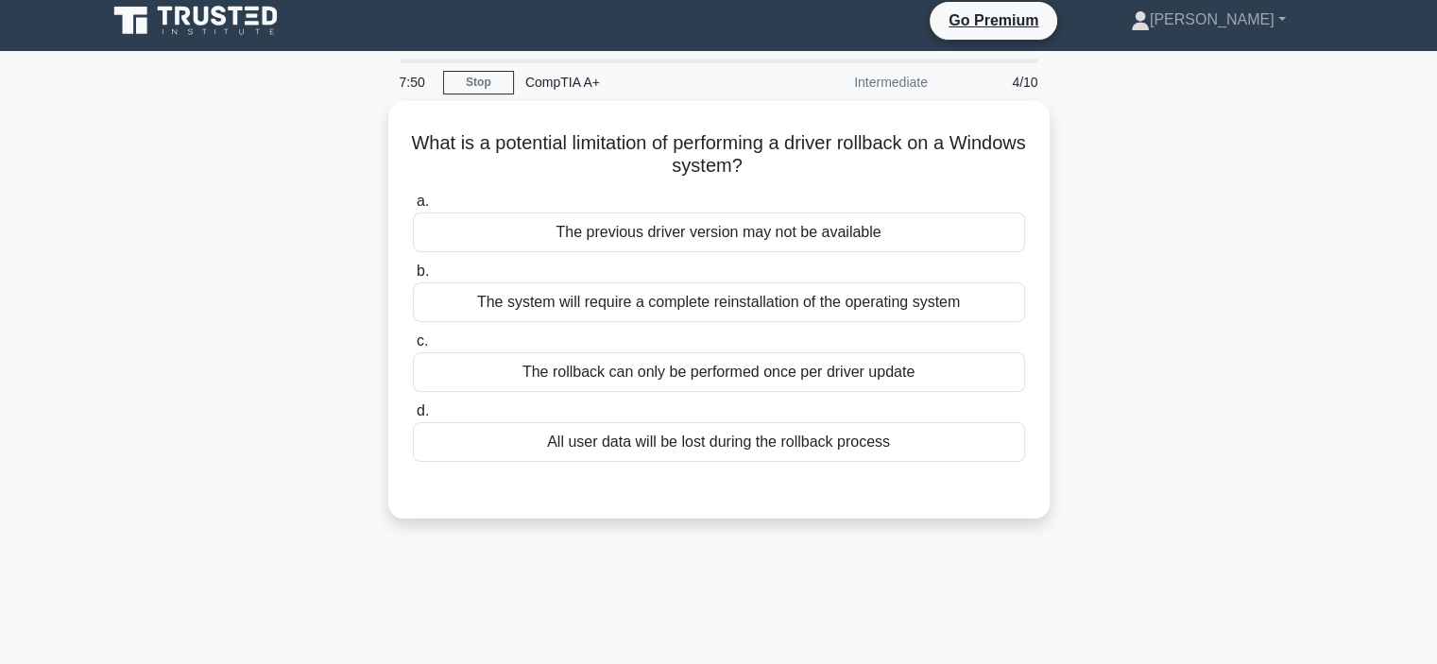
scroll to position [0, 0]
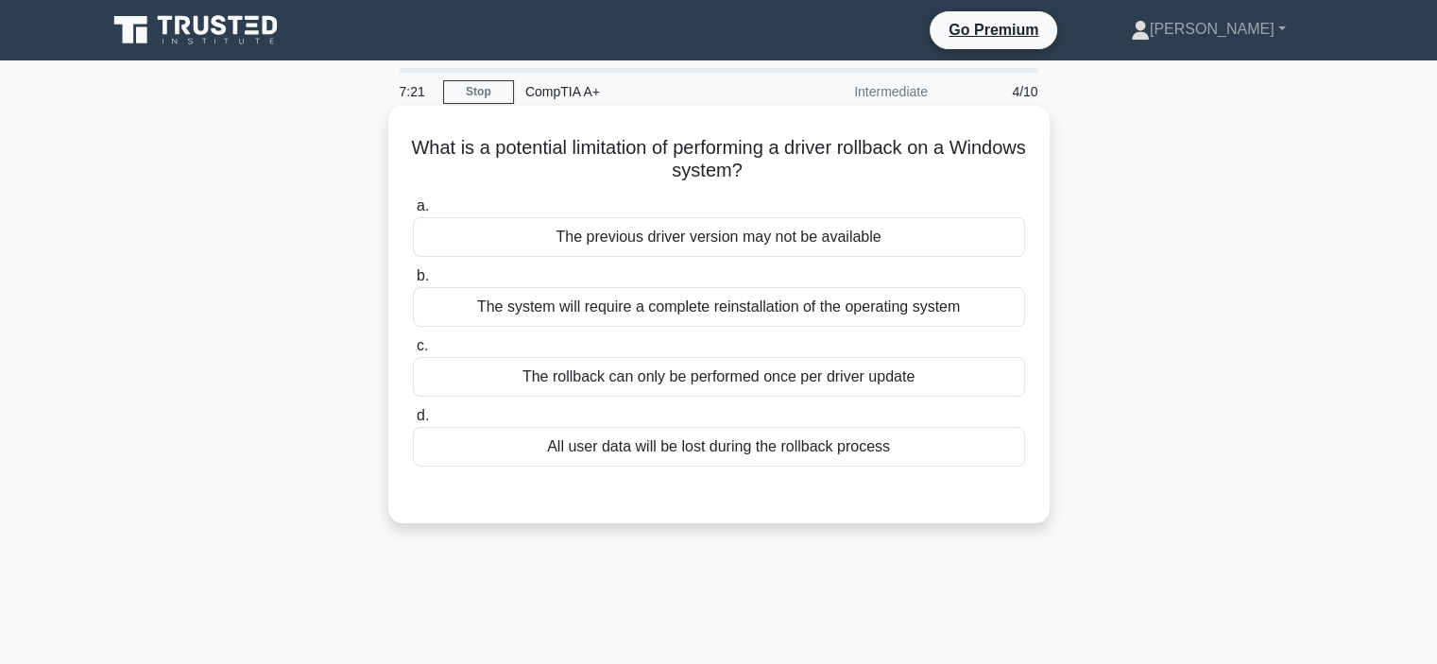
click at [622, 232] on div "The previous driver version may not be available" at bounding box center [719, 237] width 612 height 40
click at [413, 213] on input "a. The previous driver version may not be available" at bounding box center [413, 206] width 0 height 12
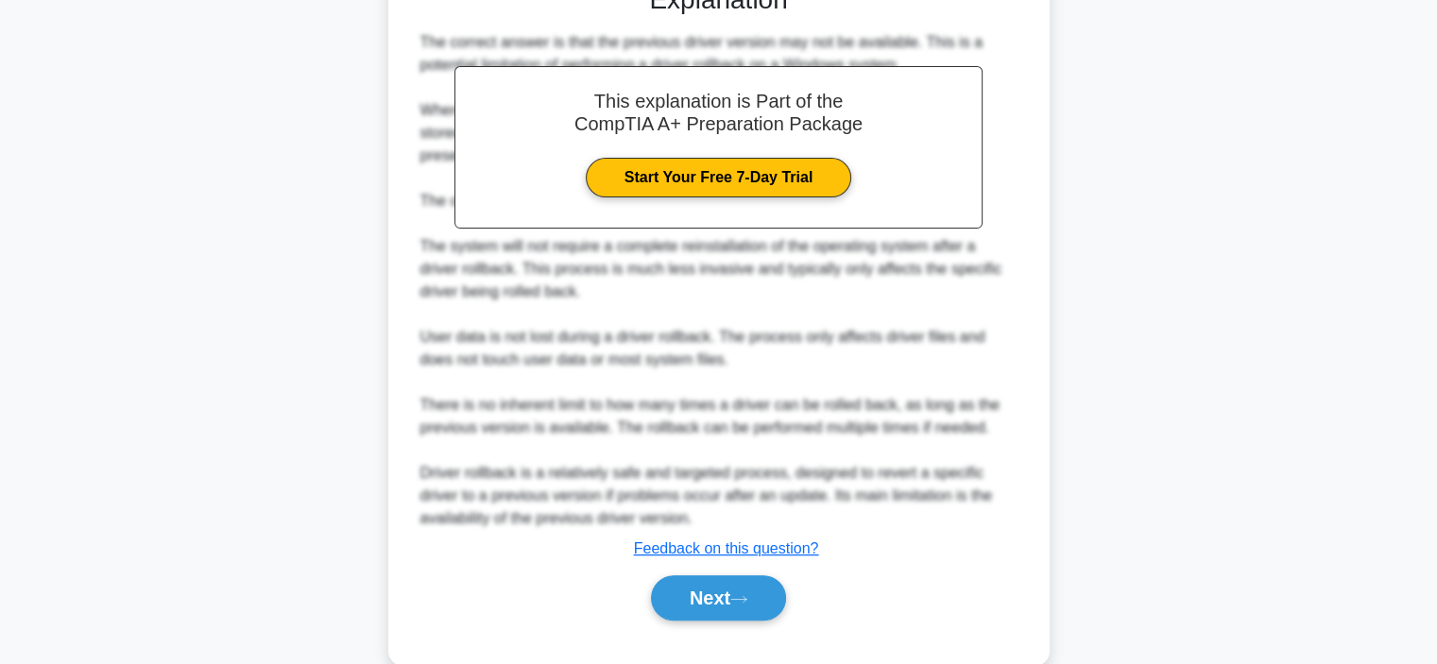
scroll to position [544, 0]
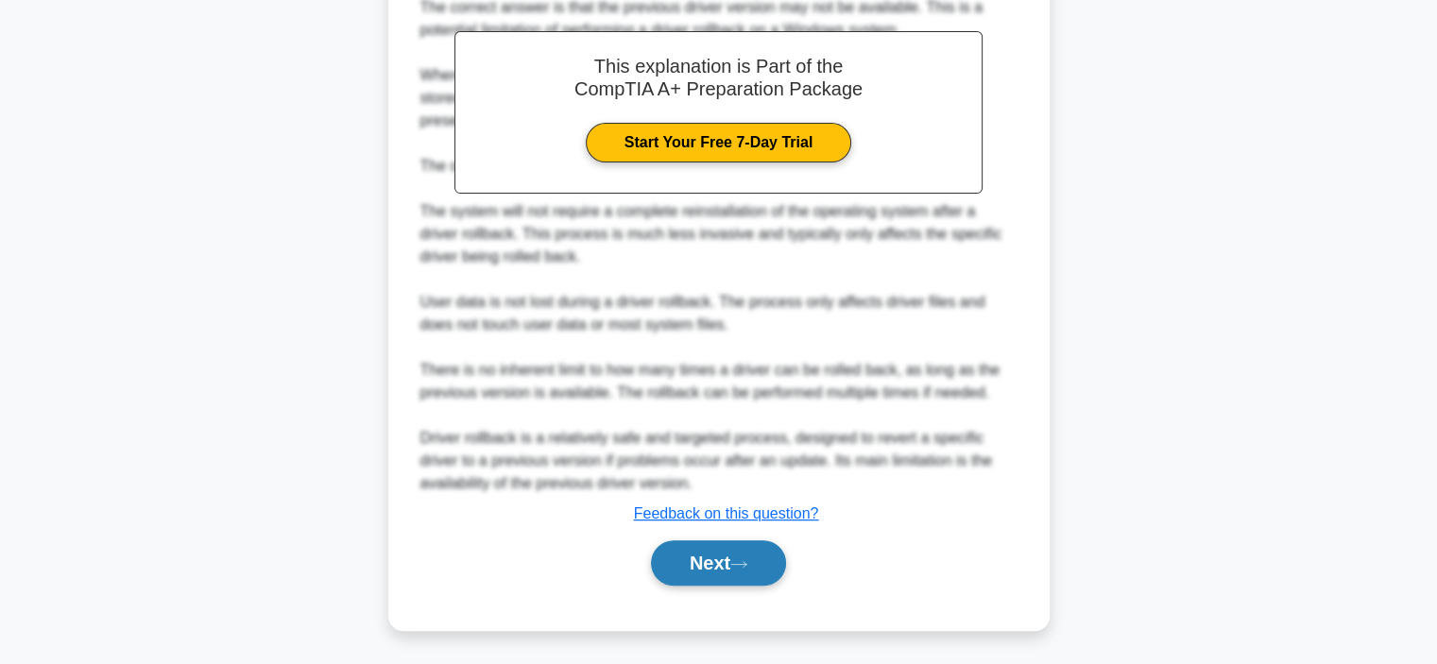
click at [705, 559] on button "Next" at bounding box center [718, 563] width 135 height 45
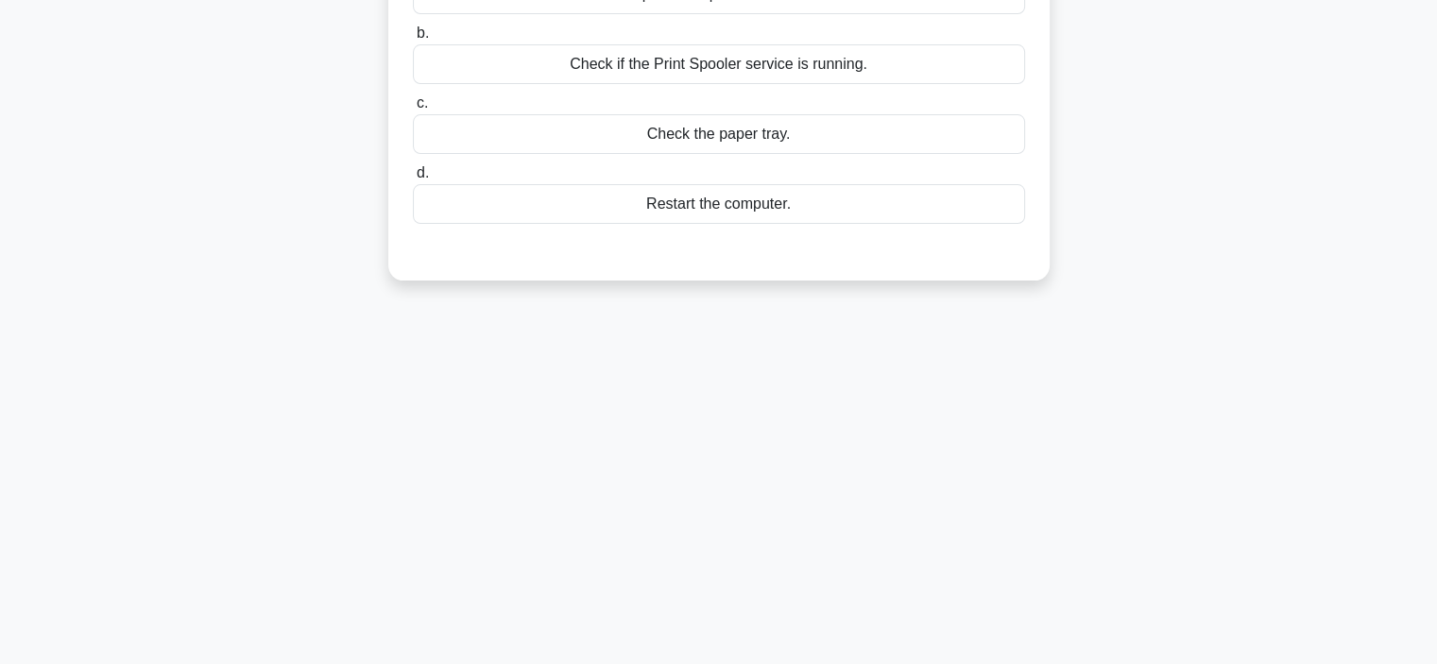
scroll to position [0, 0]
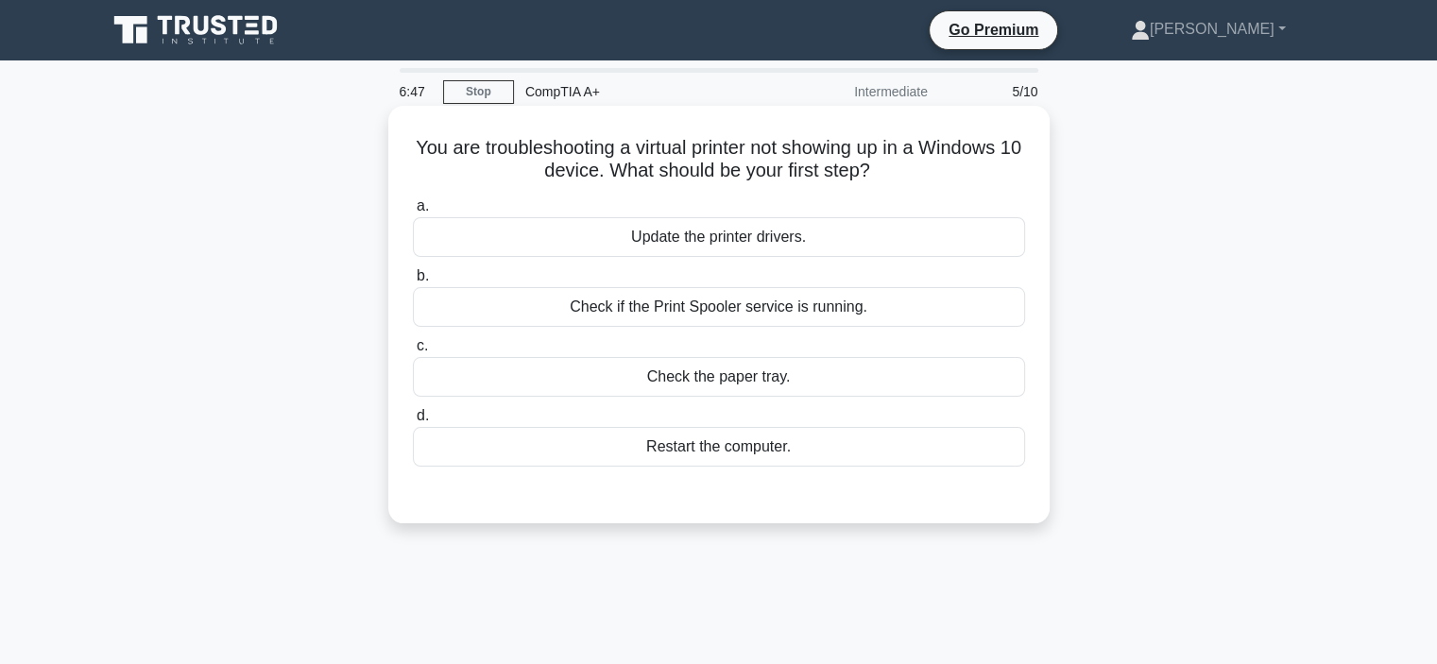
click at [648, 309] on div "Check if the Print Spooler service is running." at bounding box center [719, 307] width 612 height 40
click at [413, 283] on input "b. Check if the Print Spooler service is running." at bounding box center [413, 276] width 0 height 12
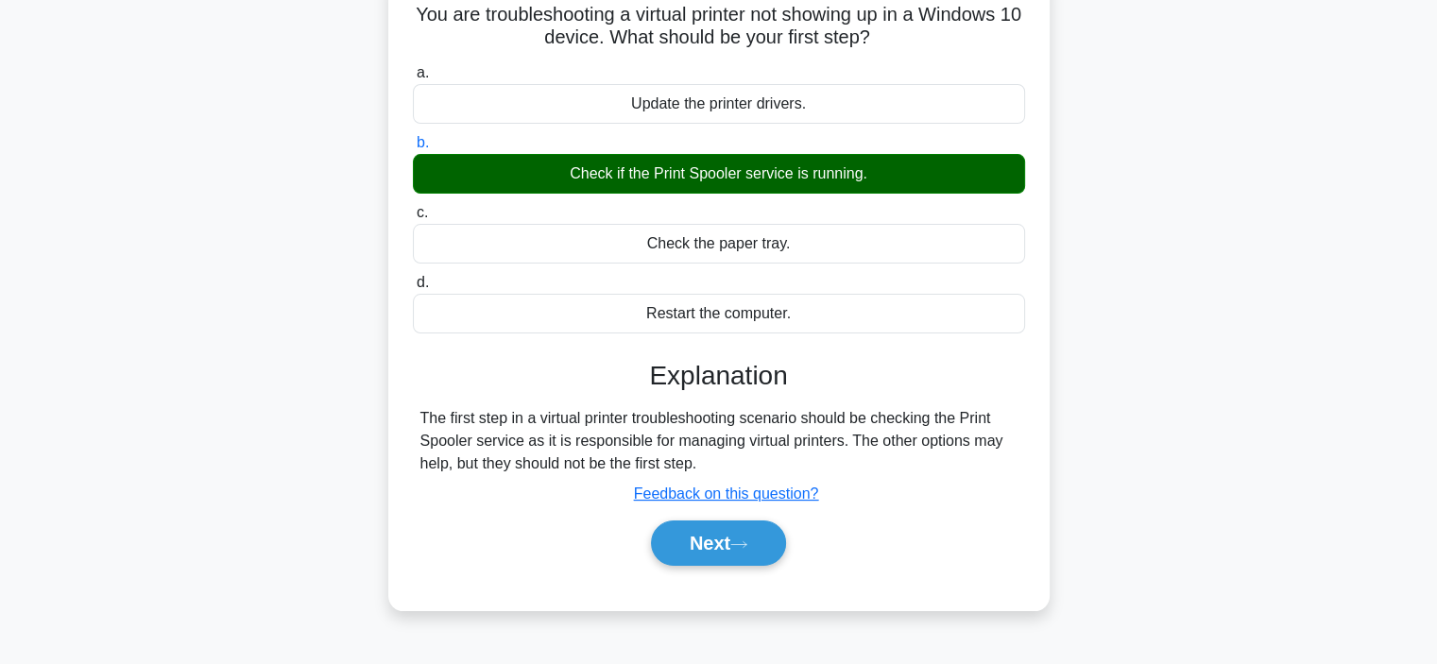
scroll to position [356, 0]
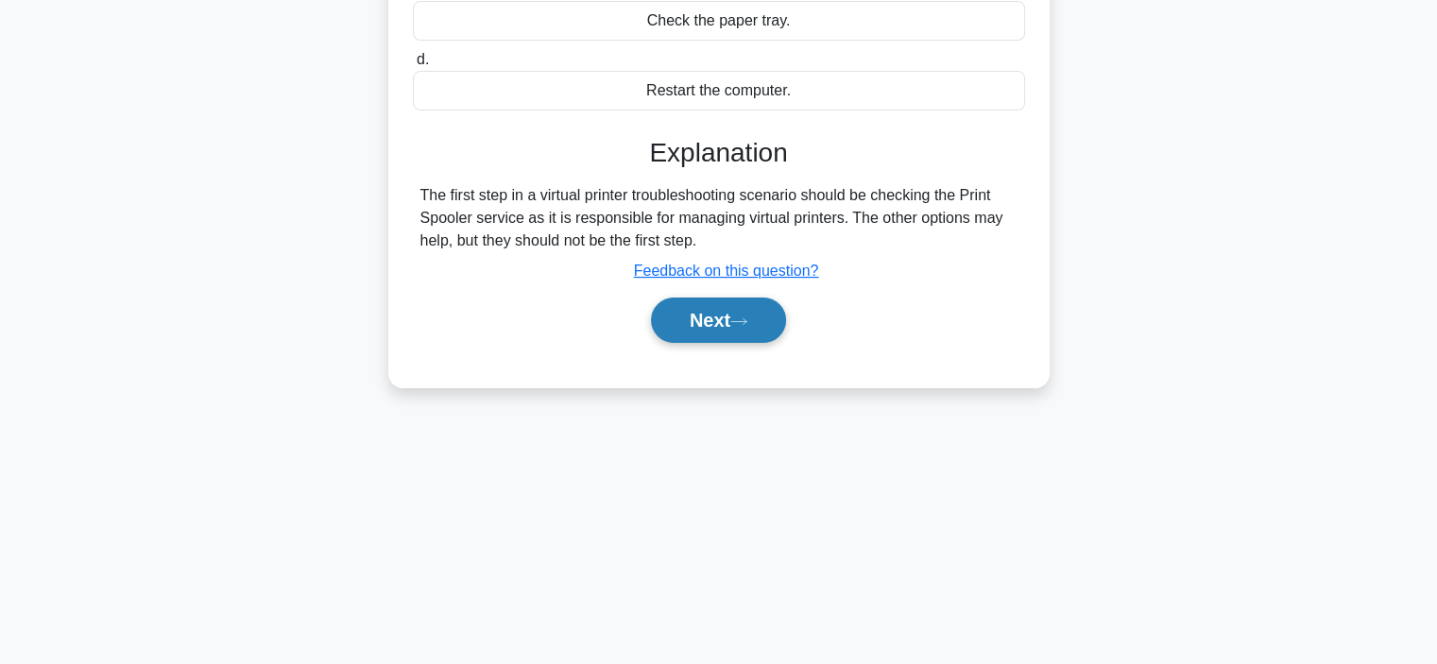
click at [688, 311] on button "Next" at bounding box center [718, 320] width 135 height 45
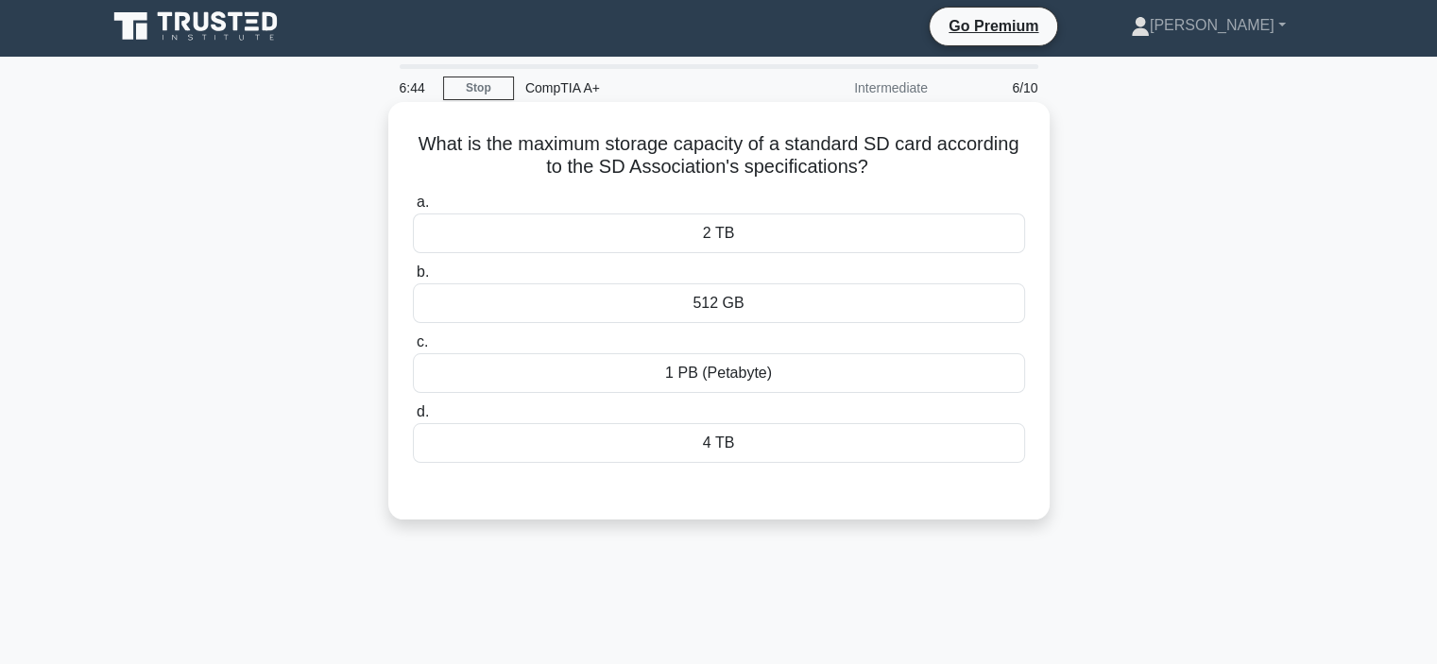
scroll to position [0, 0]
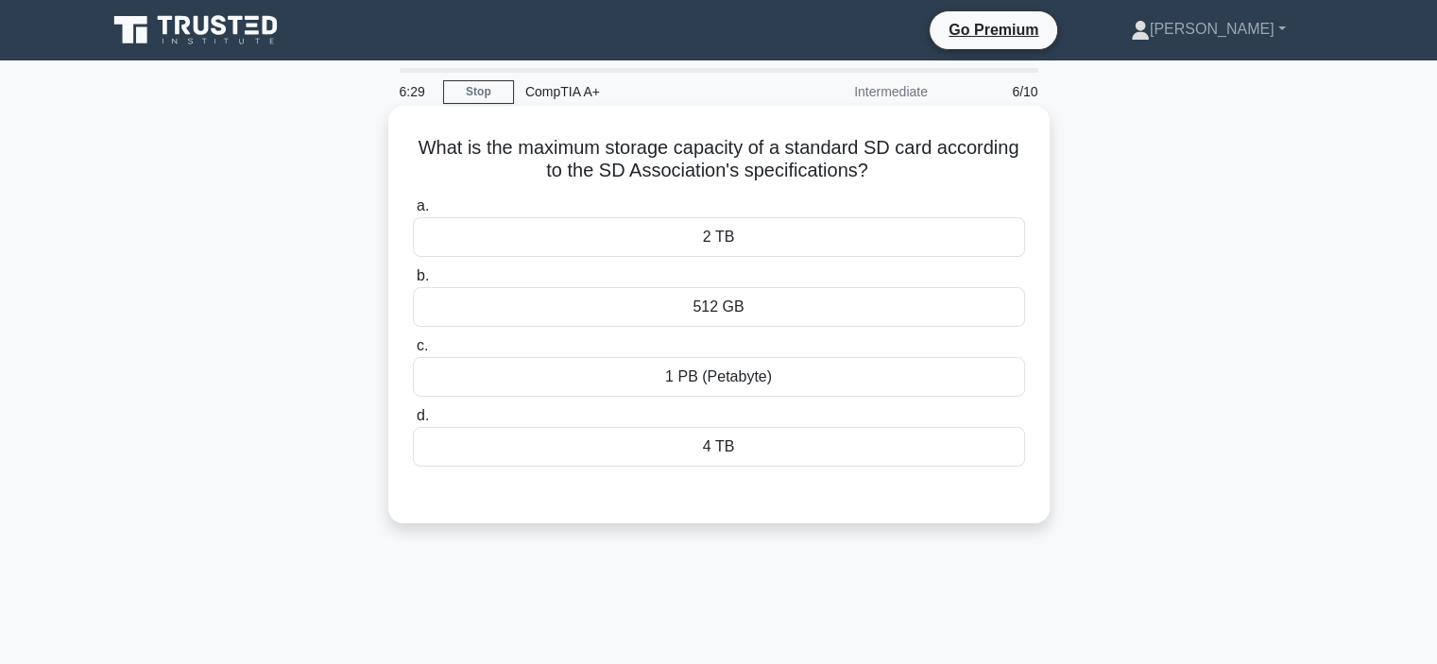
click at [571, 316] on div "512 GB" at bounding box center [719, 307] width 612 height 40
click at [413, 283] on input "b. 512 GB" at bounding box center [413, 276] width 0 height 12
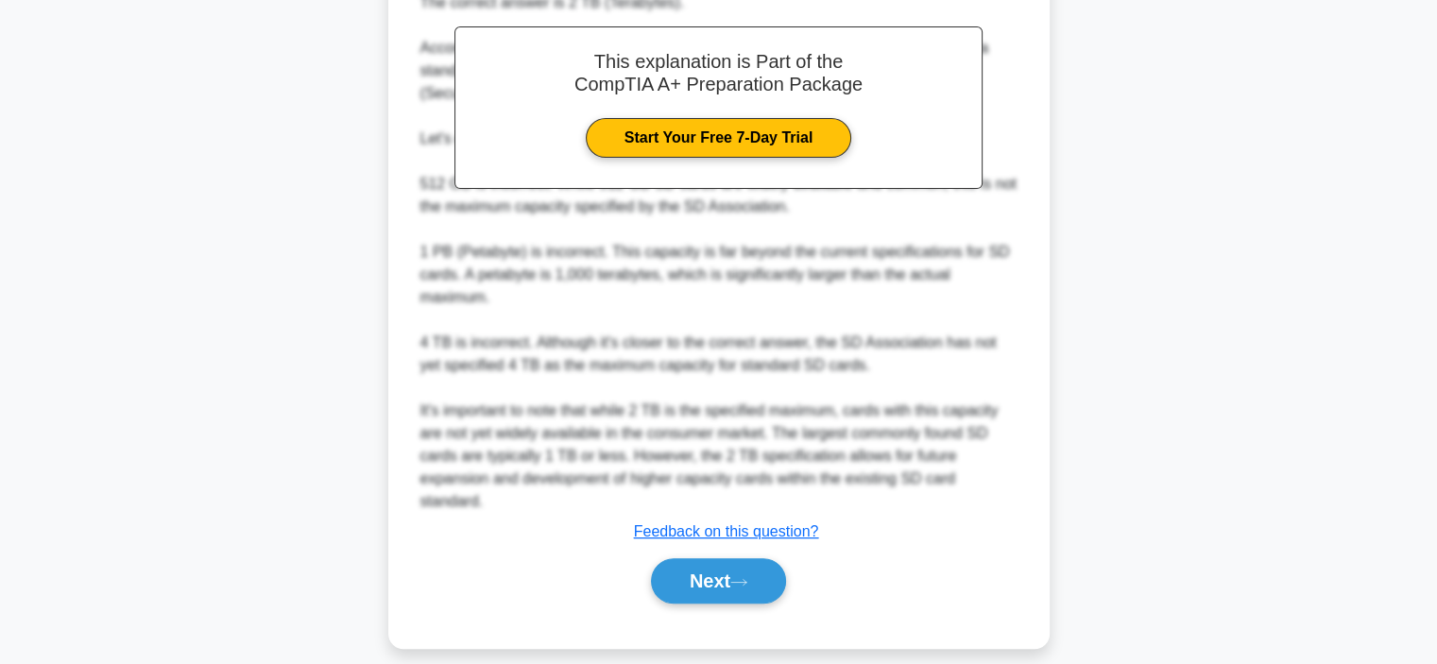
scroll to position [569, 0]
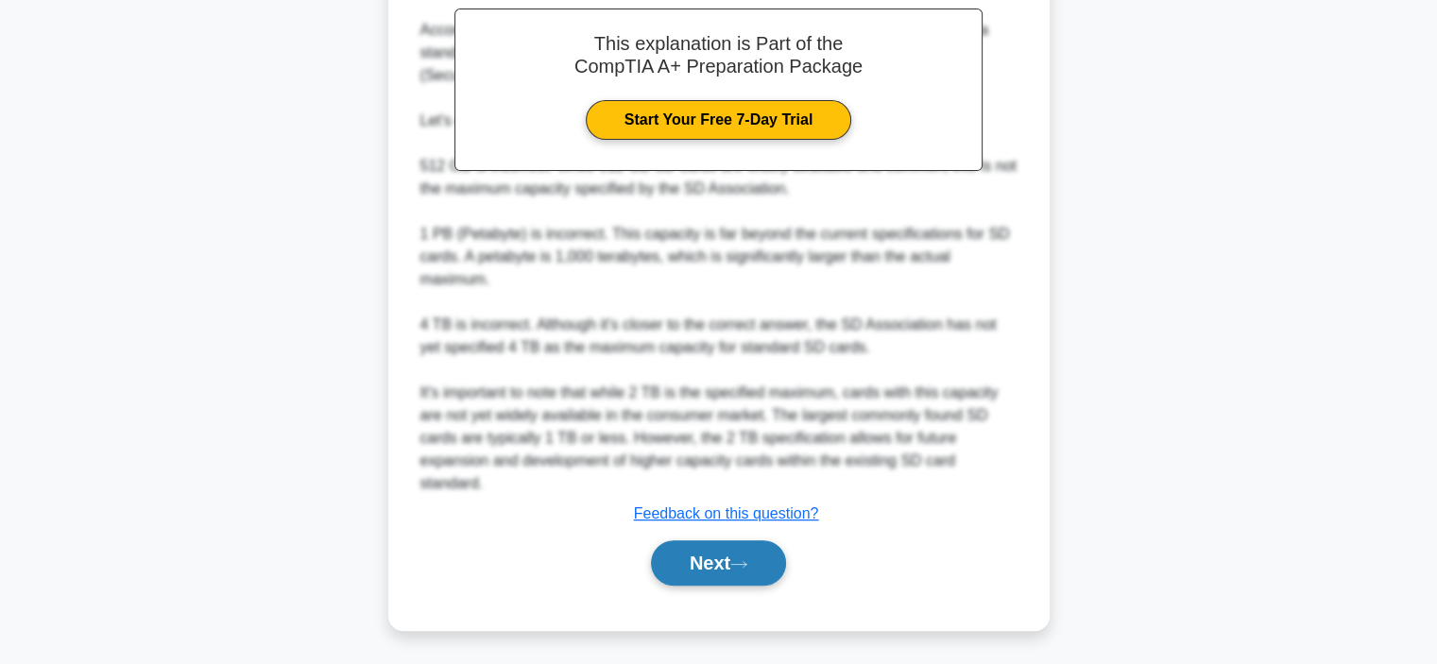
click at [683, 556] on button "Next" at bounding box center [718, 563] width 135 height 45
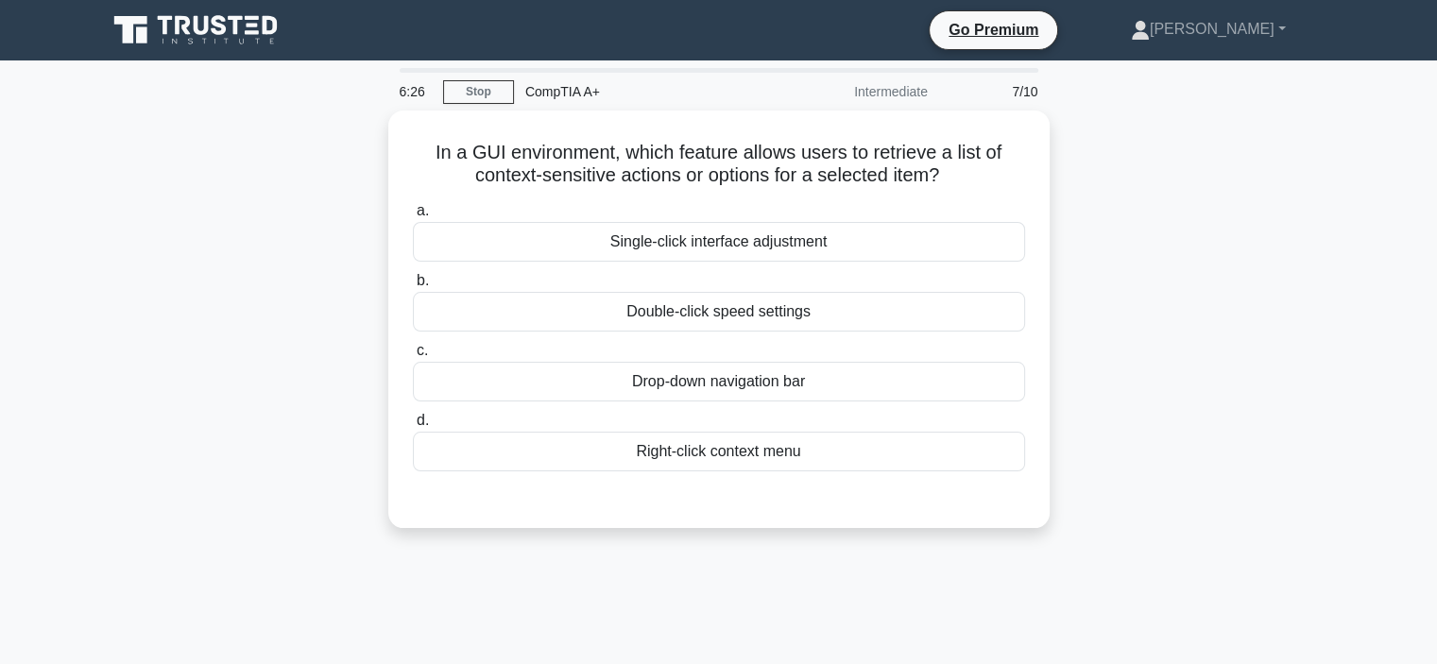
scroll to position [0, 0]
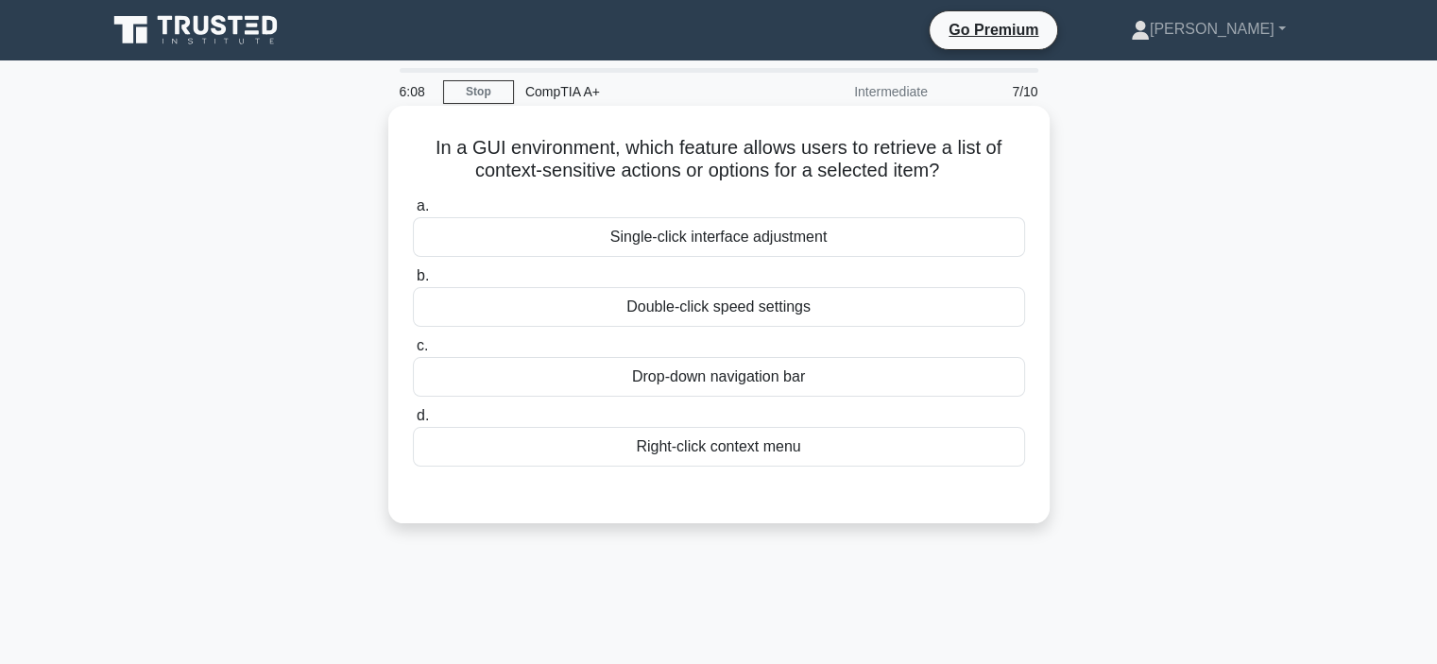
click at [606, 380] on div "Drop-down navigation bar" at bounding box center [719, 377] width 612 height 40
click at [413, 352] on input "c. Drop-down navigation bar" at bounding box center [413, 346] width 0 height 12
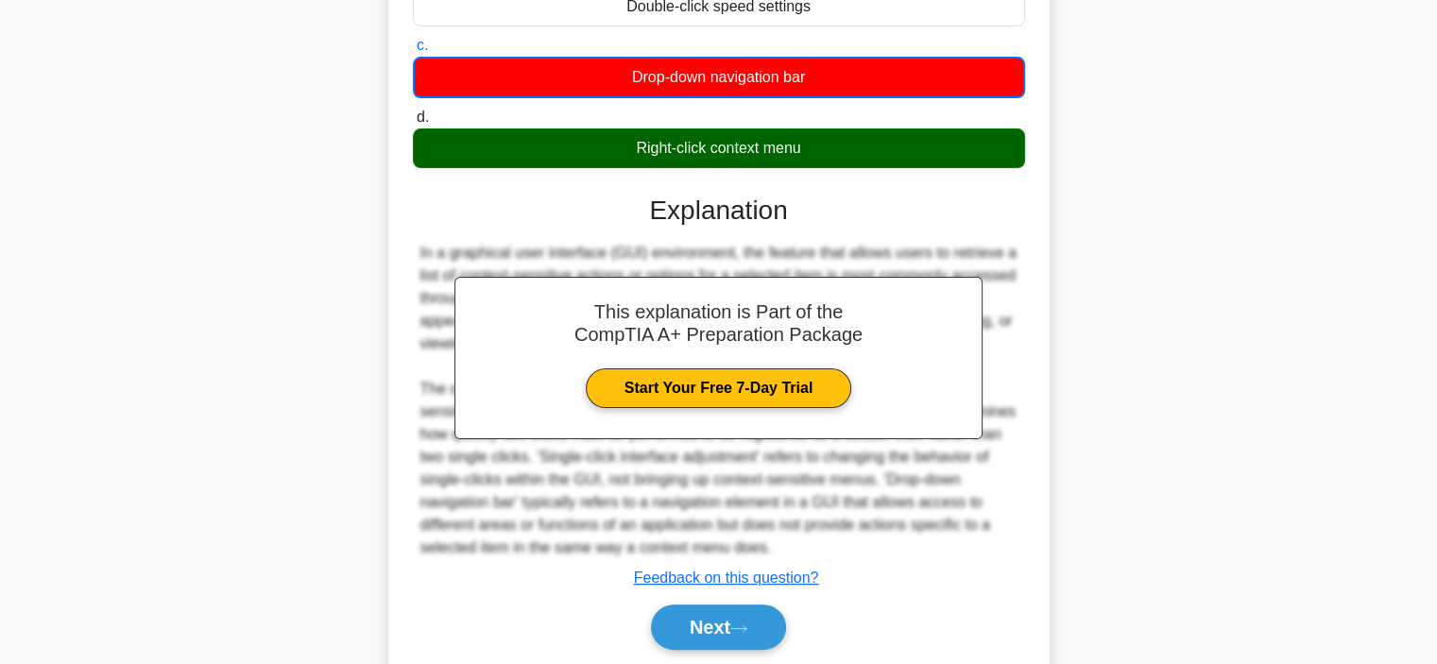
scroll to position [365, 0]
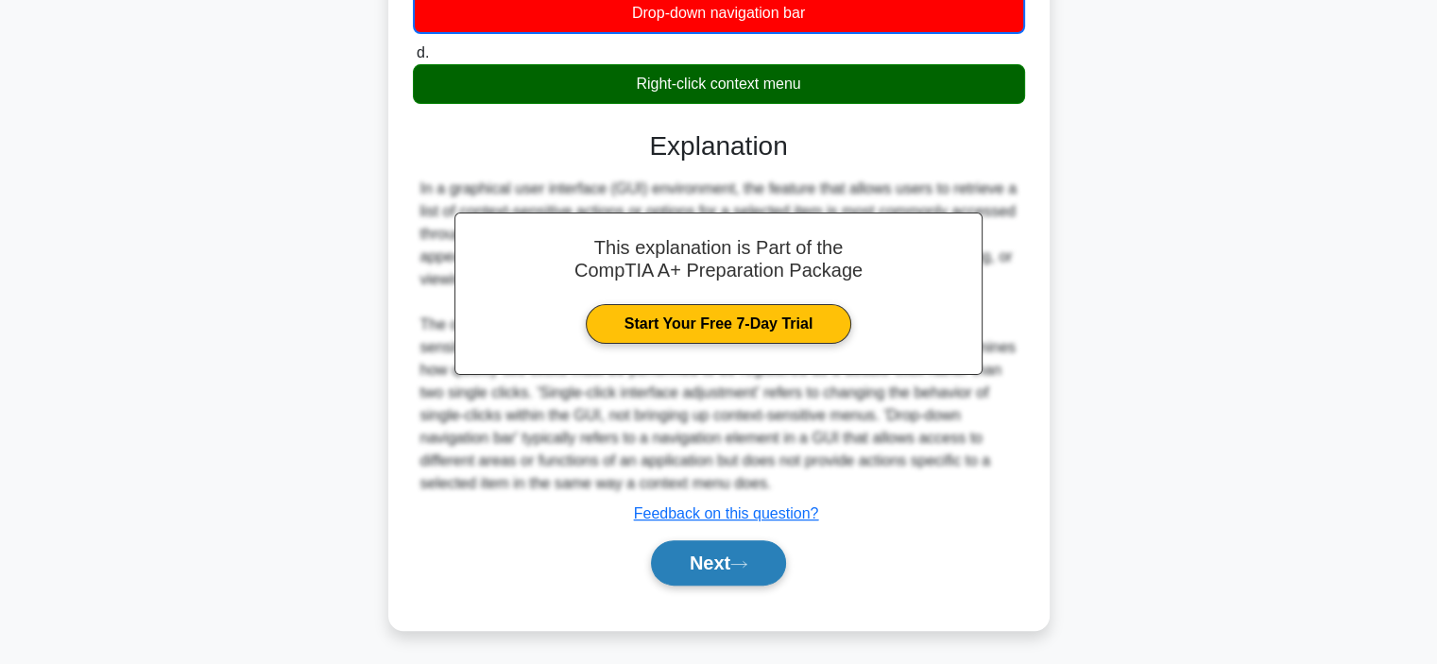
click at [681, 562] on button "Next" at bounding box center [718, 563] width 135 height 45
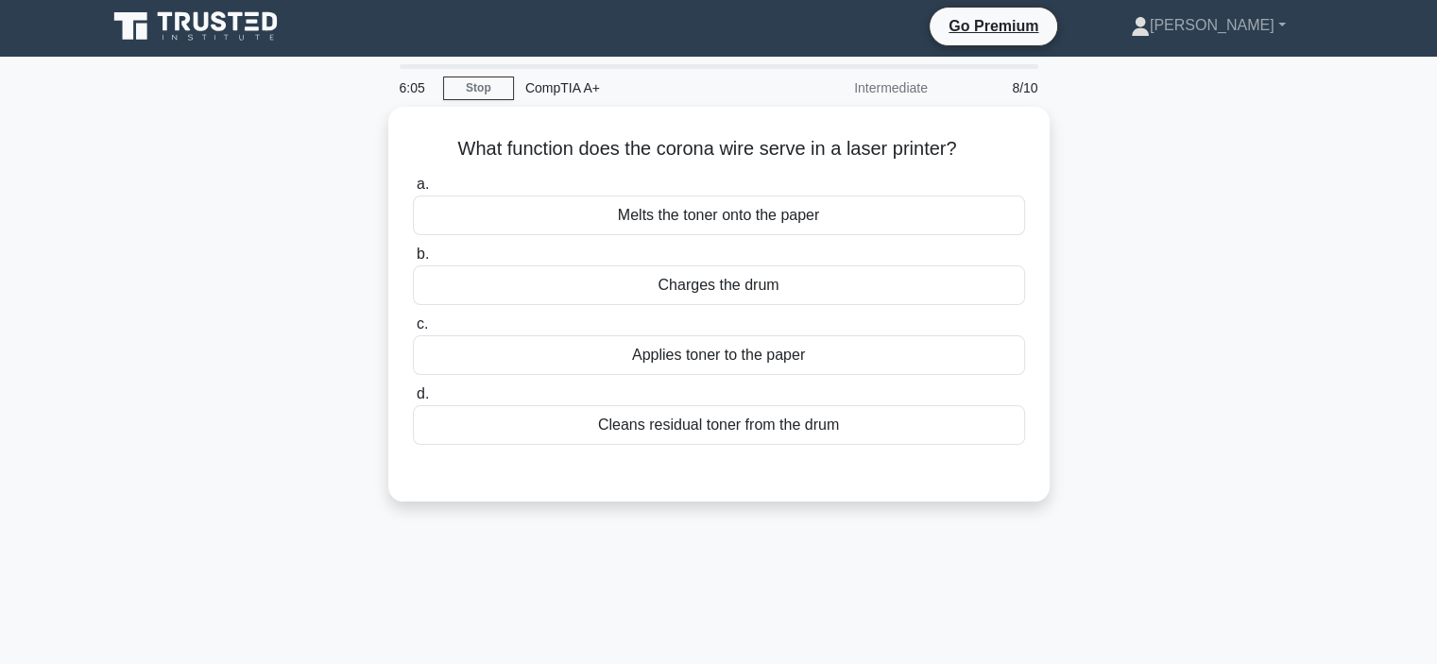
scroll to position [0, 0]
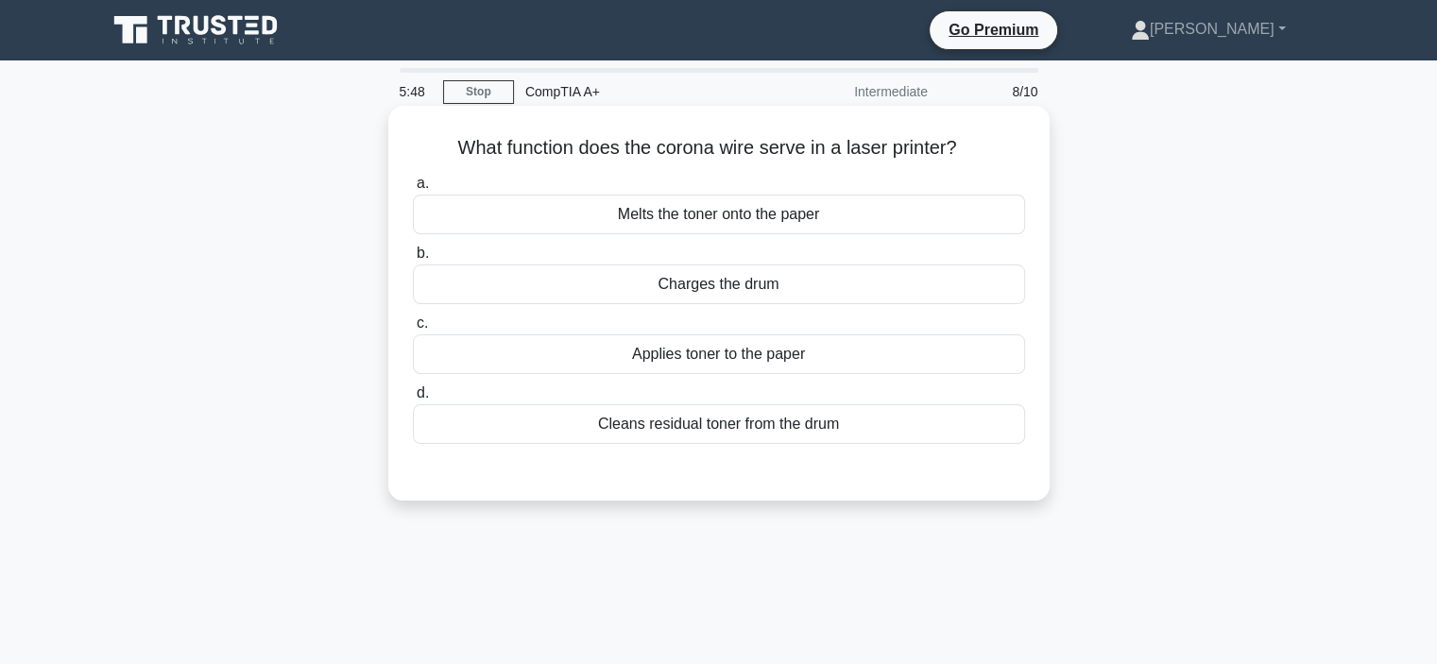
click at [638, 279] on div "Charges the drum" at bounding box center [719, 285] width 612 height 40
click at [413, 260] on input "b. Charges the drum" at bounding box center [413, 254] width 0 height 12
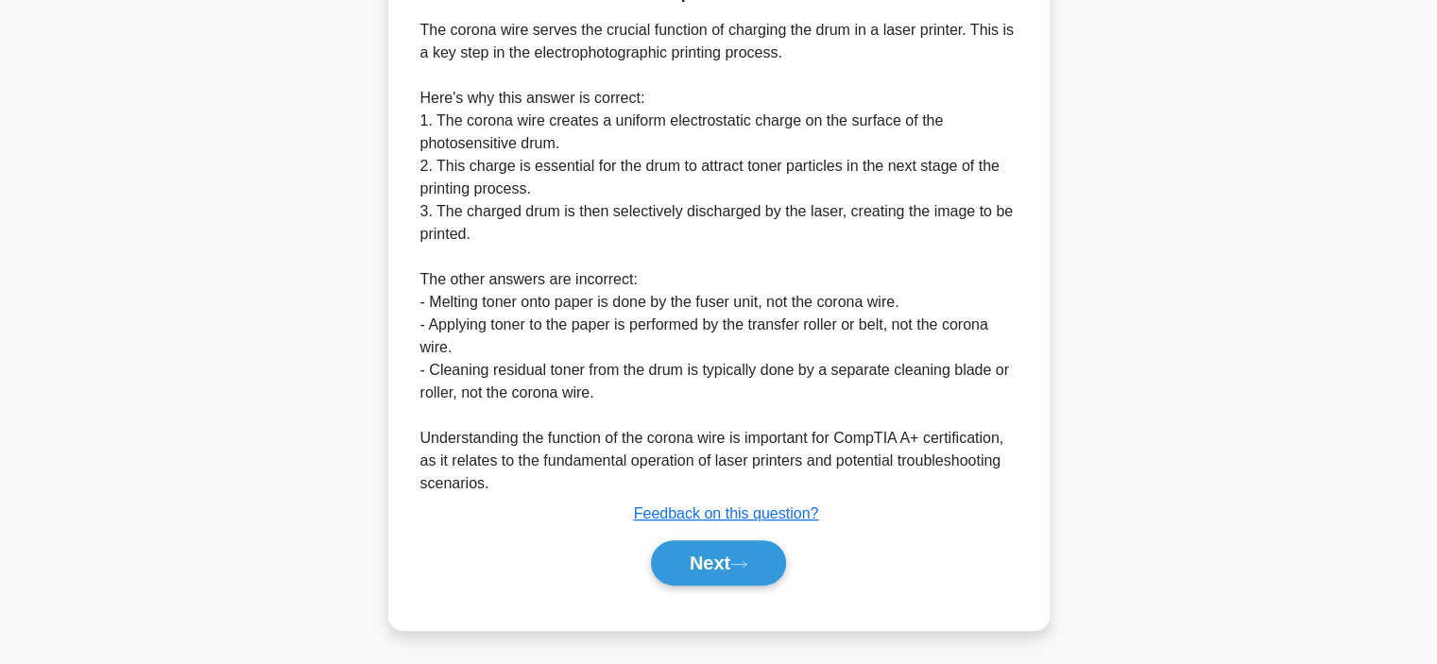
scroll to position [499, 0]
click at [689, 554] on button "Next" at bounding box center [718, 563] width 135 height 45
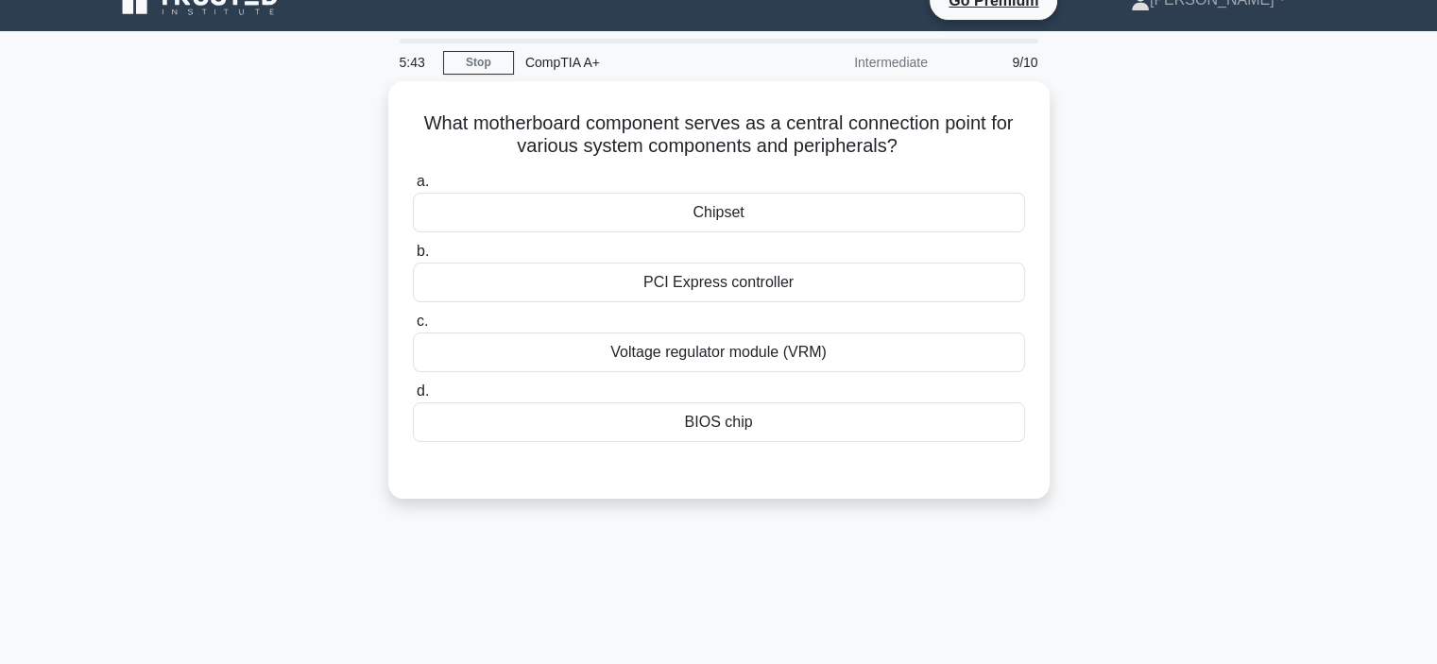
scroll to position [0, 0]
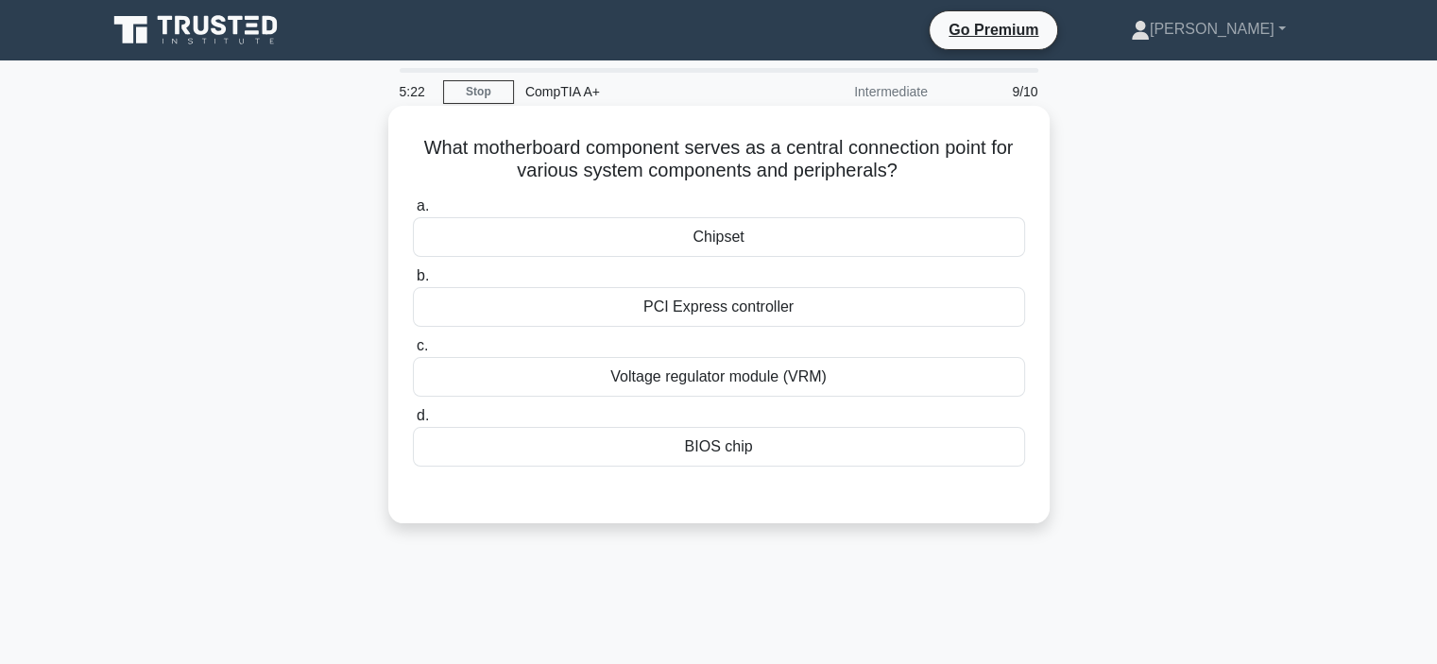
click at [677, 234] on div "Chipset" at bounding box center [719, 237] width 612 height 40
click at [413, 213] on input "a. Chipset" at bounding box center [413, 206] width 0 height 12
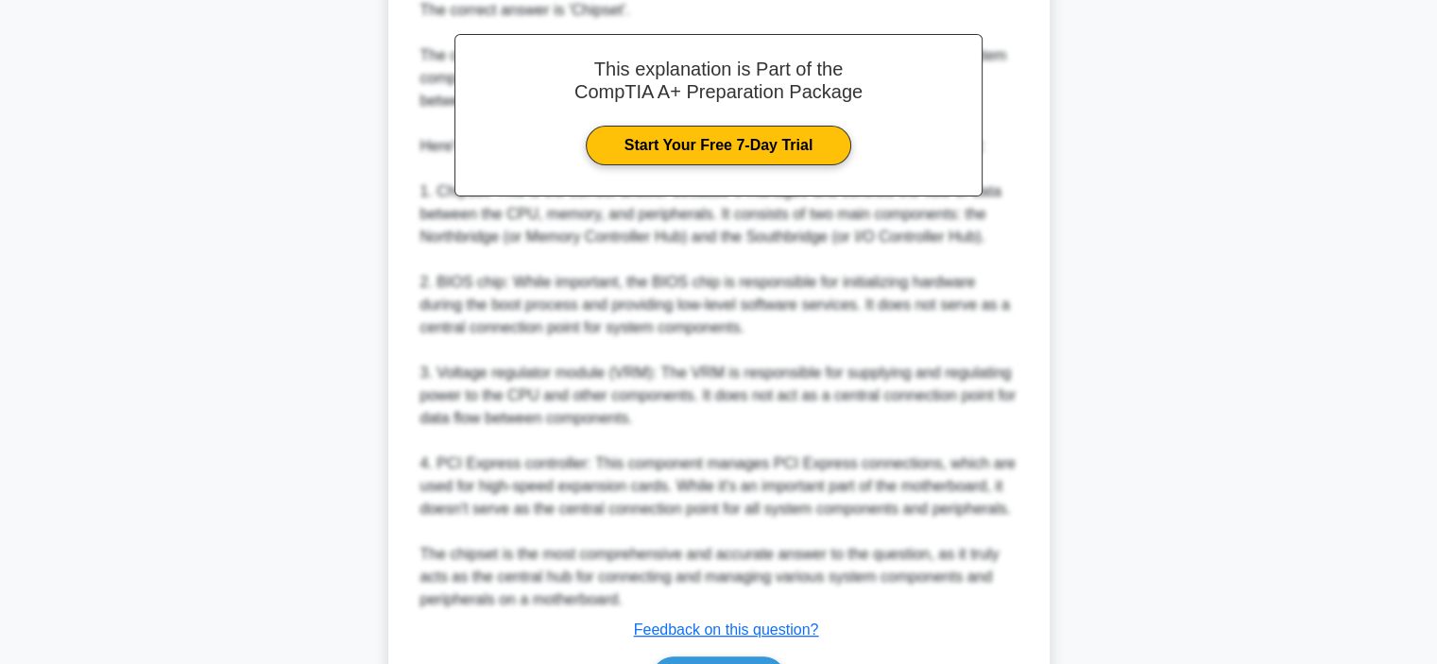
scroll to position [658, 0]
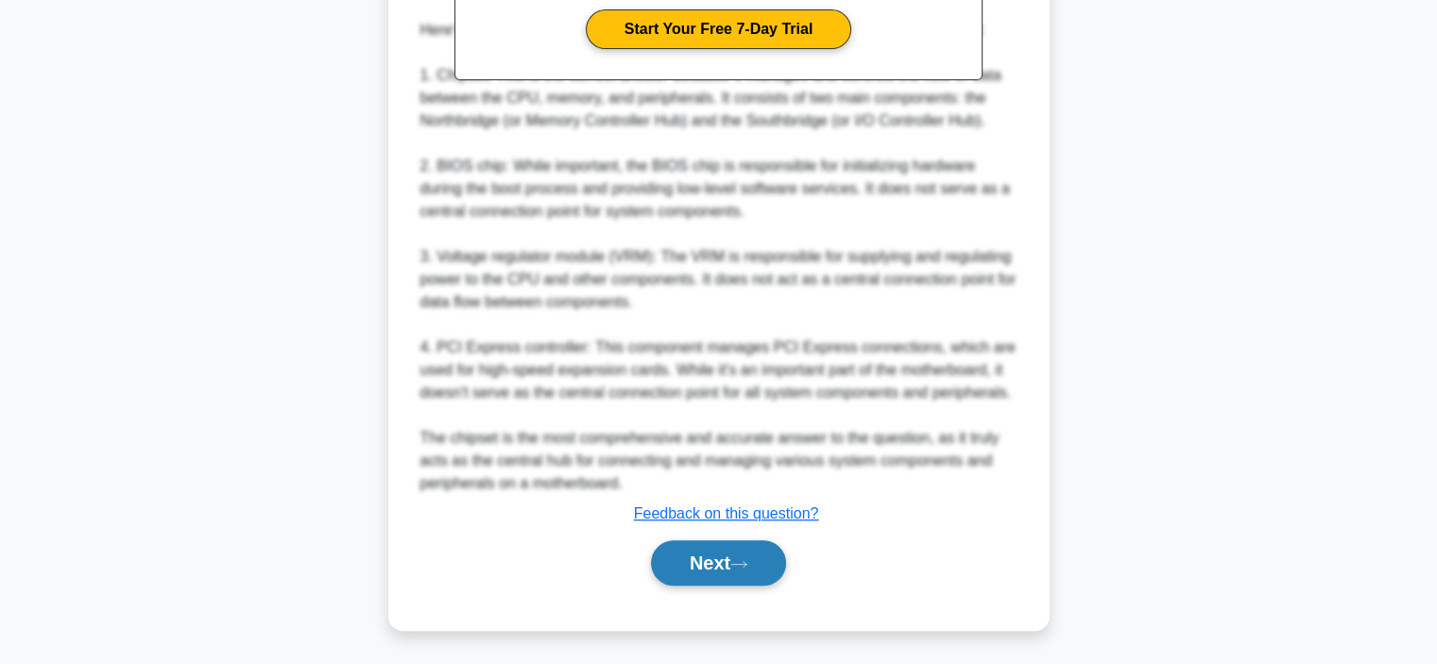
click at [711, 562] on button "Next" at bounding box center [718, 563] width 135 height 45
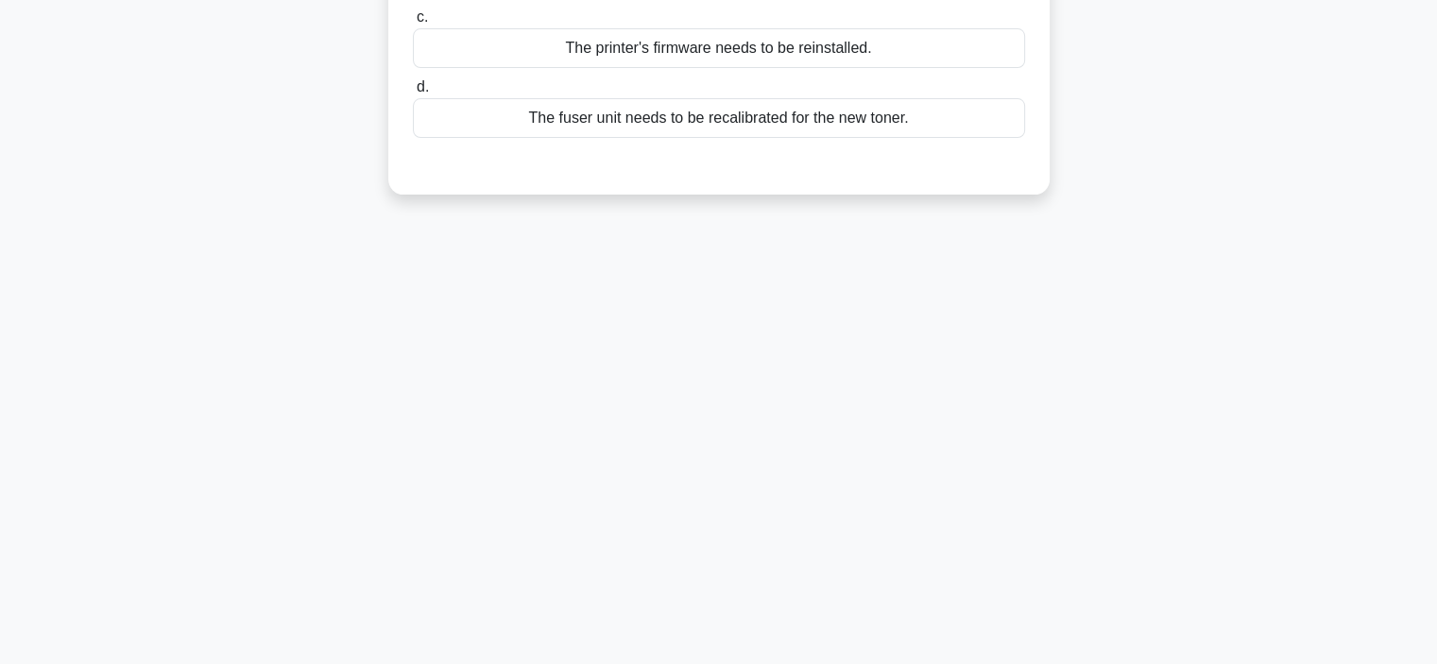
scroll to position [0, 0]
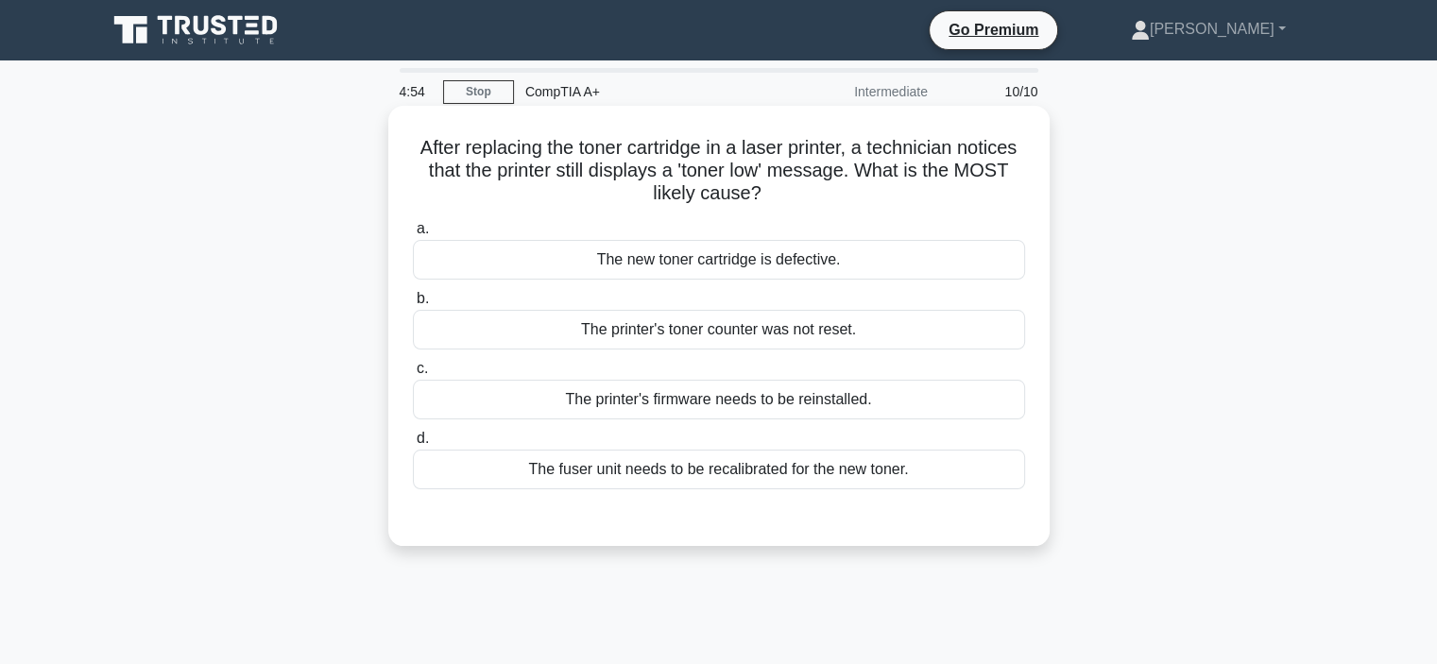
click at [630, 265] on div "The new toner cartridge is defective." at bounding box center [719, 260] width 612 height 40
click at [413, 235] on input "a. The new toner cartridge is defective." at bounding box center [413, 229] width 0 height 12
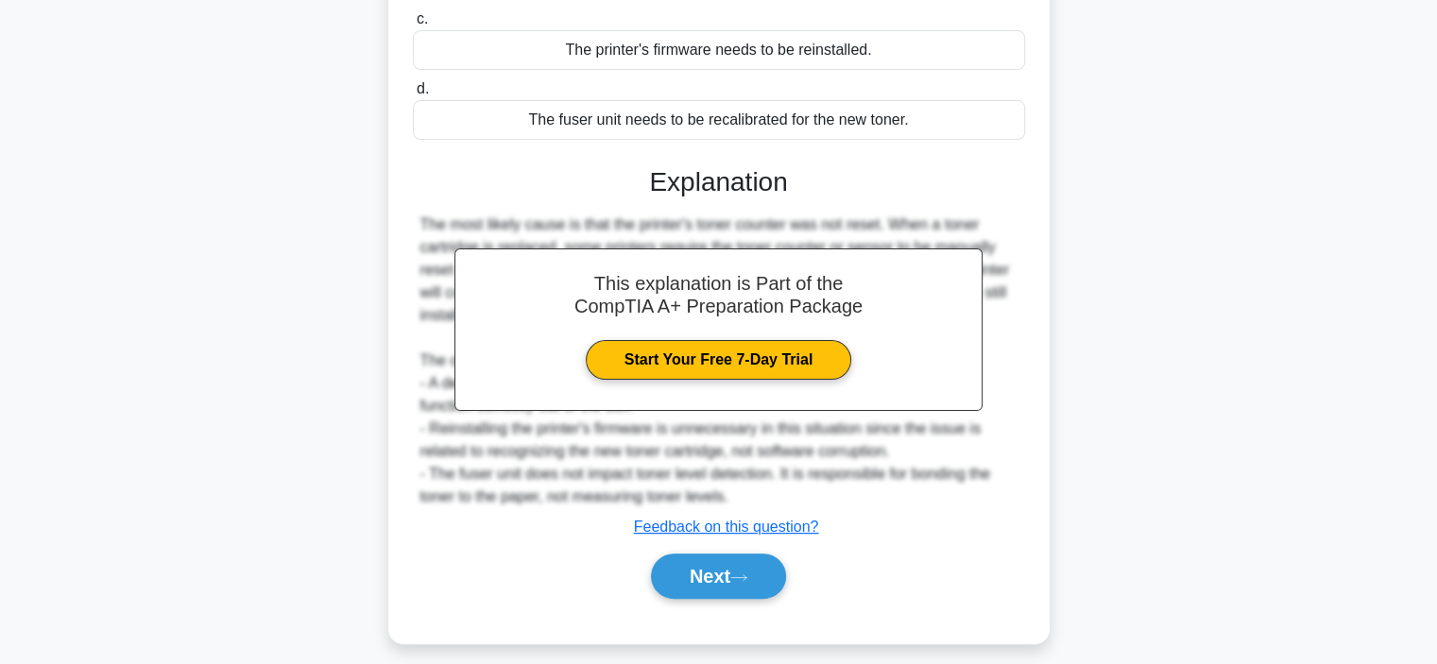
scroll to position [365, 0]
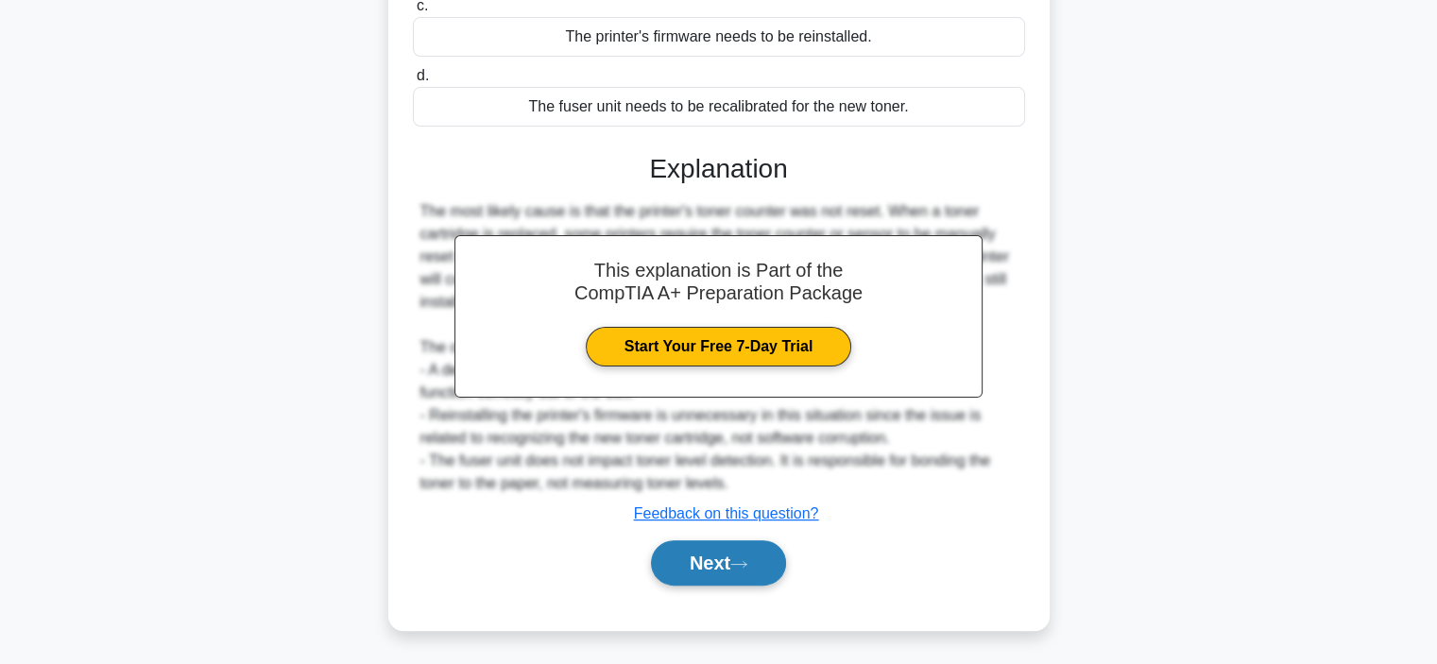
click at [722, 562] on button "Next" at bounding box center [718, 563] width 135 height 45
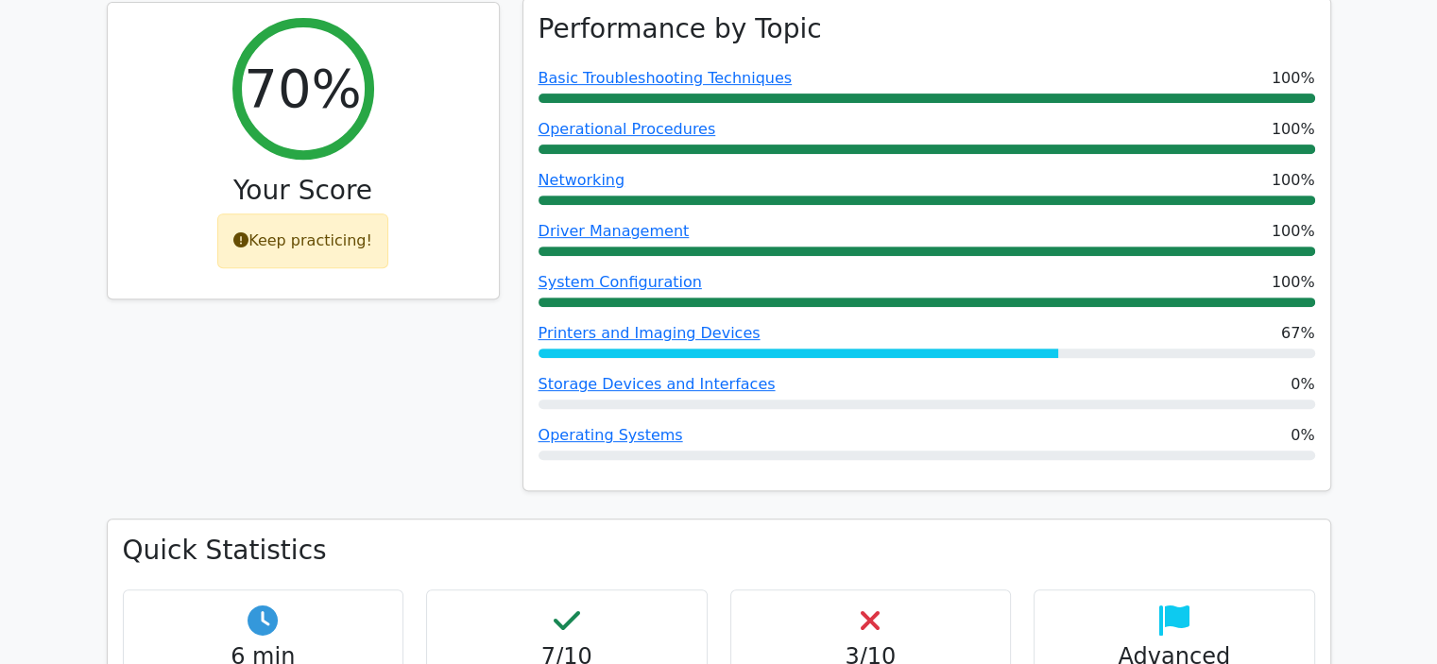
scroll to position [756, 0]
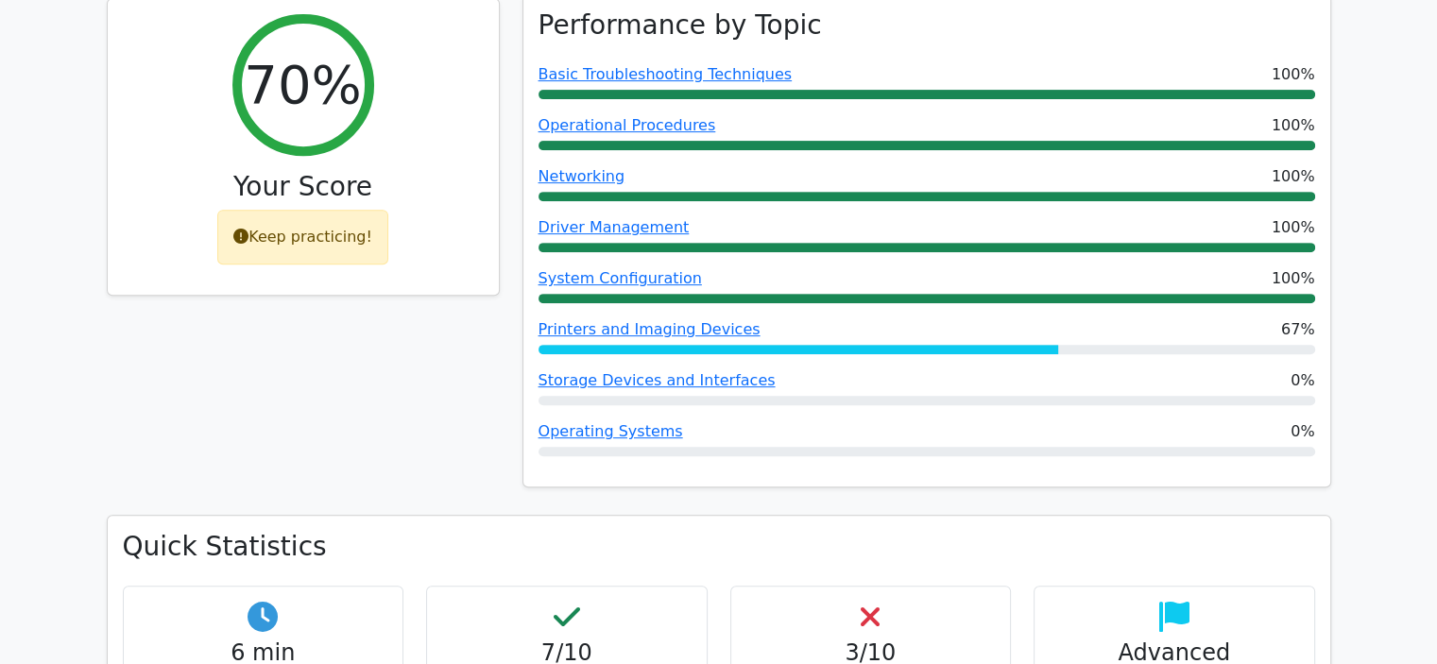
click at [851, 370] on div "Storage Devices and Interfaces 0%" at bounding box center [927, 381] width 777 height 23
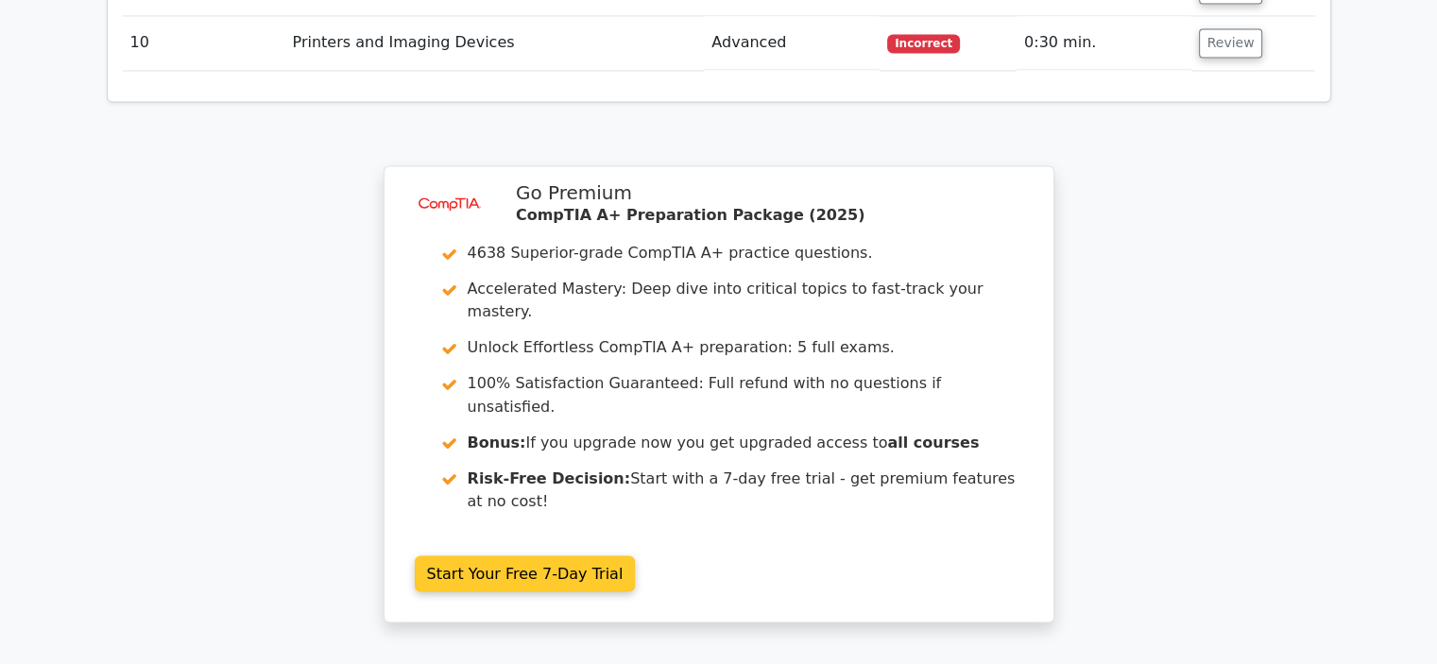
scroll to position [3274, 0]
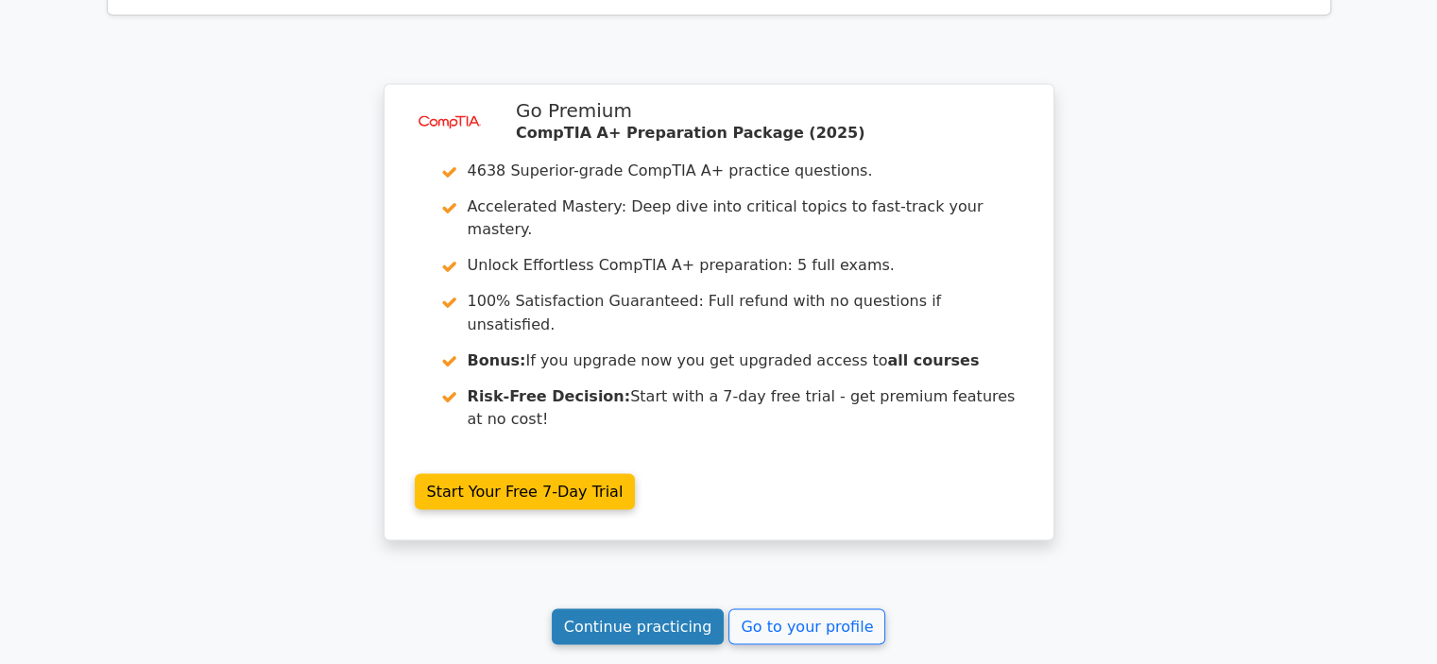
click at [616, 609] on link "Continue practicing" at bounding box center [638, 627] width 173 height 36
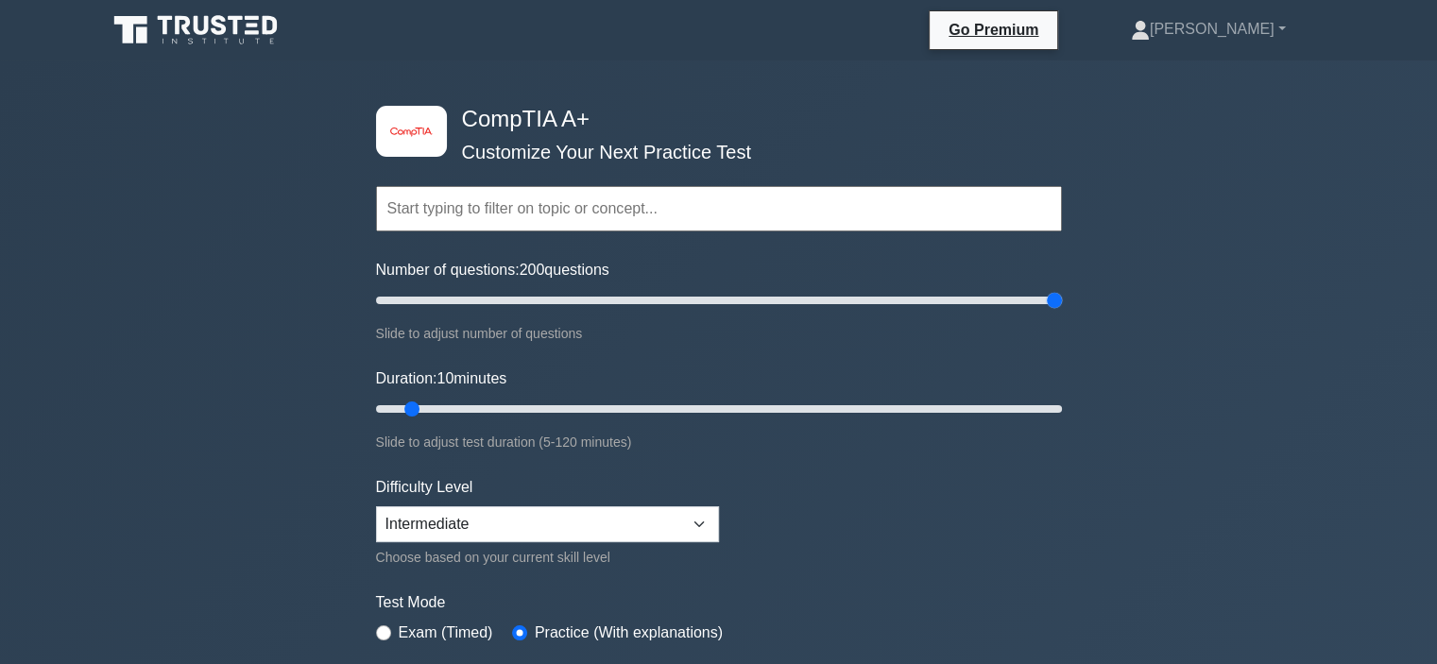
drag, startPoint x: 399, startPoint y: 300, endPoint x: 1132, endPoint y: 313, distance: 733.5
type input "200"
click at [1062, 312] on input "Number of questions: 200 questions" at bounding box center [719, 300] width 686 height 23
drag, startPoint x: 415, startPoint y: 409, endPoint x: 1133, endPoint y: 421, distance: 718.3
type input "120"
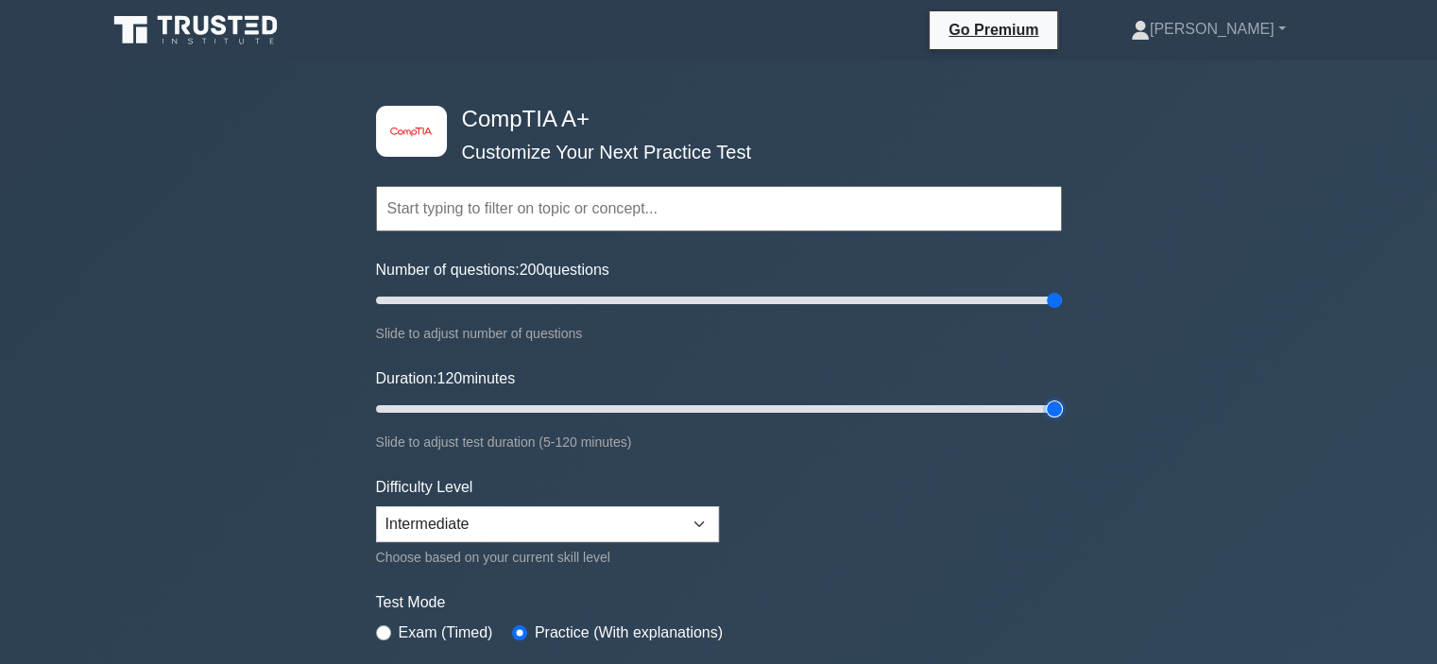
click at [1062, 421] on input "Duration: 120 minutes" at bounding box center [719, 409] width 686 height 23
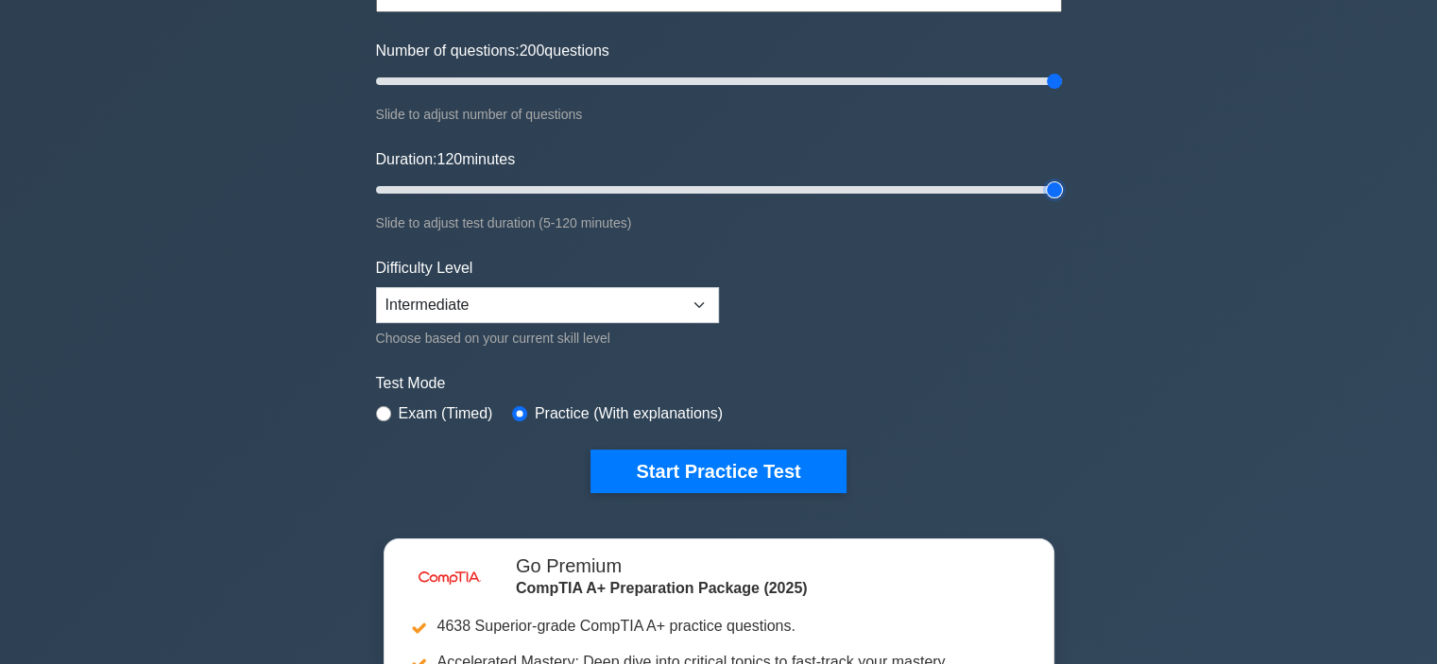
scroll to position [189, 0]
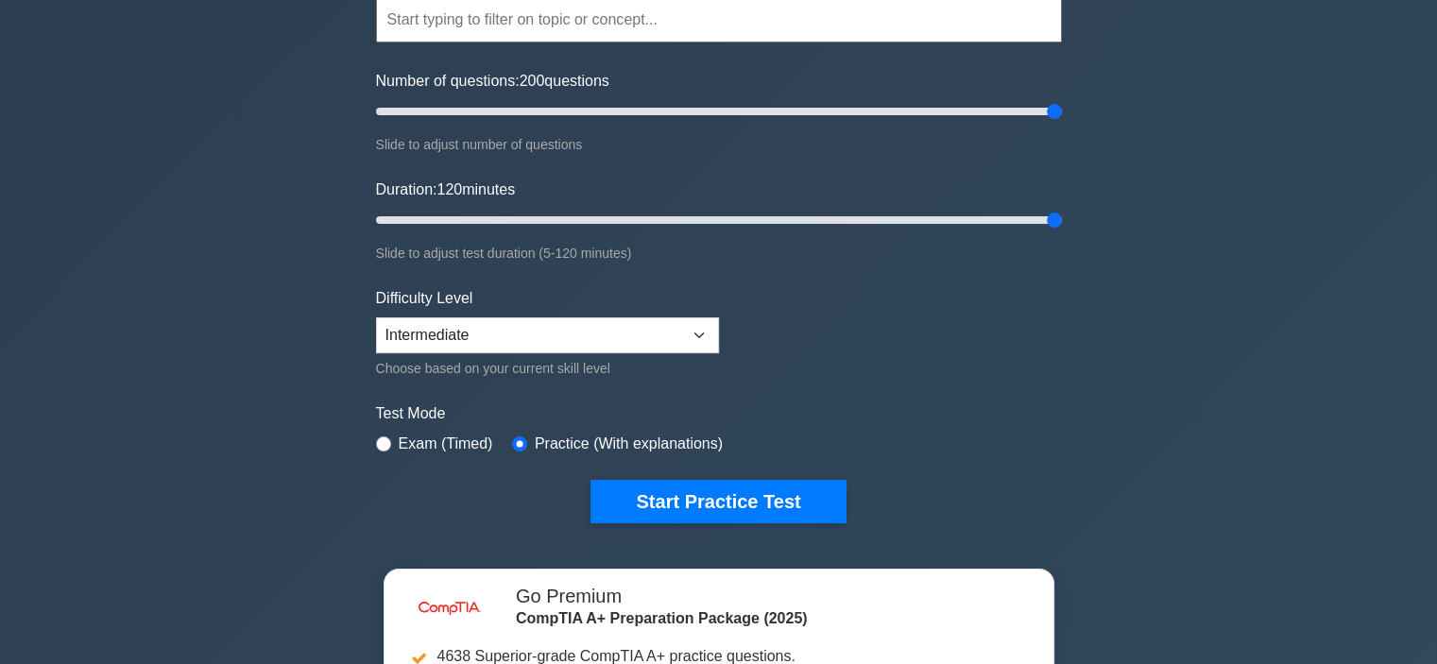
click at [425, 438] on label "Exam (Timed)" at bounding box center [446, 444] width 95 height 23
click at [382, 439] on input "radio" at bounding box center [383, 444] width 15 height 15
radio input "true"
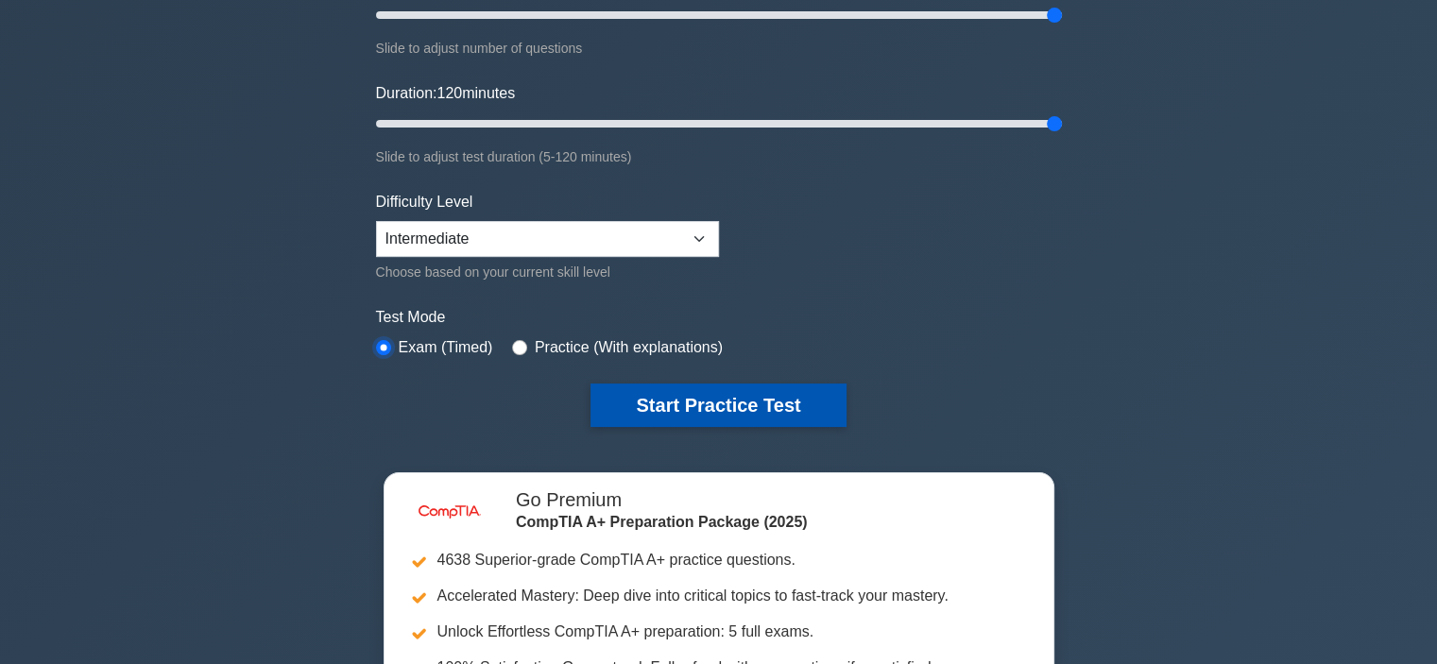
scroll to position [284, 0]
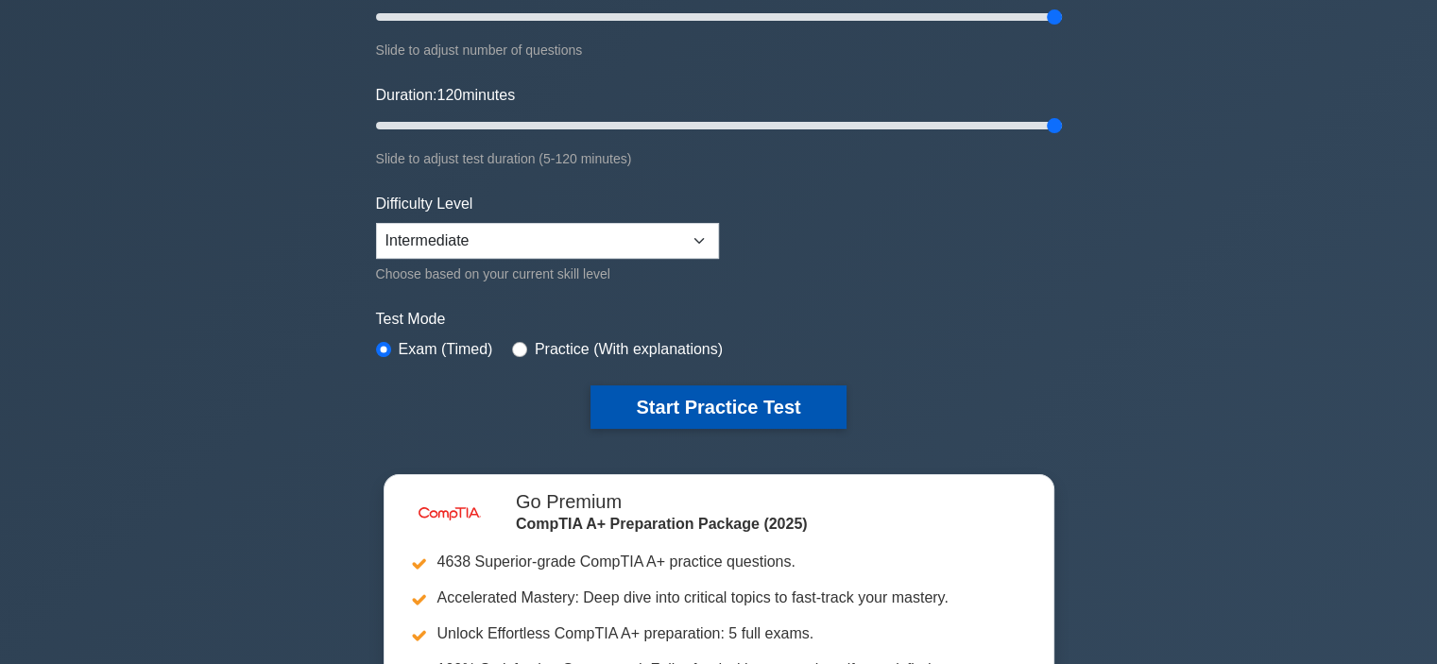
click at [765, 406] on button "Start Practice Test" at bounding box center [718, 407] width 255 height 43
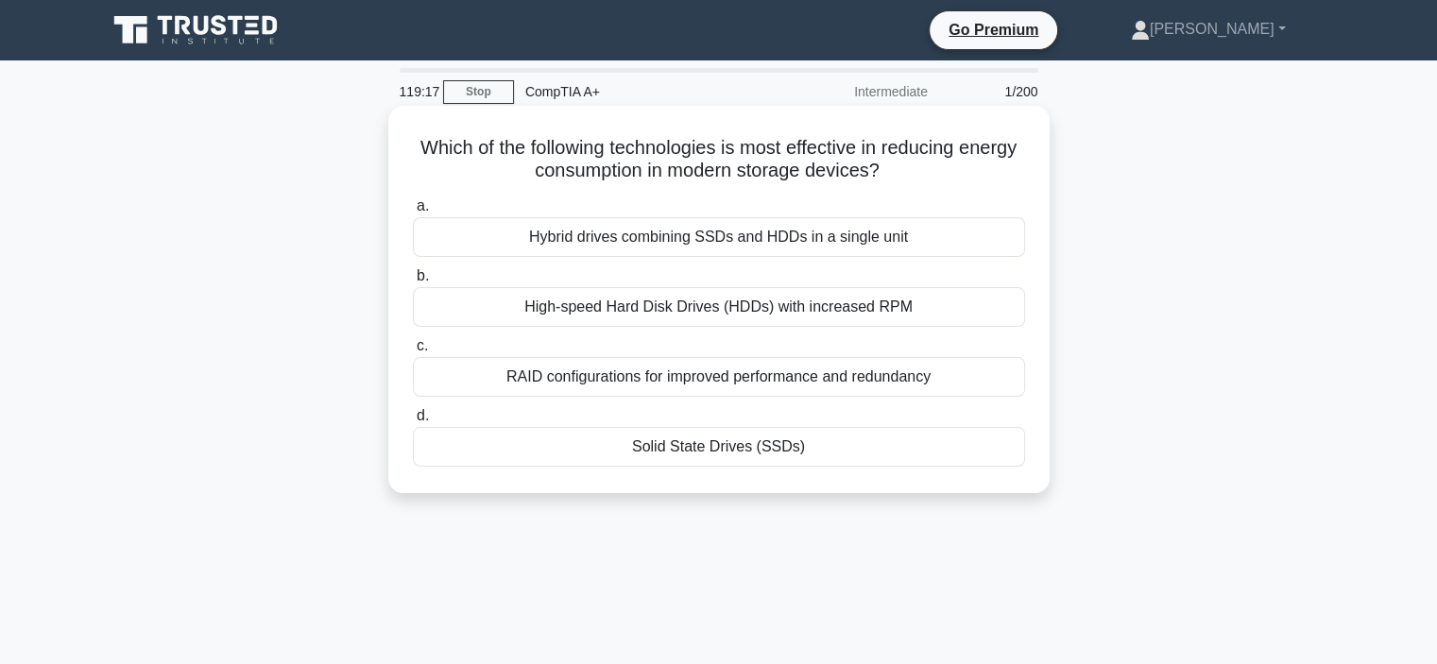
click at [543, 241] on div "Hybrid drives combining SSDs and HDDs in a single unit" at bounding box center [719, 237] width 612 height 40
click at [413, 213] on input "a. Hybrid drives combining SSDs and HDDs in a single unit" at bounding box center [413, 206] width 0 height 12
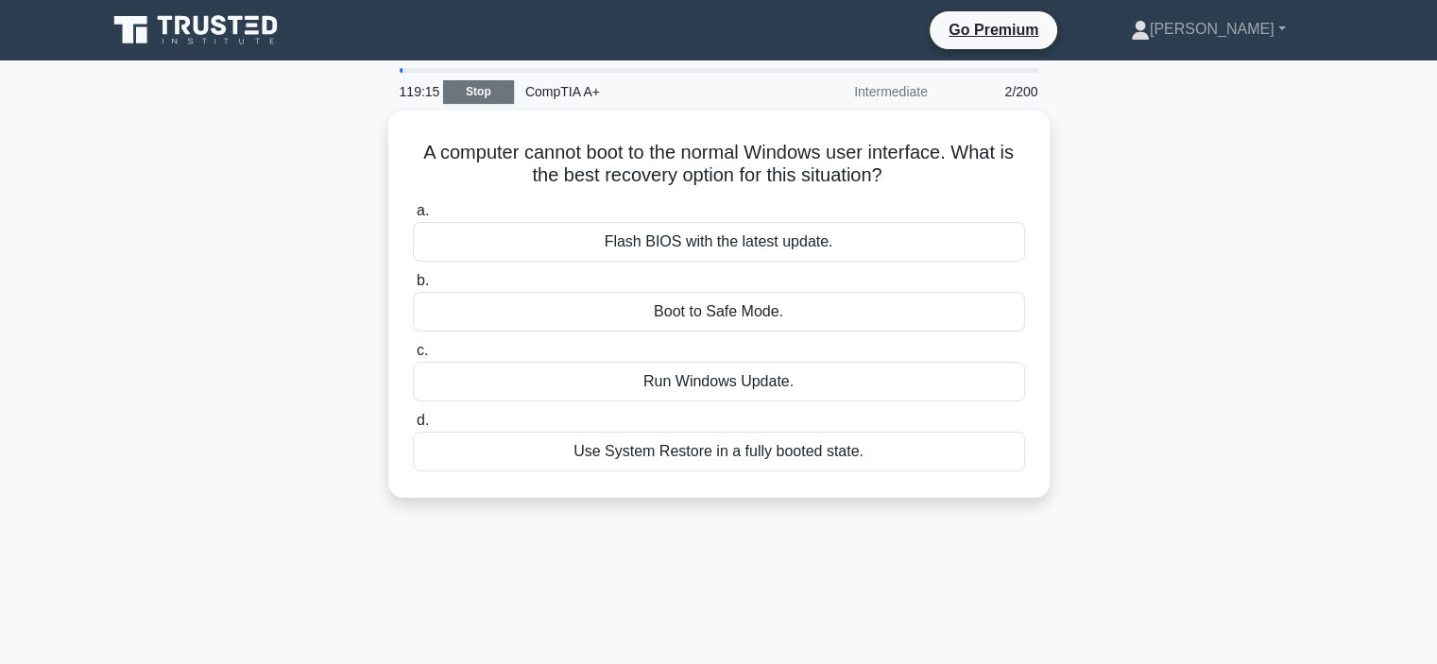
click at [490, 90] on link "Stop" at bounding box center [478, 92] width 71 height 24
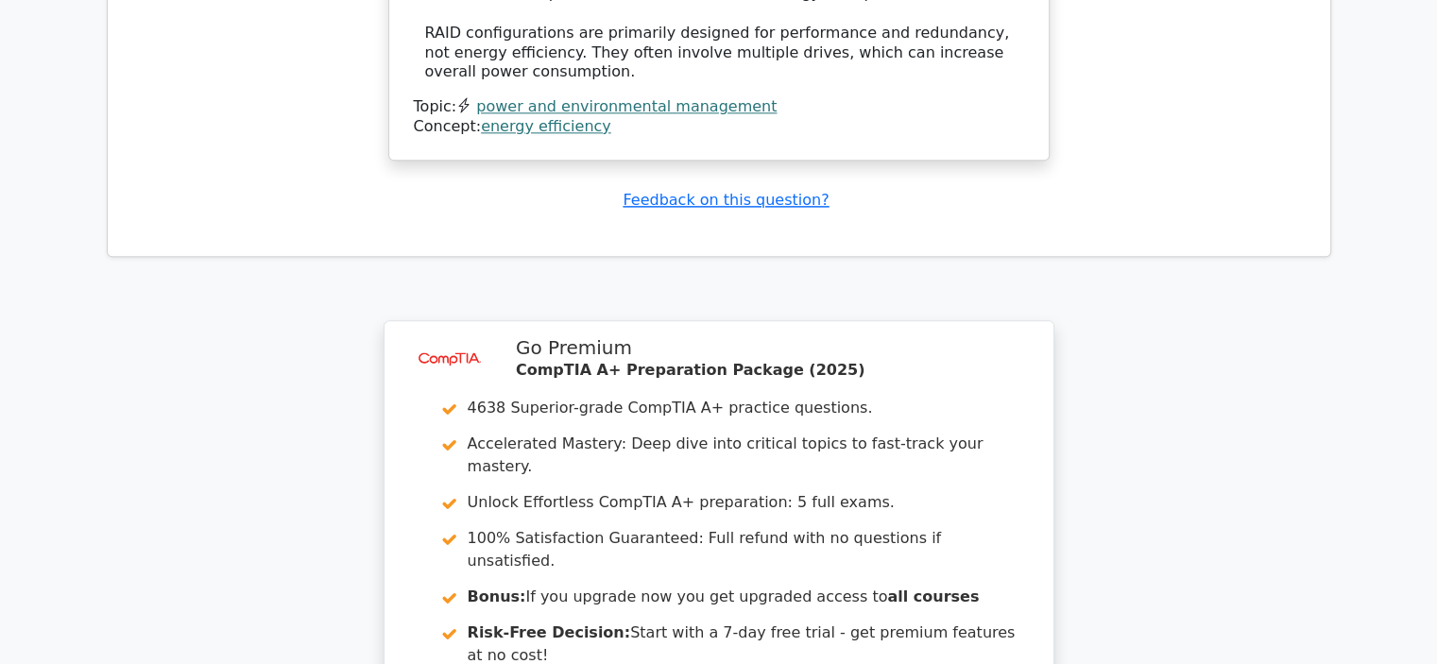
scroll to position [2706, 0]
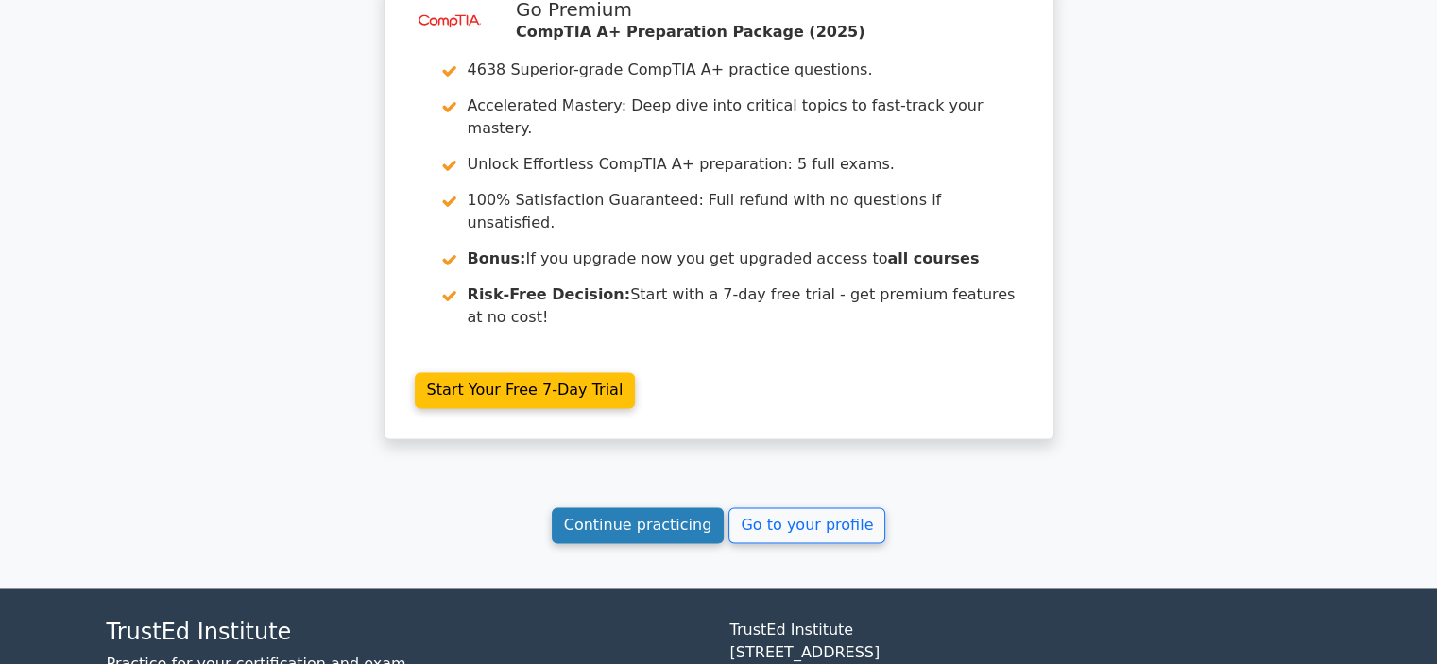
click at [606, 507] on link "Continue practicing" at bounding box center [638, 525] width 173 height 36
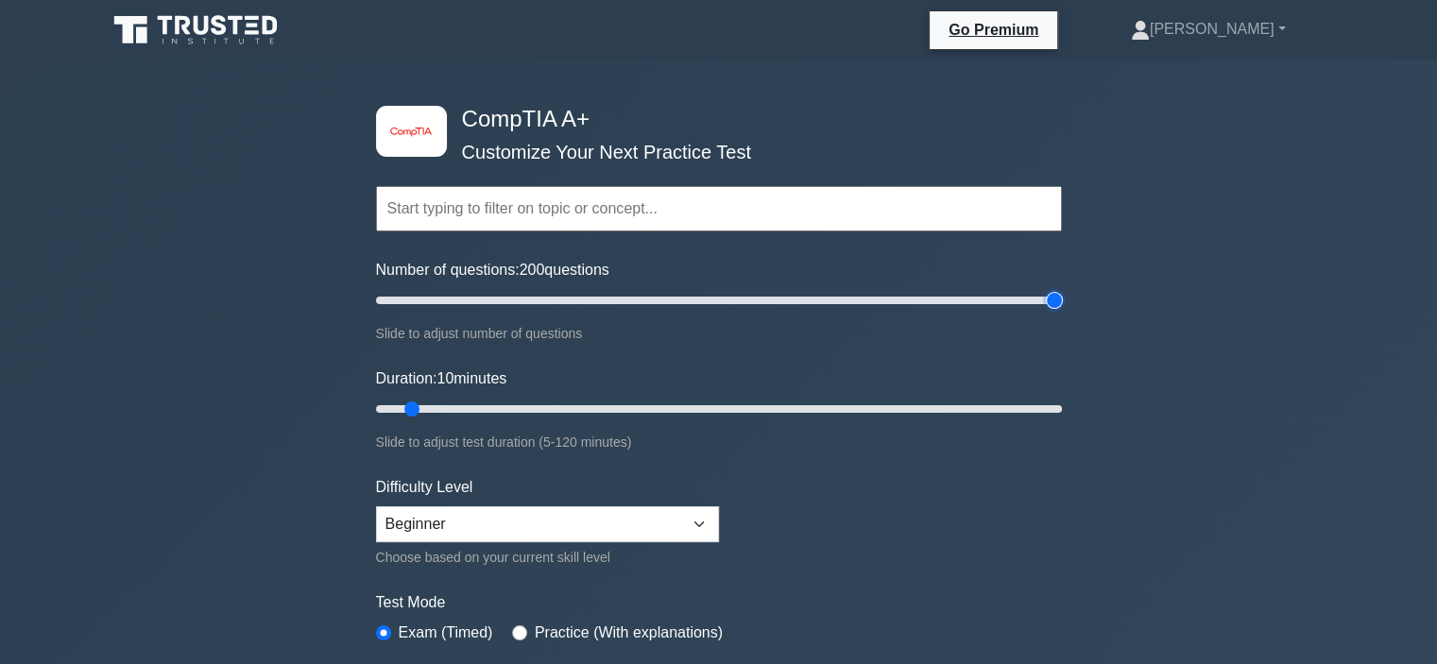
drag, startPoint x: 399, startPoint y: 298, endPoint x: 1162, endPoint y: 286, distance: 763.7
type input "200"
click at [1062, 289] on input "Number of questions: 200 questions" at bounding box center [719, 300] width 686 height 23
drag, startPoint x: 415, startPoint y: 404, endPoint x: 1130, endPoint y: 404, distance: 715.4
type input "120"
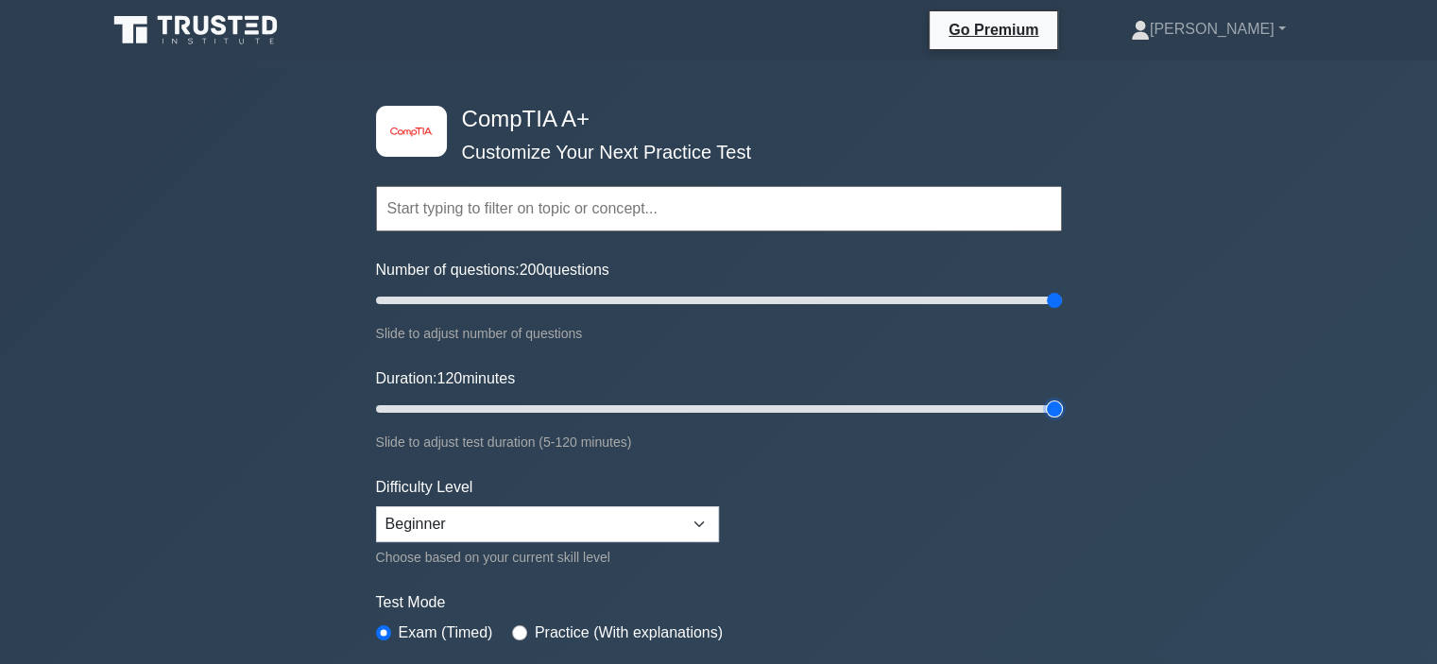
click at [1062, 404] on input "Duration: 120 minutes" at bounding box center [719, 409] width 686 height 23
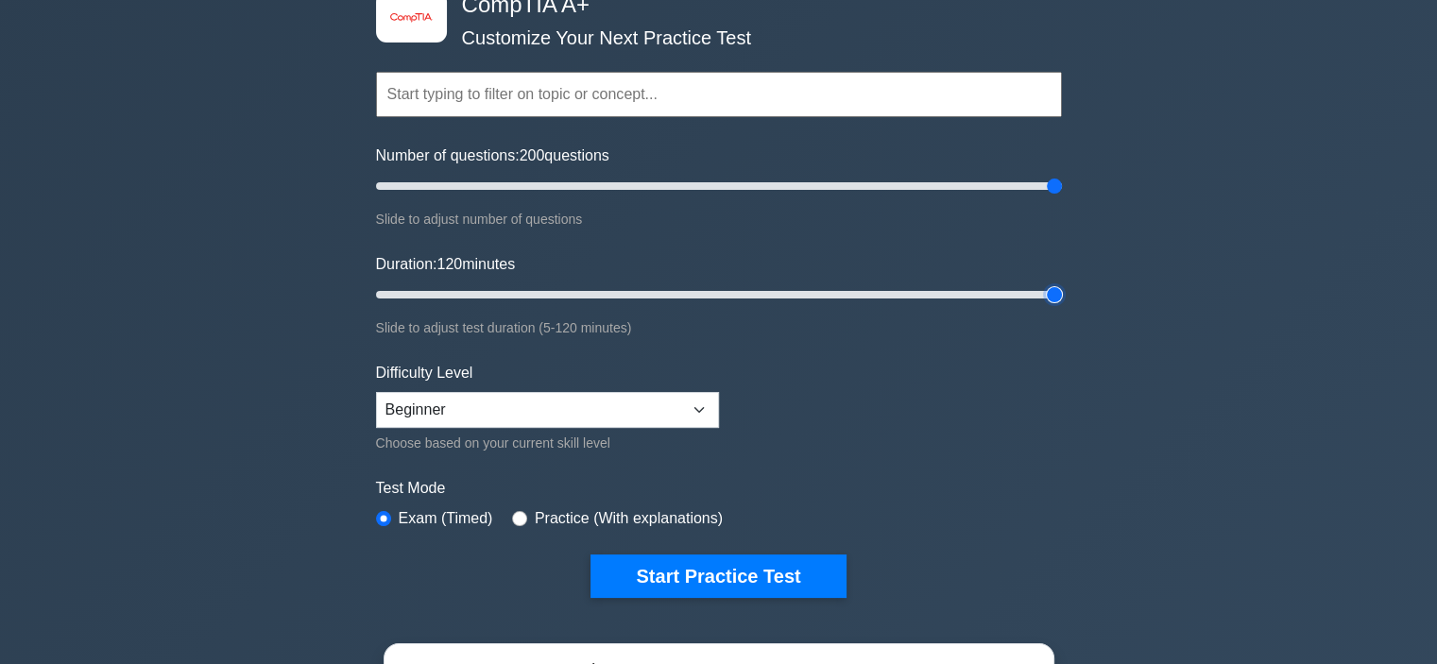
scroll to position [189, 0]
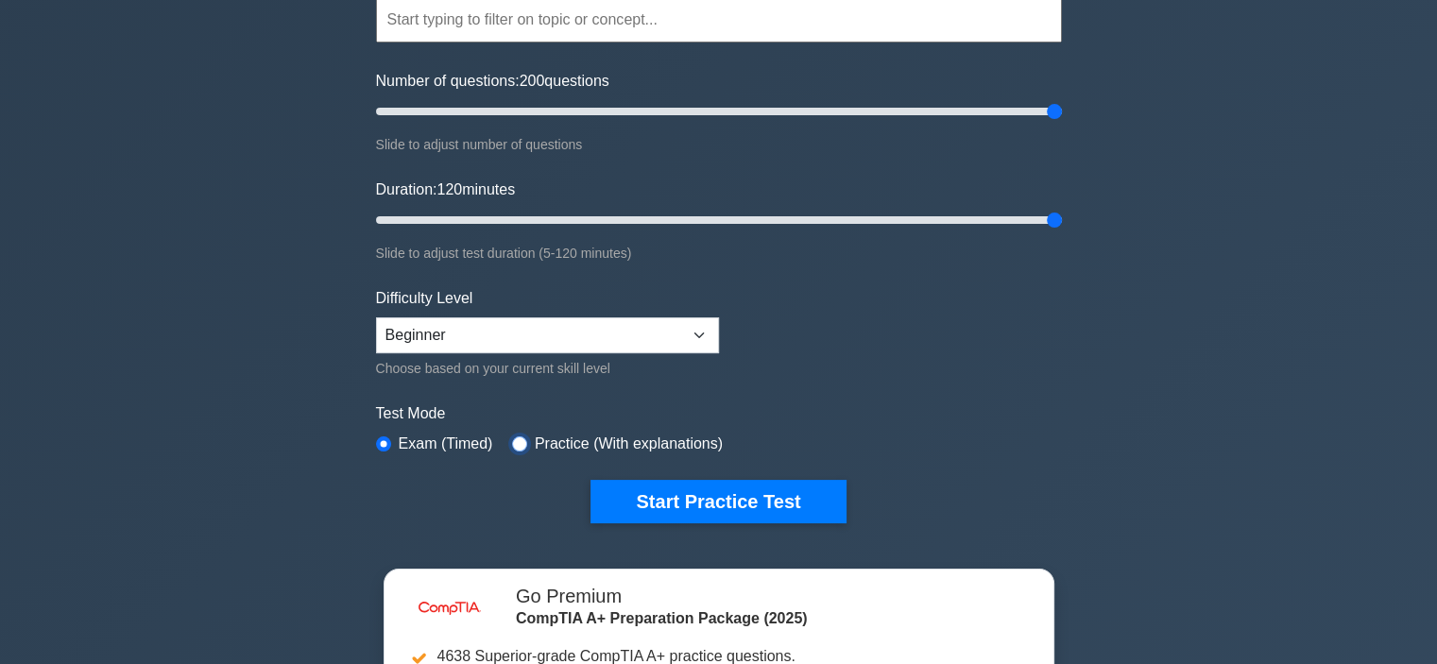
click at [517, 438] on input "radio" at bounding box center [519, 444] width 15 height 15
radio input "true"
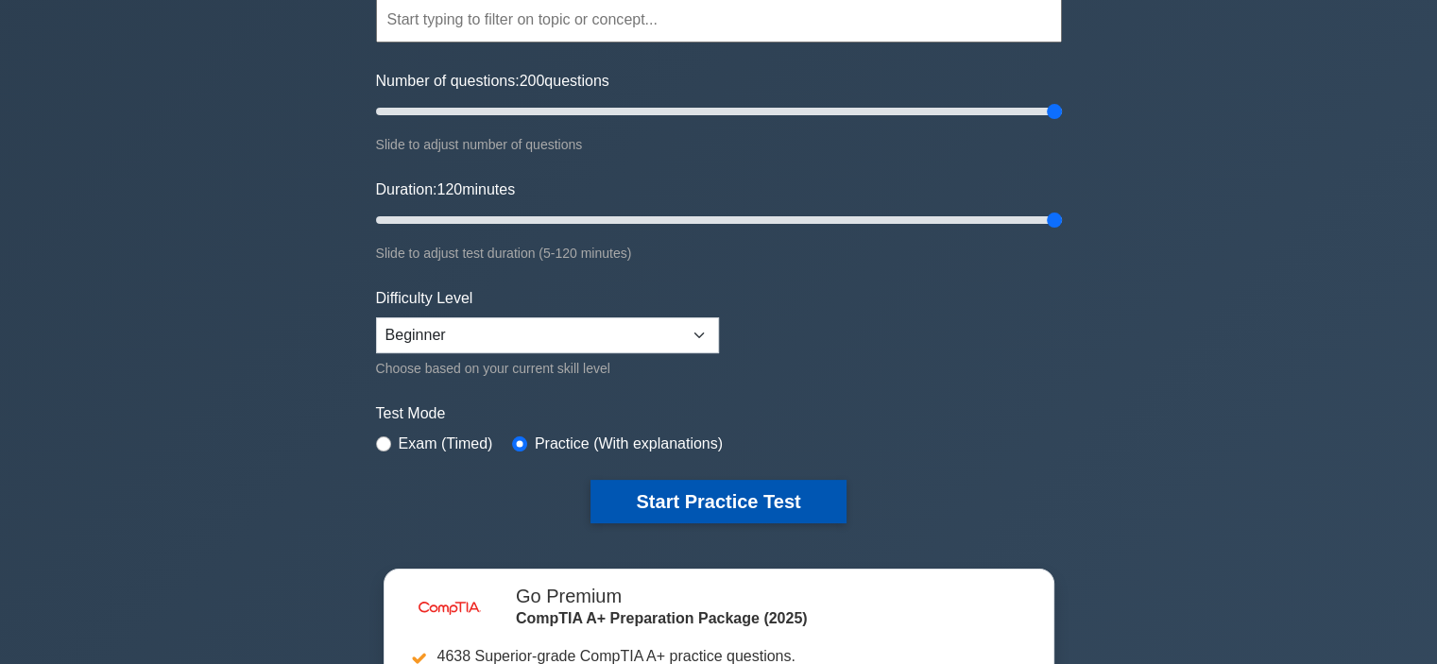
click at [682, 491] on button "Start Practice Test" at bounding box center [718, 501] width 255 height 43
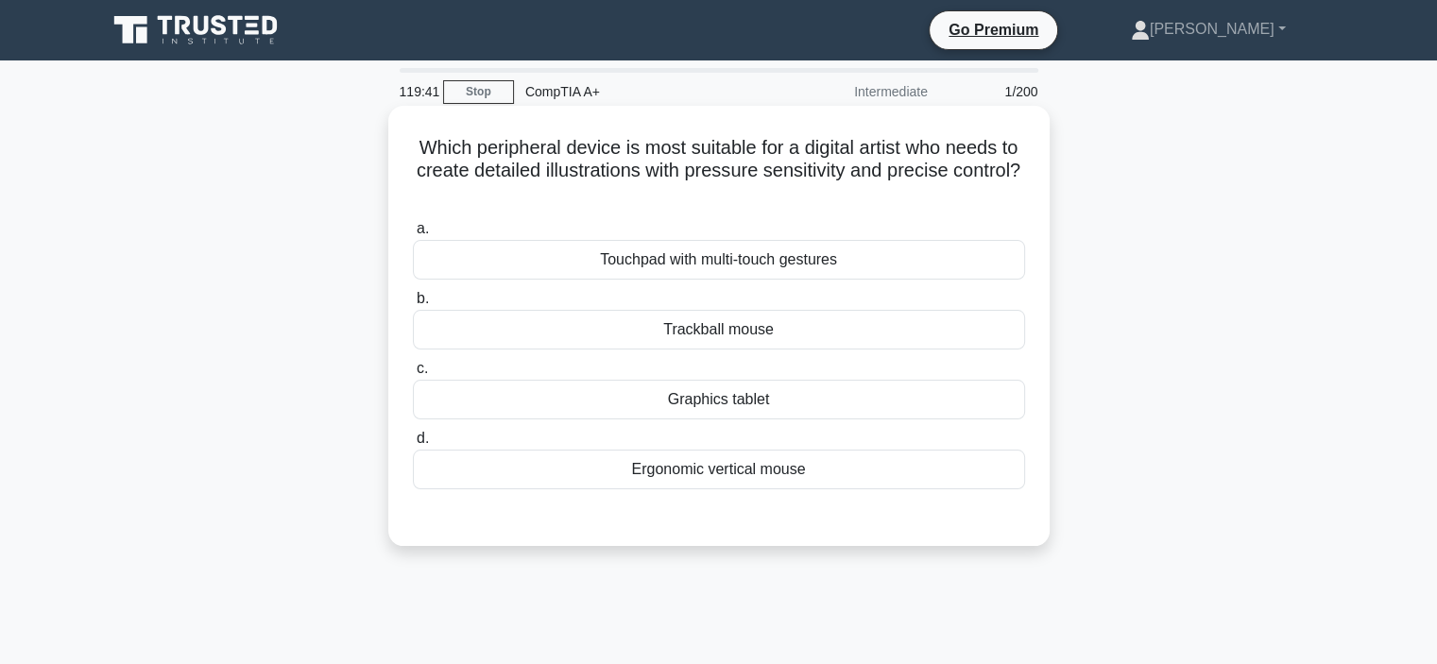
click at [705, 396] on div "Graphics tablet" at bounding box center [719, 400] width 612 height 40
click at [413, 375] on input "c. Graphics tablet" at bounding box center [413, 369] width 0 height 12
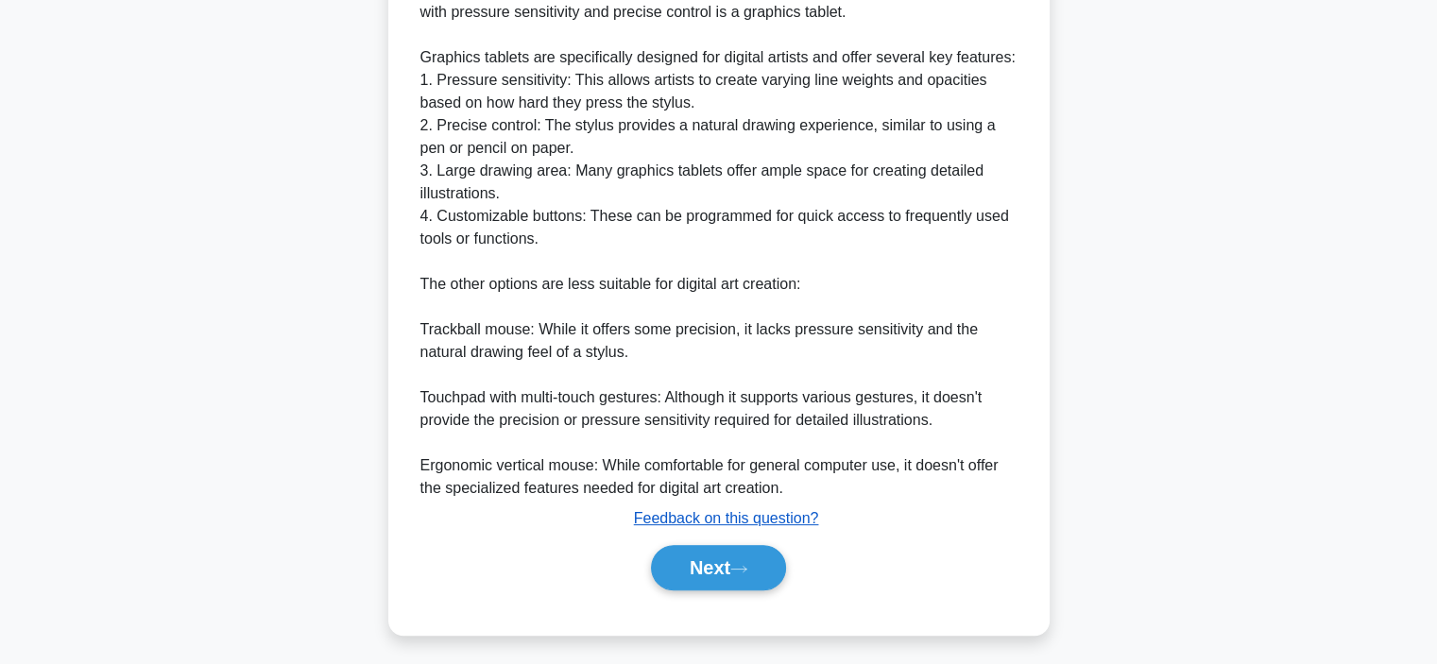
scroll to position [590, 0]
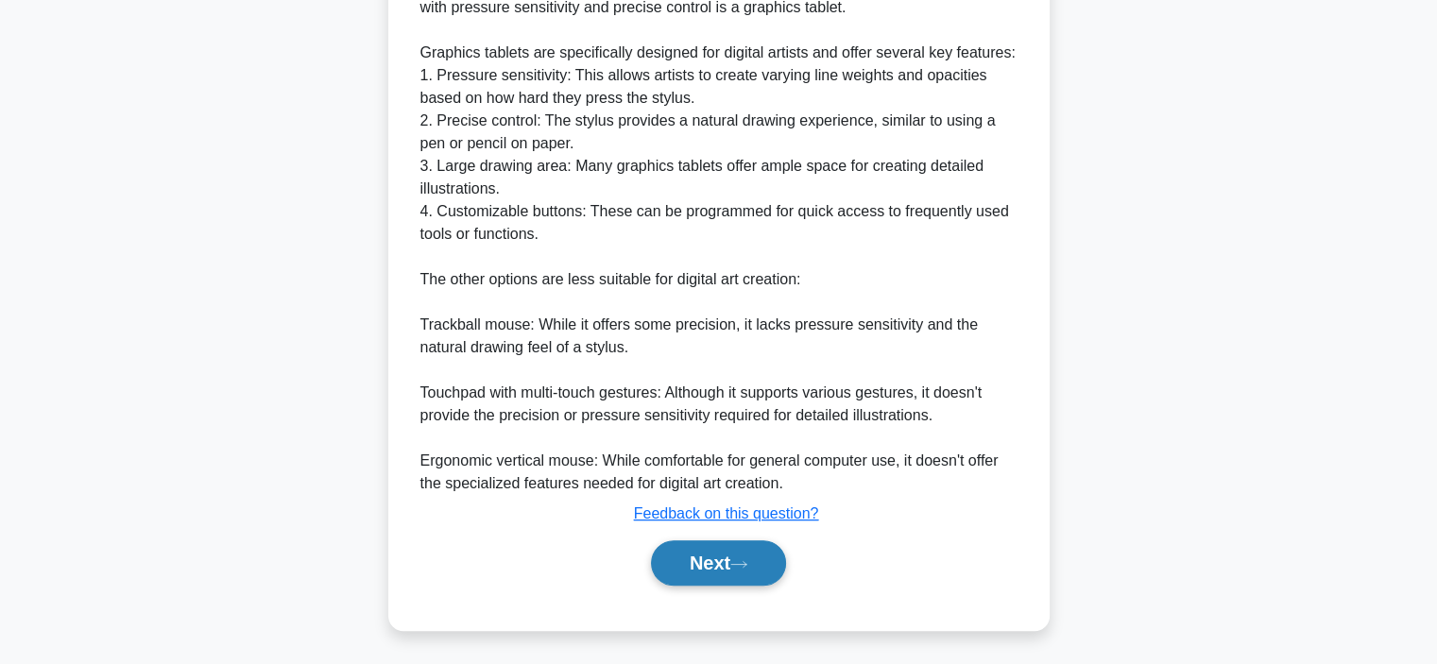
click at [695, 560] on button "Next" at bounding box center [718, 563] width 135 height 45
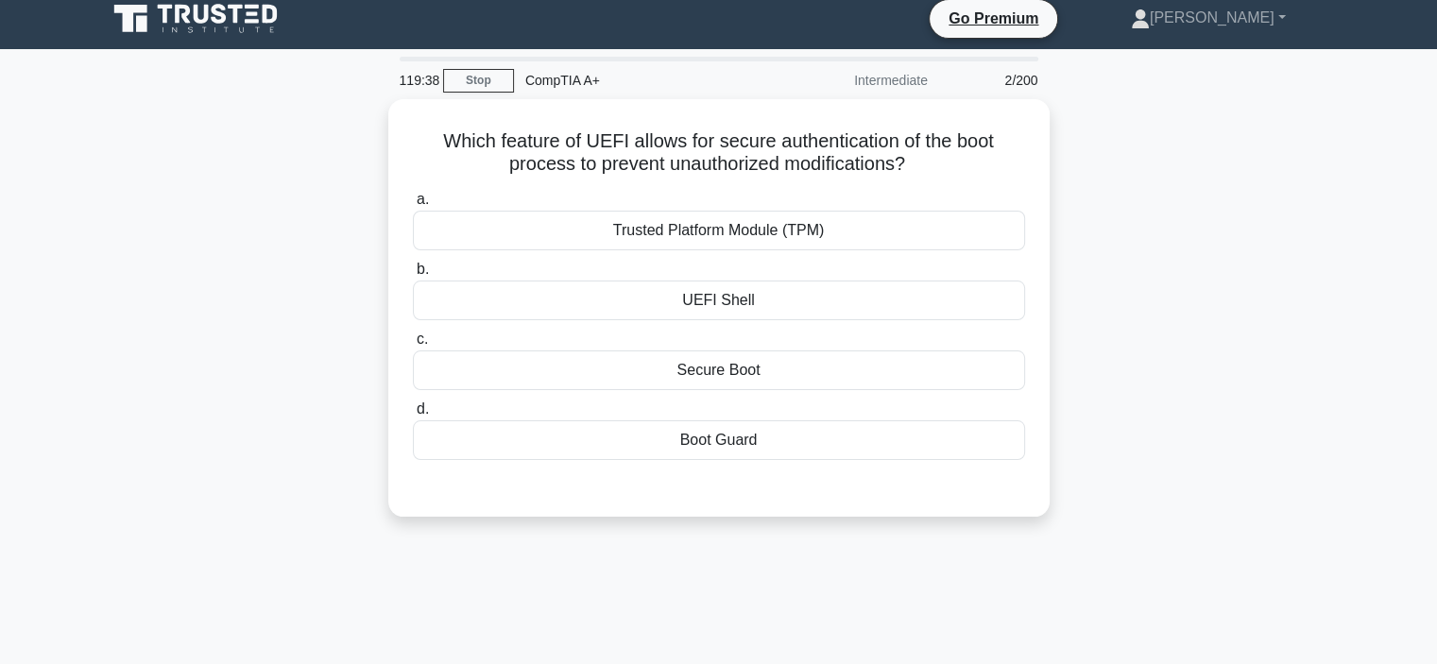
scroll to position [0, 0]
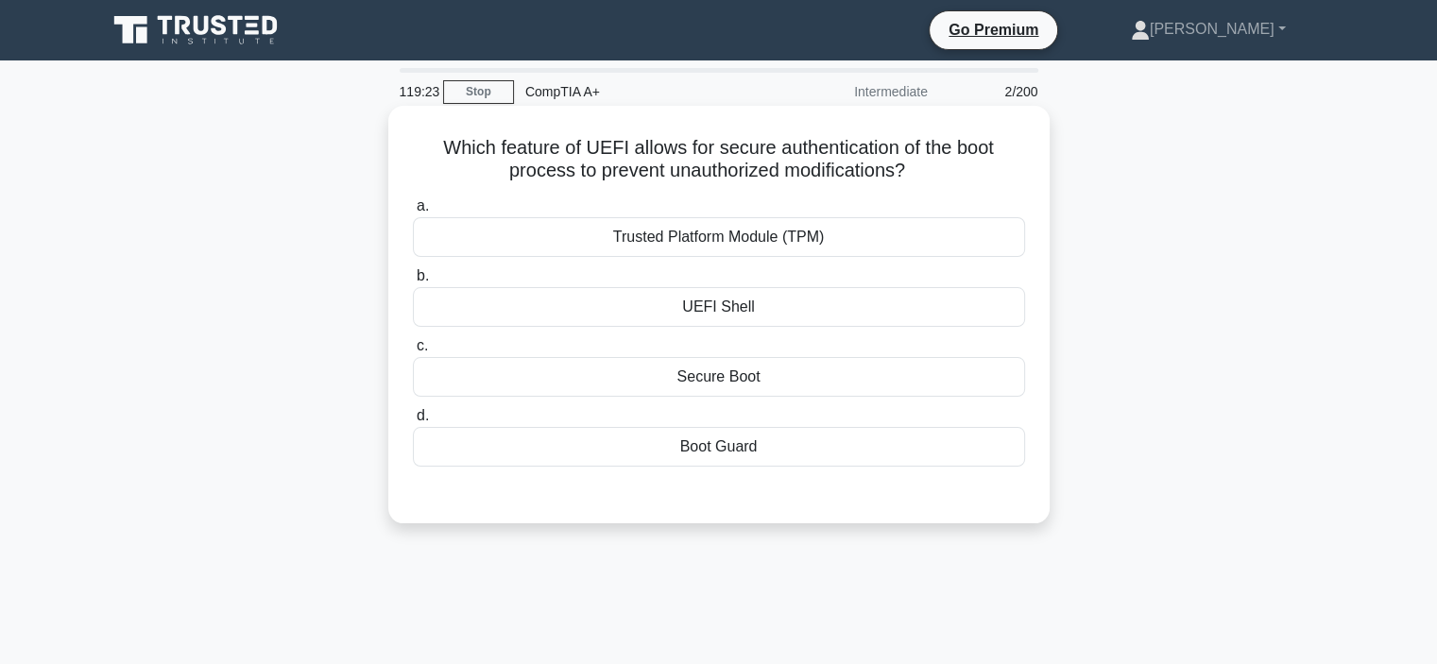
click at [660, 379] on div "Secure Boot" at bounding box center [719, 377] width 612 height 40
click at [413, 352] on input "c. Secure Boot" at bounding box center [413, 346] width 0 height 12
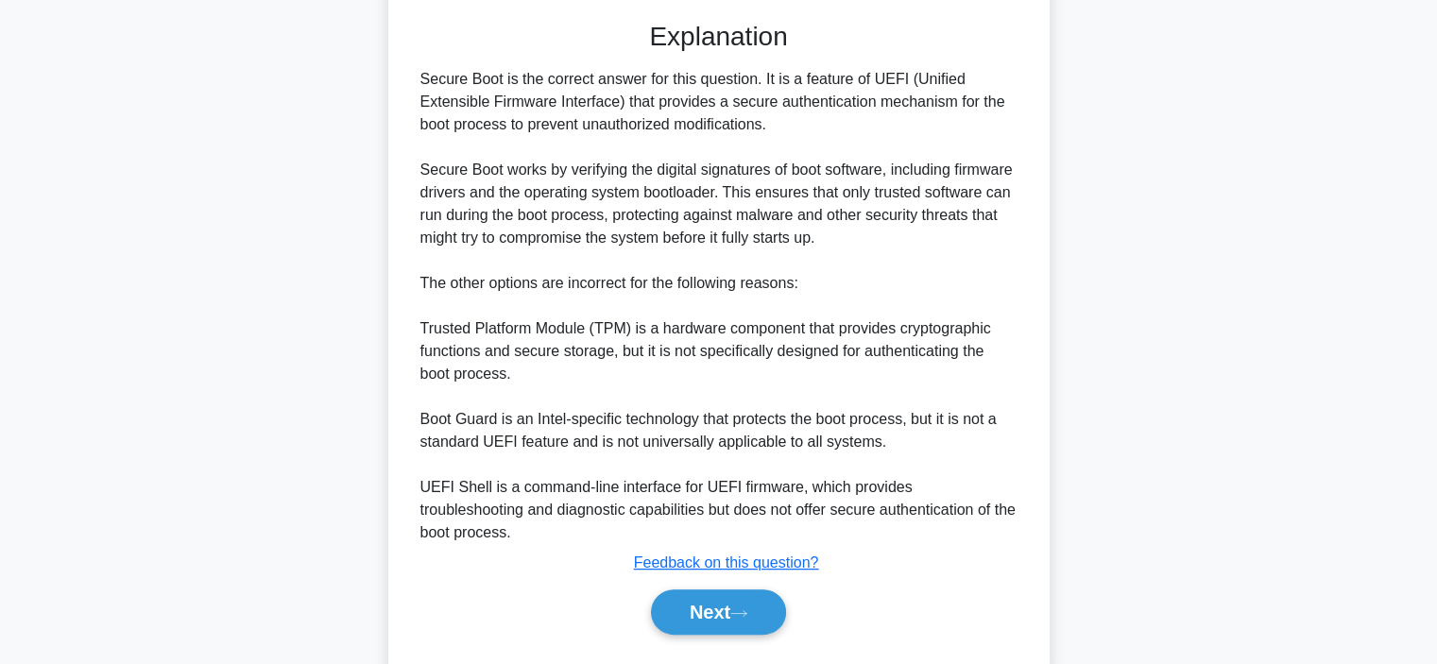
scroll to position [499, 0]
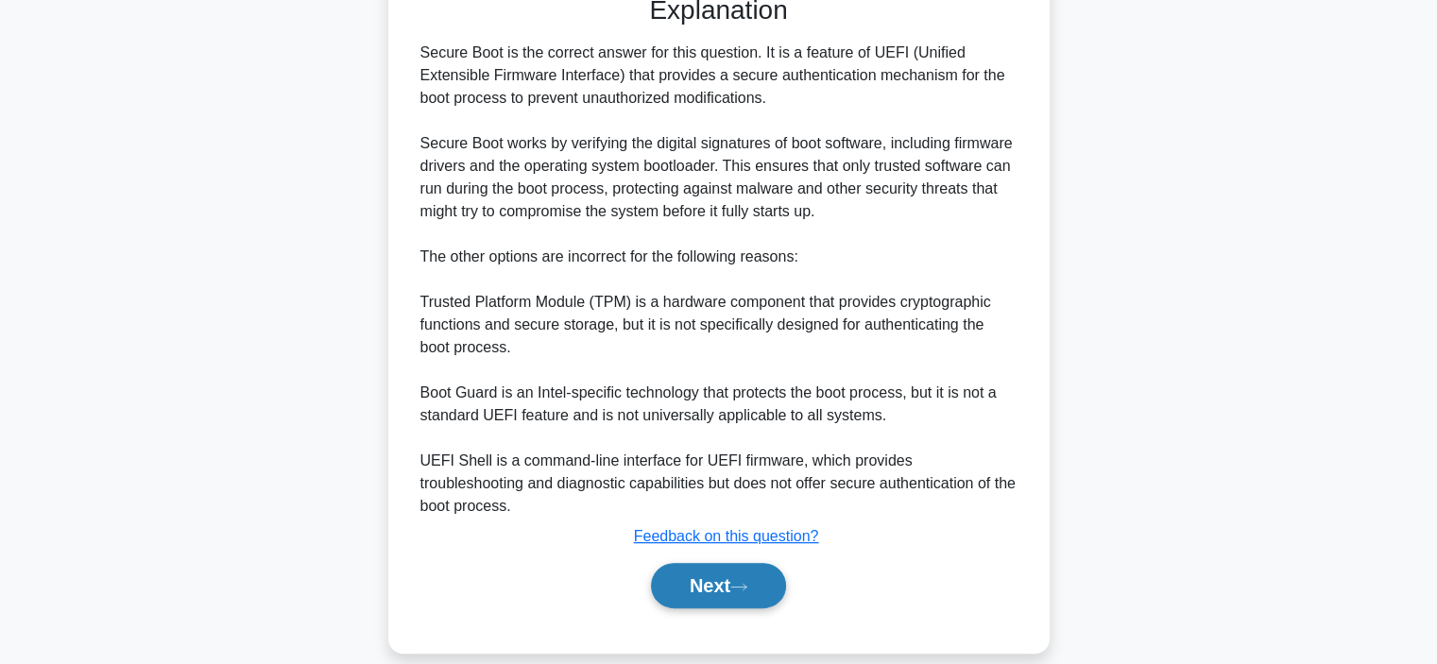
click at [695, 566] on button "Next" at bounding box center [718, 585] width 135 height 45
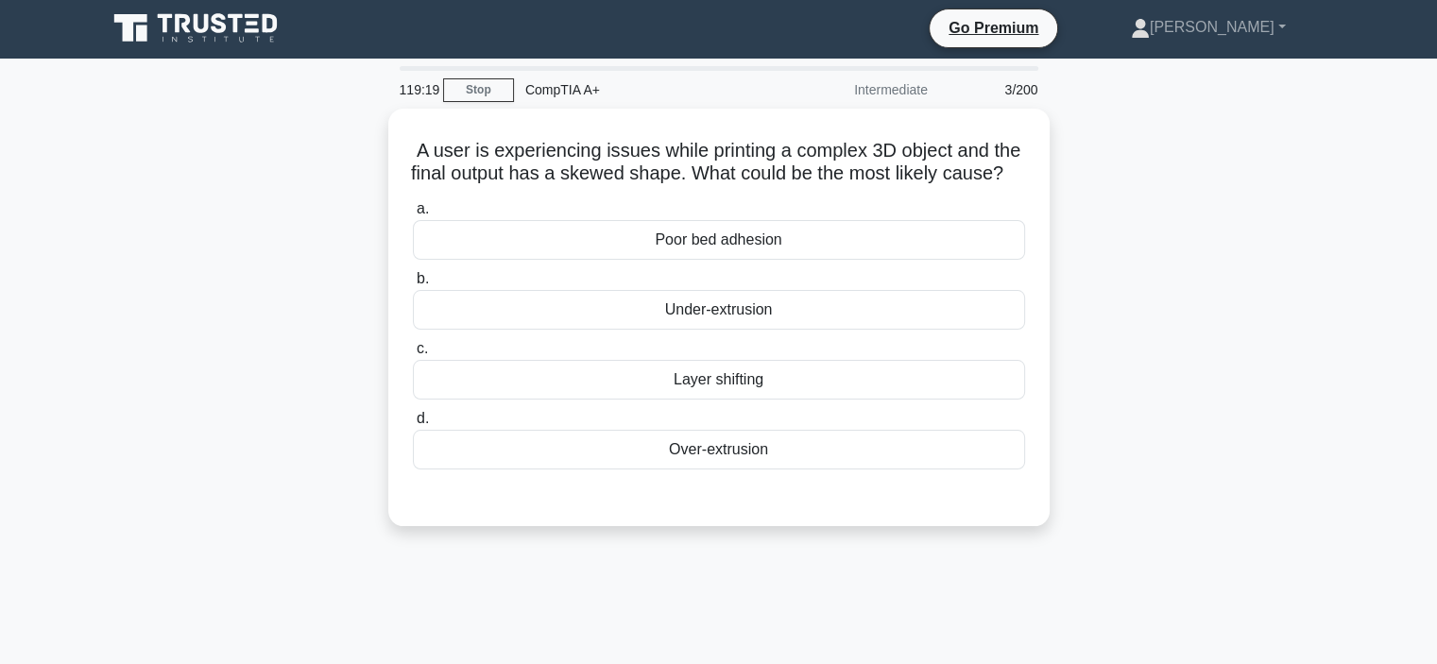
scroll to position [0, 0]
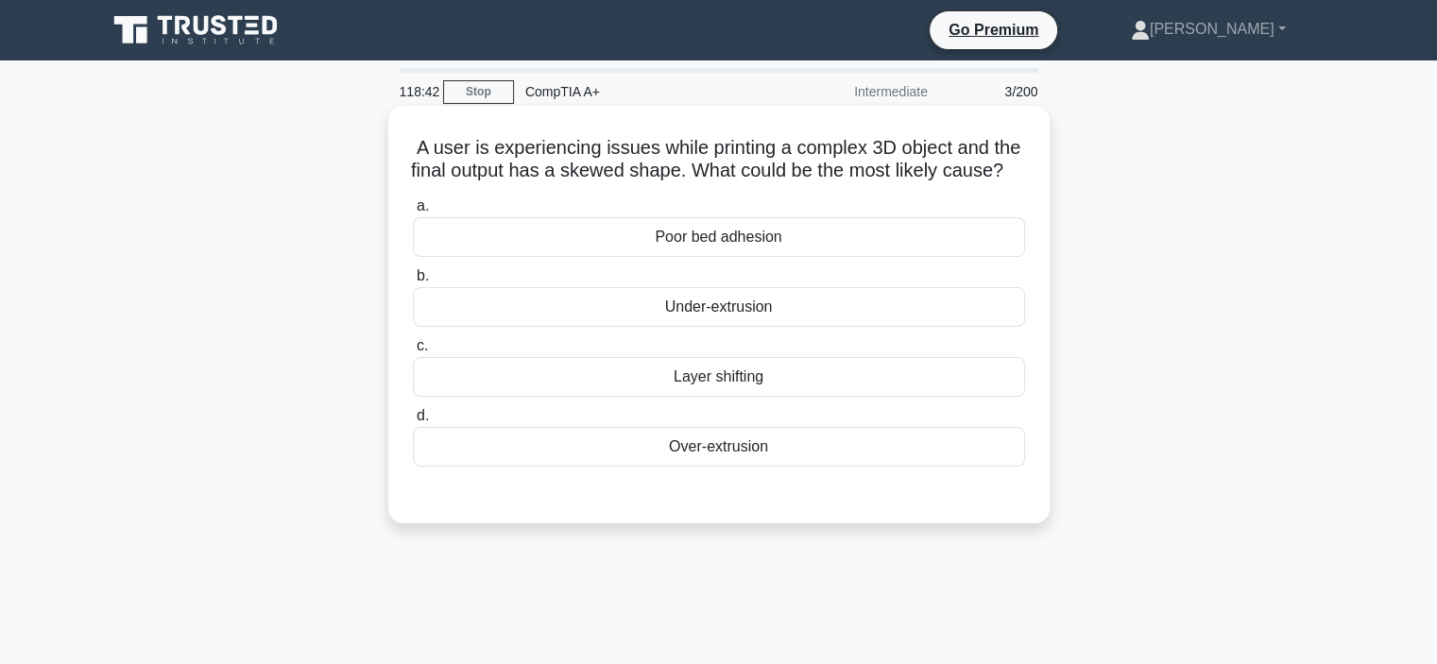
click at [560, 397] on div "Layer shifting" at bounding box center [719, 377] width 612 height 40
click at [413, 352] on input "c. Layer shifting" at bounding box center [413, 346] width 0 height 12
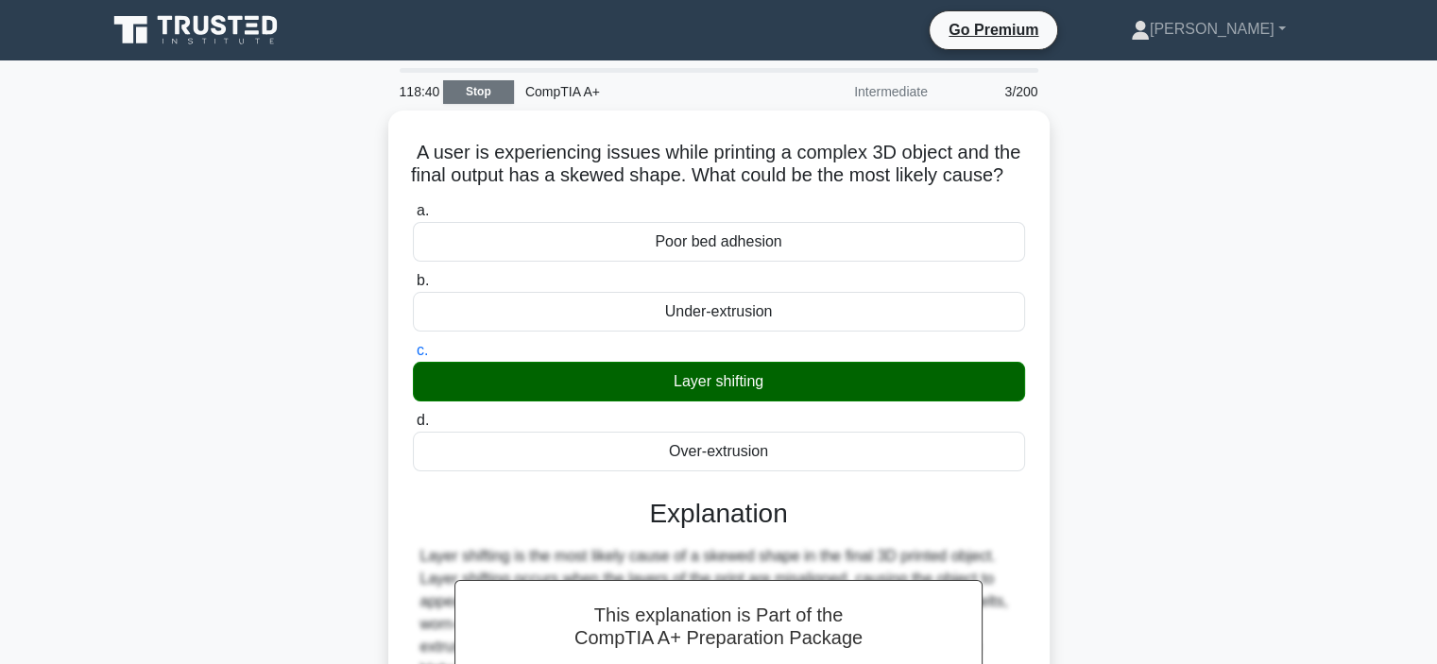
click at [466, 90] on link "Stop" at bounding box center [478, 92] width 71 height 24
